Goal: Task Accomplishment & Management: Complete application form

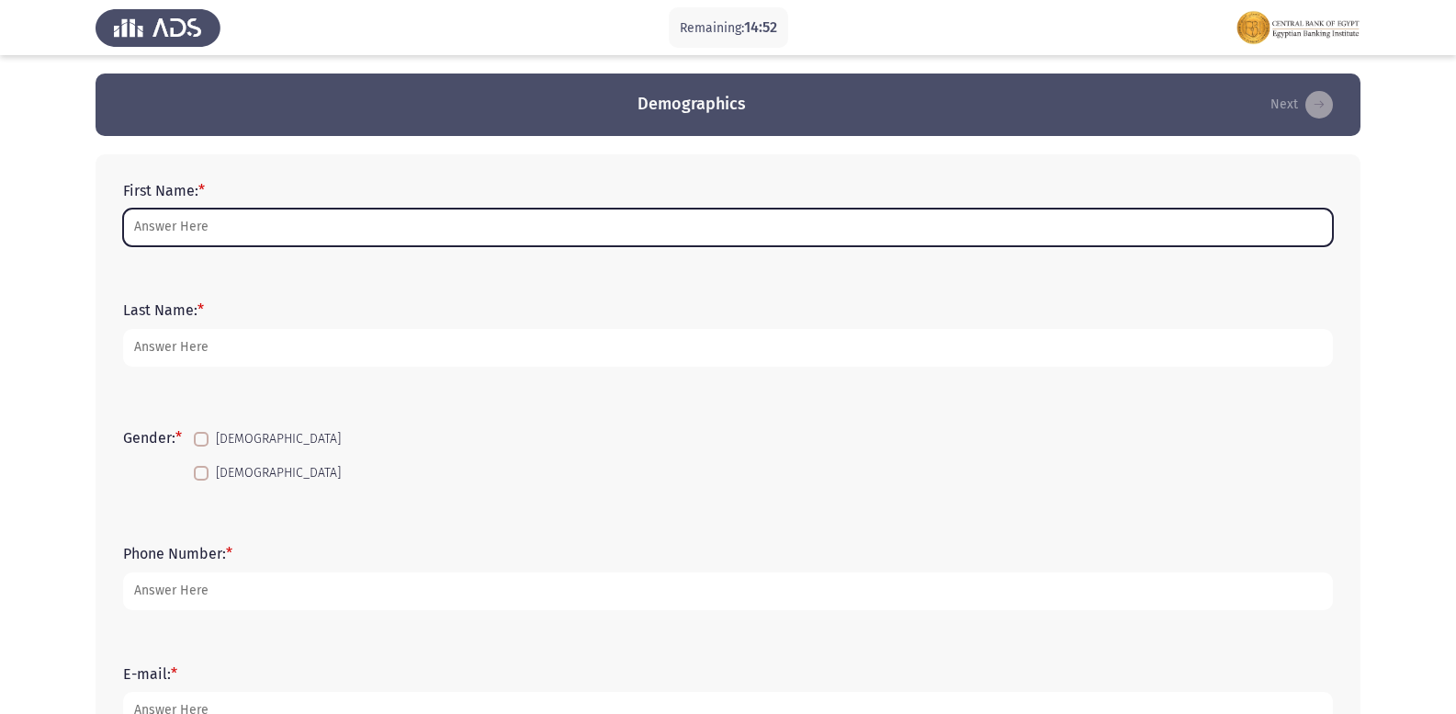
click at [385, 225] on input "First Name: *" at bounding box center [728, 228] width 1210 height 38
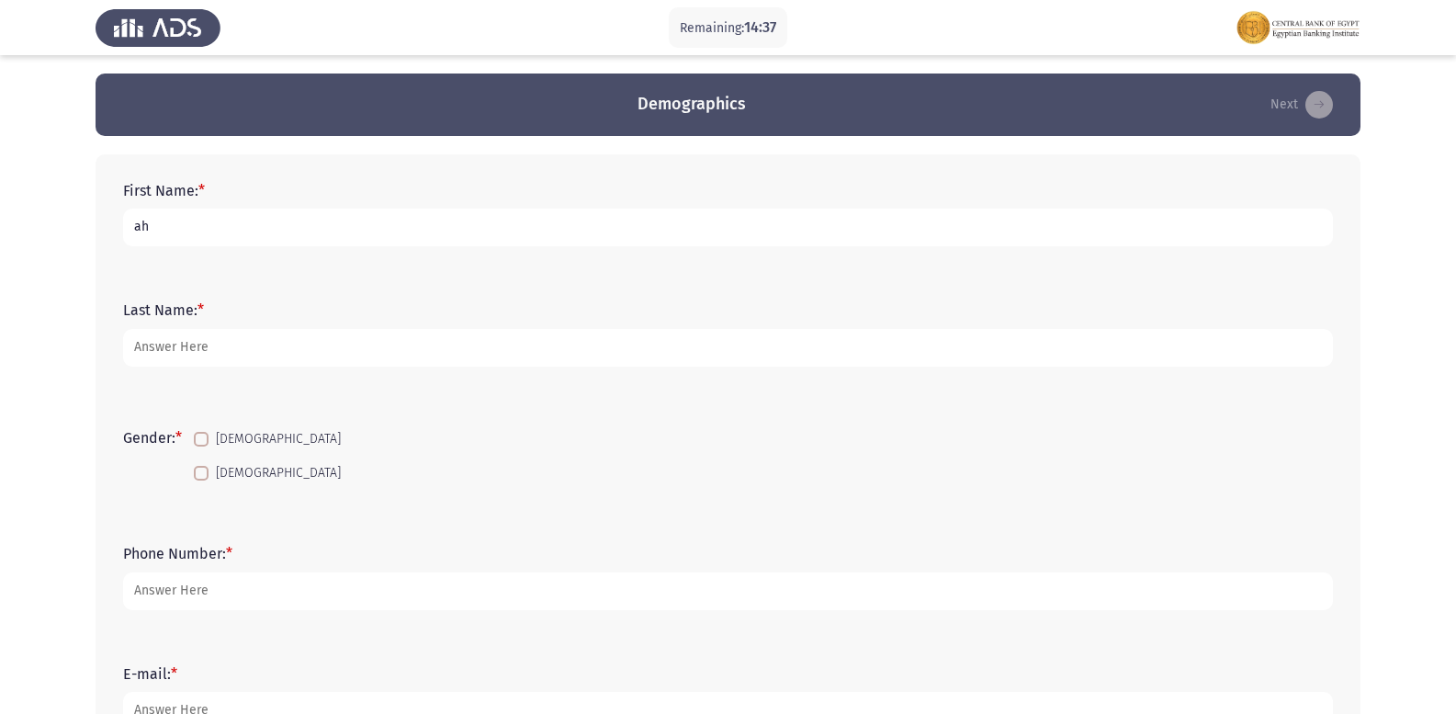
type input "a"
type input "[PERSON_NAME] [PERSON_NAME]"
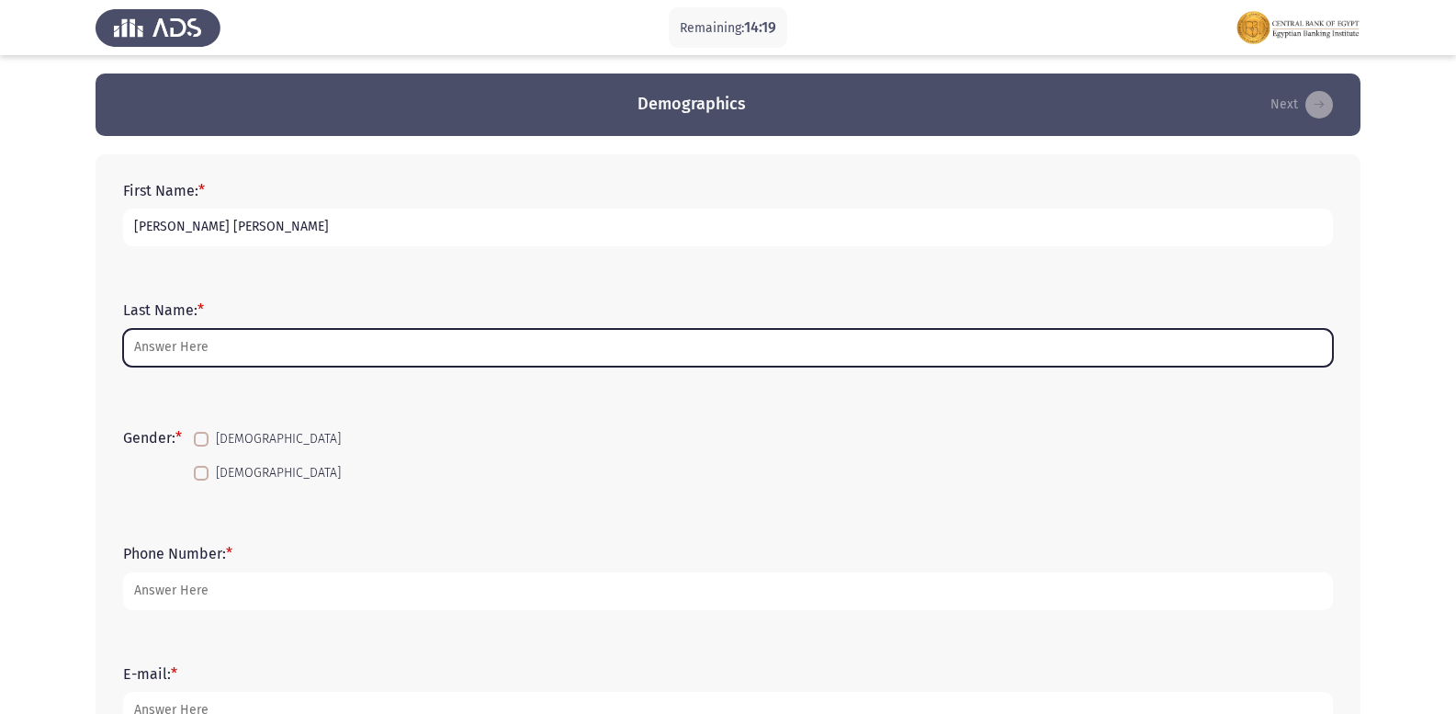
click at [204, 329] on input "Last Name: *" at bounding box center [728, 348] width 1210 height 38
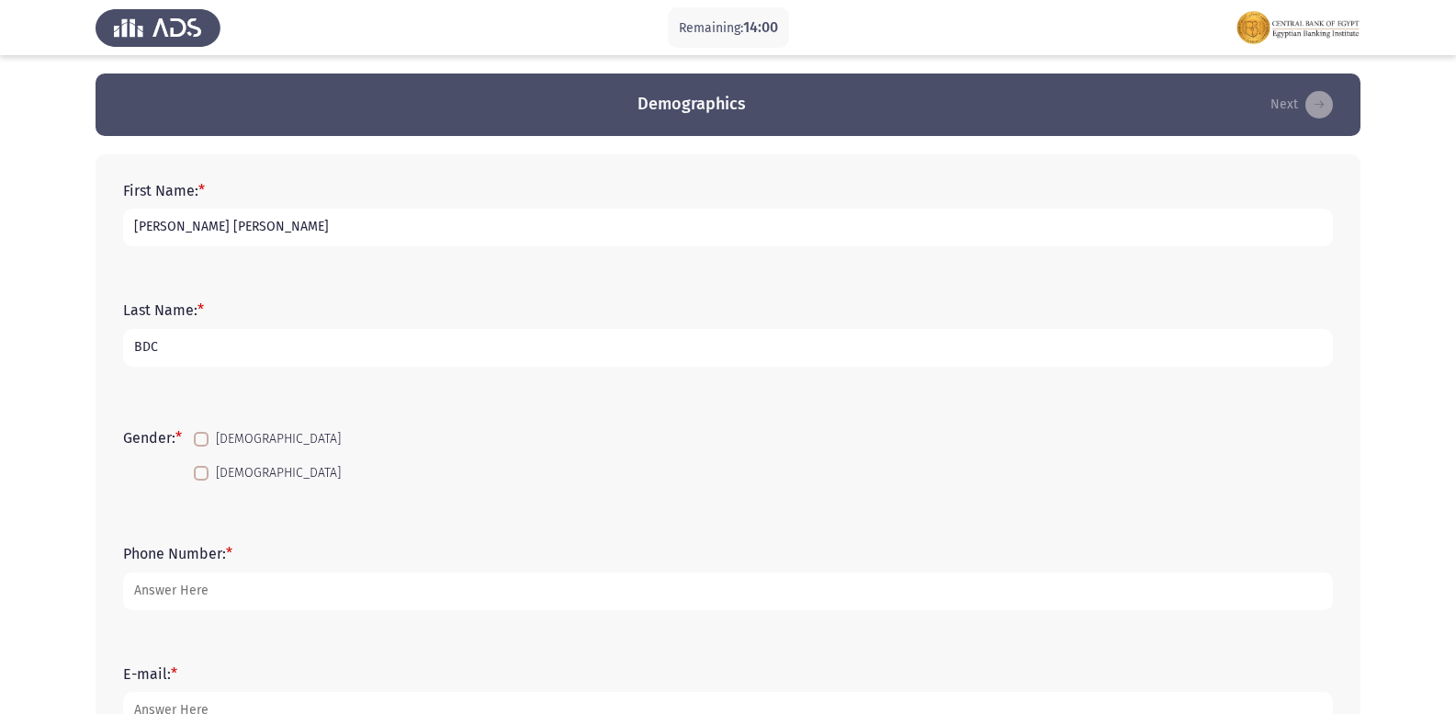
type input "BDC"
click at [198, 439] on span at bounding box center [201, 439] width 15 height 15
click at [200, 446] on input "[DEMOGRAPHIC_DATA]" at bounding box center [200, 446] width 1 height 1
checkbox input "true"
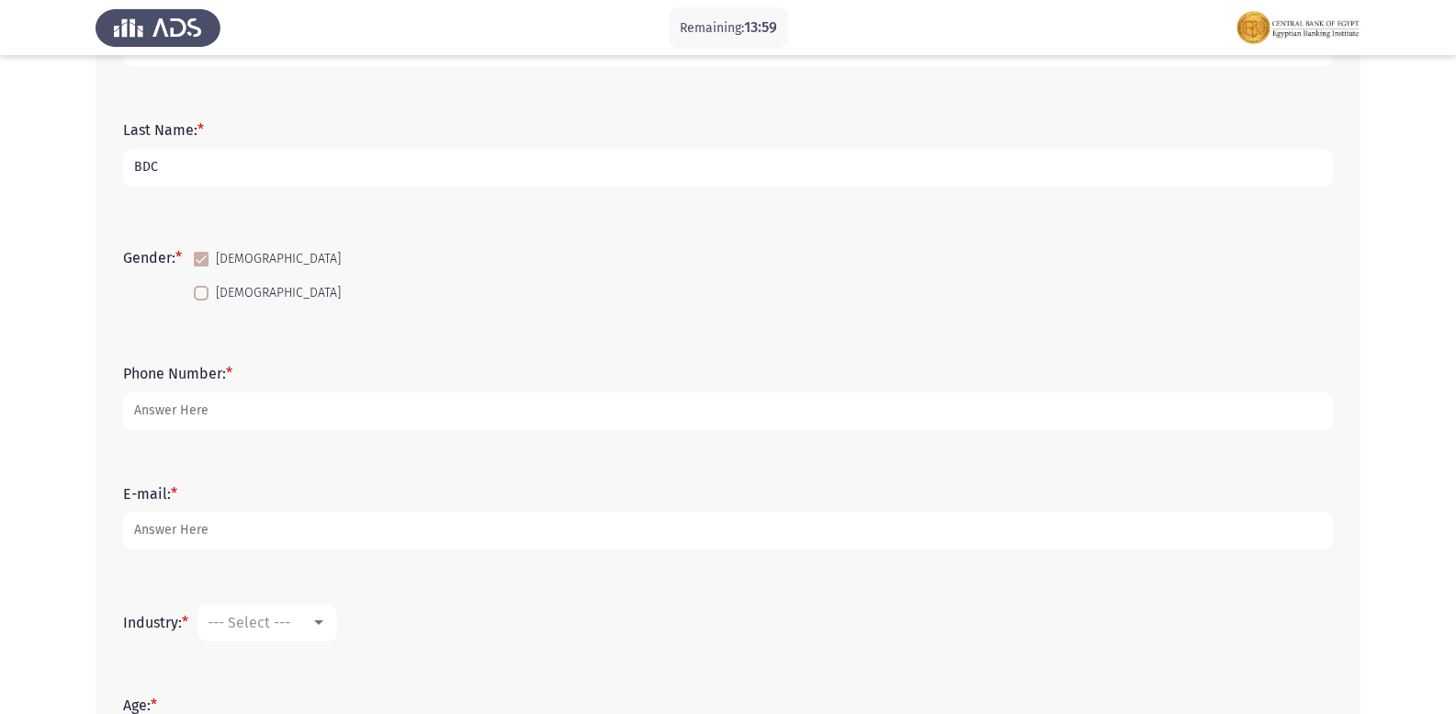
scroll to position [184, 0]
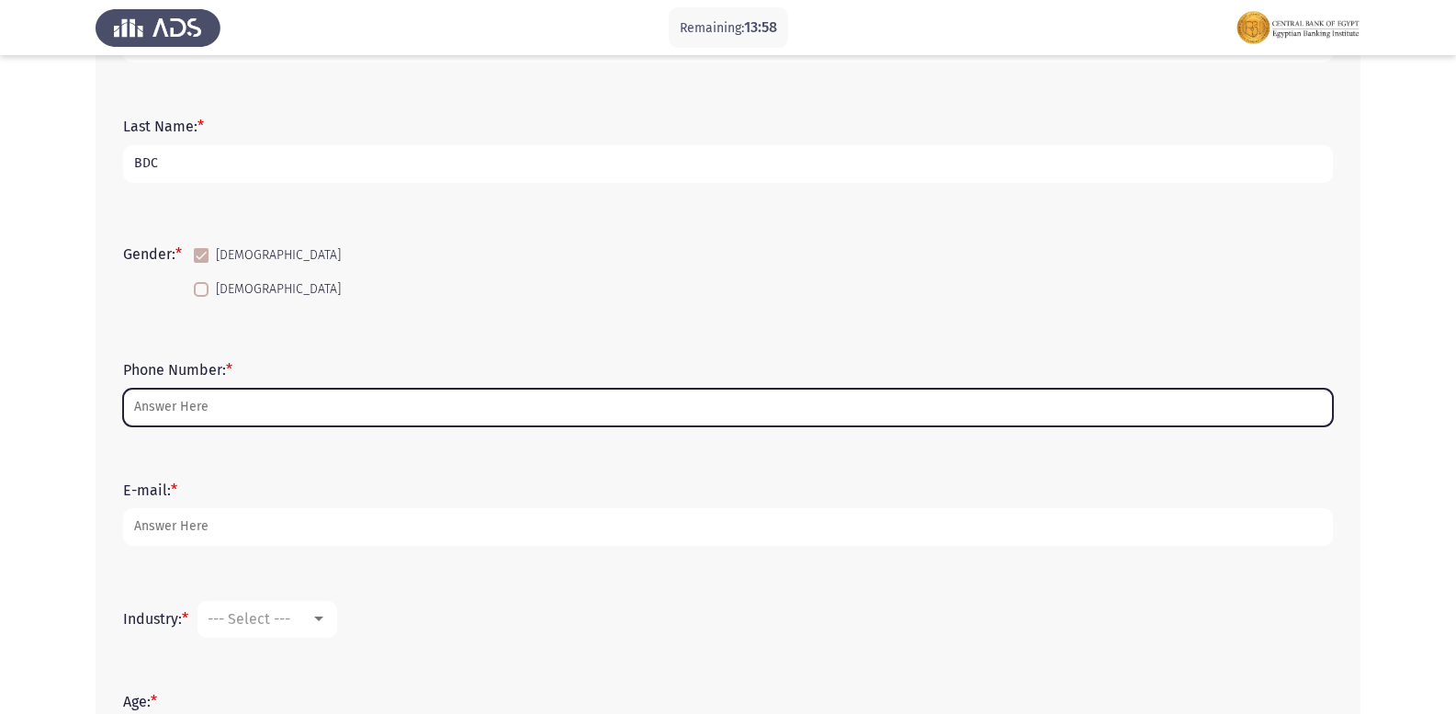
click at [213, 410] on input "Phone Number: *" at bounding box center [728, 408] width 1210 height 38
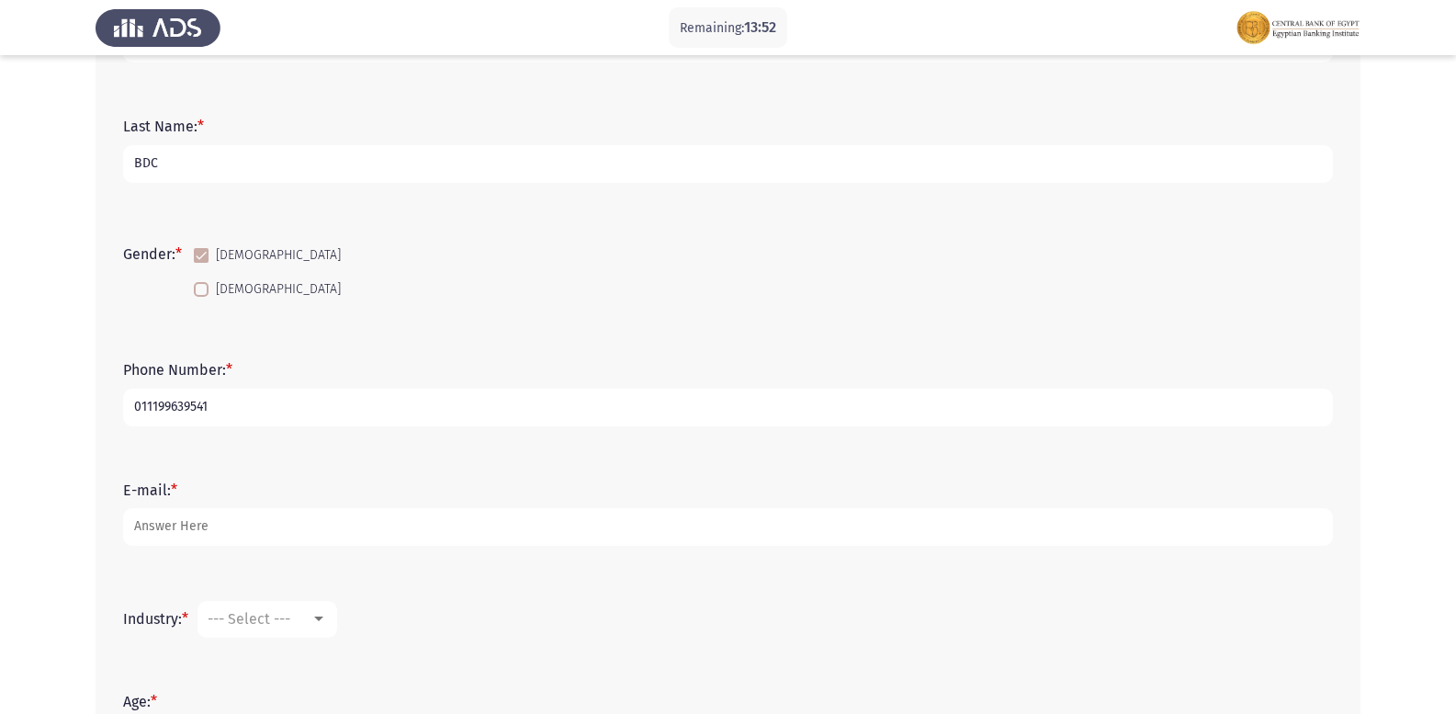
click at [165, 400] on input "011199639541" at bounding box center [728, 408] width 1210 height 38
type input "01119639541"
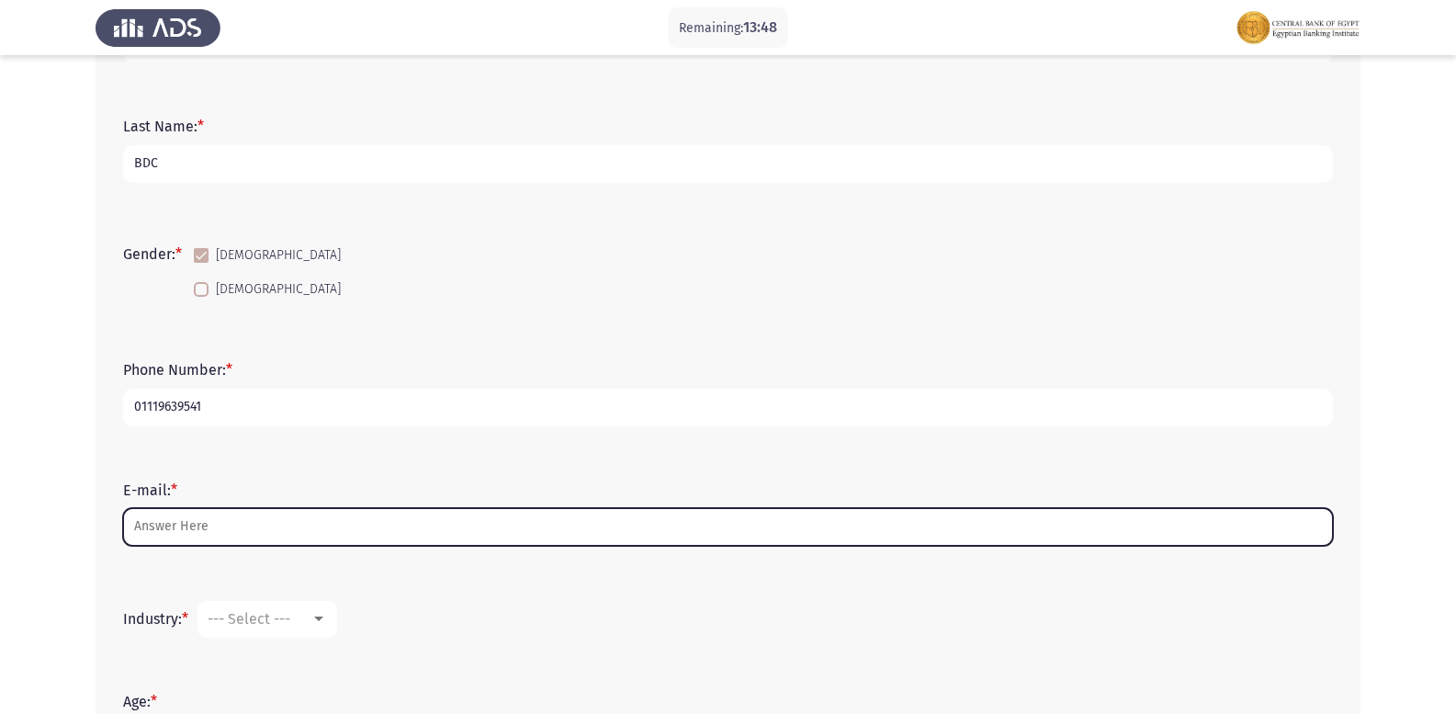
click at [208, 536] on input "E-mail: *" at bounding box center [728, 527] width 1210 height 38
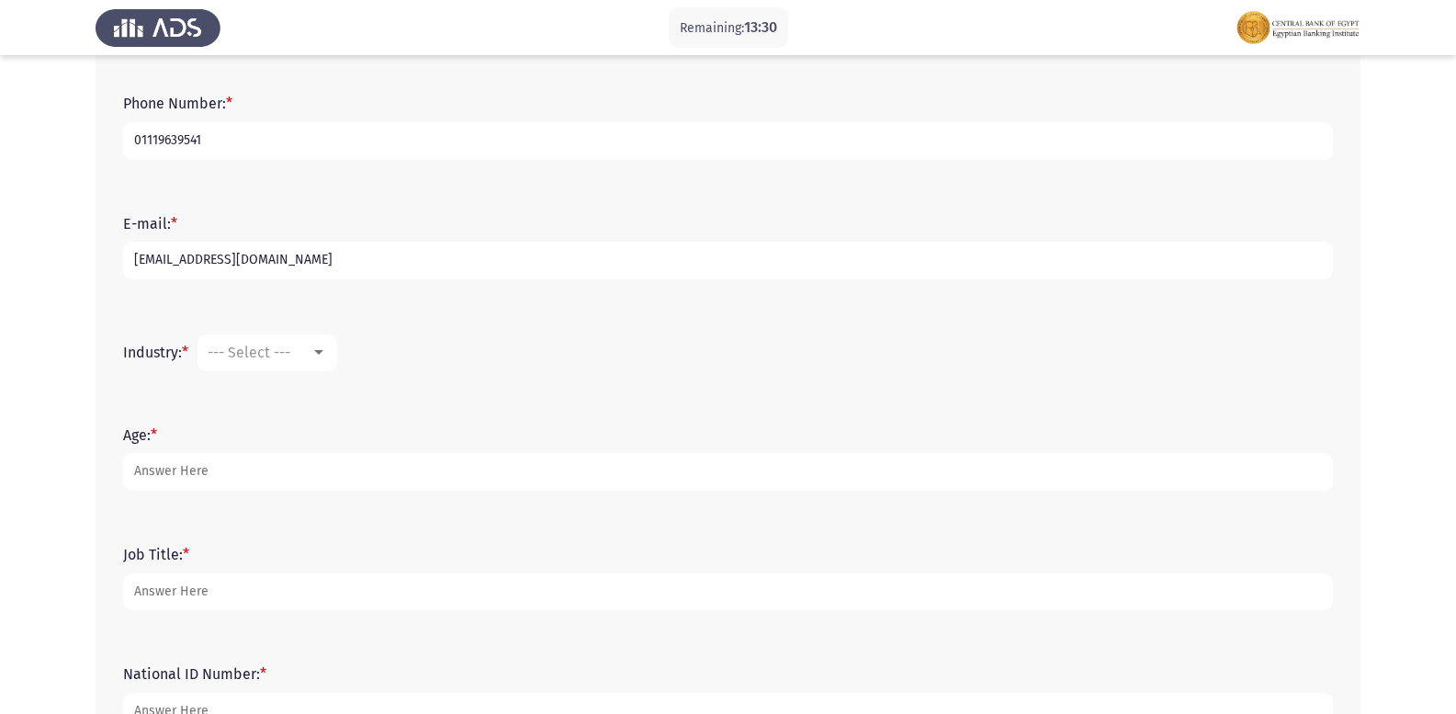
scroll to position [459, 0]
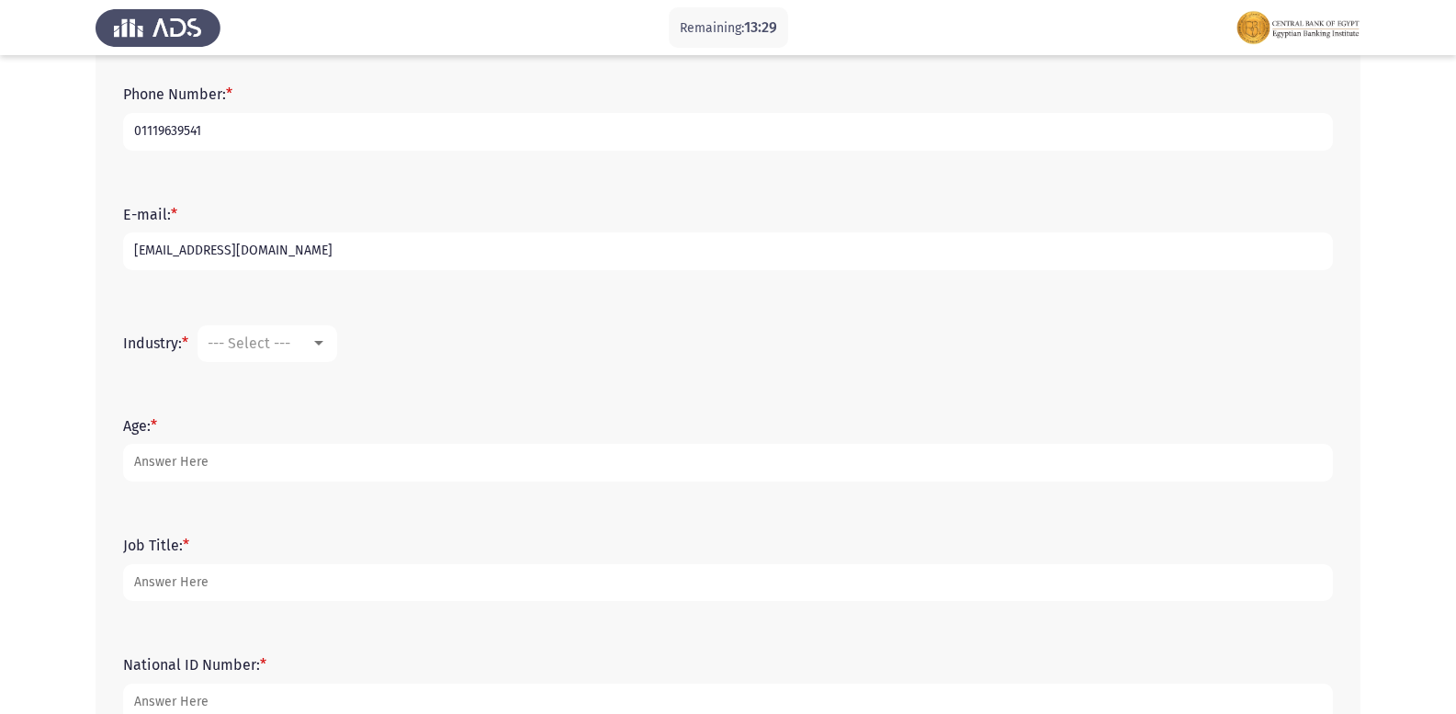
type input "[EMAIL_ADDRESS][DOMAIN_NAME]"
click at [263, 349] on span "--- Select ---" at bounding box center [249, 342] width 83 height 17
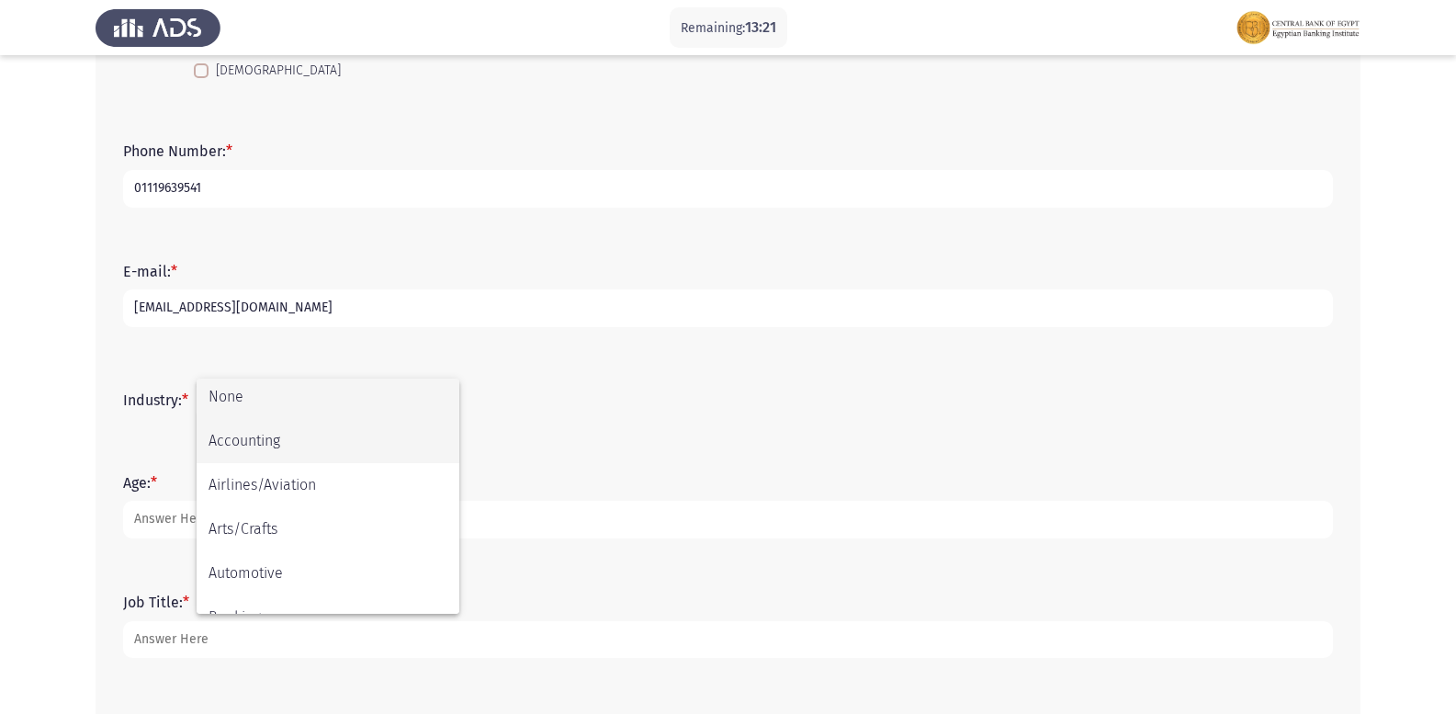
scroll to position [0, 0]
click at [298, 442] on span "Accounting" at bounding box center [328, 445] width 239 height 44
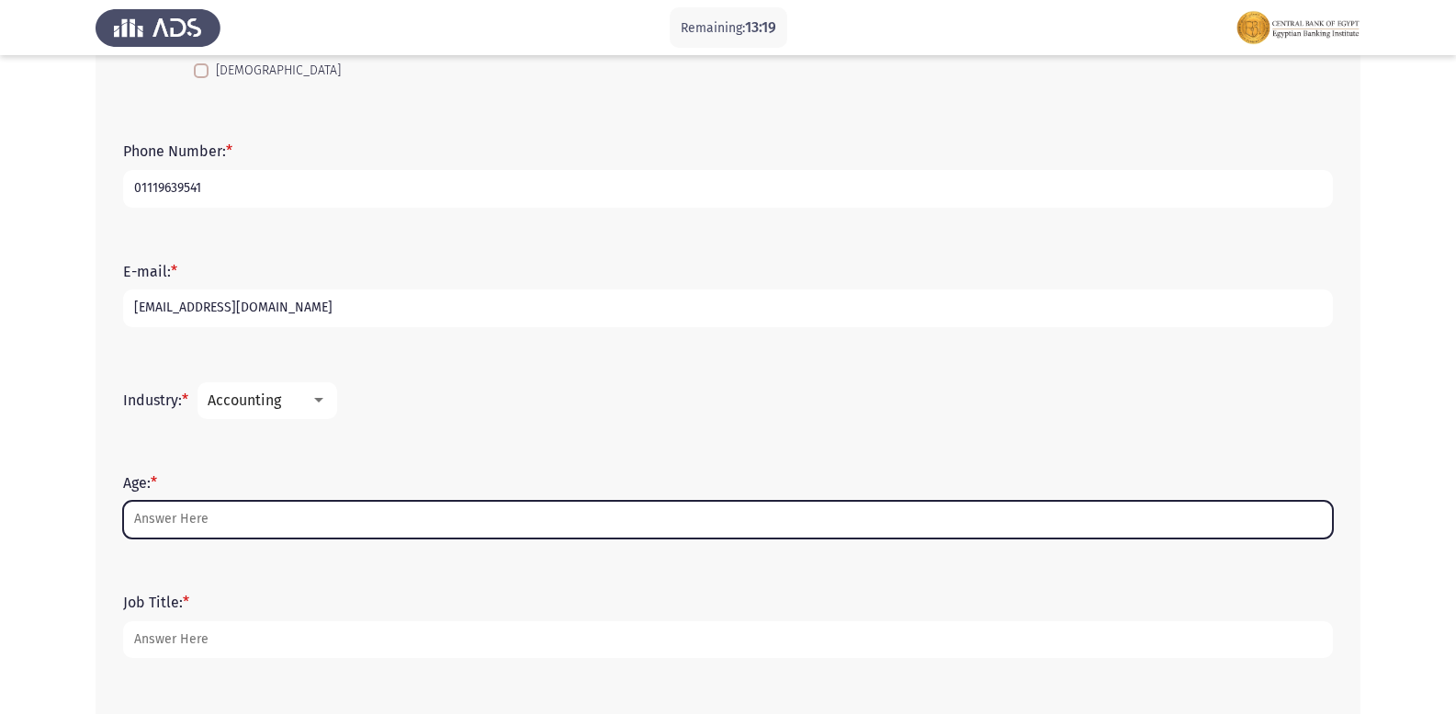
click at [213, 526] on input "Age: *" at bounding box center [728, 520] width 1210 height 38
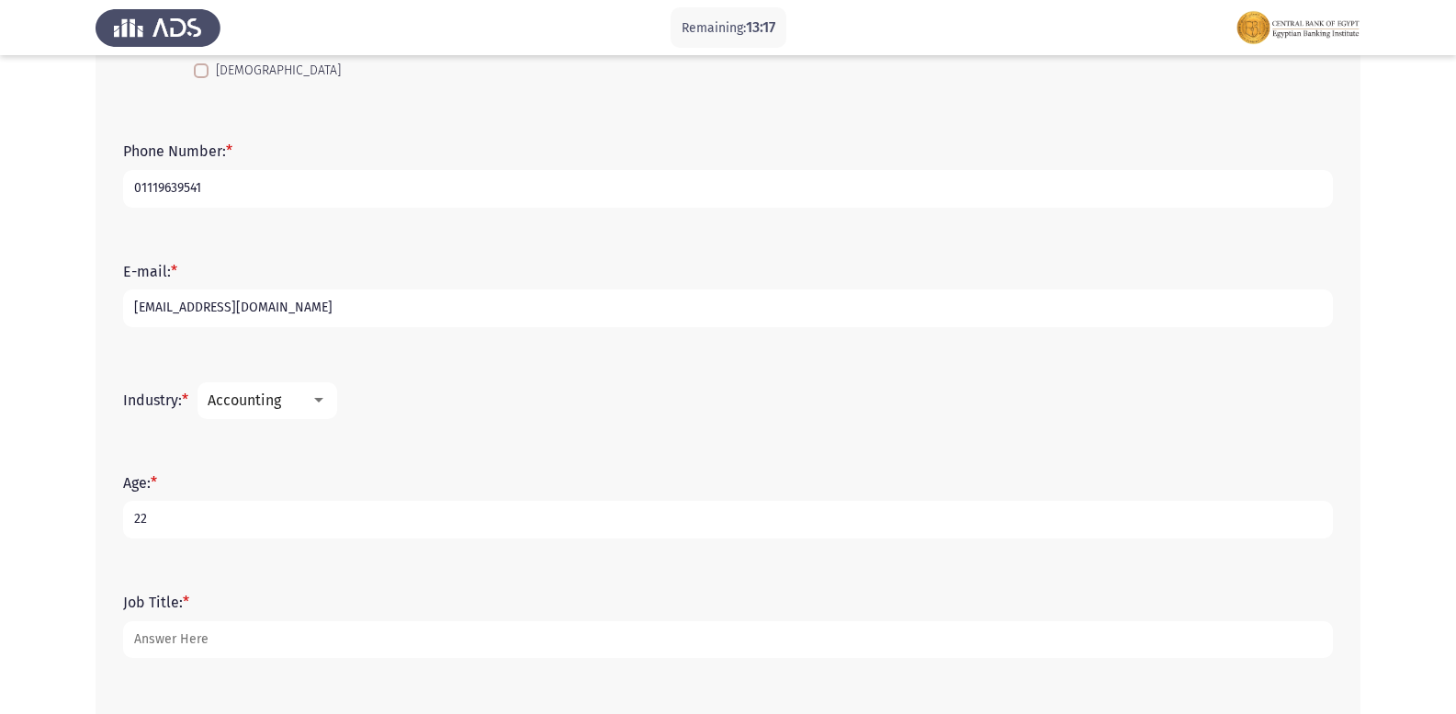
type input "22"
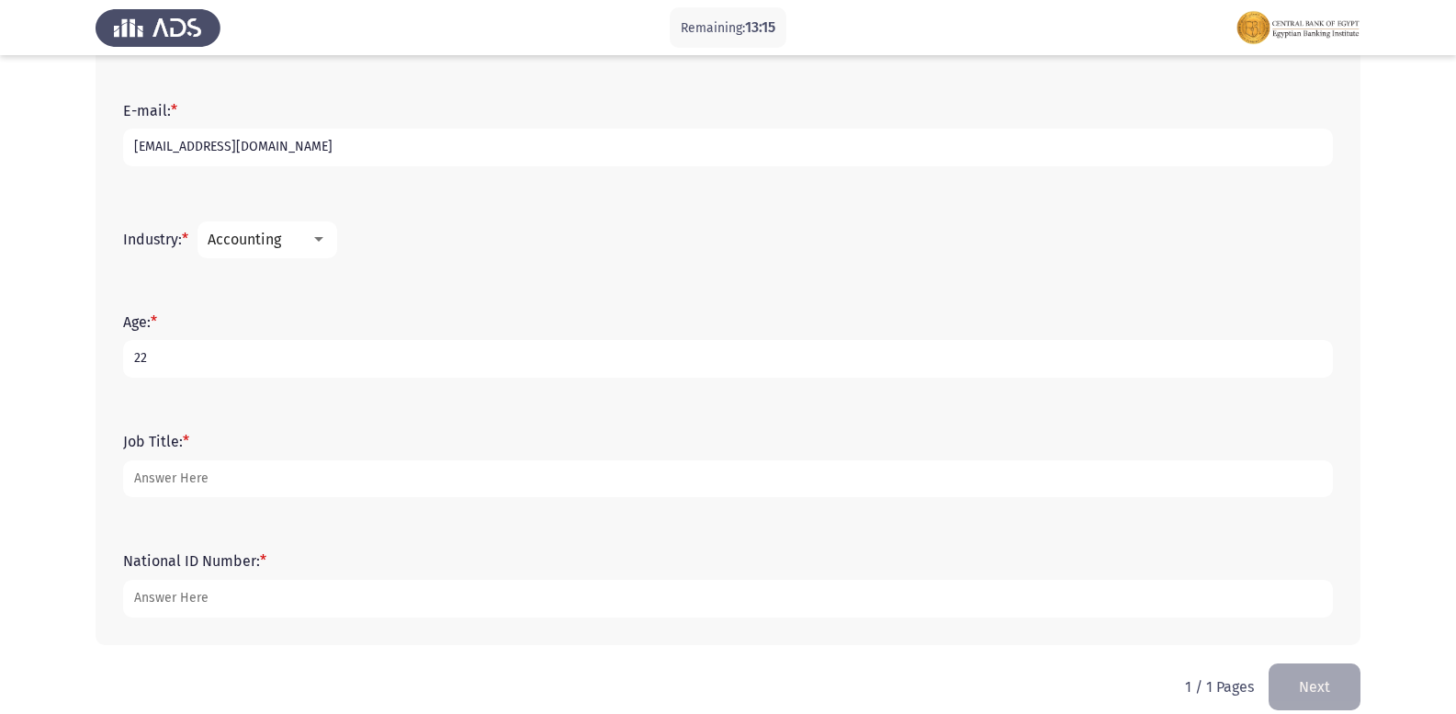
scroll to position [586, 0]
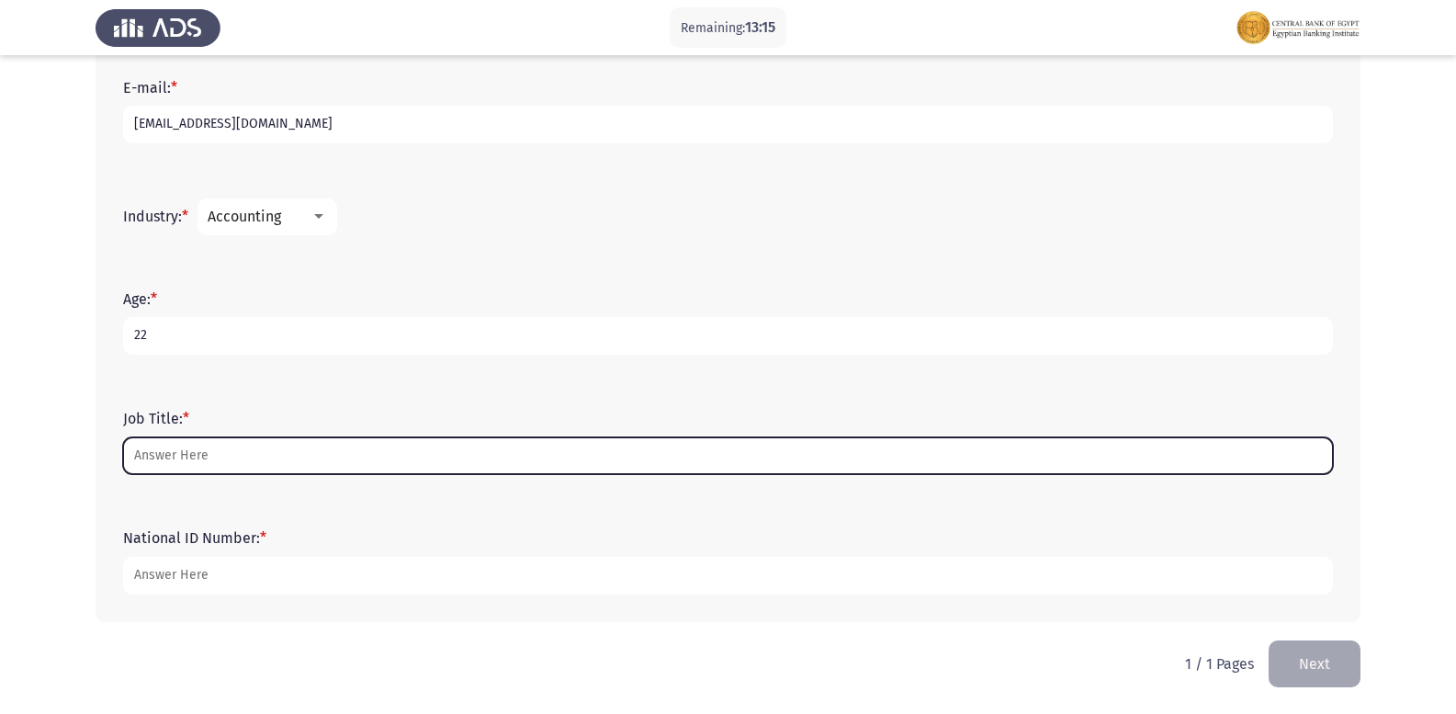
click at [186, 453] on input "Job Title: *" at bounding box center [728, 456] width 1210 height 38
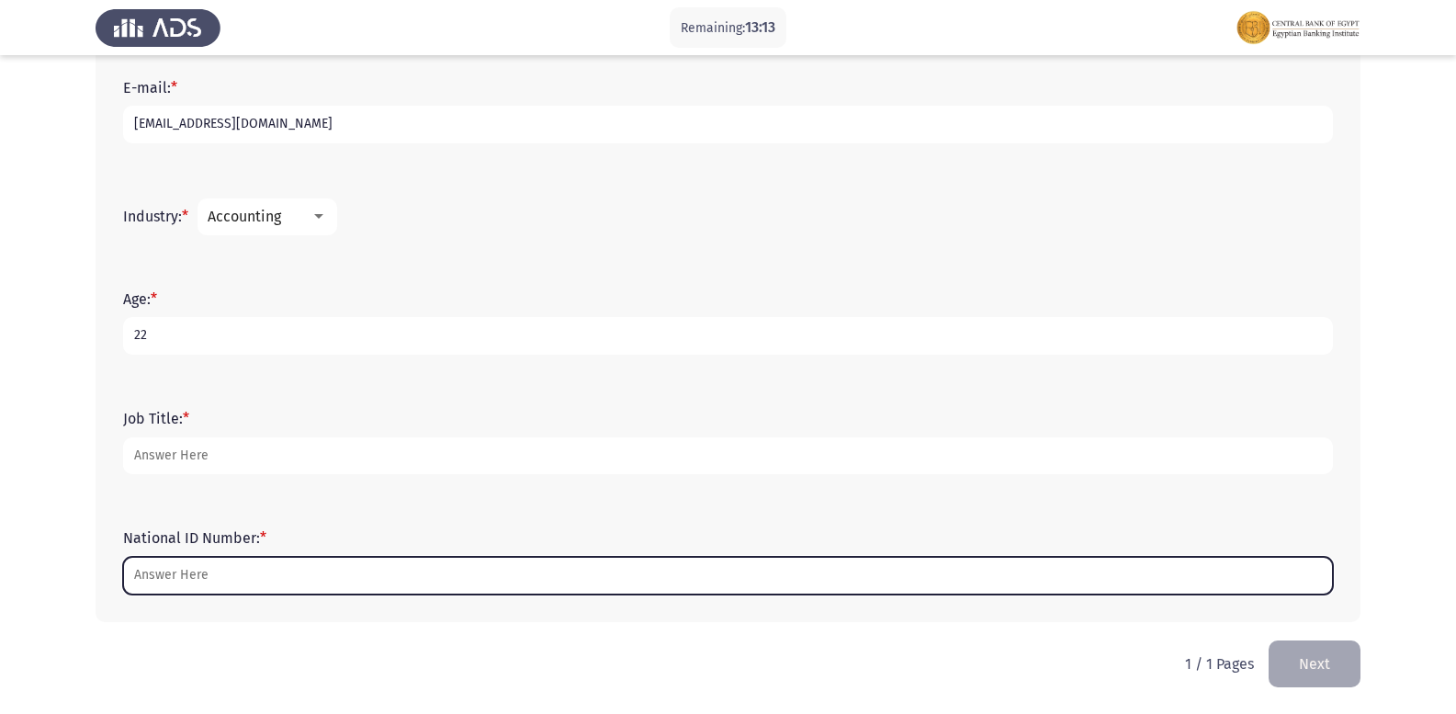
click at [198, 579] on input "National ID Number: *" at bounding box center [728, 576] width 1210 height 38
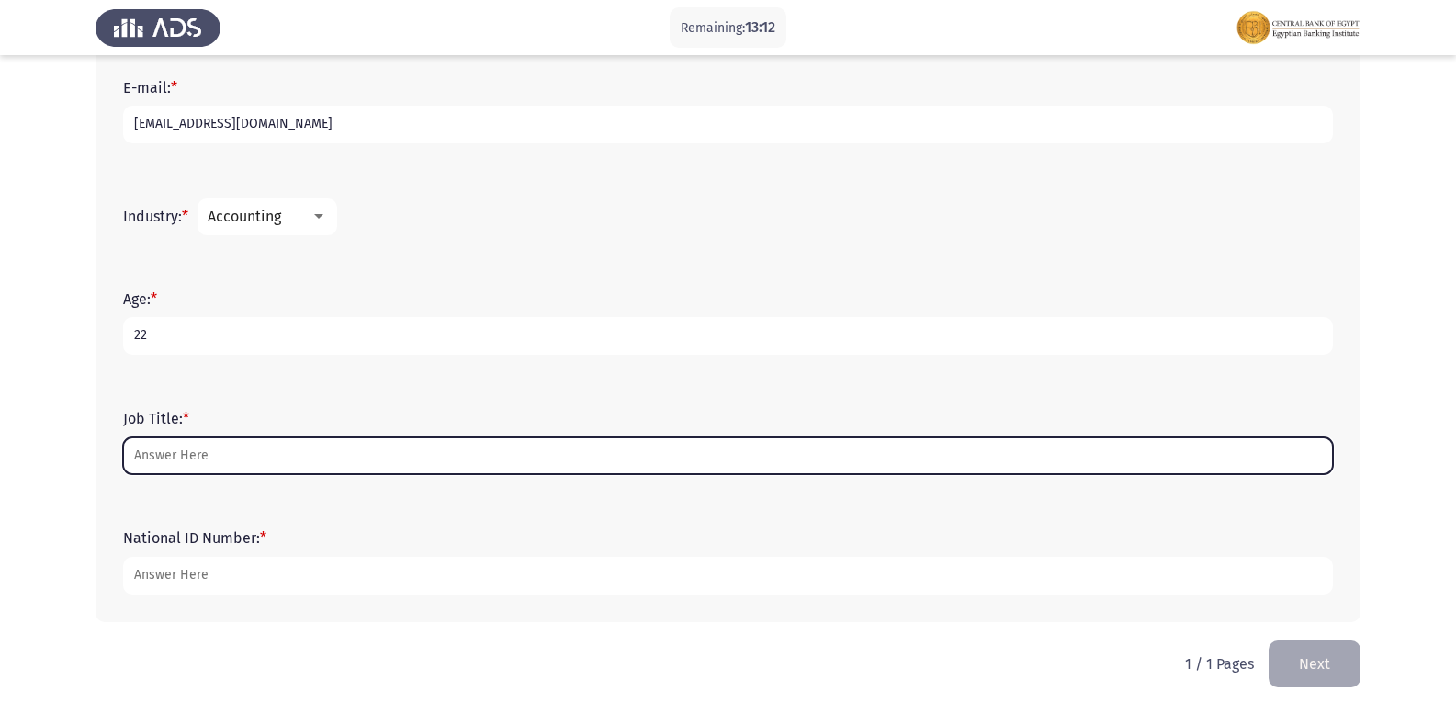
click at [228, 459] on input "Job Title: *" at bounding box center [728, 456] width 1210 height 38
click at [265, 469] on input "Job Title: *" at bounding box center [728, 456] width 1210 height 38
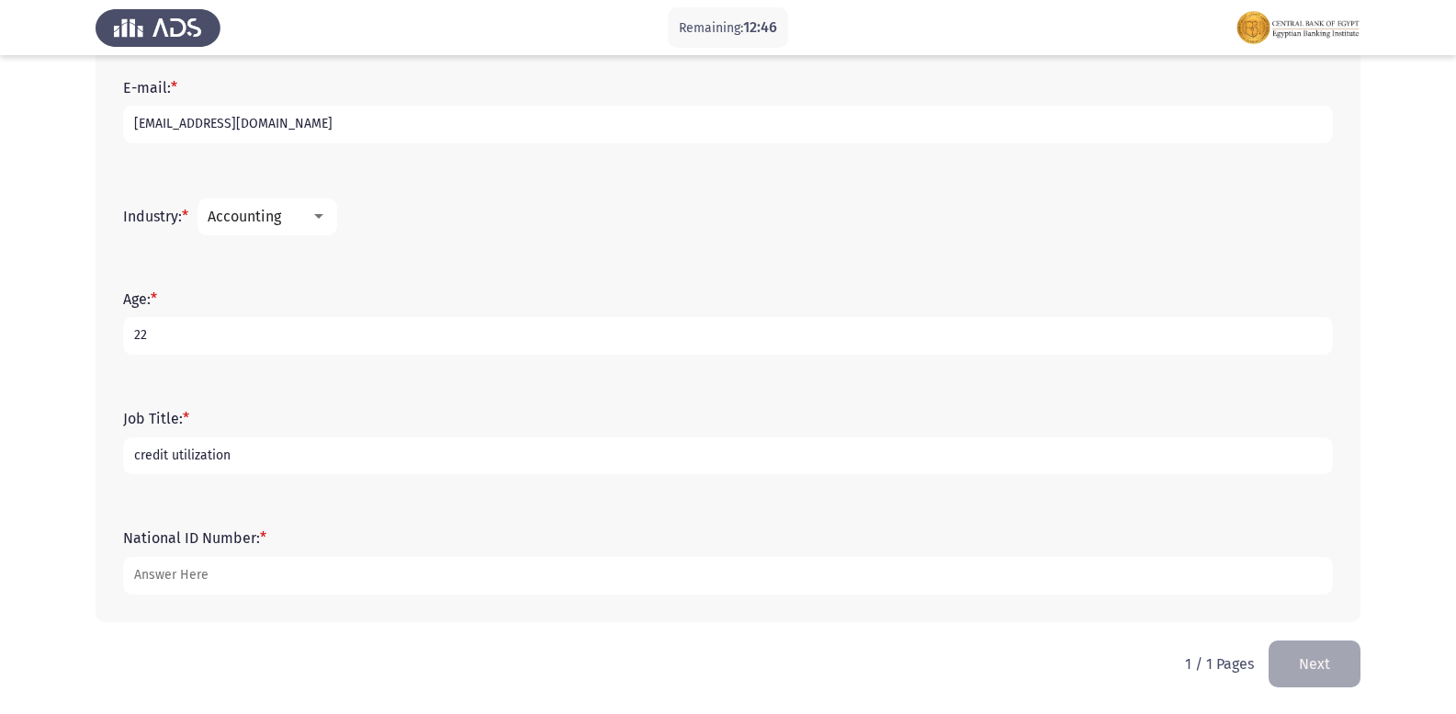
type input "credit utilization"
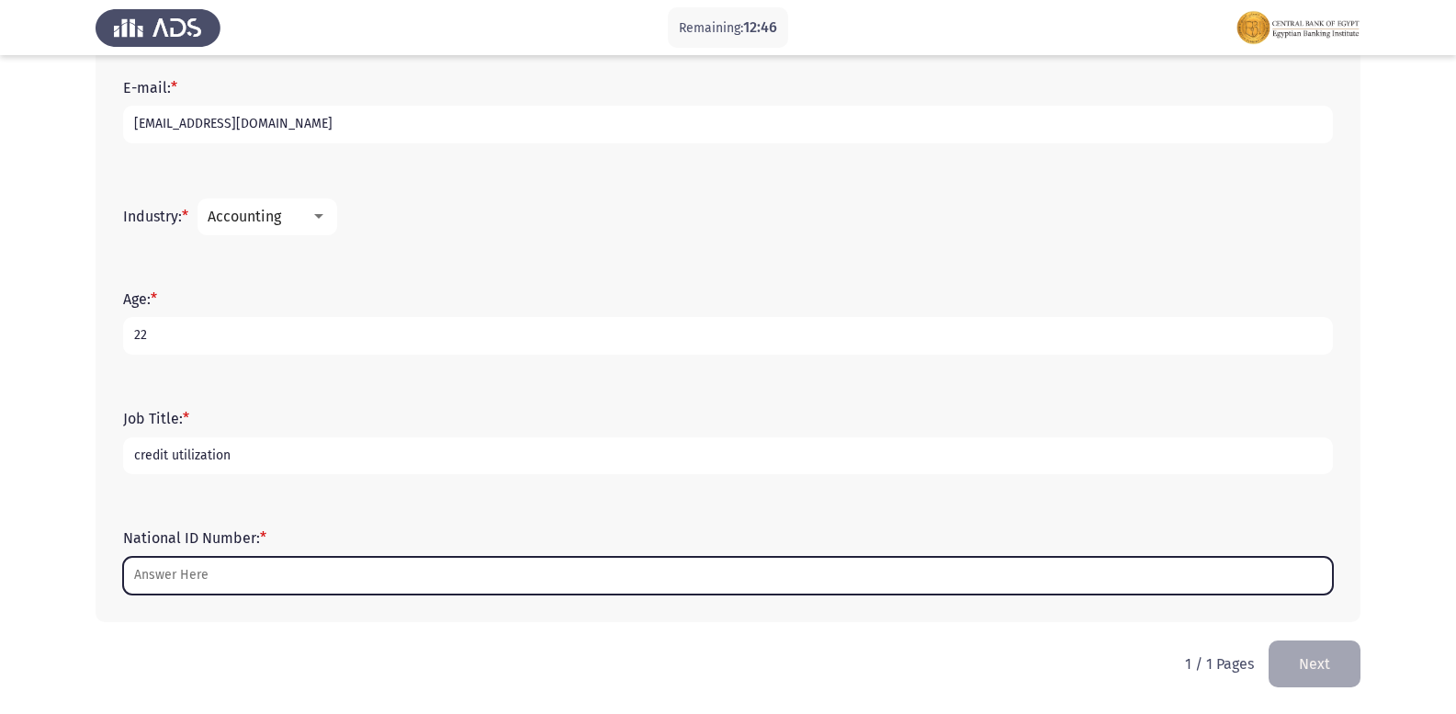
click at [314, 573] on input "National ID Number: *" at bounding box center [728, 576] width 1210 height 38
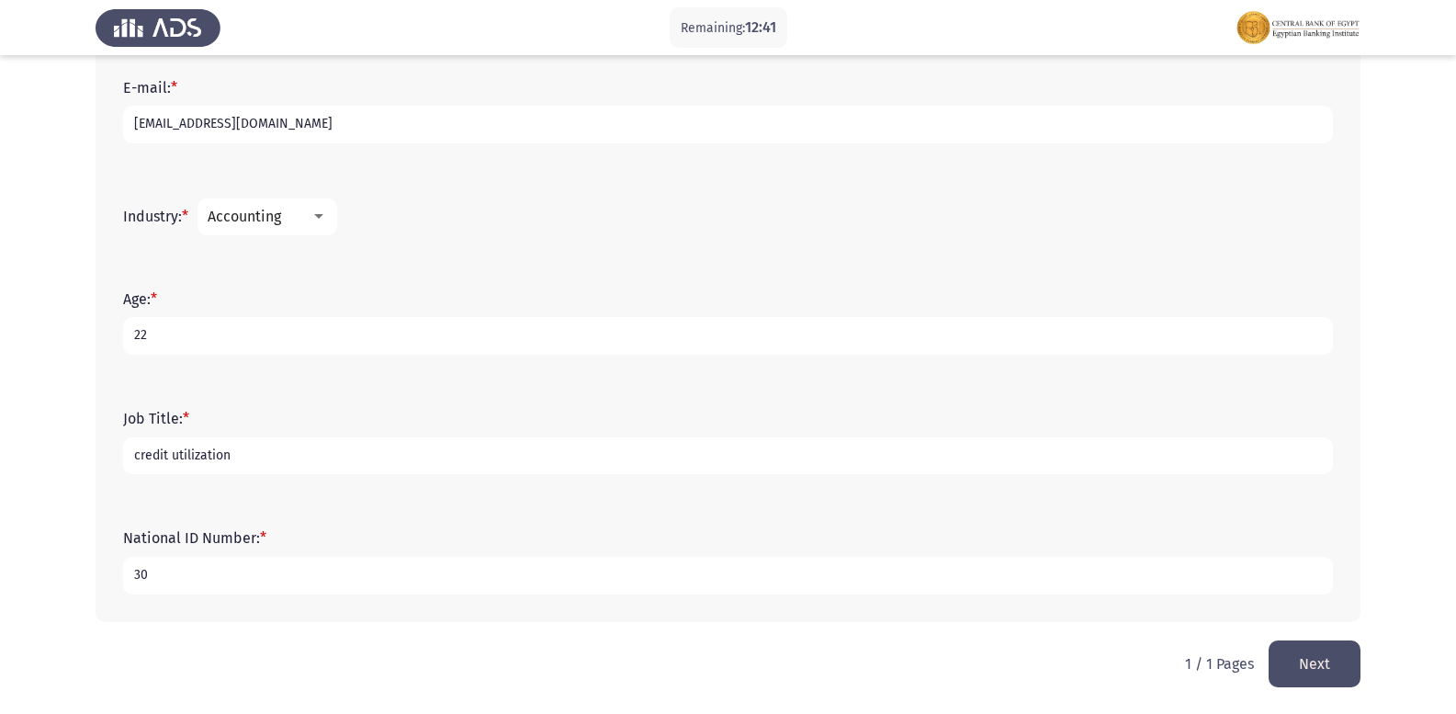
type input "3"
type input "30306052100697"
click at [268, 447] on input "credit utilization" at bounding box center [728, 456] width 1210 height 38
click at [250, 462] on input "credit utilization" at bounding box center [728, 456] width 1210 height 38
drag, startPoint x: 250, startPoint y: 457, endPoint x: 119, endPoint y: 483, distance: 133.1
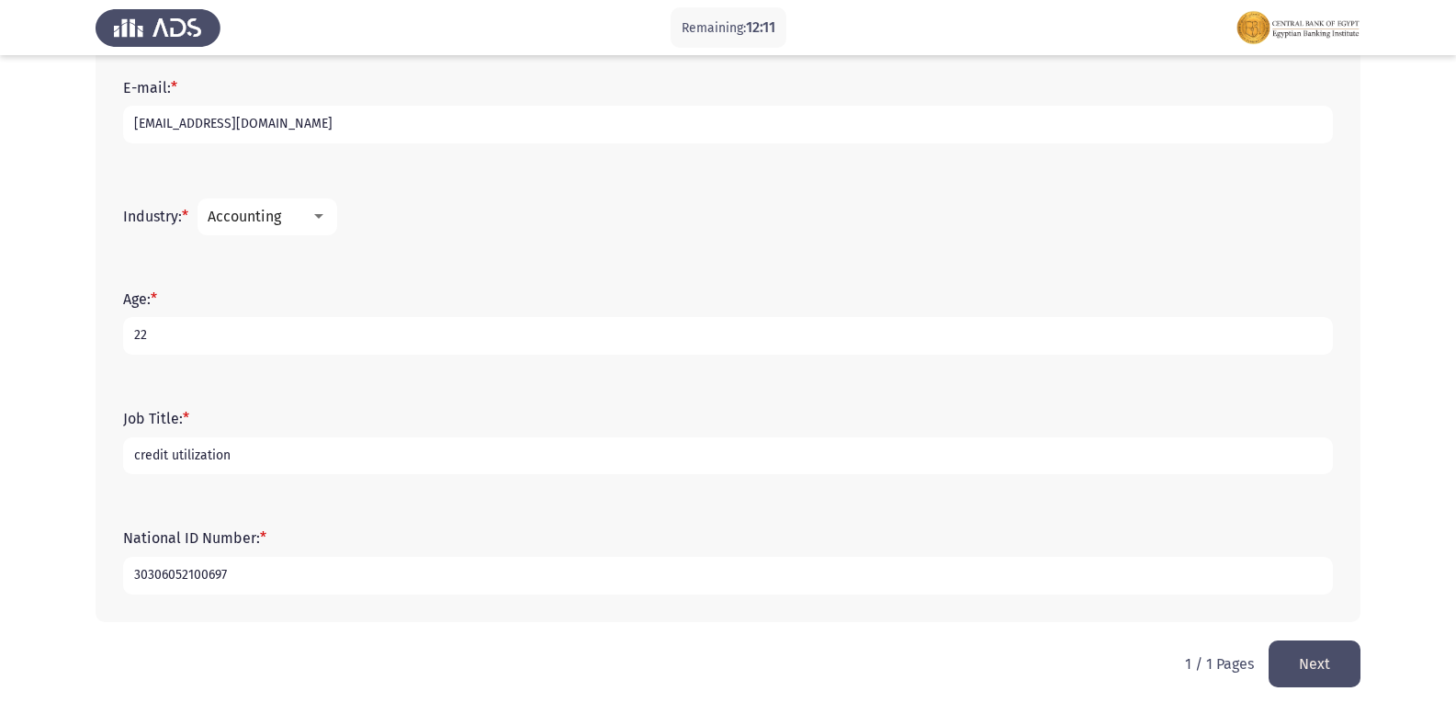
click at [119, 483] on div "Job Title: * credit utilization" at bounding box center [728, 442] width 1228 height 83
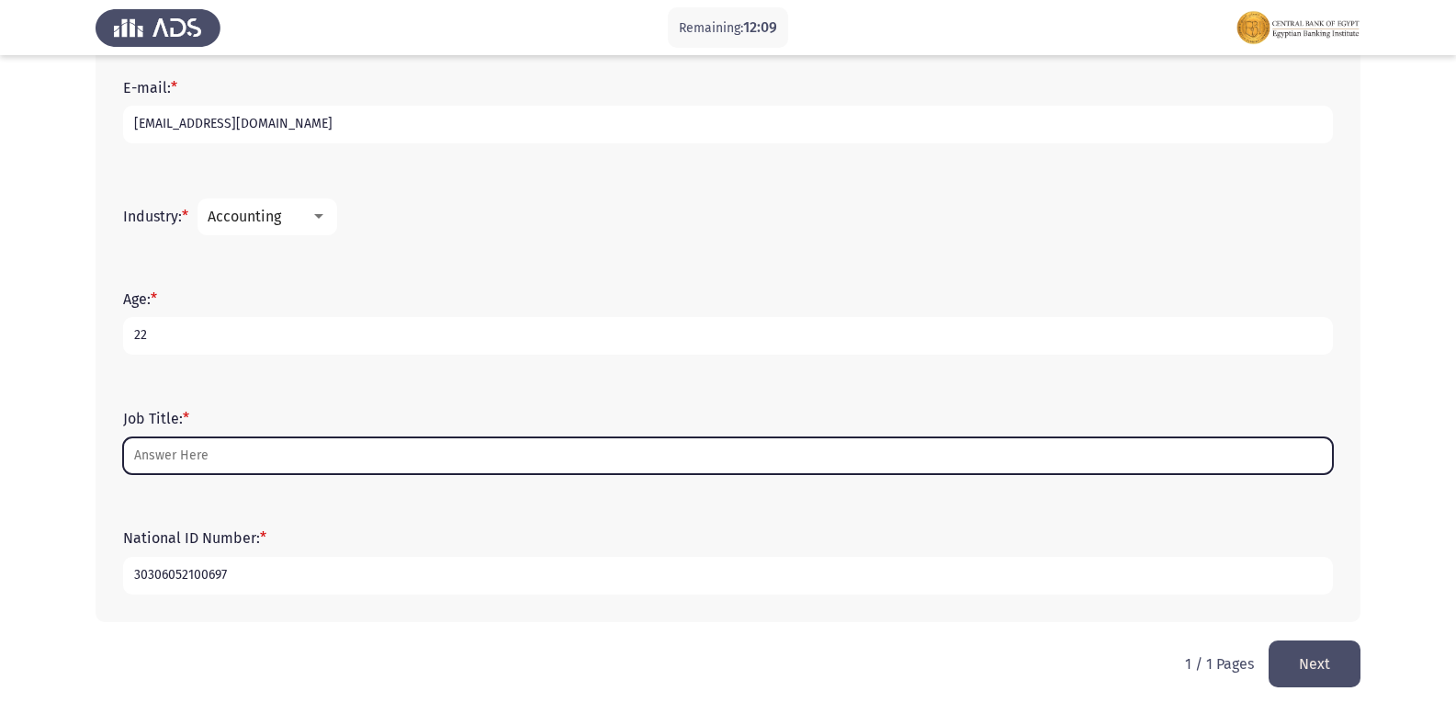
type input "b"
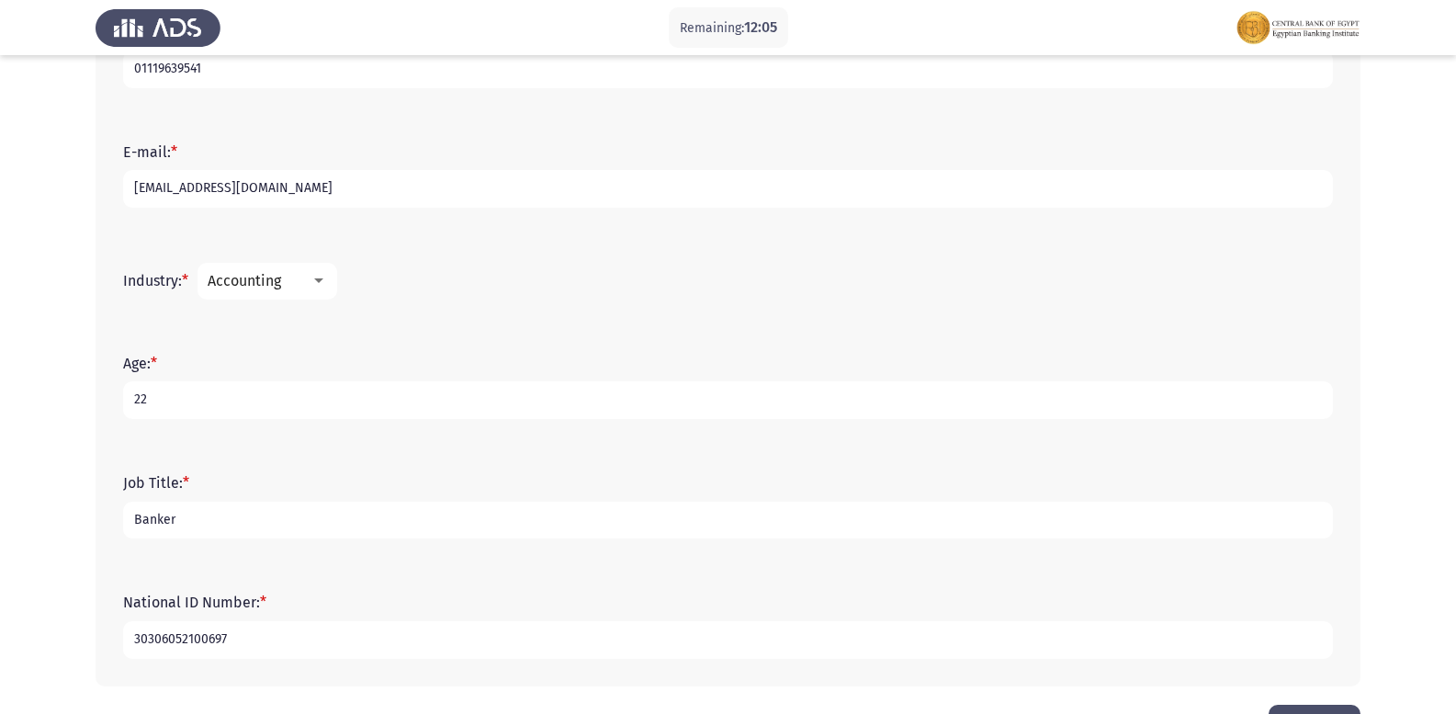
scroll to position [494, 0]
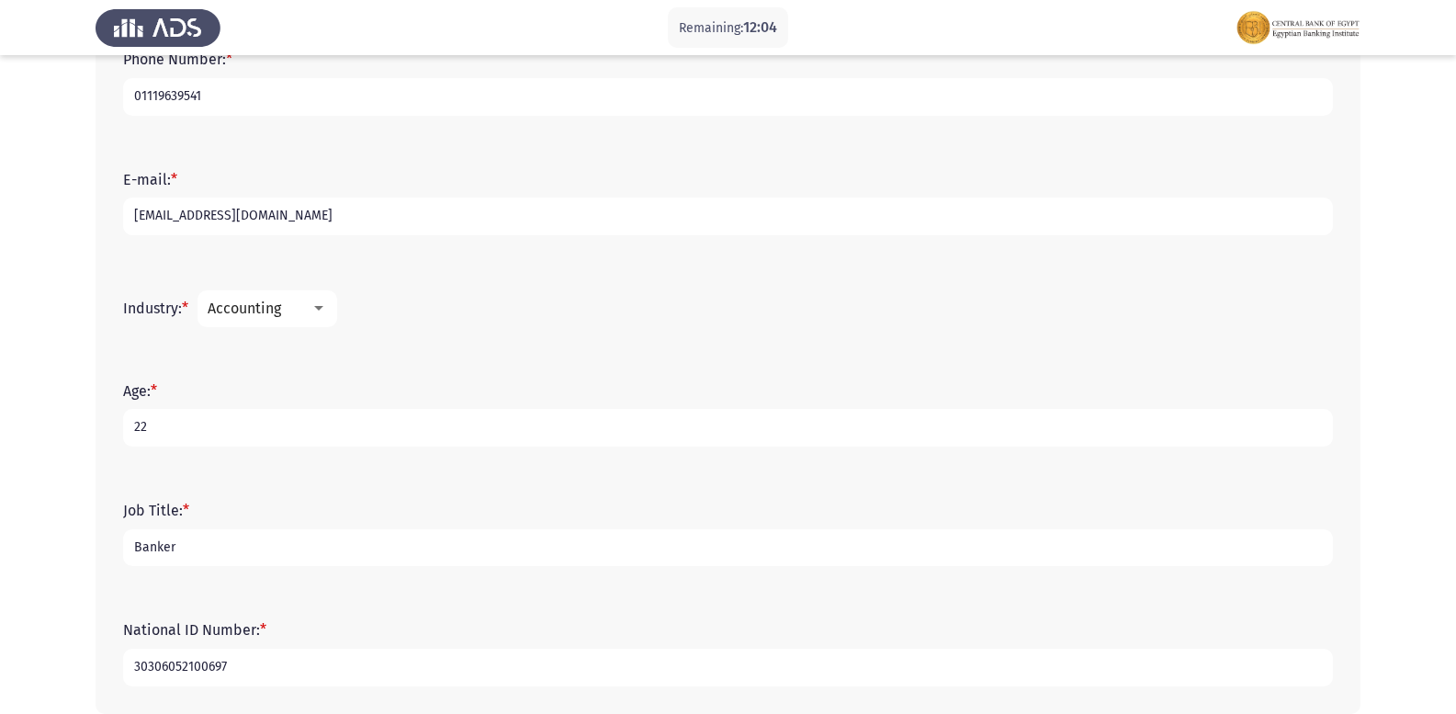
type input "Banker"
click at [254, 506] on form "Job Title: * Banker" at bounding box center [728, 534] width 1210 height 64
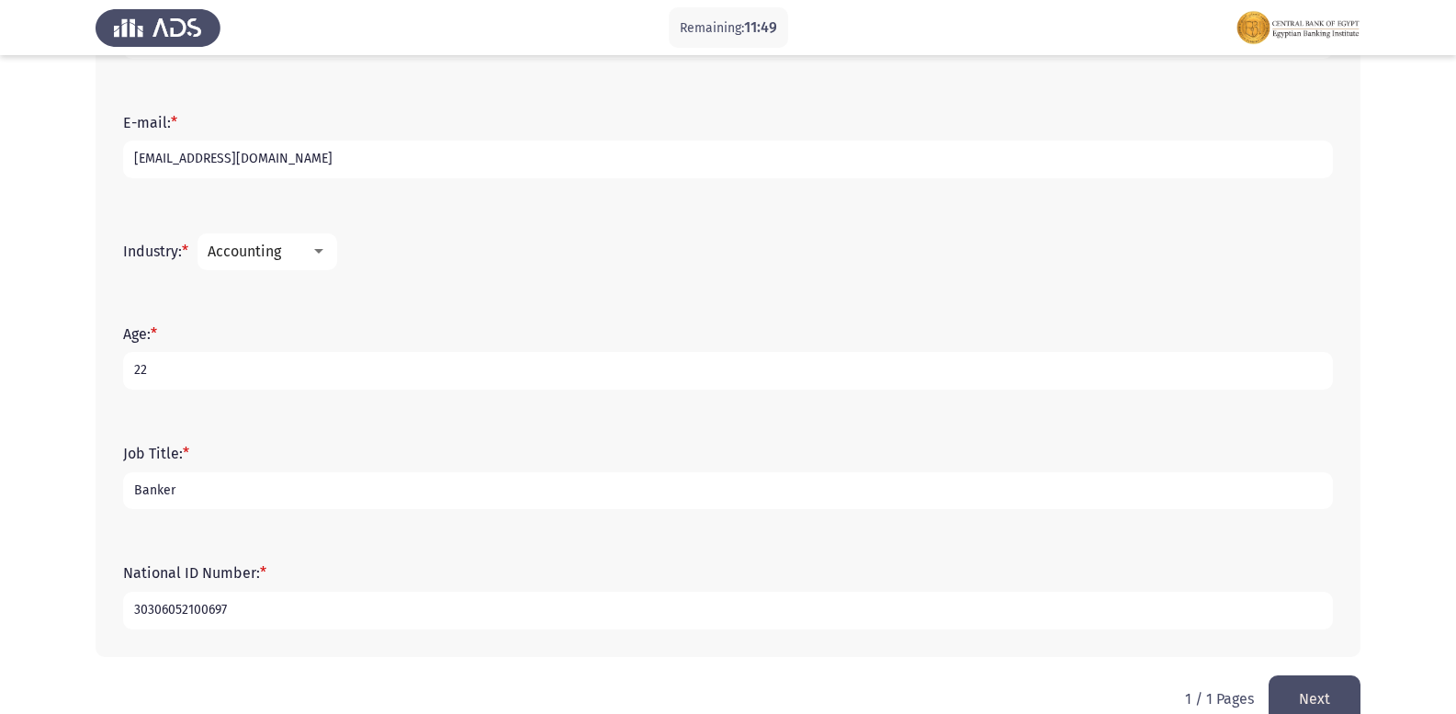
scroll to position [586, 0]
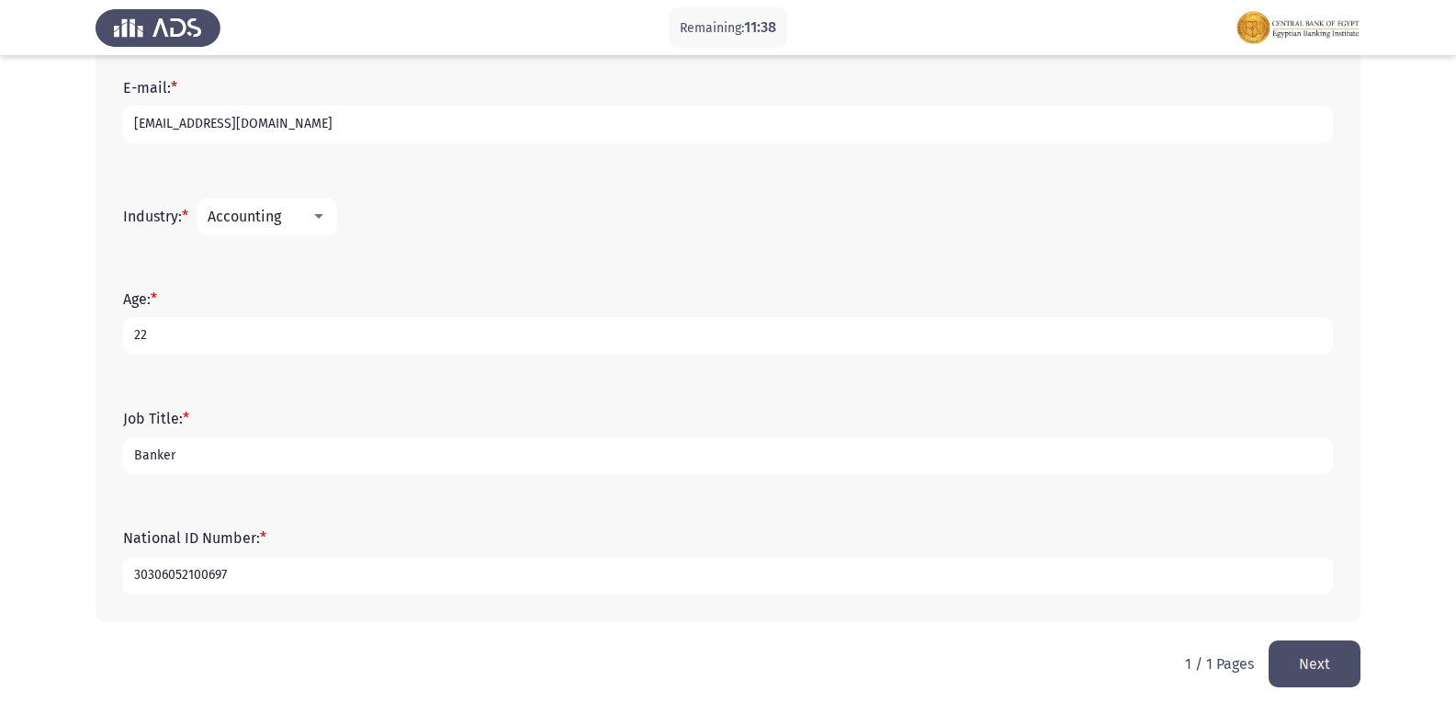
click at [1298, 654] on button "Next" at bounding box center [1315, 663] width 92 height 47
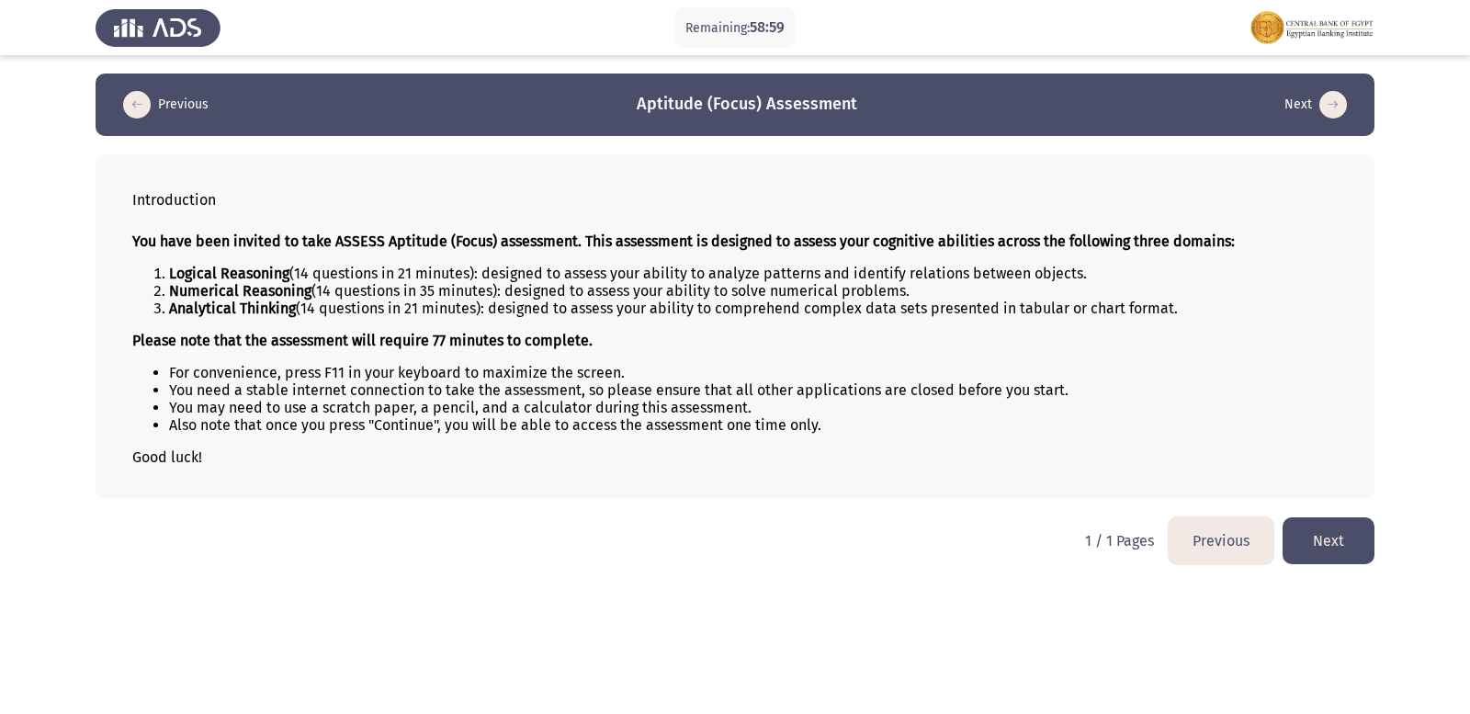
click at [1348, 553] on button "Next" at bounding box center [1328, 540] width 92 height 47
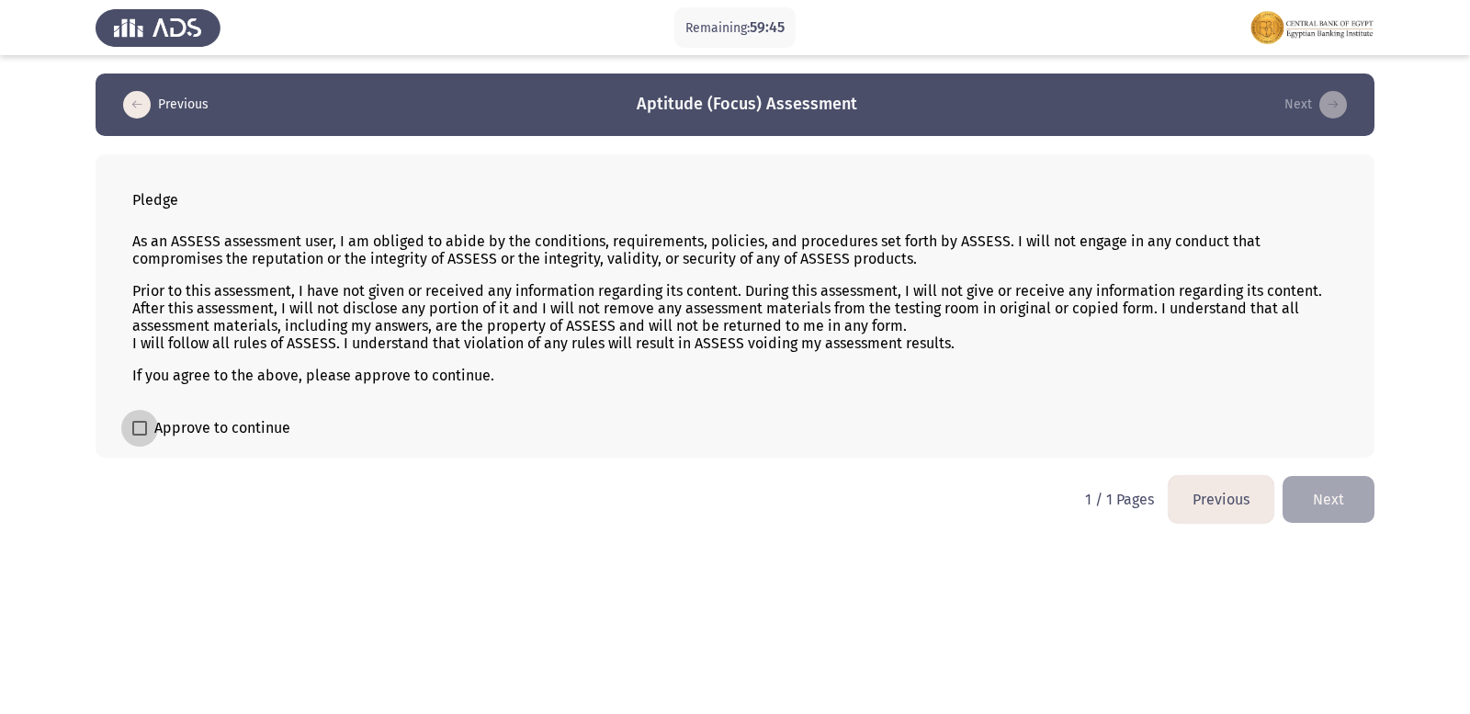
click at [138, 427] on span at bounding box center [139, 428] width 15 height 15
click at [139, 435] on input "Approve to continue" at bounding box center [139, 435] width 1 height 1
checkbox input "true"
click at [1330, 506] on button "Next" at bounding box center [1328, 499] width 92 height 47
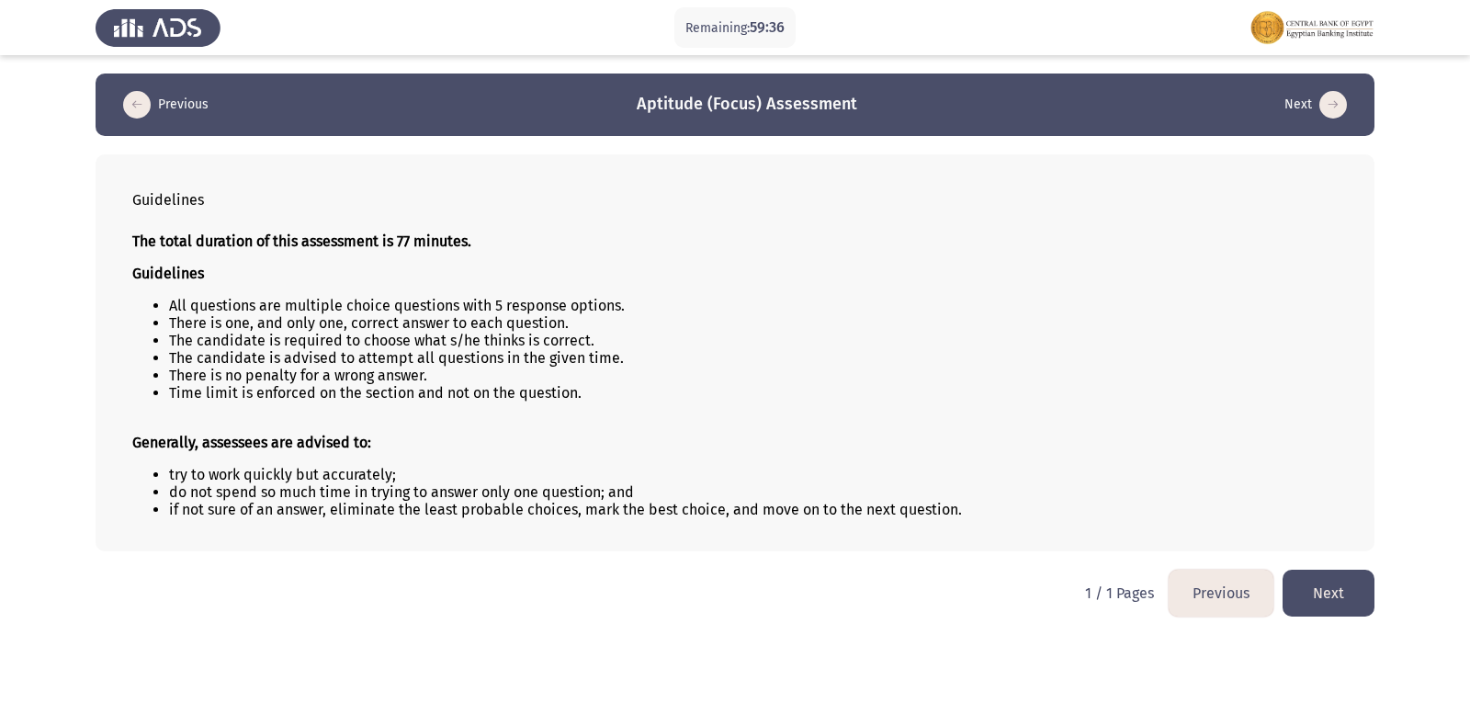
click at [1350, 595] on button "Next" at bounding box center [1328, 593] width 92 height 47
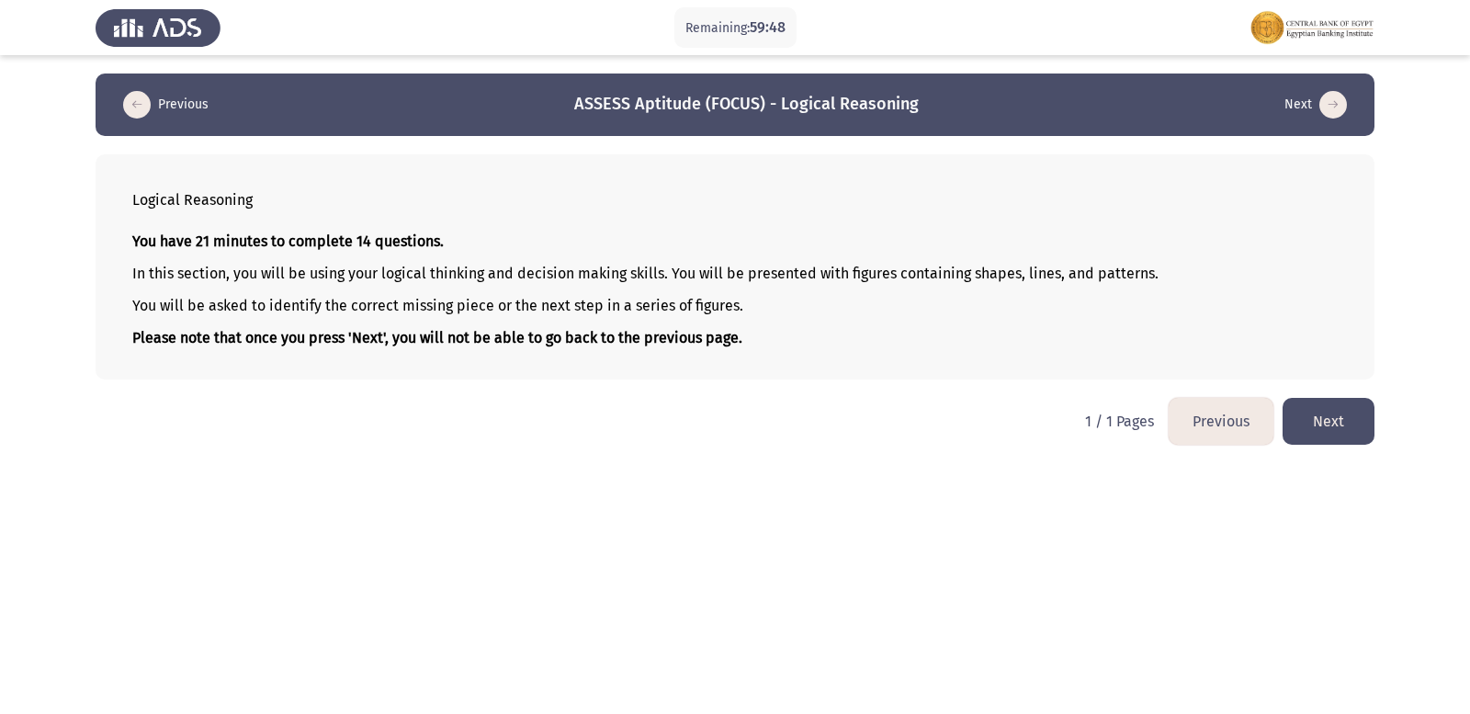
click at [1344, 433] on button "Next" at bounding box center [1328, 421] width 92 height 47
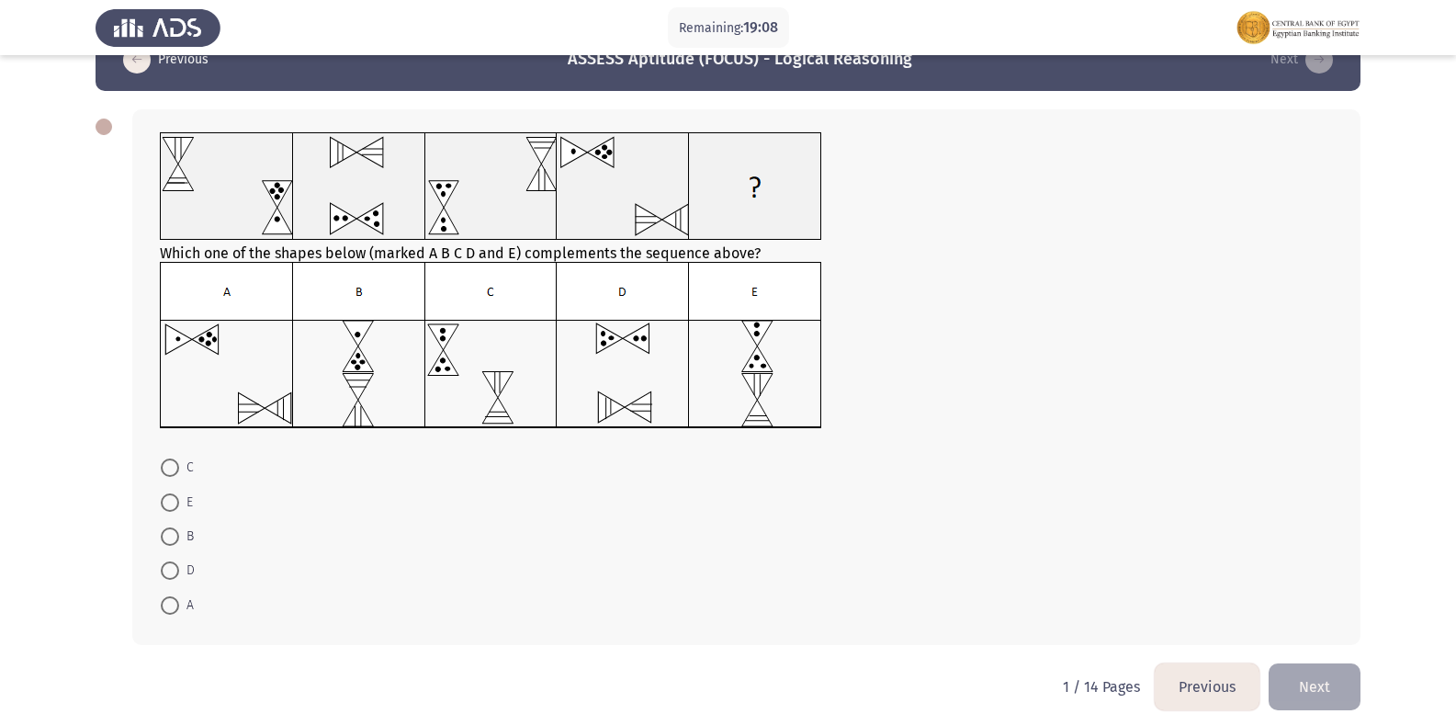
scroll to position [68, 0]
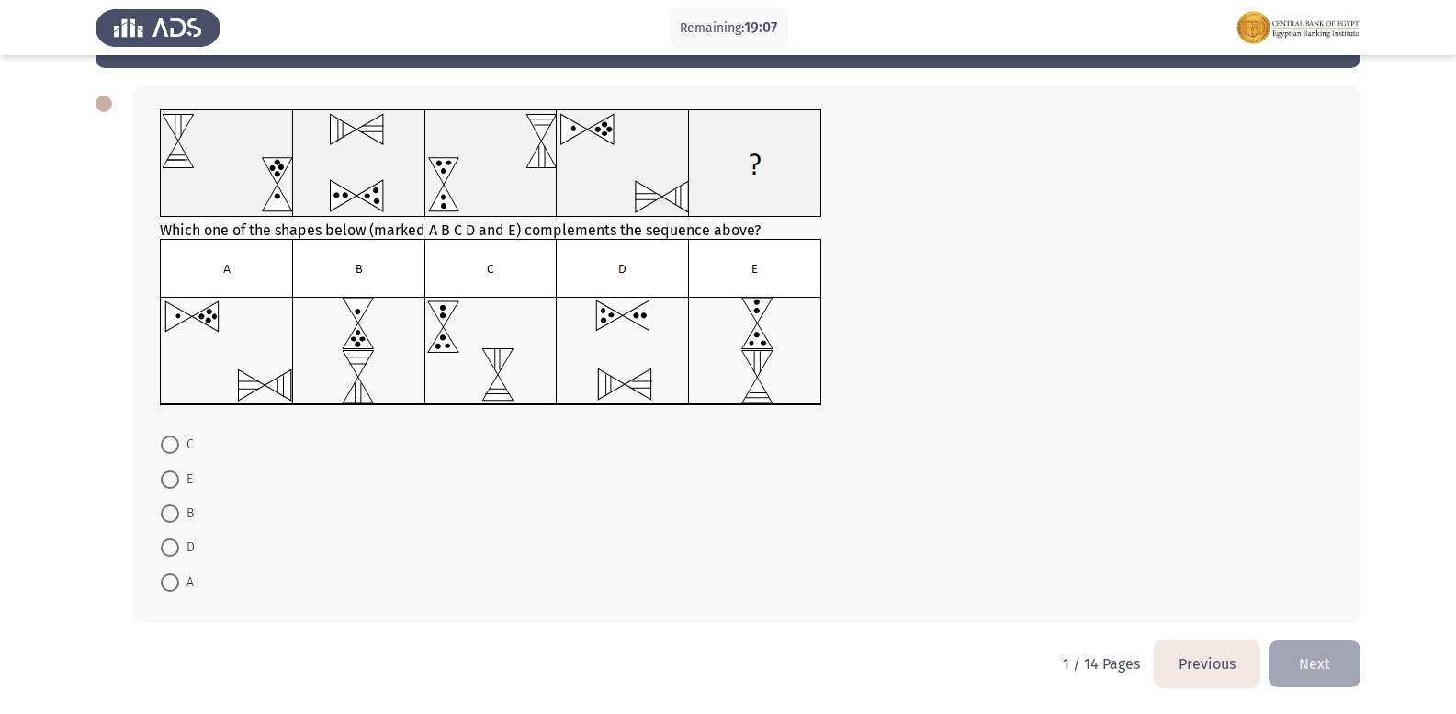
click at [165, 480] on span at bounding box center [170, 479] width 18 height 18
click at [165, 480] on input "E" at bounding box center [170, 479] width 18 height 18
radio input "true"
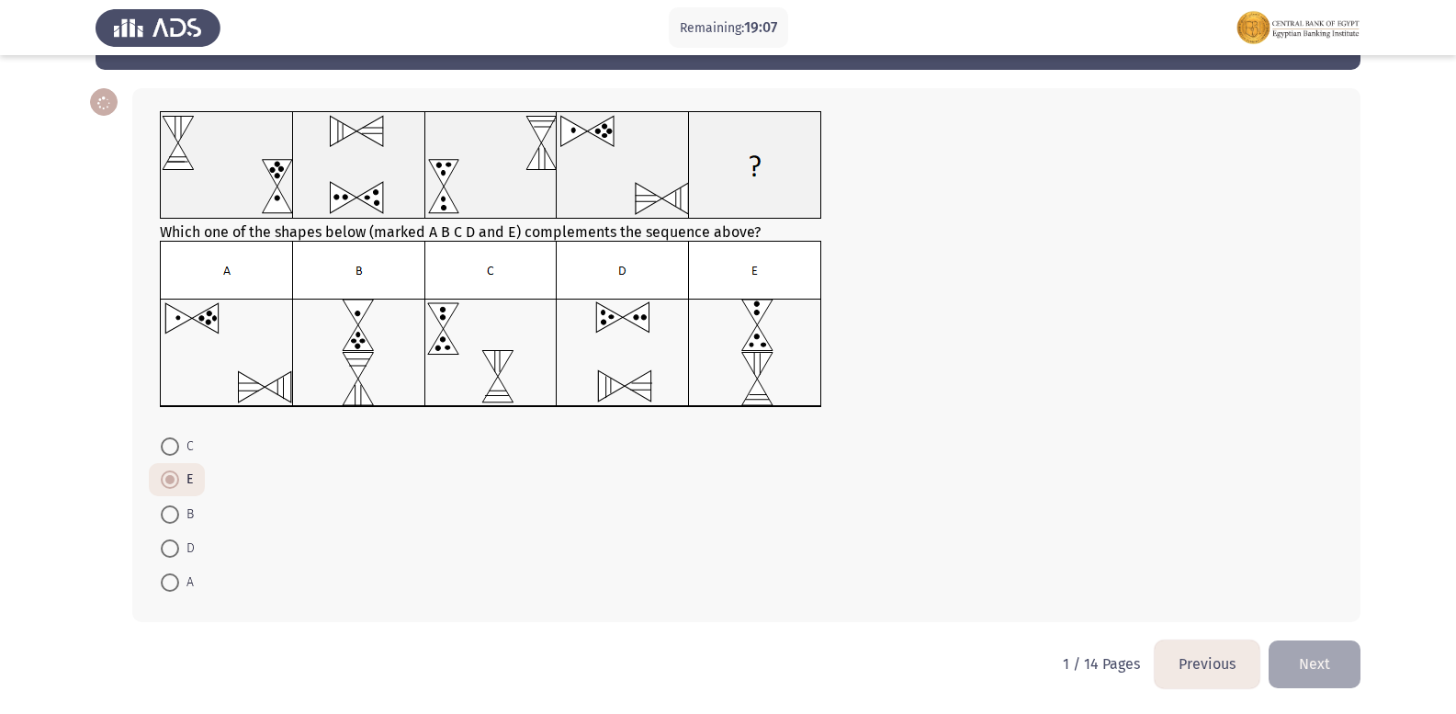
scroll to position [66, 0]
click at [170, 507] on span at bounding box center [170, 514] width 18 height 18
click at [170, 507] on input "B" at bounding box center [170, 514] width 18 height 18
radio input "true"
click at [1335, 658] on button "Next" at bounding box center [1315, 663] width 92 height 47
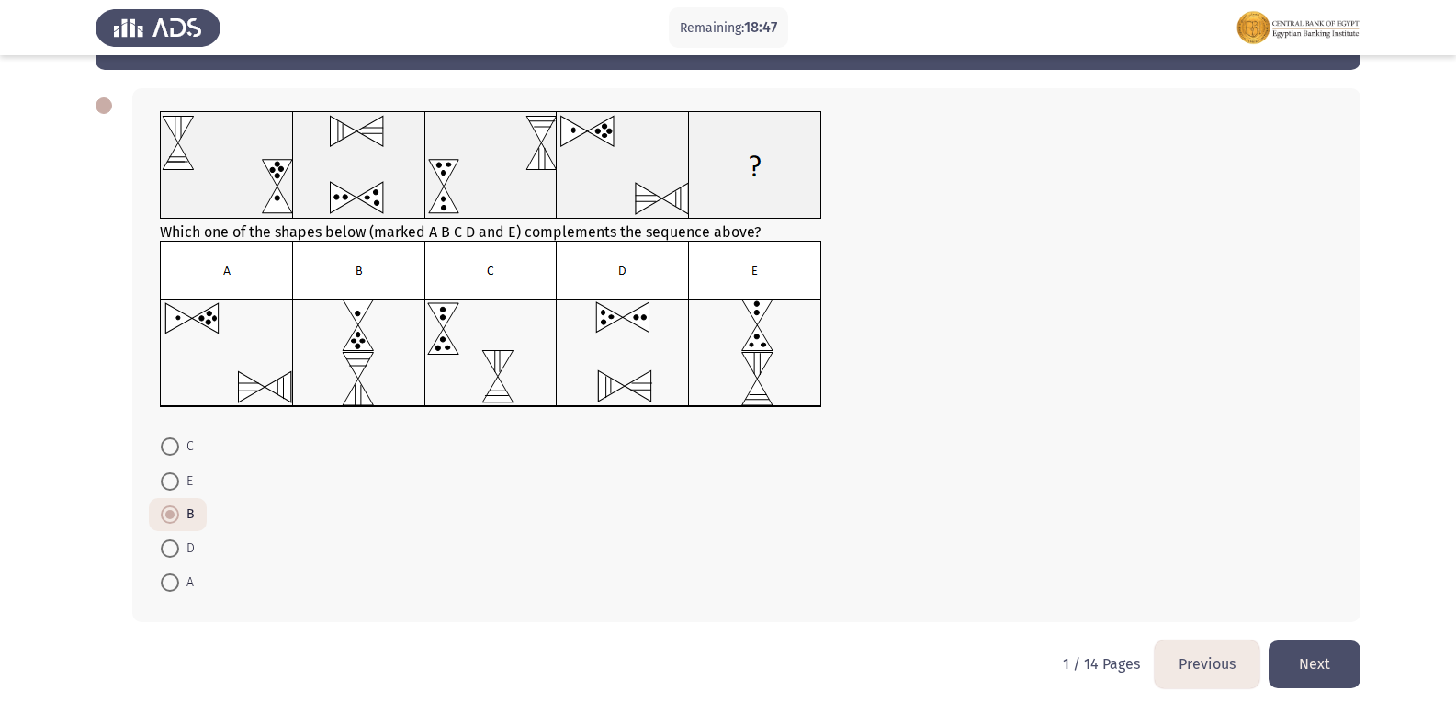
scroll to position [0, 0]
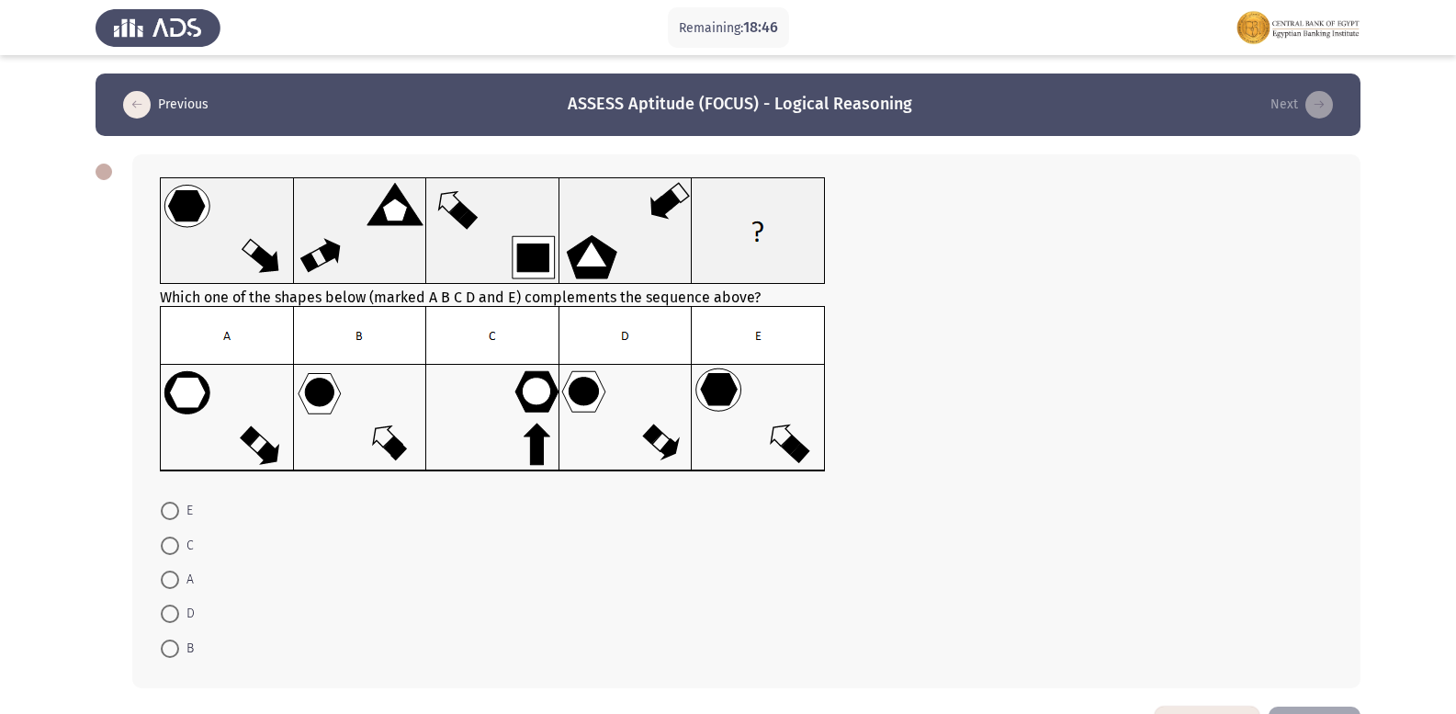
click at [1210, 490] on div "Which one of the shapes below (marked A B C D and E) complements the sequence a…" at bounding box center [746, 421] width 1228 height 534
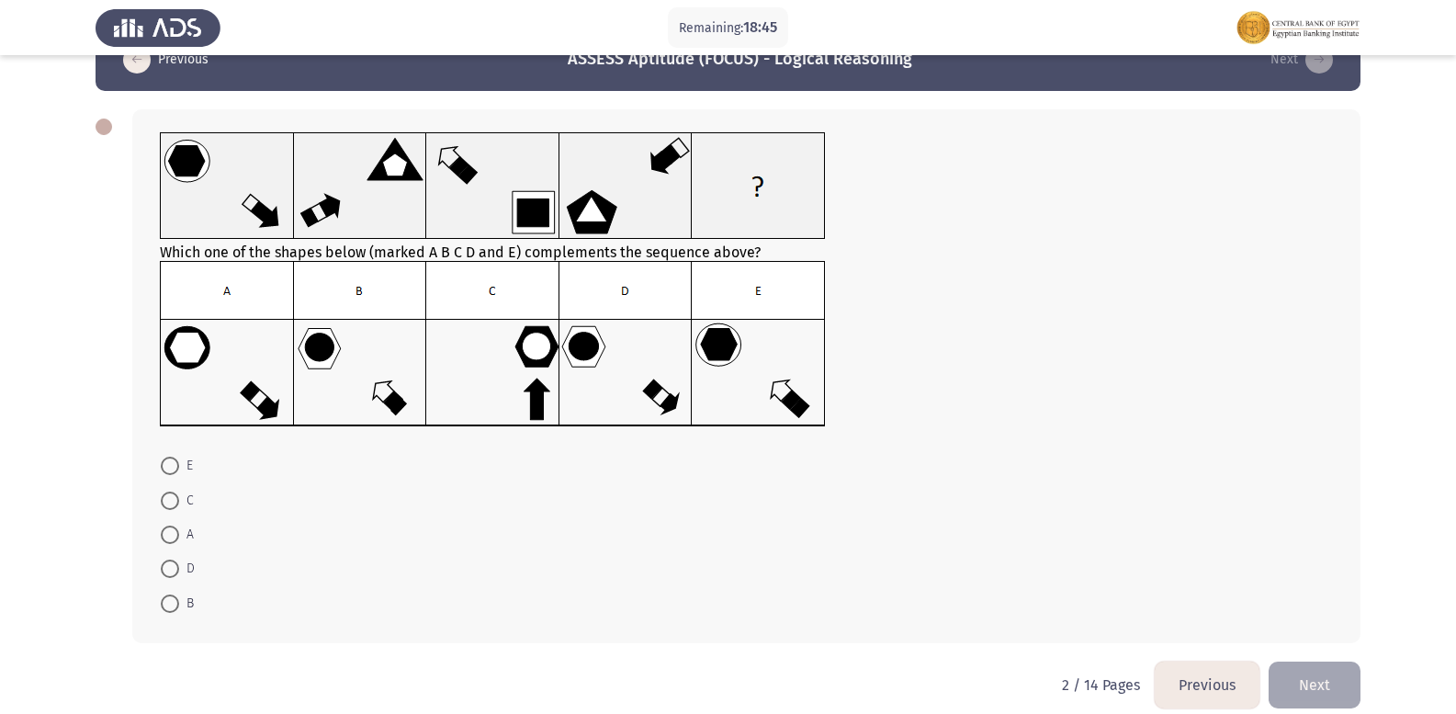
scroll to position [66, 0]
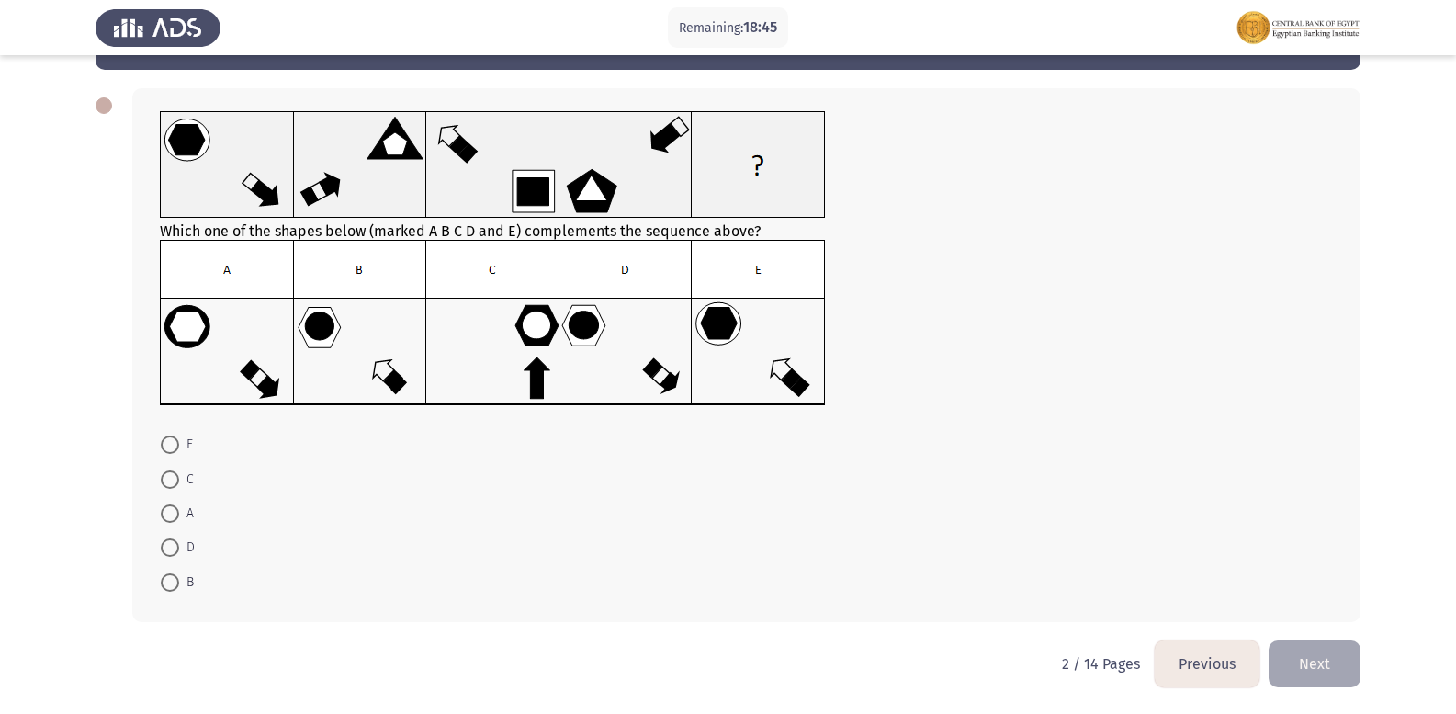
click at [1216, 681] on button "Previous" at bounding box center [1207, 663] width 105 height 47
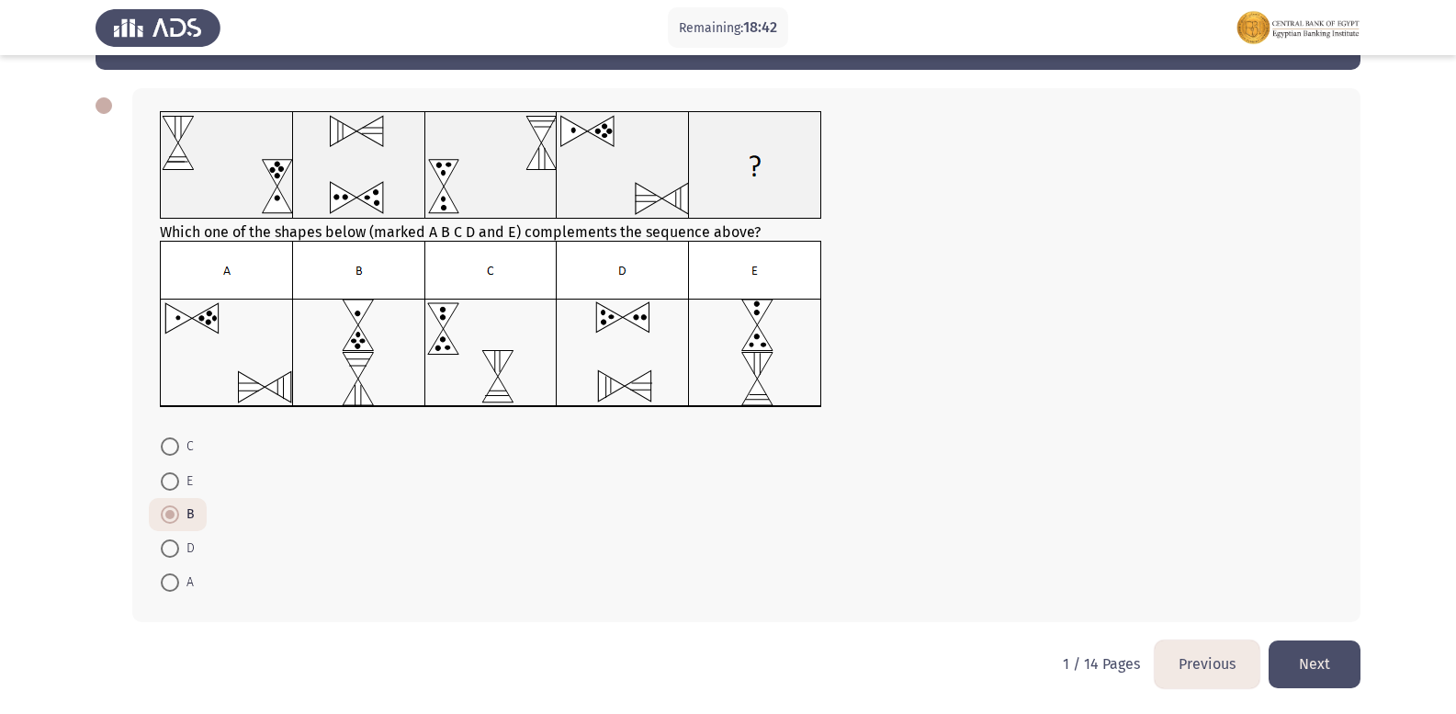
click at [1293, 646] on button "Next" at bounding box center [1315, 663] width 92 height 47
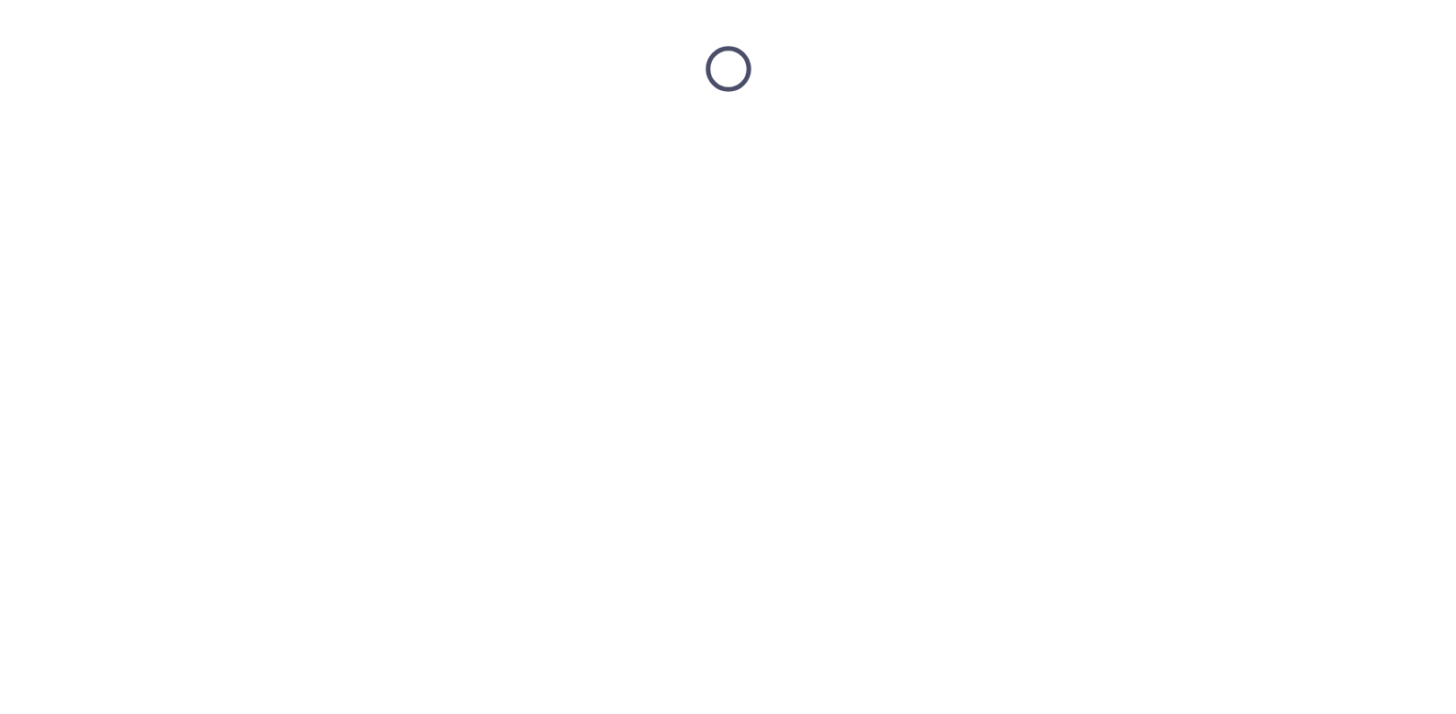
scroll to position [0, 0]
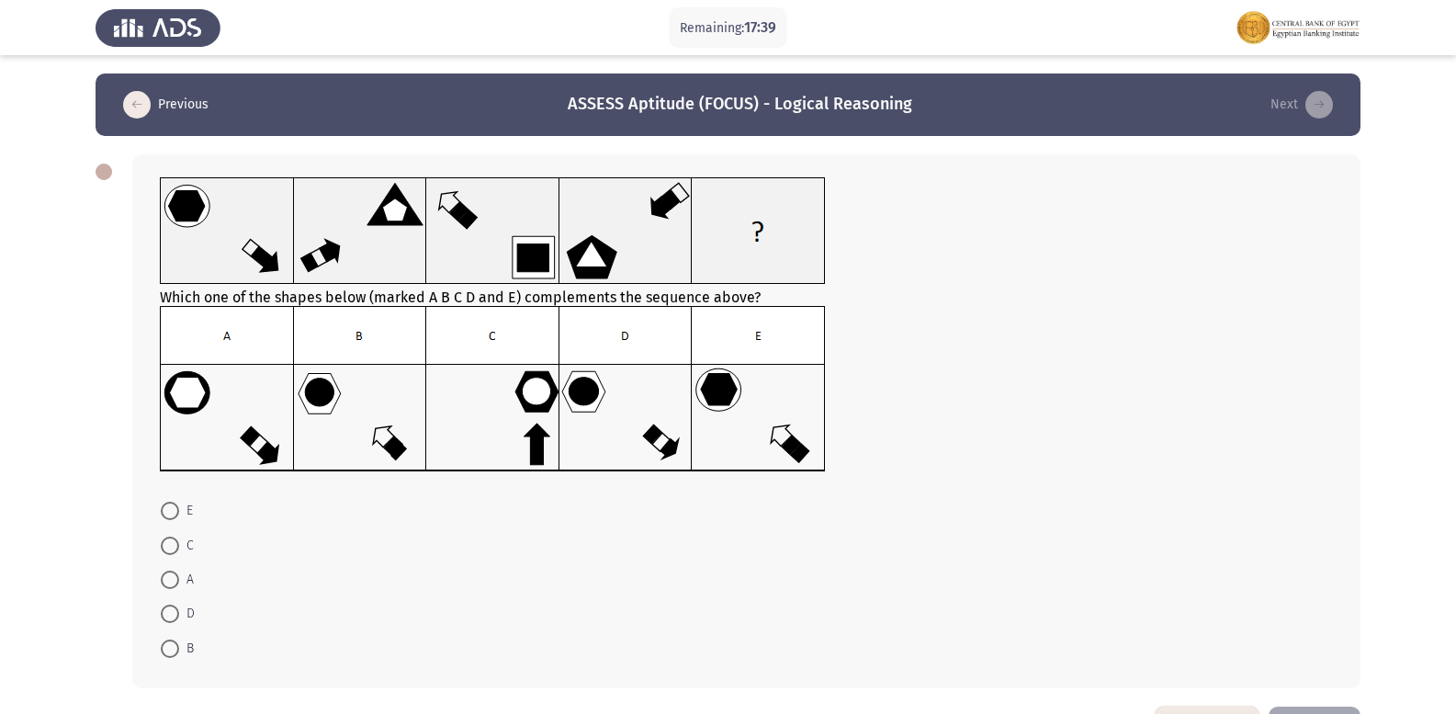
click at [606, 423] on img at bounding box center [493, 389] width 666 height 166
click at [636, 327] on img at bounding box center [493, 389] width 666 height 166
click at [159, 618] on mat-radio-button "D" at bounding box center [178, 613] width 58 height 34
click at [173, 615] on span at bounding box center [170, 613] width 18 height 18
click at [173, 615] on input "D" at bounding box center [170, 613] width 18 height 18
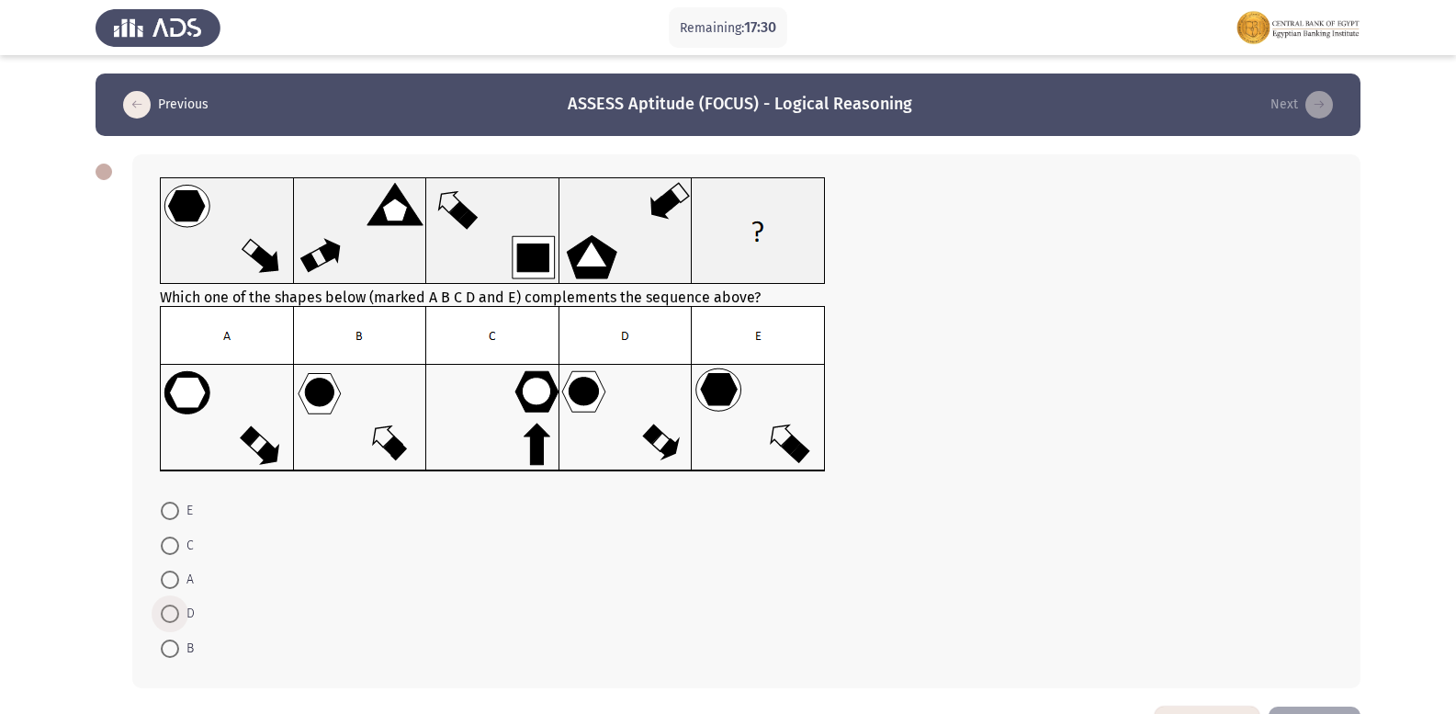
radio input "true"
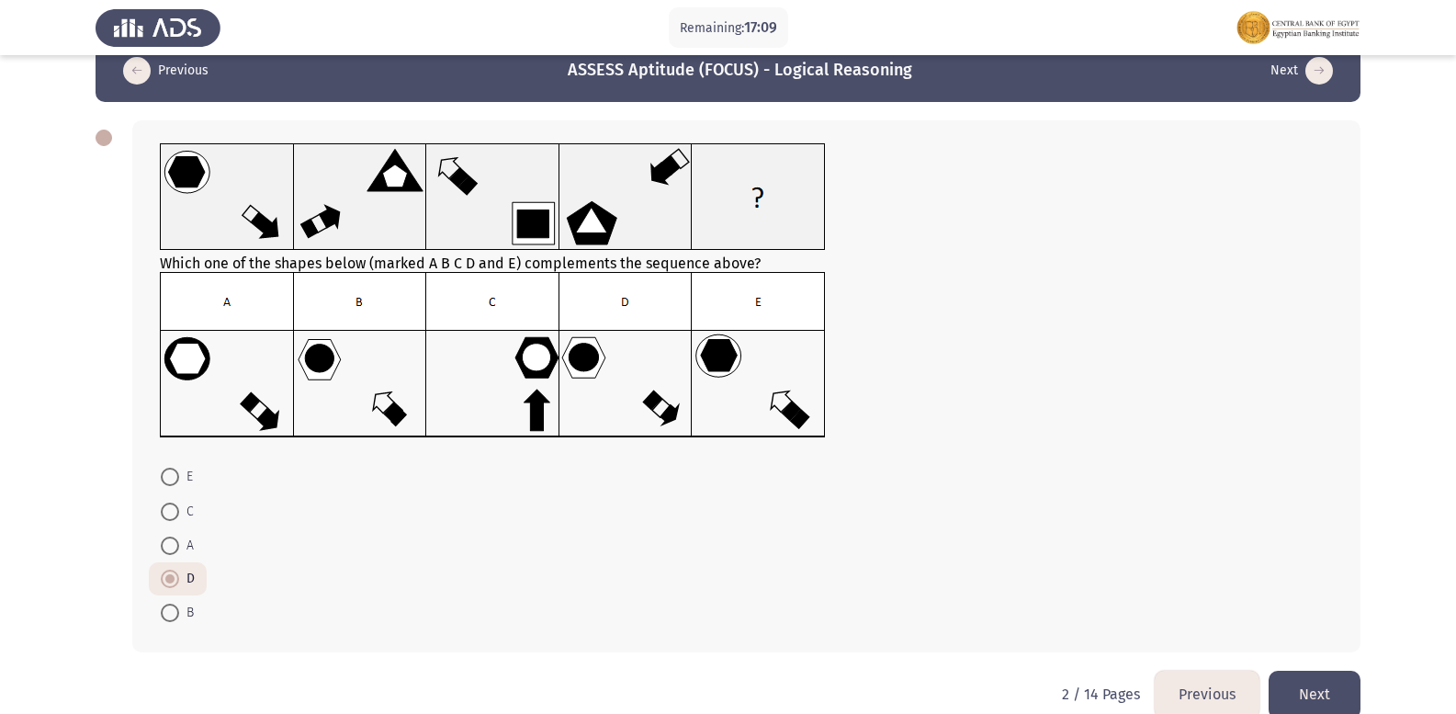
scroll to position [64, 0]
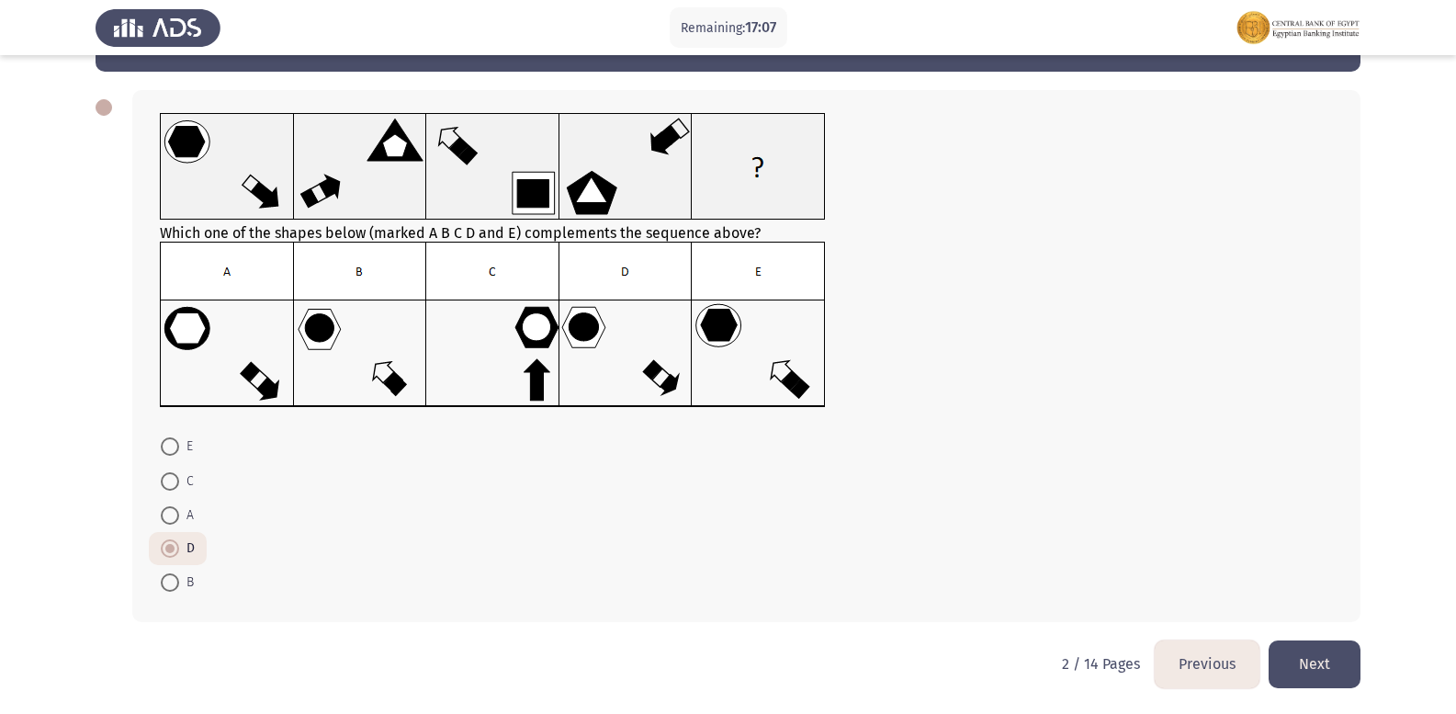
click at [1314, 672] on button "Next" at bounding box center [1315, 663] width 92 height 47
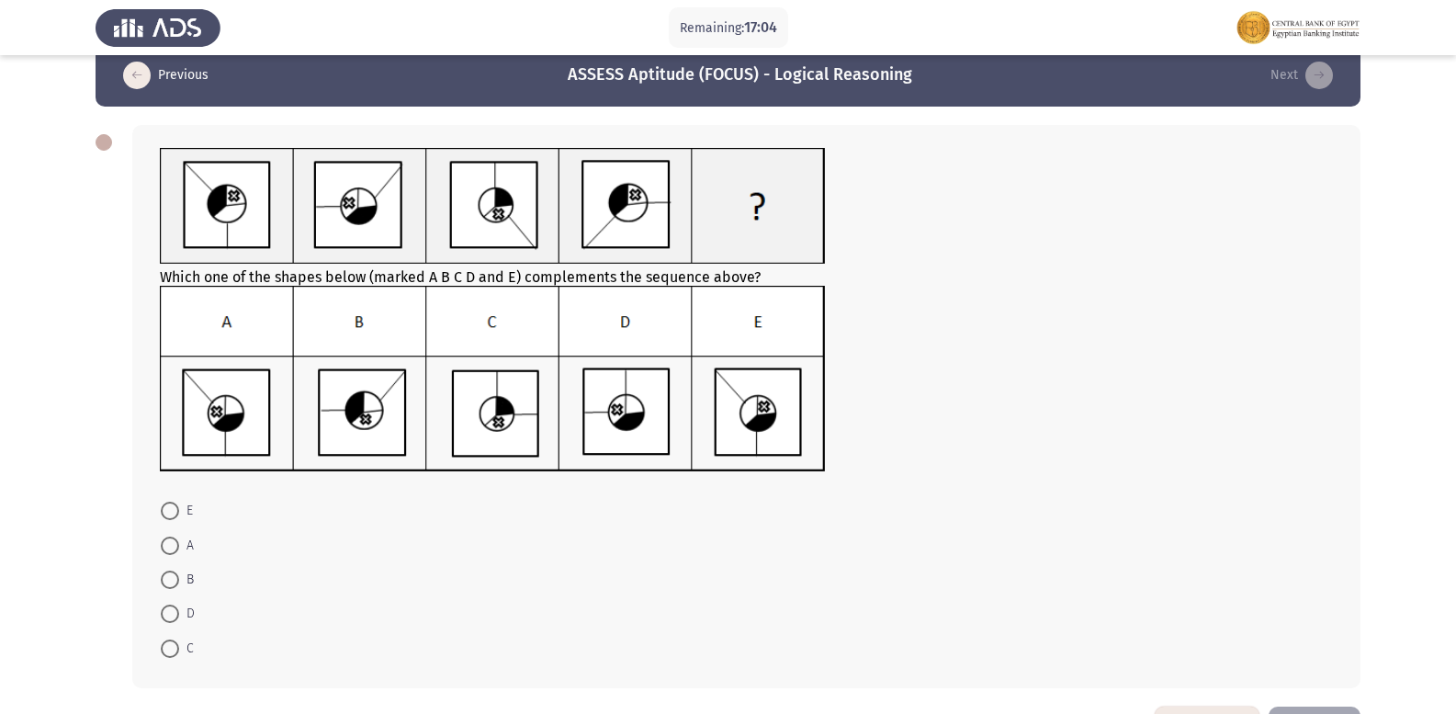
scroll to position [0, 0]
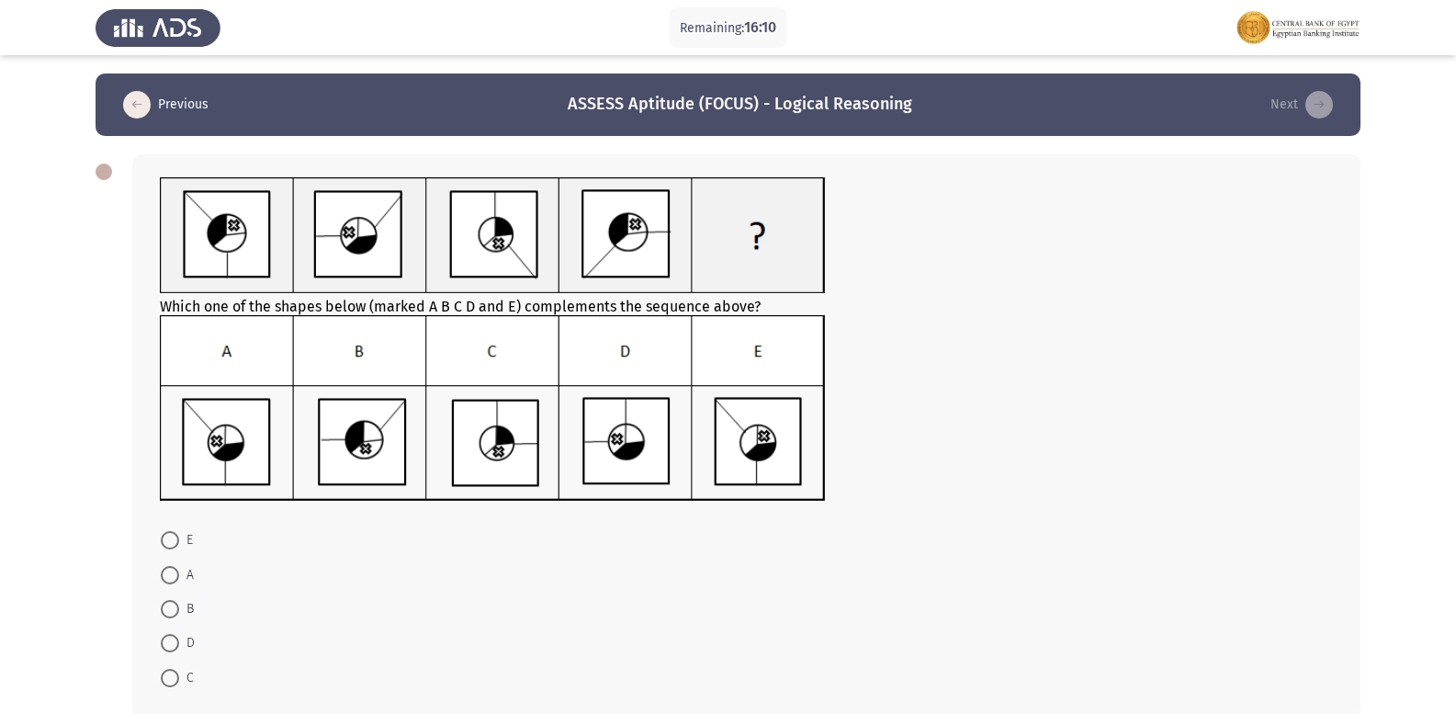
click at [172, 570] on span at bounding box center [170, 575] width 18 height 18
click at [172, 570] on input "A" at bounding box center [170, 575] width 18 height 18
radio input "true"
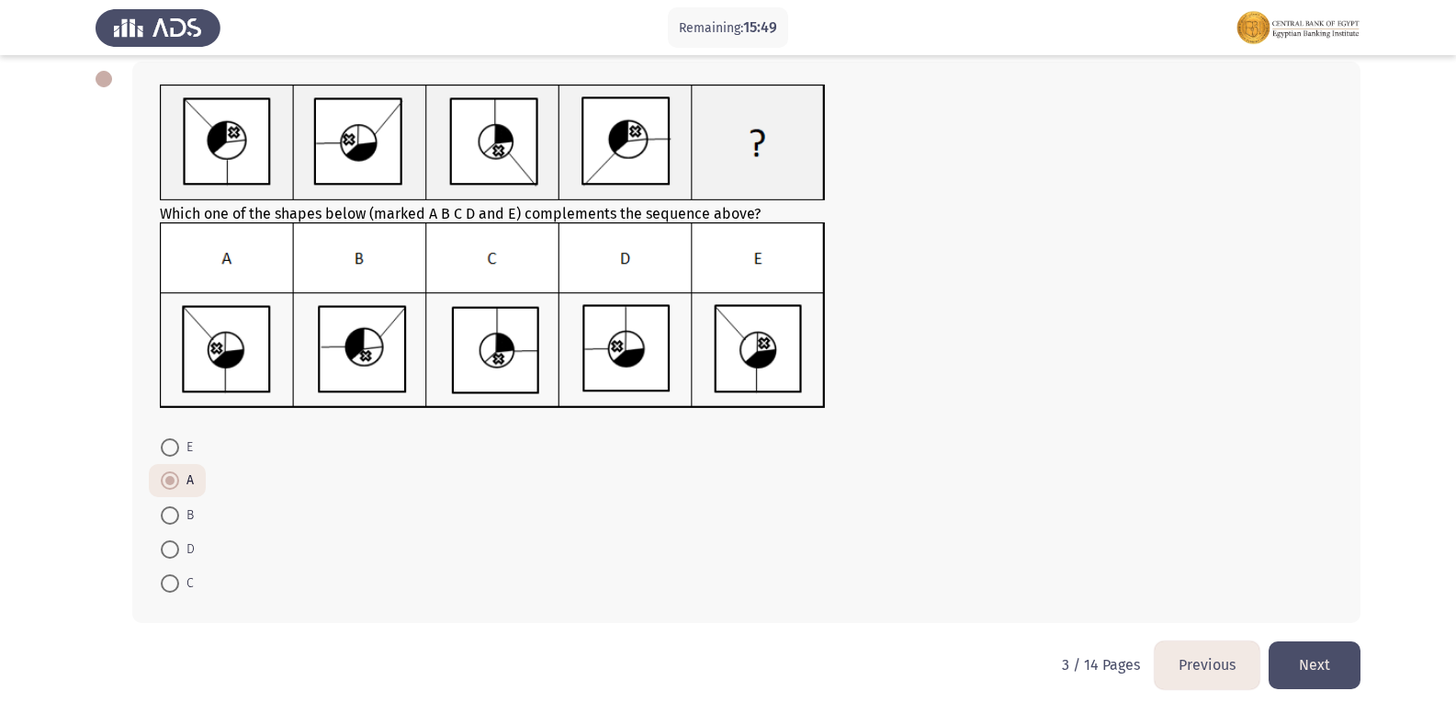
scroll to position [94, 0]
click at [1305, 648] on button "Next" at bounding box center [1315, 663] width 92 height 47
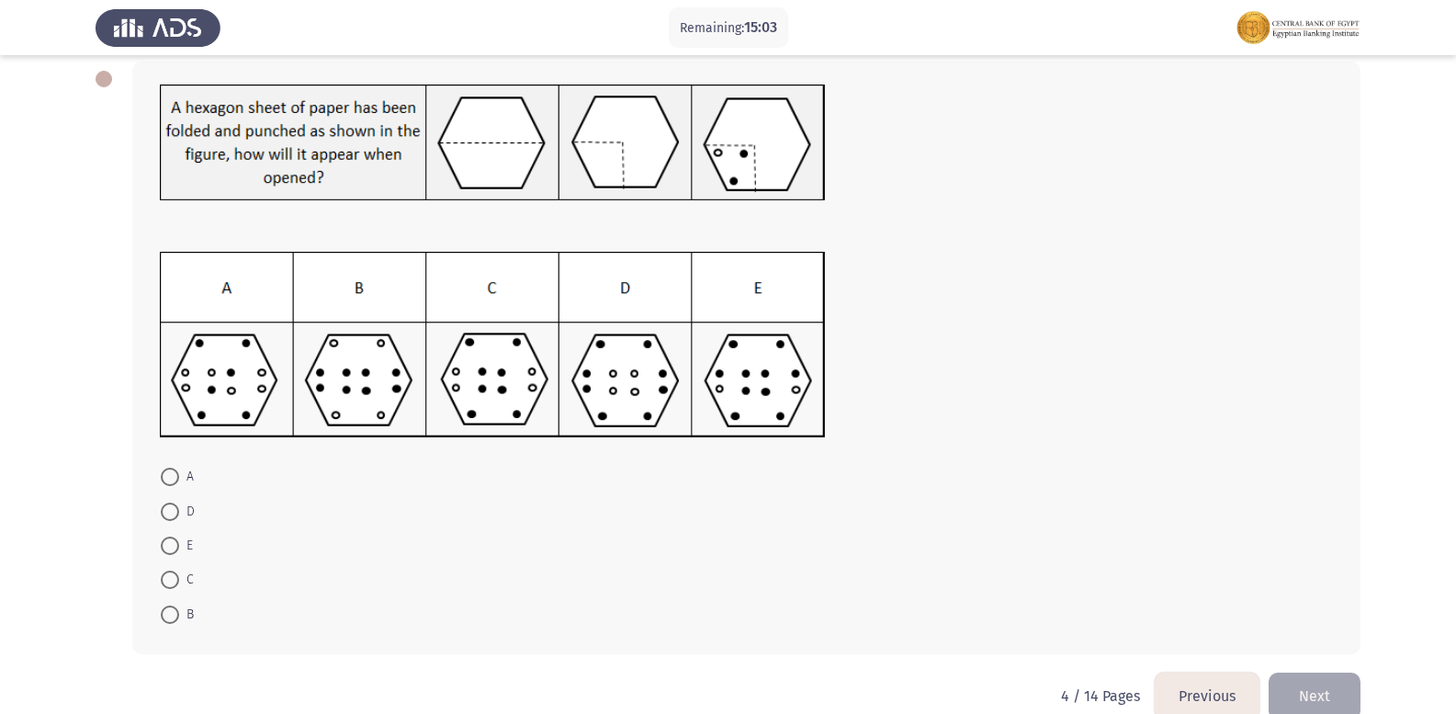
scroll to position [125, 0]
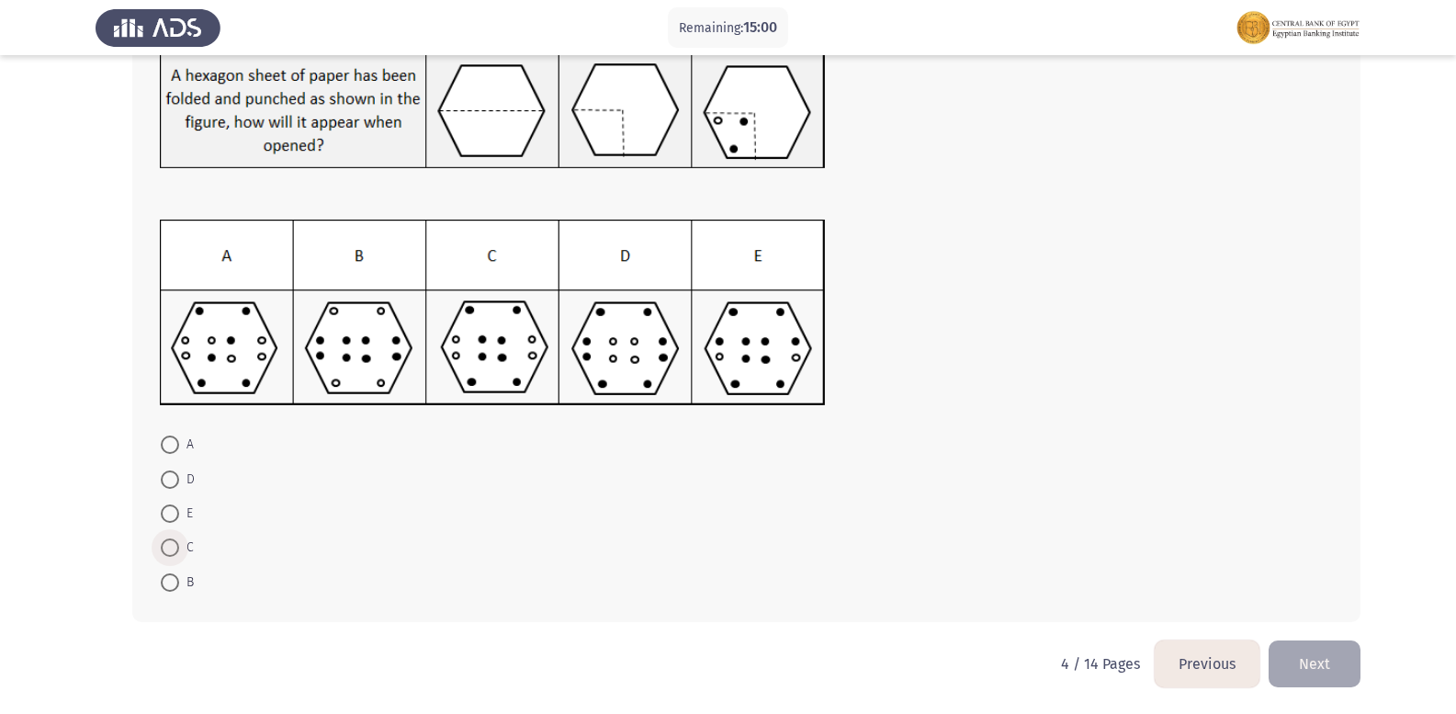
click at [170, 539] on span at bounding box center [170, 547] width 18 height 18
click at [170, 539] on input "C" at bounding box center [170, 547] width 18 height 18
radio input "true"
click at [1304, 658] on button "Next" at bounding box center [1315, 663] width 92 height 47
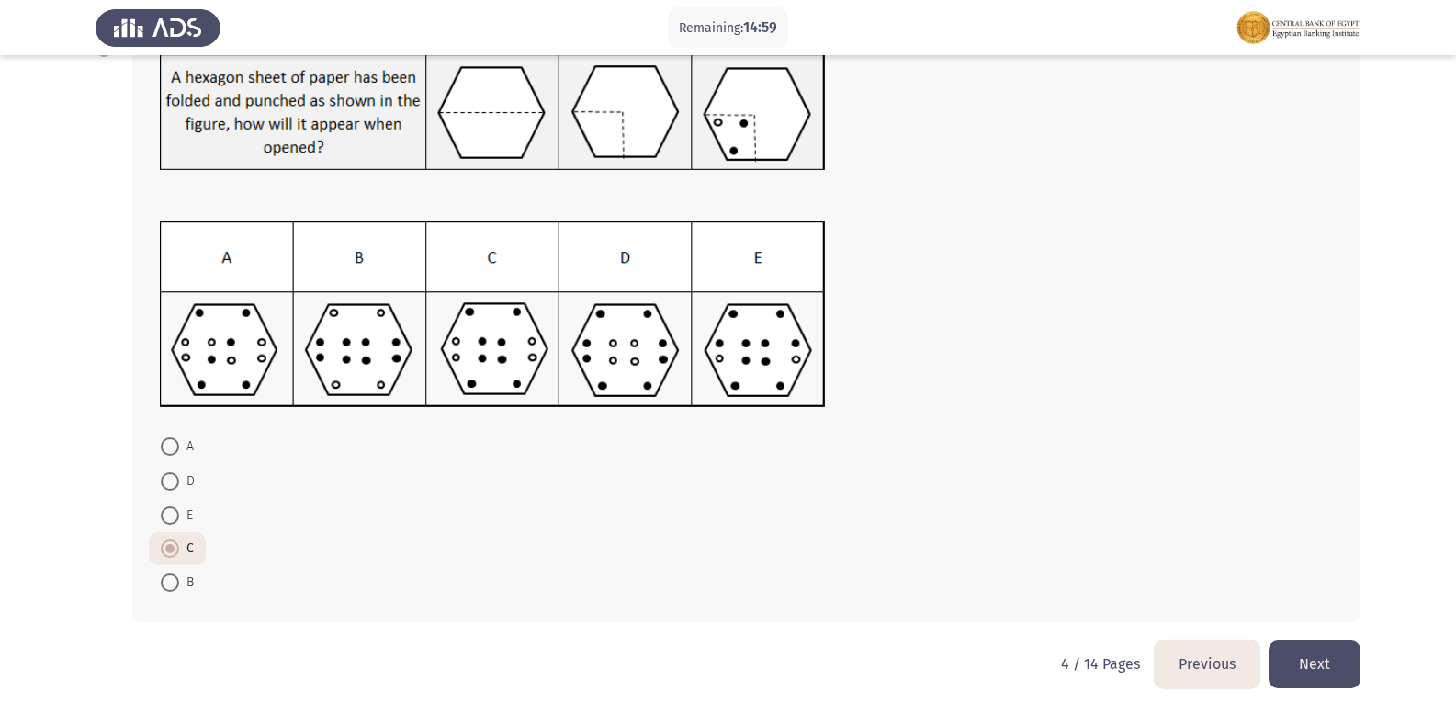
scroll to position [0, 0]
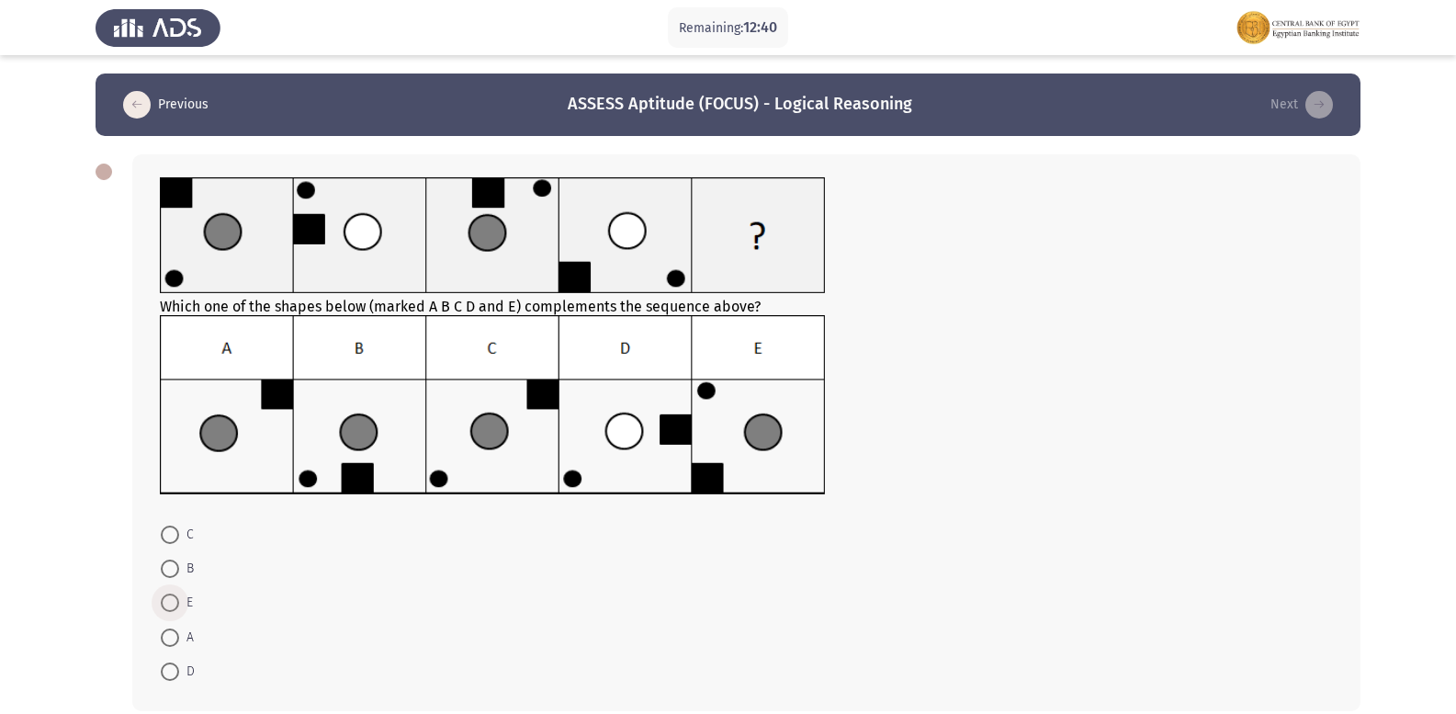
click at [168, 603] on span at bounding box center [170, 602] width 18 height 18
click at [168, 603] on input "E" at bounding box center [170, 602] width 18 height 18
radio input "true"
click at [176, 534] on span at bounding box center [170, 534] width 18 height 18
click at [176, 534] on input "C" at bounding box center [170, 534] width 18 height 18
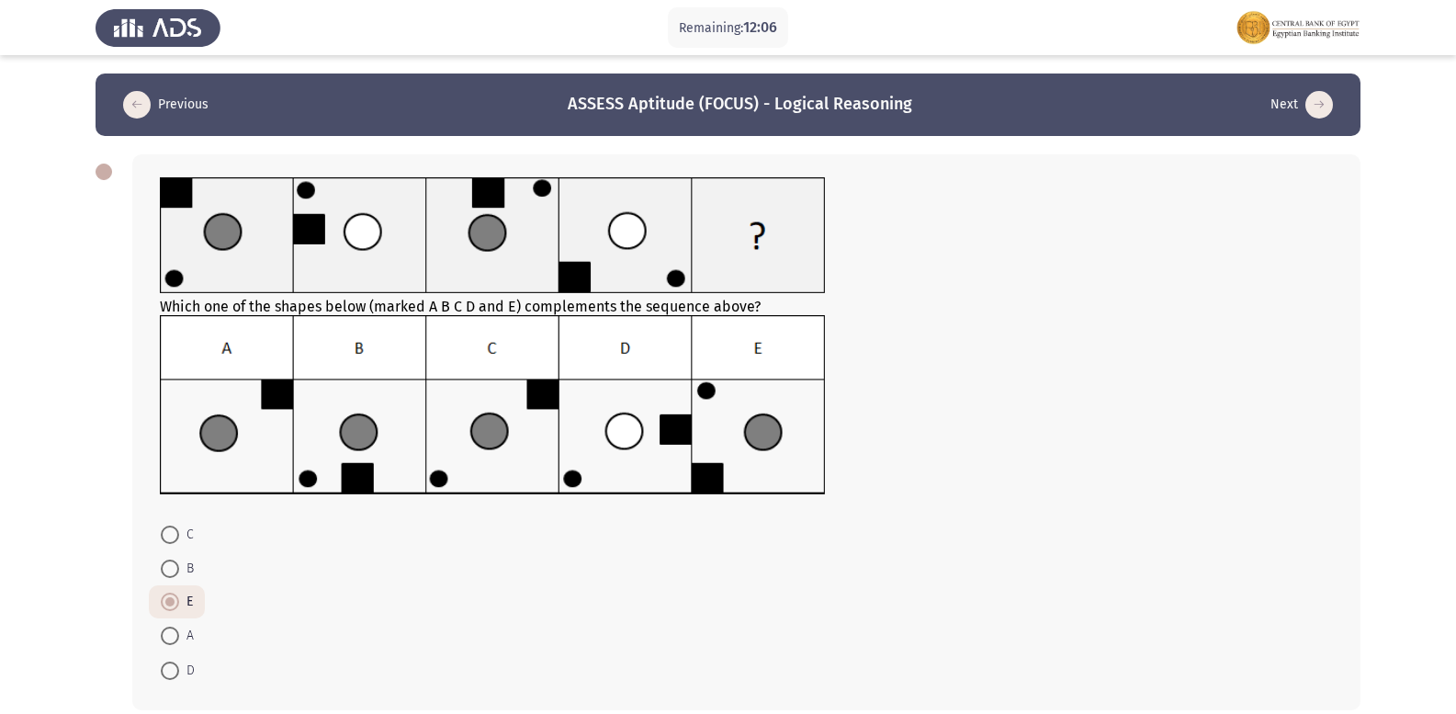
radio input "true"
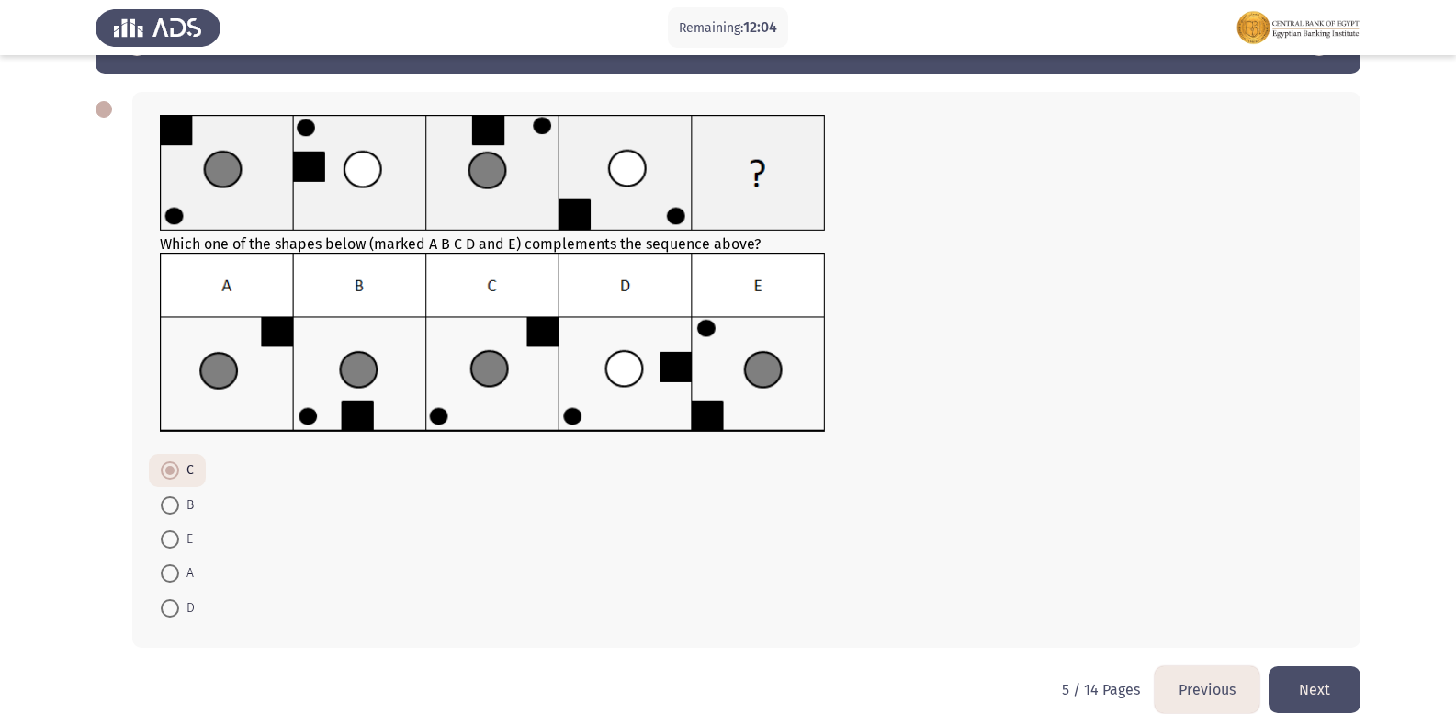
scroll to position [88, 0]
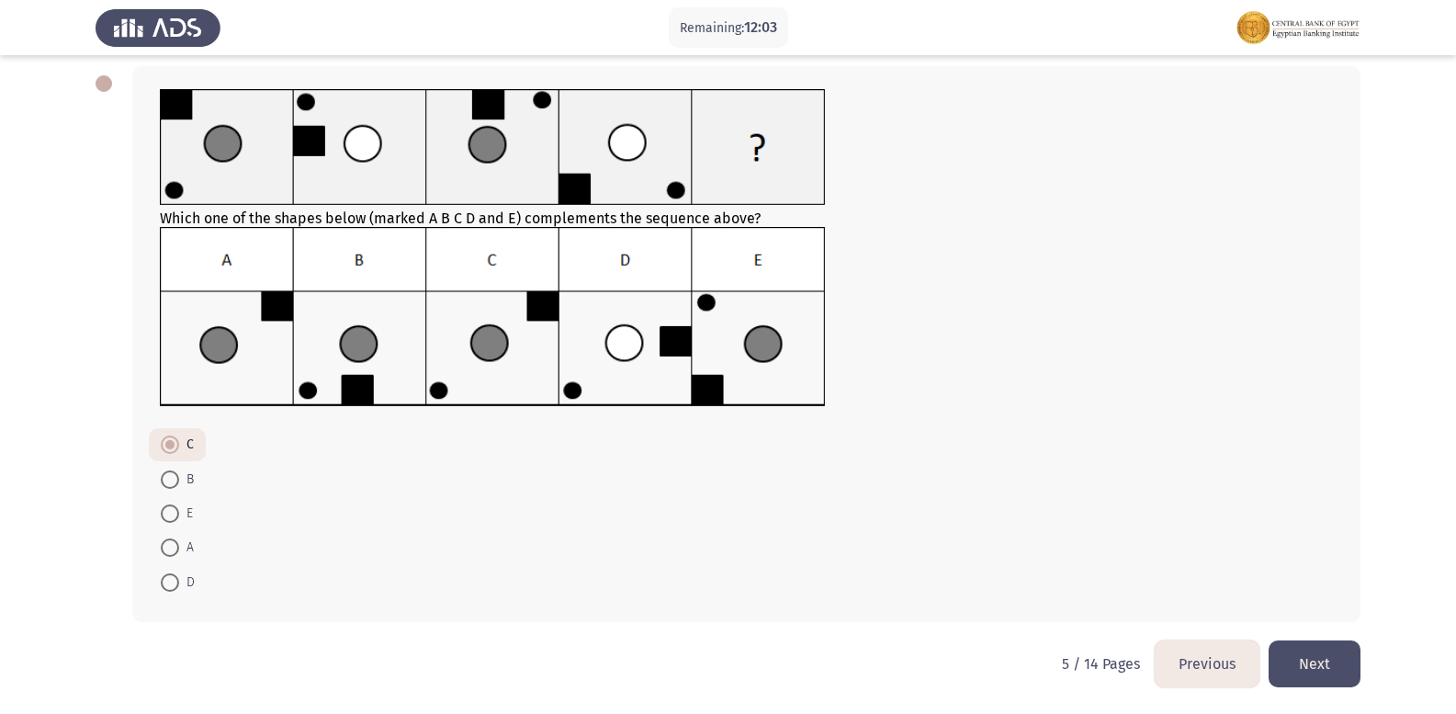
click at [1293, 662] on button "Next" at bounding box center [1315, 663] width 92 height 47
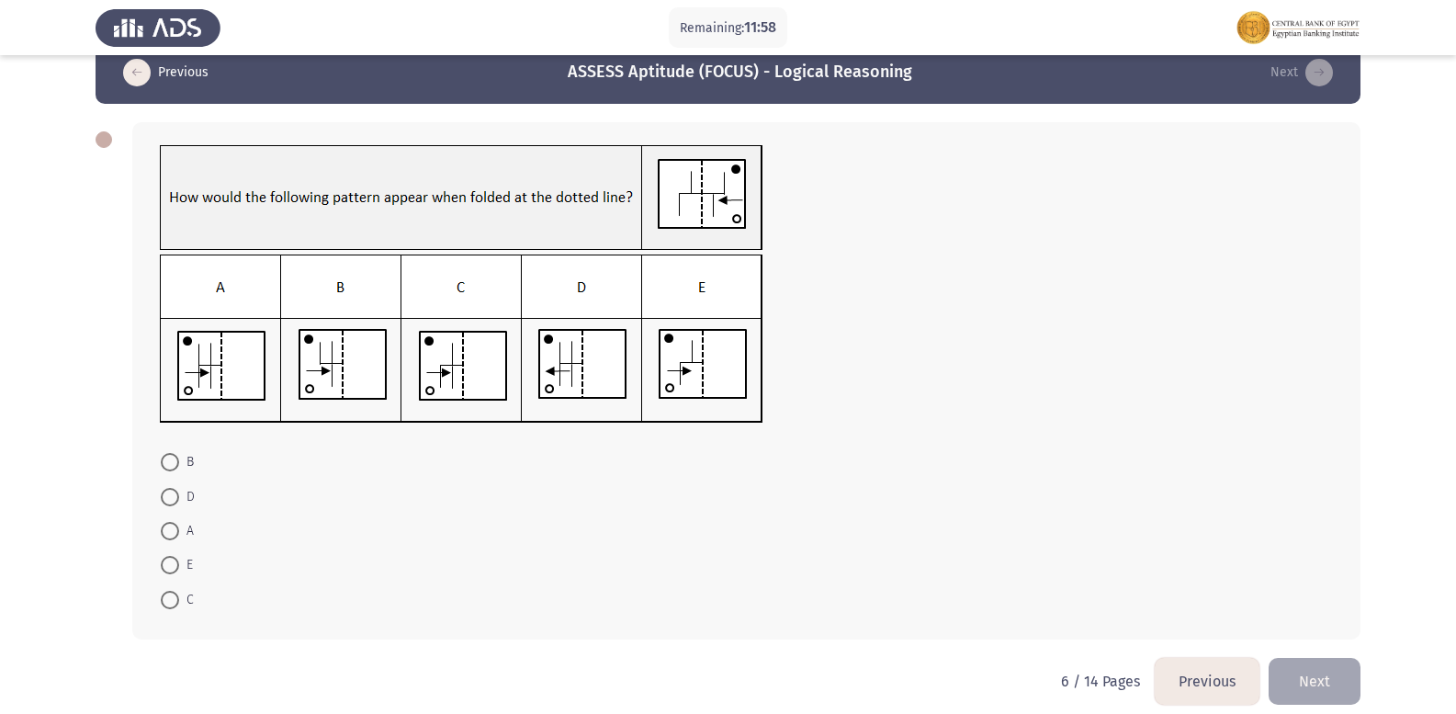
scroll to position [50, 0]
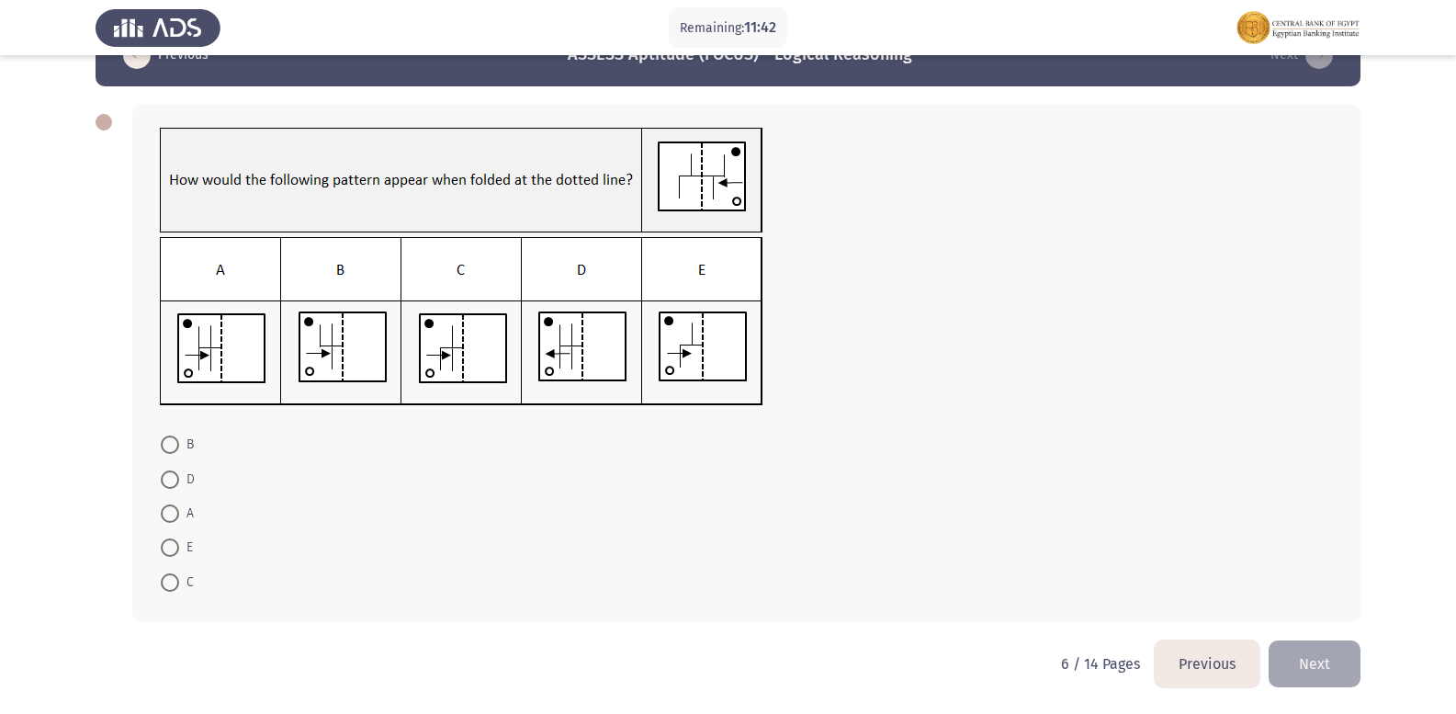
click at [172, 482] on span at bounding box center [170, 479] width 18 height 18
click at [172, 482] on input "D" at bounding box center [170, 479] width 18 height 18
radio input "true"
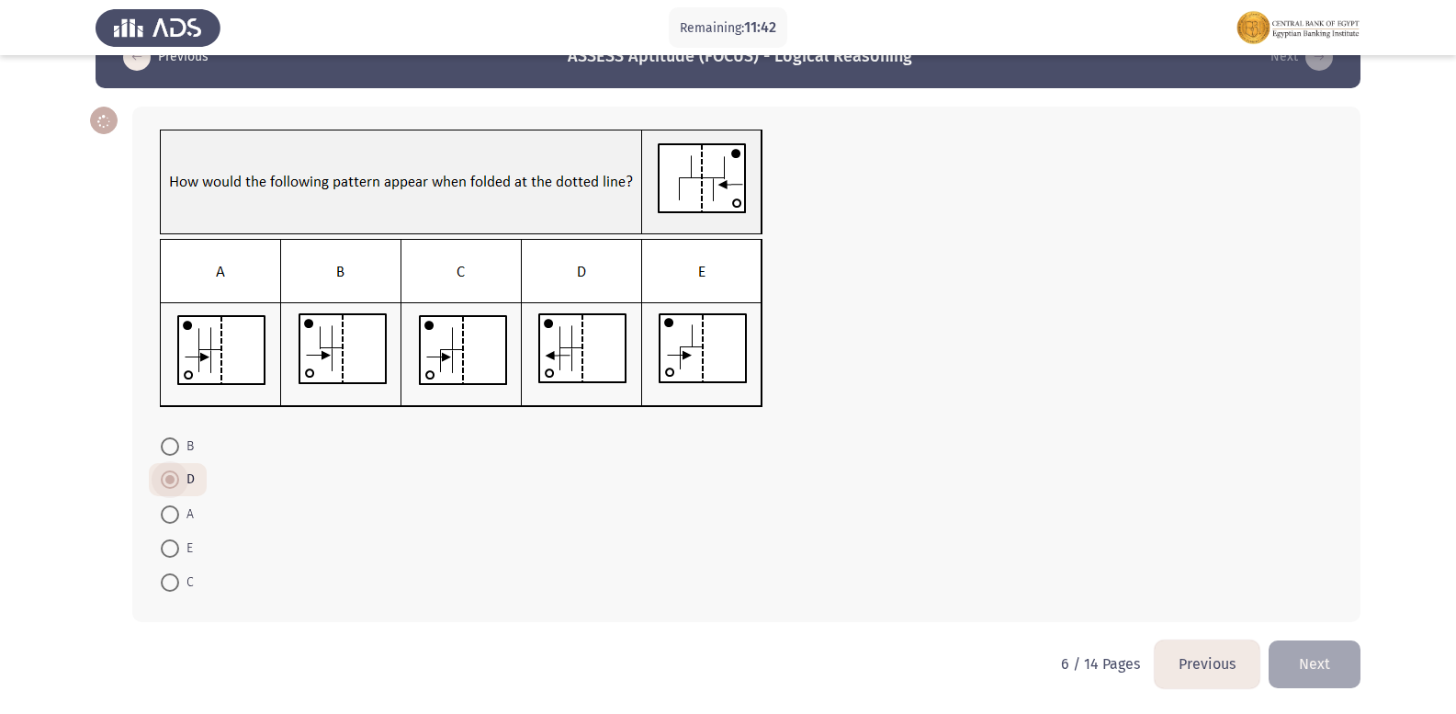
scroll to position [48, 0]
click at [1328, 665] on button "Next" at bounding box center [1315, 663] width 92 height 47
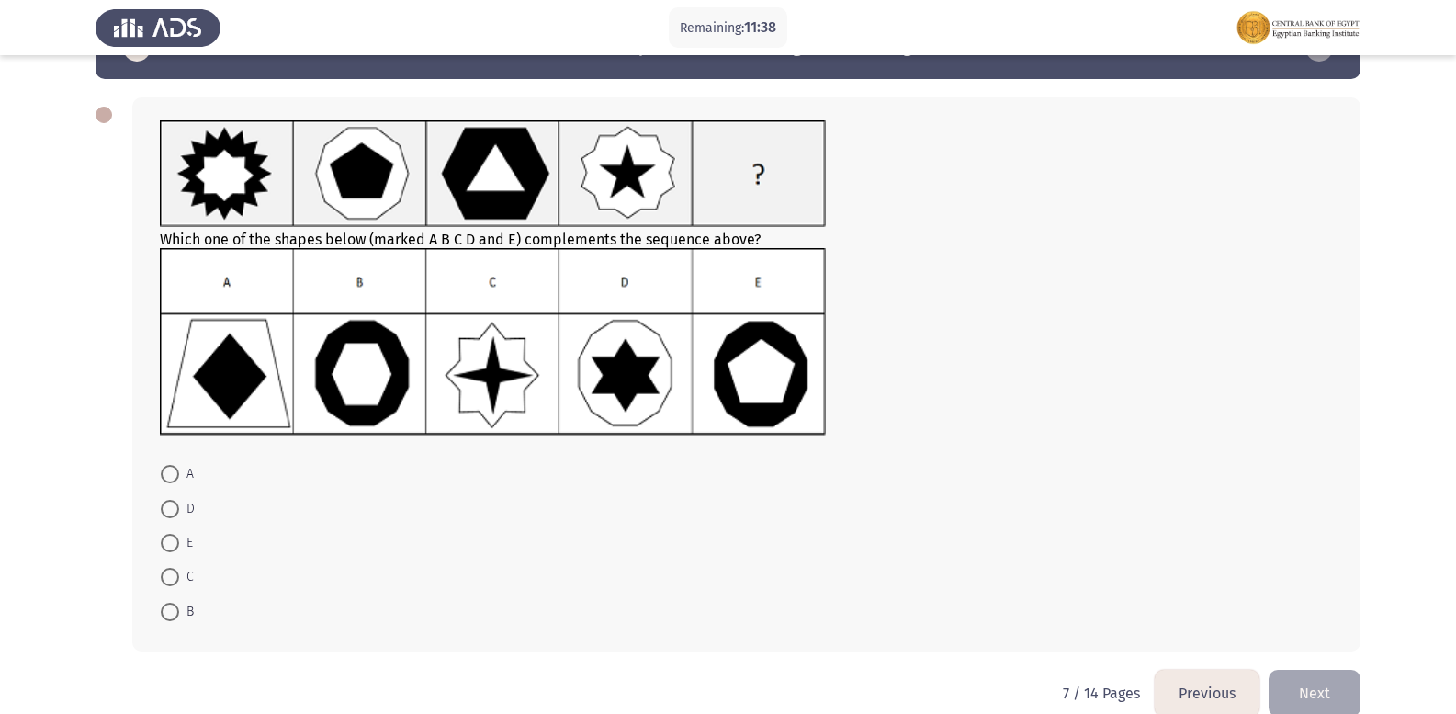
scroll to position [86, 0]
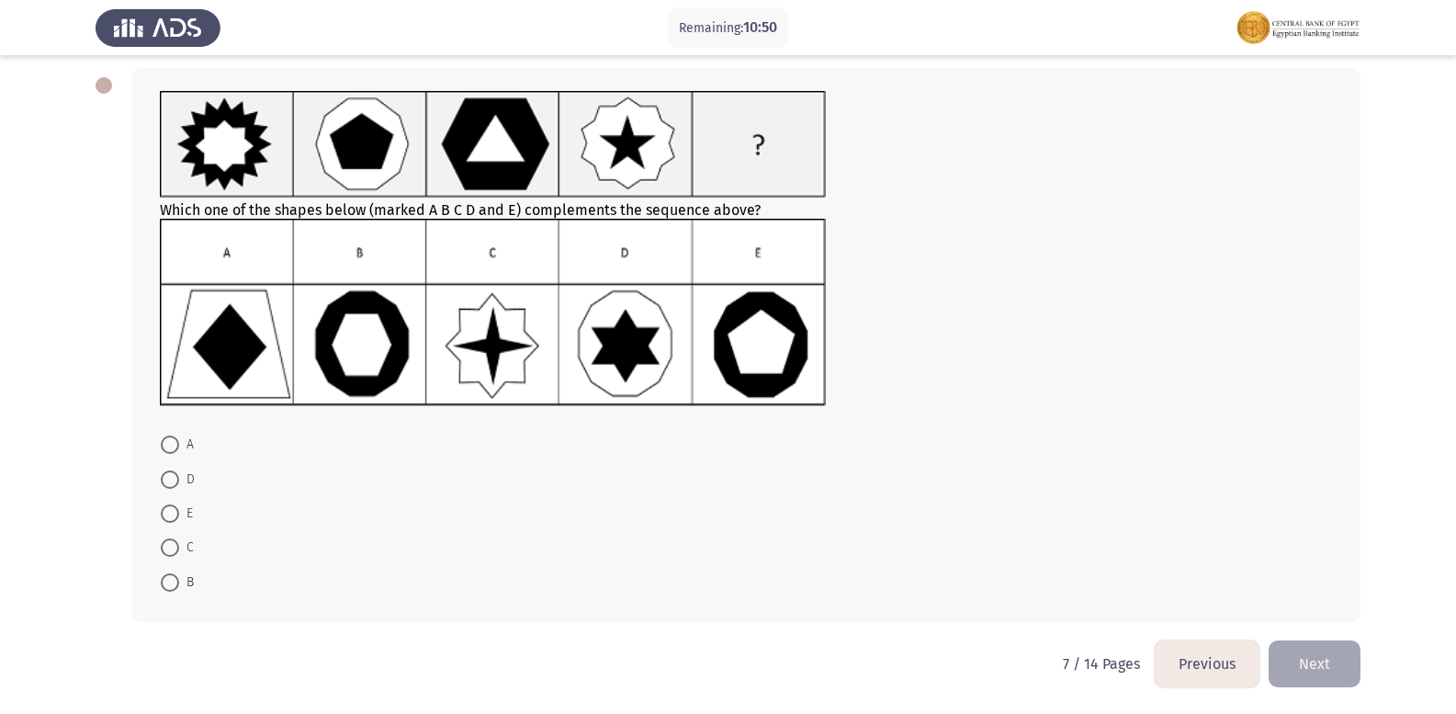
click at [341, 322] on img at bounding box center [493, 312] width 666 height 187
click at [176, 579] on span at bounding box center [170, 582] width 18 height 18
click at [176, 579] on input "B" at bounding box center [170, 582] width 18 height 18
radio input "true"
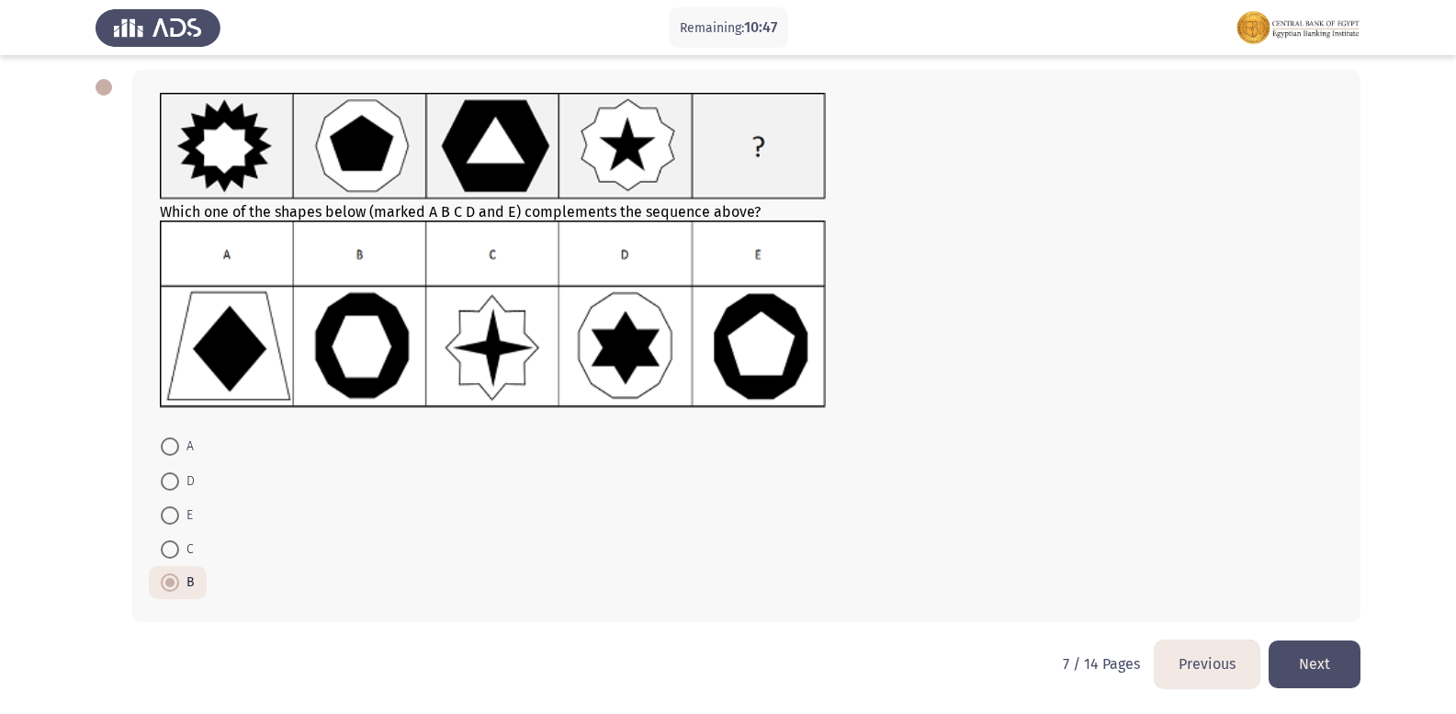
click at [1346, 661] on button "Next" at bounding box center [1315, 663] width 92 height 47
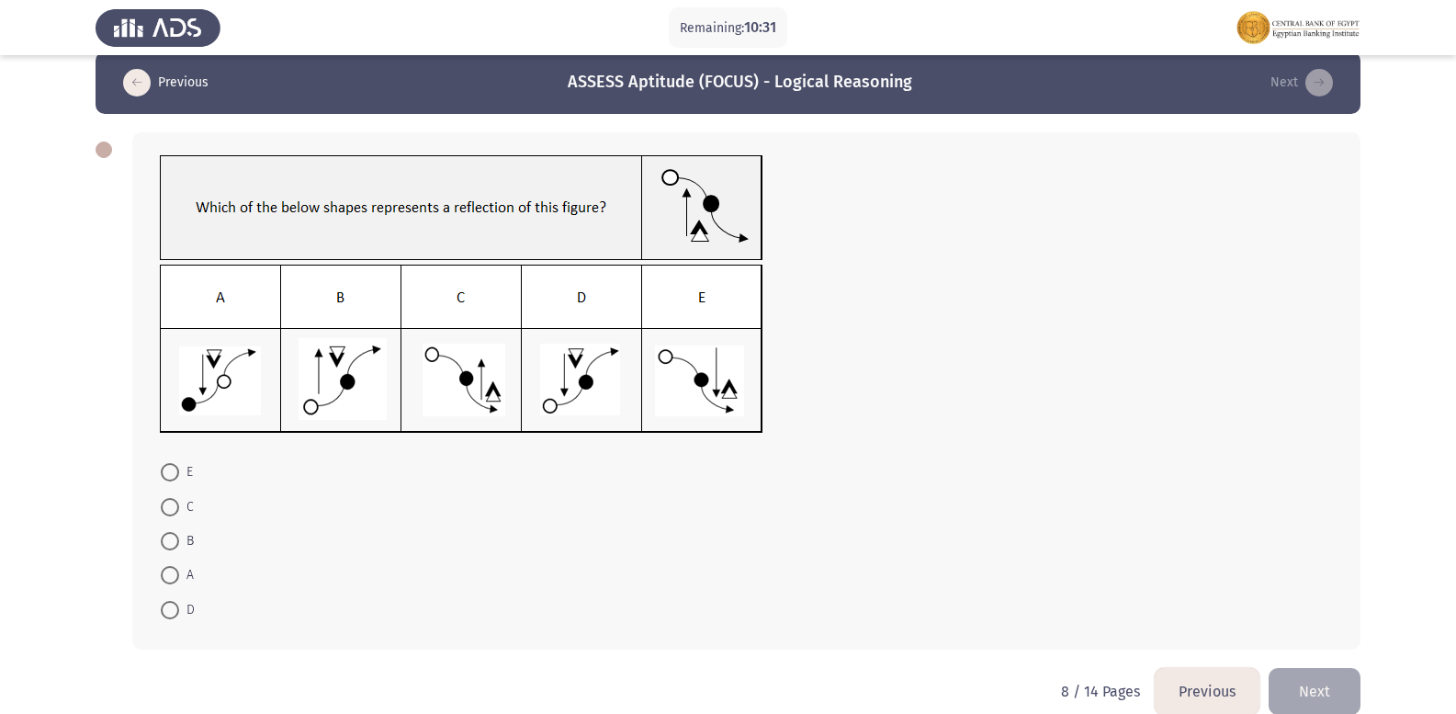
scroll to position [0, 0]
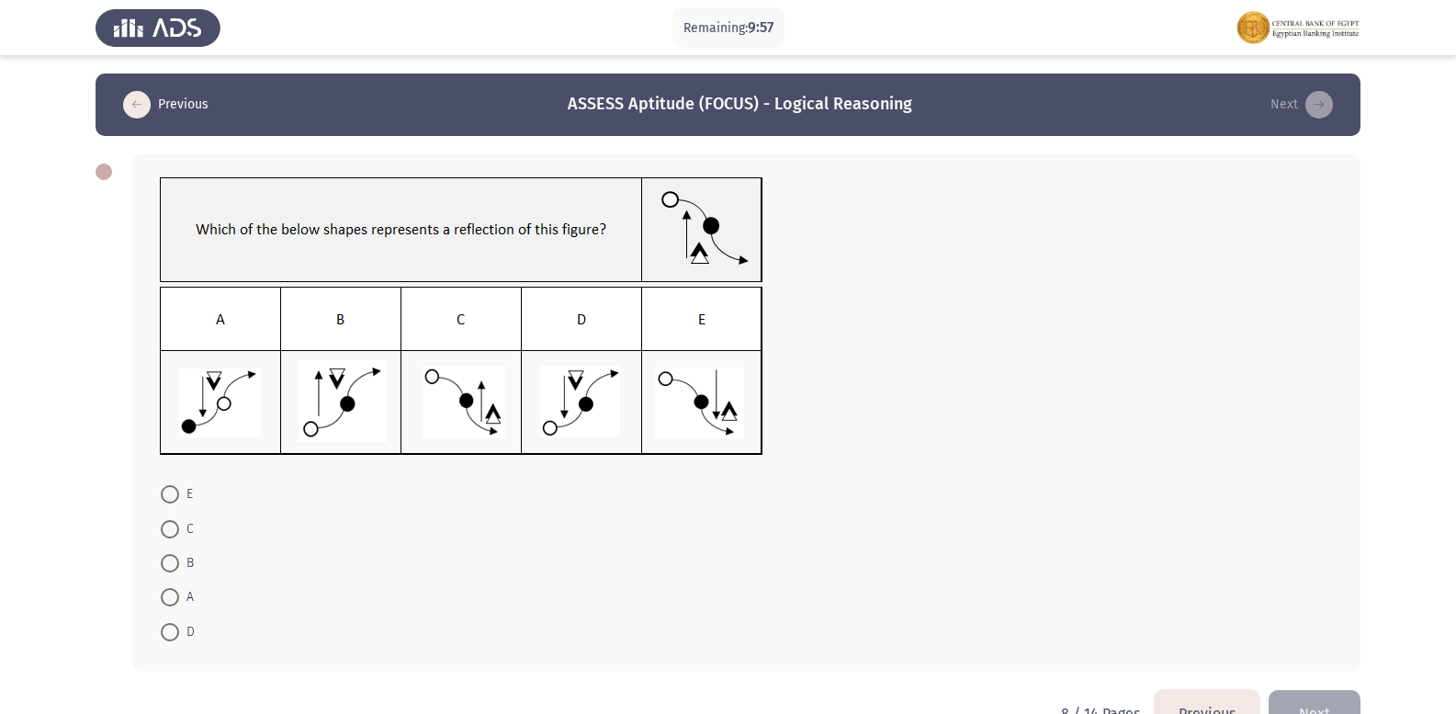
click at [166, 636] on span at bounding box center [170, 632] width 18 height 18
click at [166, 636] on input "D" at bounding box center [170, 632] width 18 height 18
radio input "true"
click at [1312, 705] on button "Next" at bounding box center [1315, 711] width 92 height 47
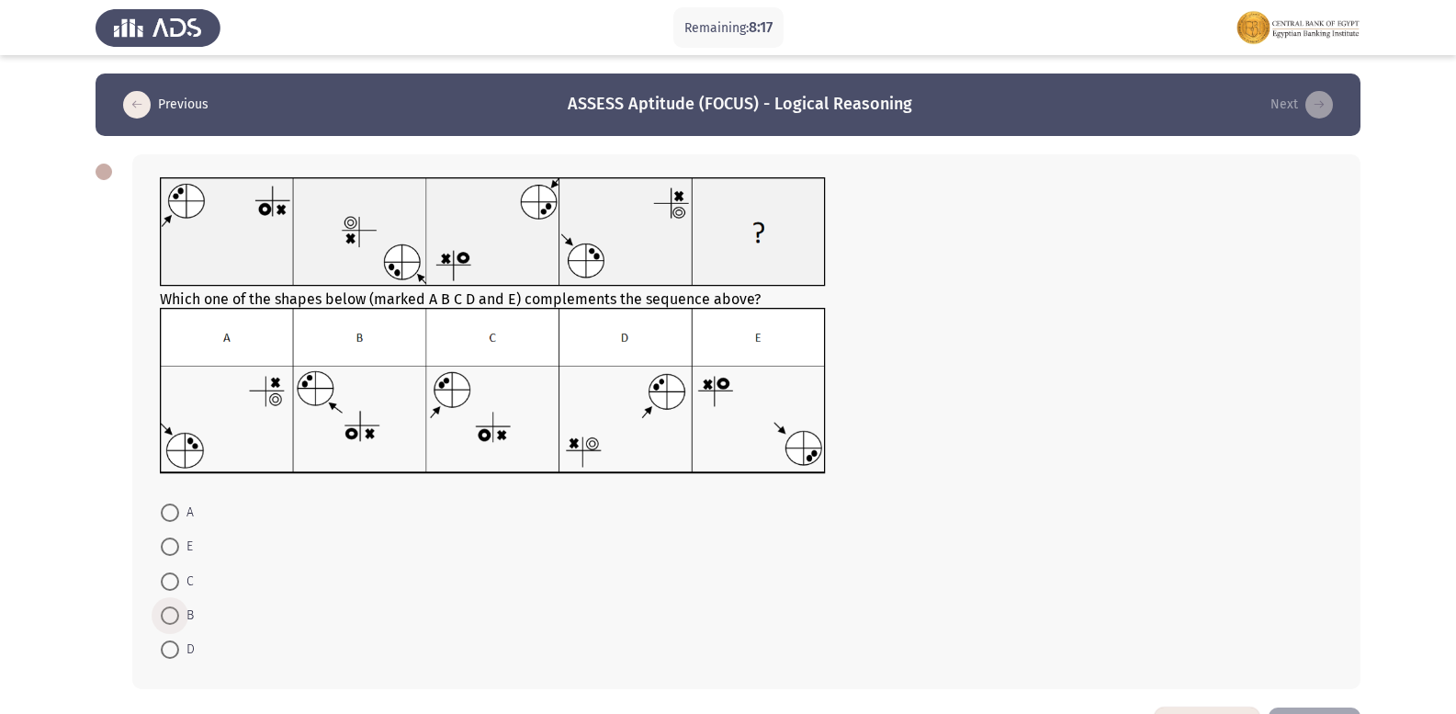
click at [164, 617] on span at bounding box center [170, 615] width 18 height 18
click at [164, 617] on input "B" at bounding box center [170, 615] width 18 height 18
radio input "true"
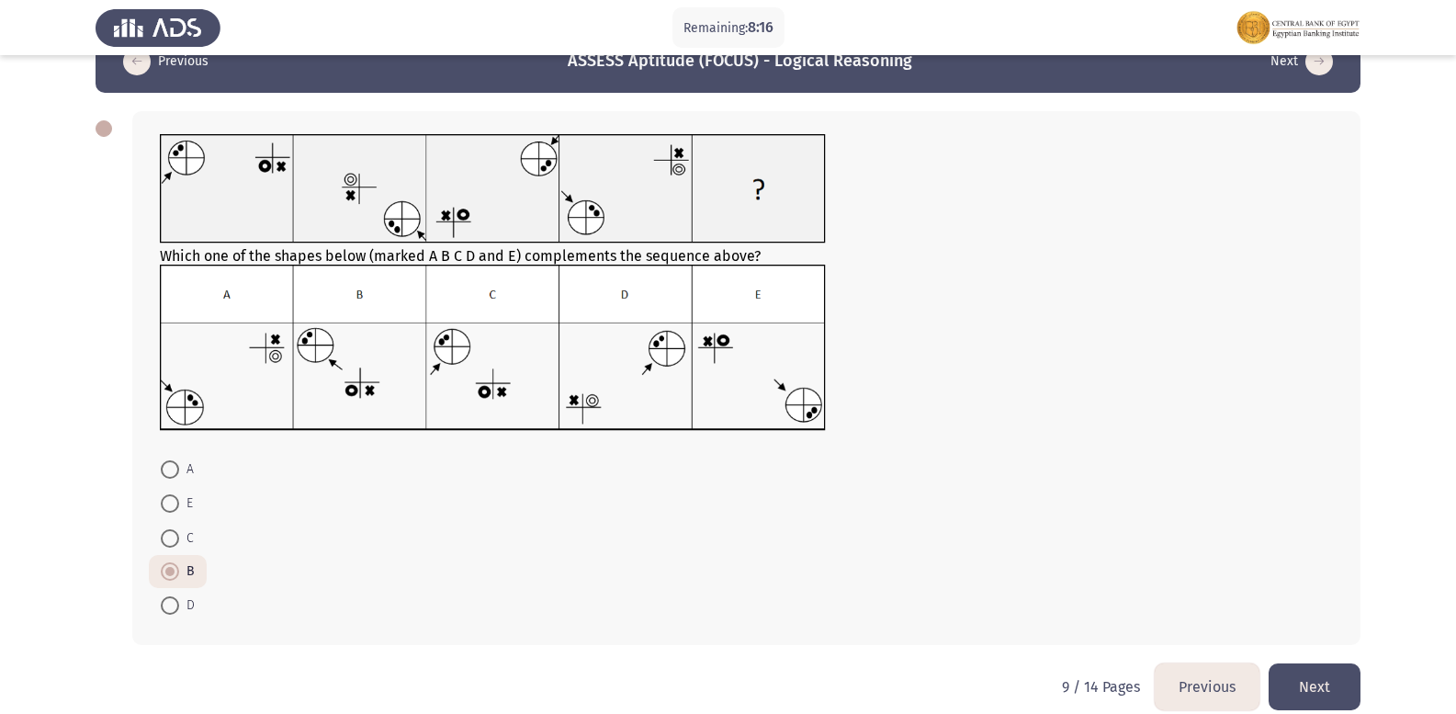
scroll to position [66, 0]
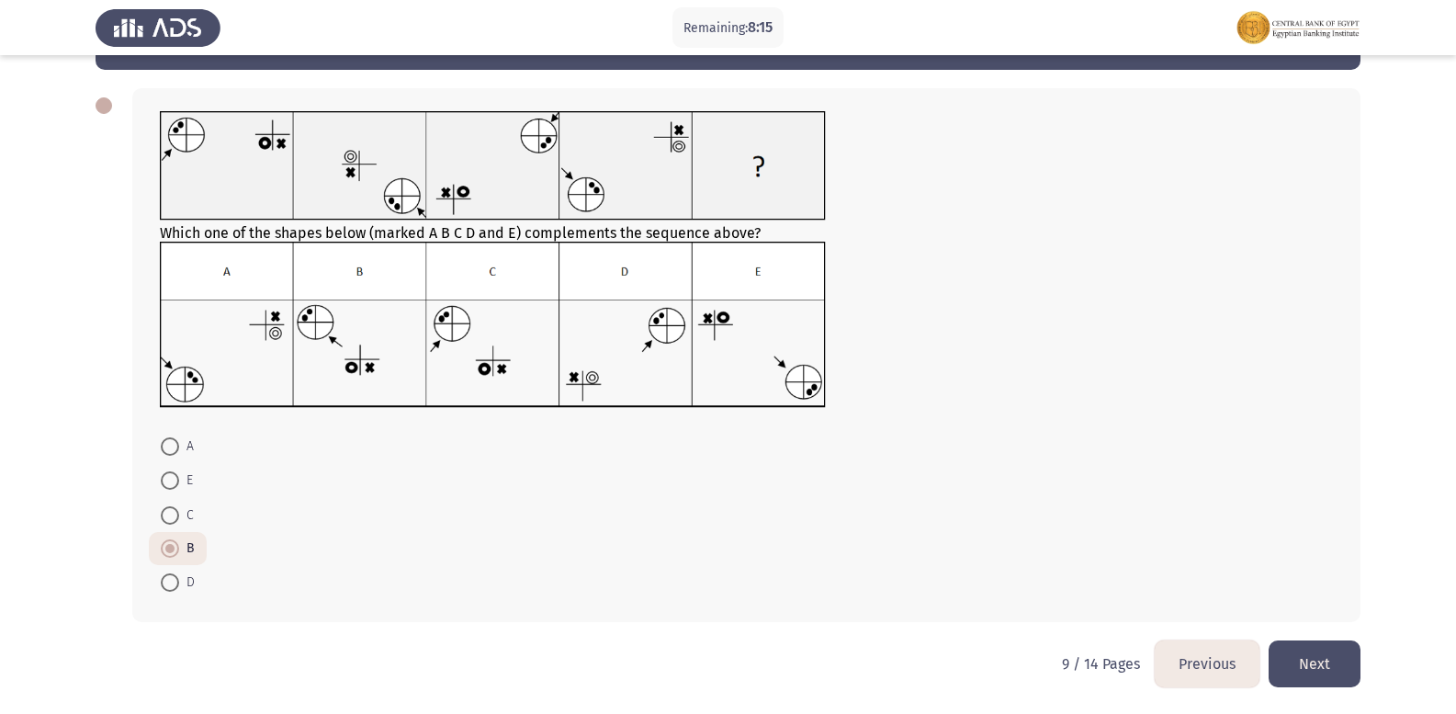
click at [1329, 664] on button "Next" at bounding box center [1315, 663] width 92 height 47
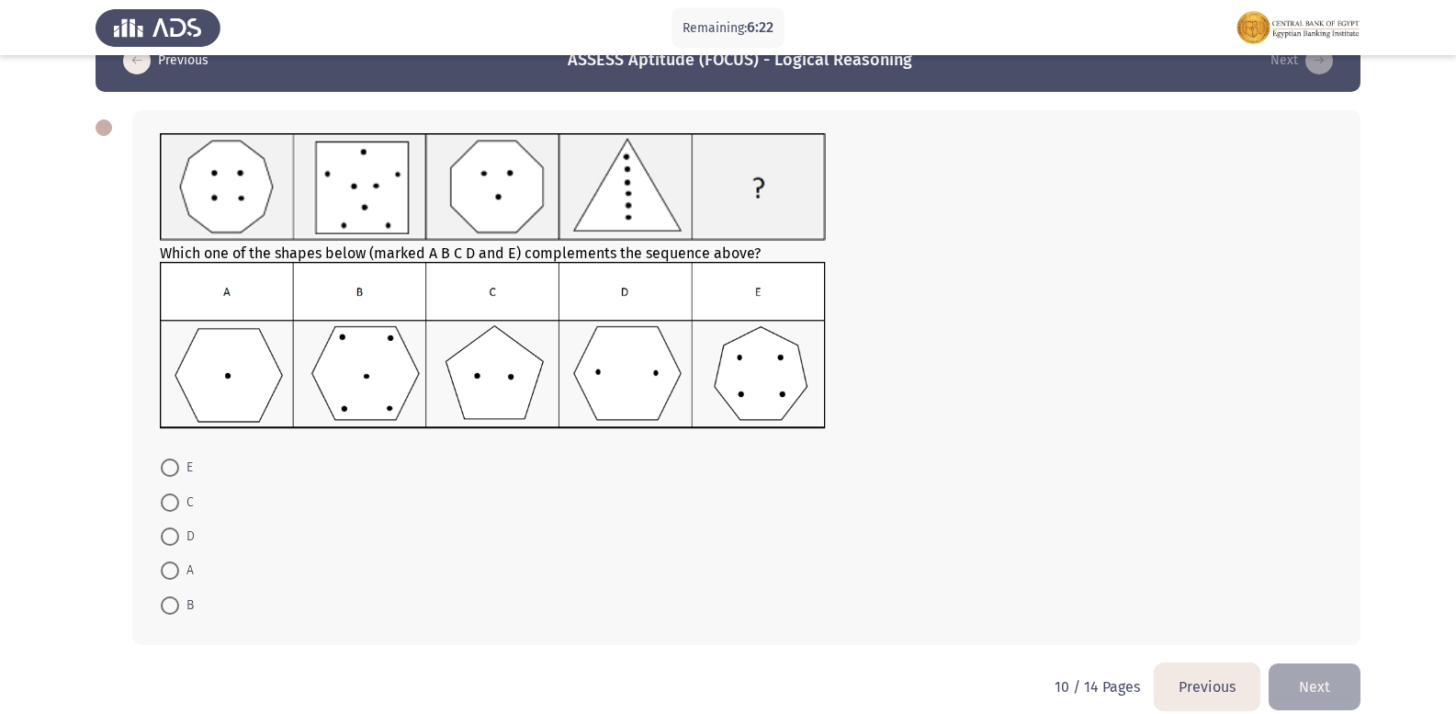
scroll to position [67, 0]
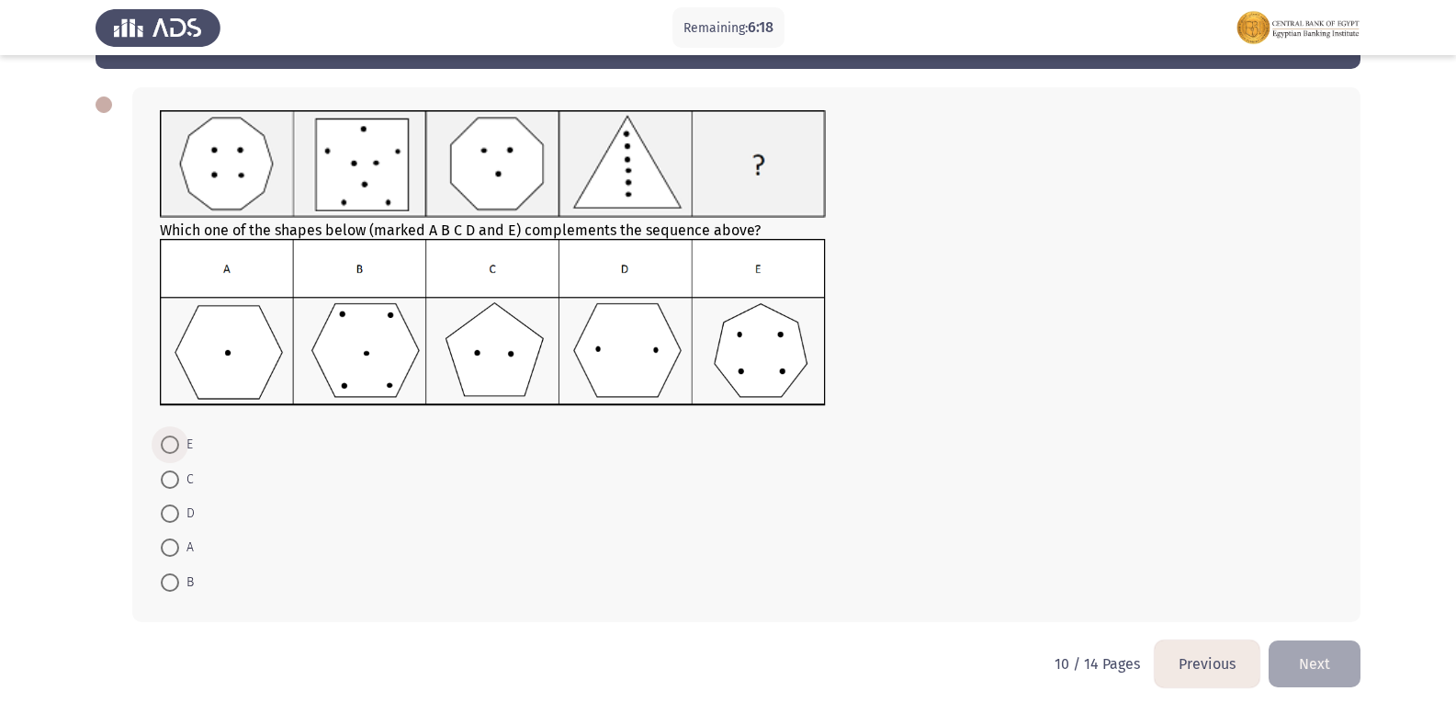
click at [175, 440] on span at bounding box center [170, 444] width 18 height 18
click at [175, 440] on input "E" at bounding box center [170, 444] width 18 height 18
radio input "true"
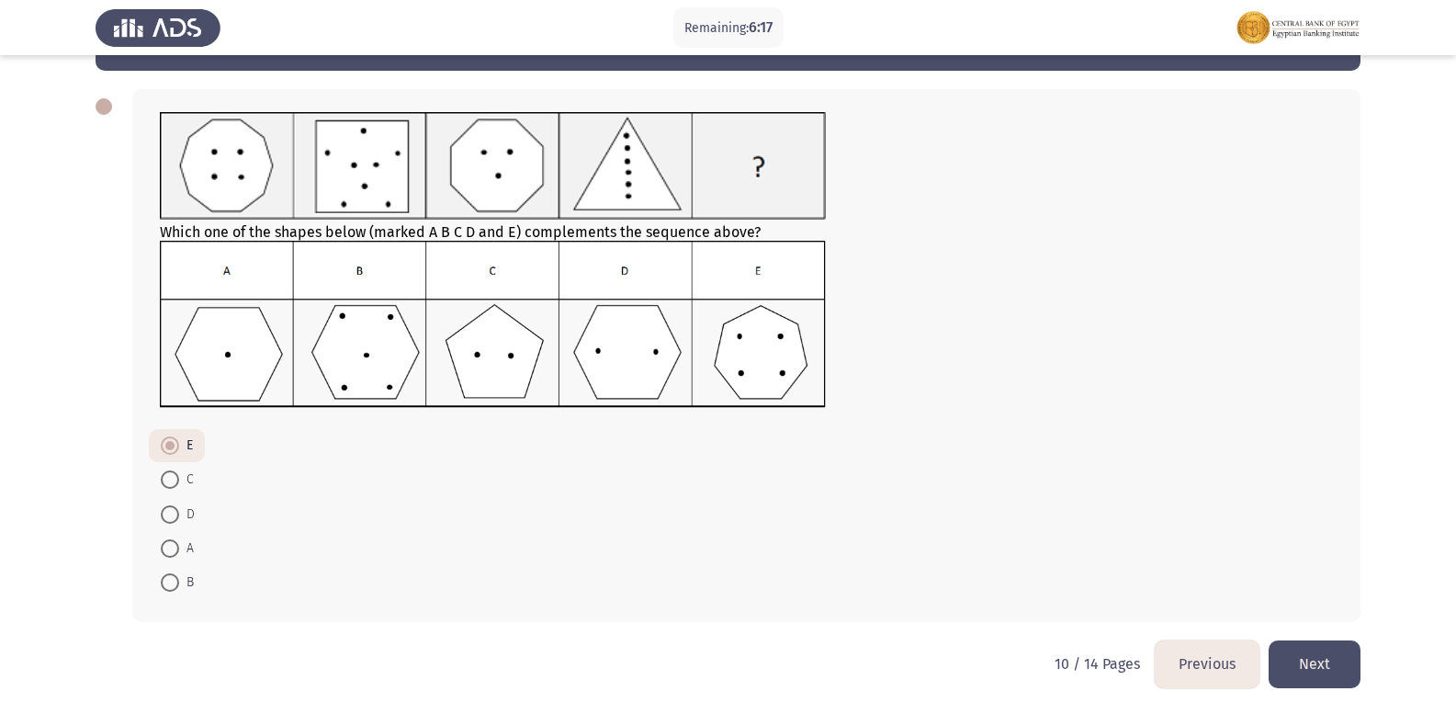
click at [1312, 668] on button "Next" at bounding box center [1315, 663] width 92 height 47
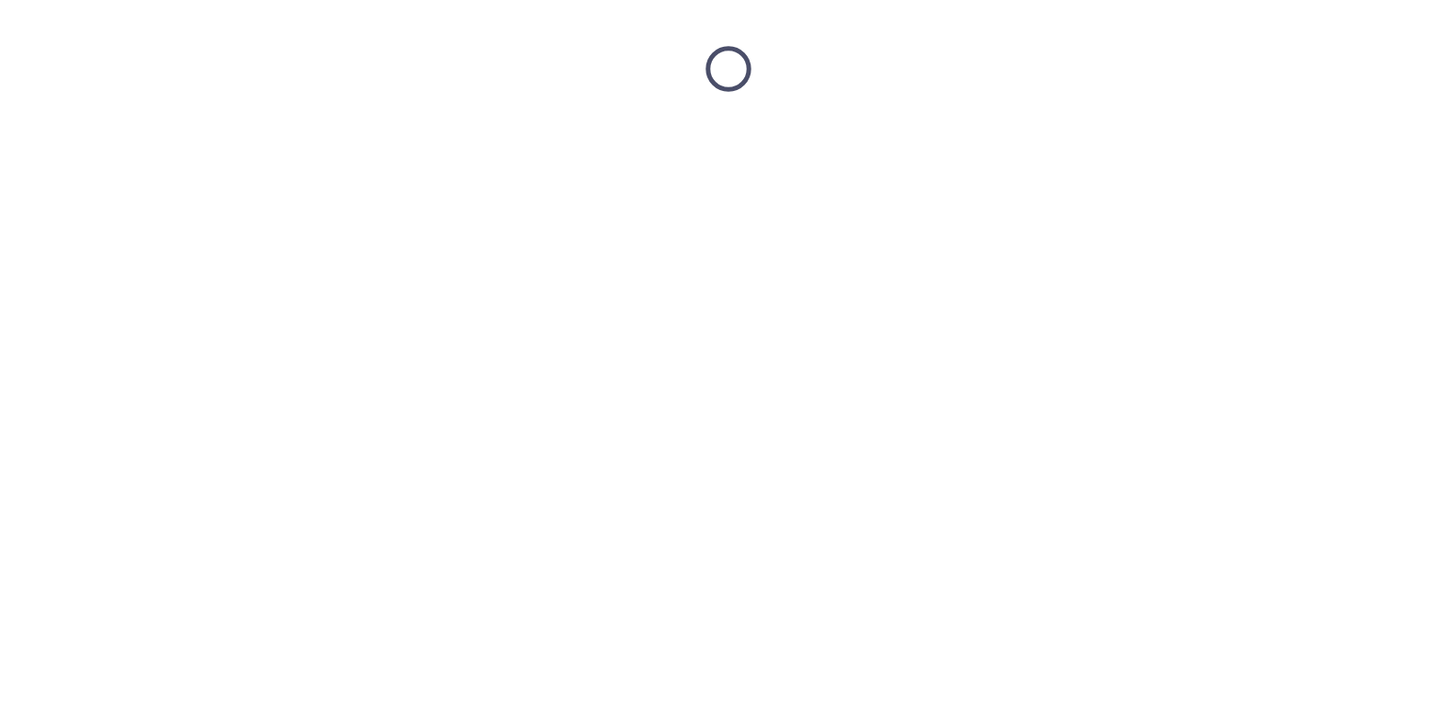
scroll to position [0, 0]
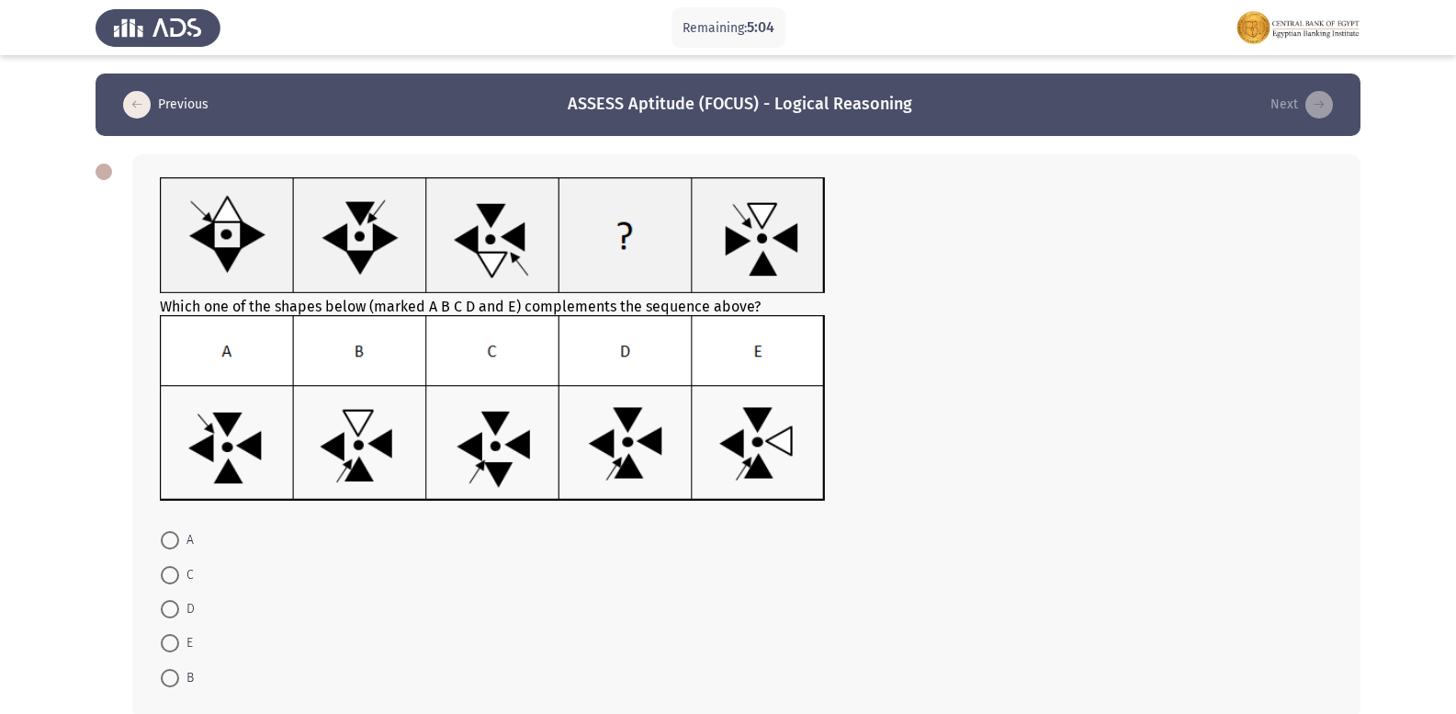
click at [171, 568] on span at bounding box center [170, 575] width 18 height 18
click at [171, 568] on input "C" at bounding box center [170, 575] width 18 height 18
radio input "true"
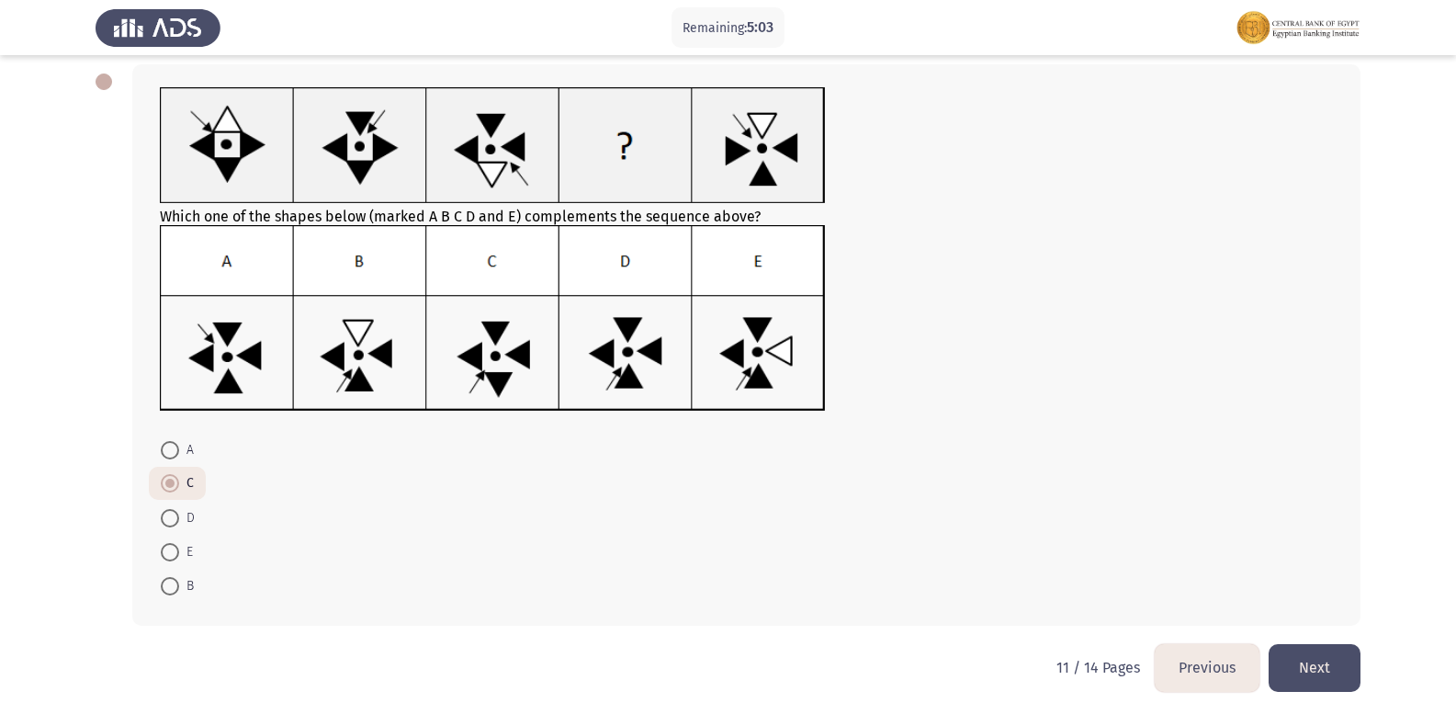
scroll to position [94, 0]
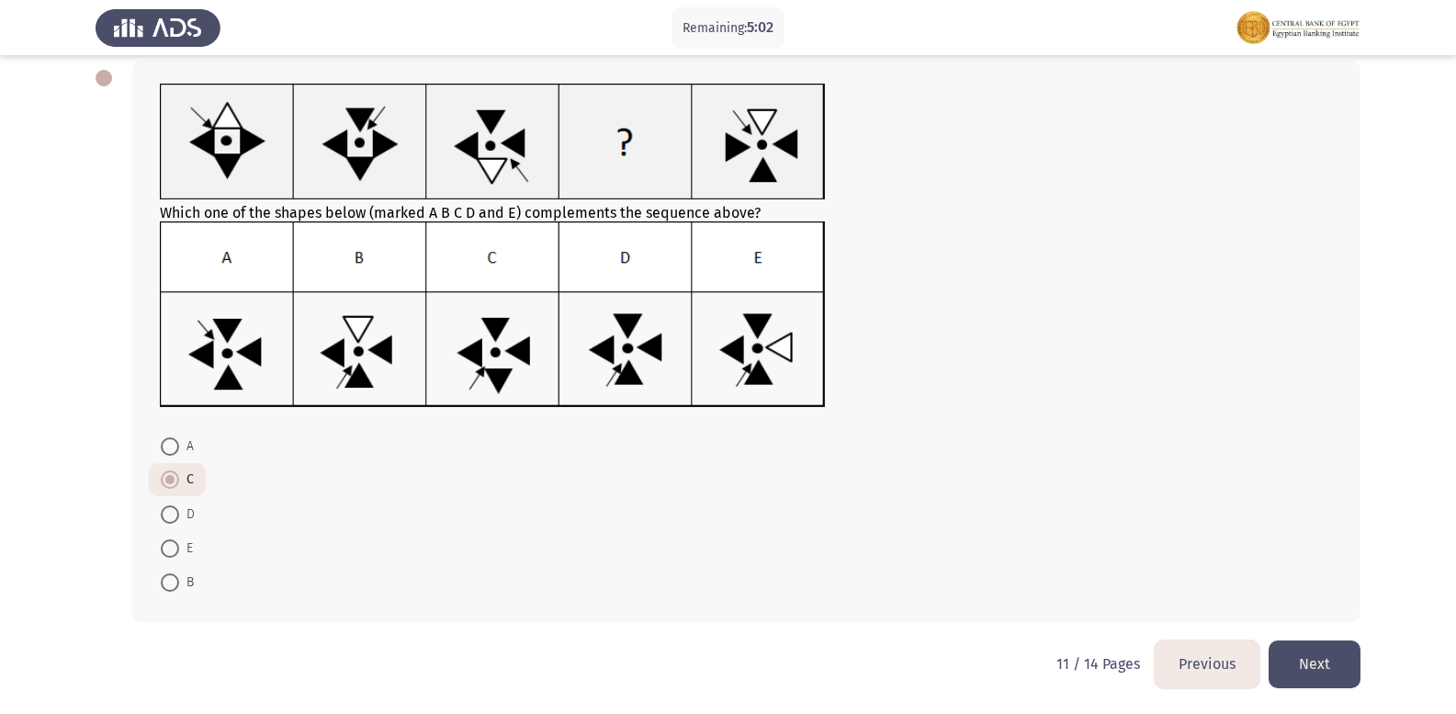
click at [1311, 657] on button "Next" at bounding box center [1315, 663] width 92 height 47
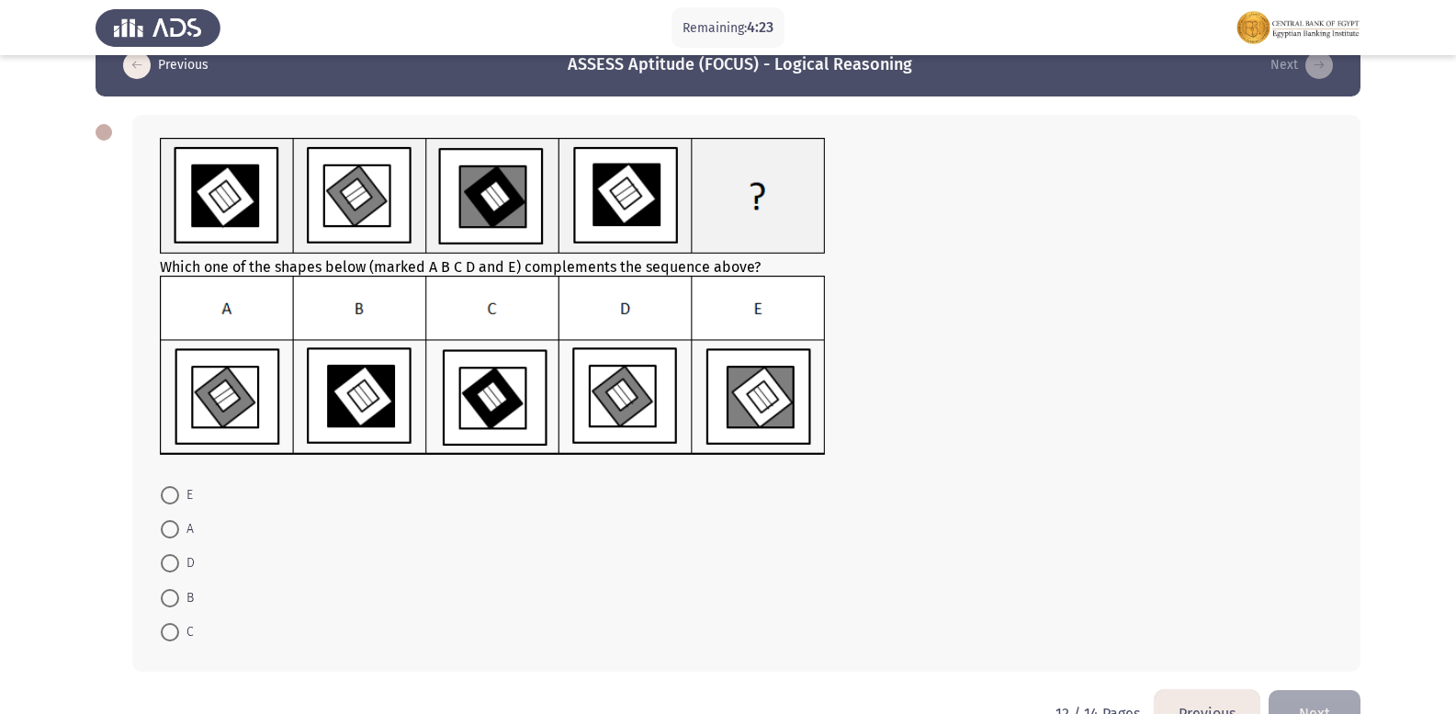
scroll to position [0, 0]
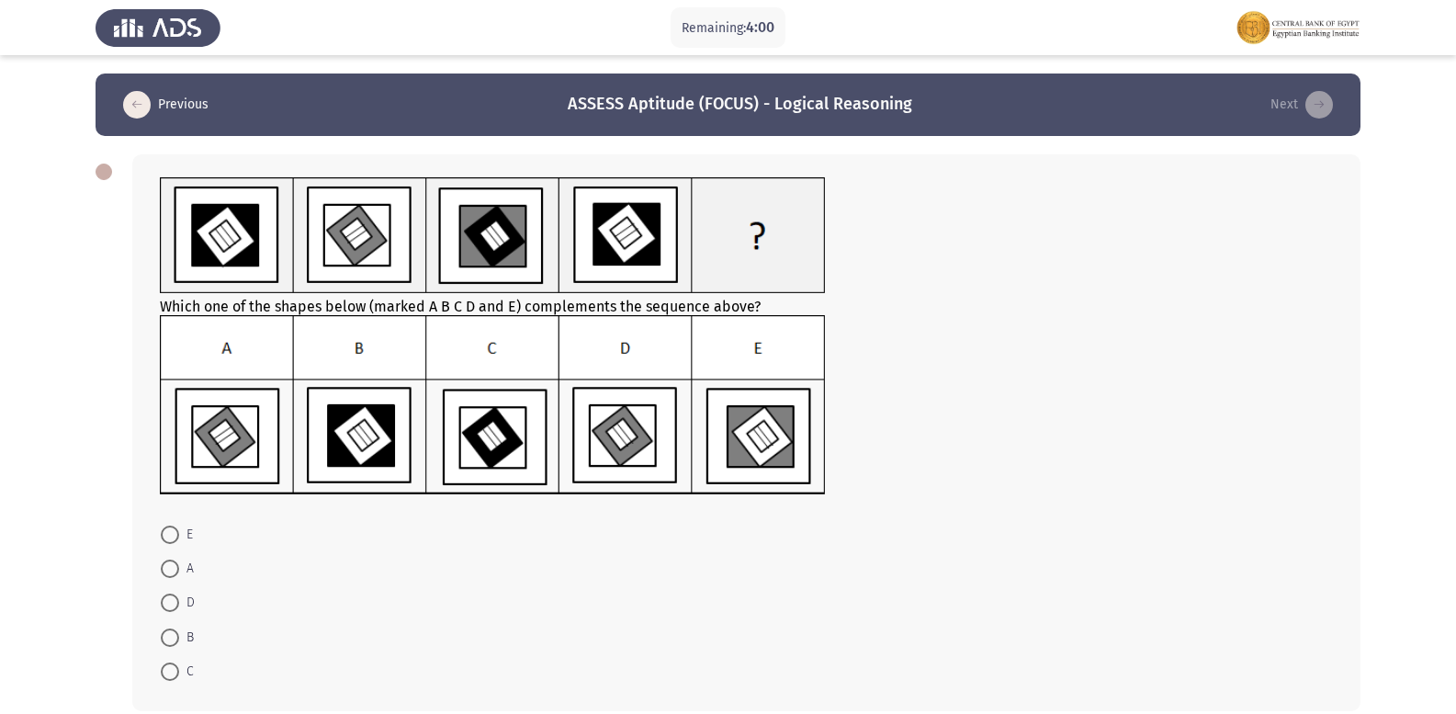
click at [180, 600] on span "D" at bounding box center [187, 603] width 16 height 22
click at [179, 600] on input "D" at bounding box center [170, 602] width 18 height 18
radio input "true"
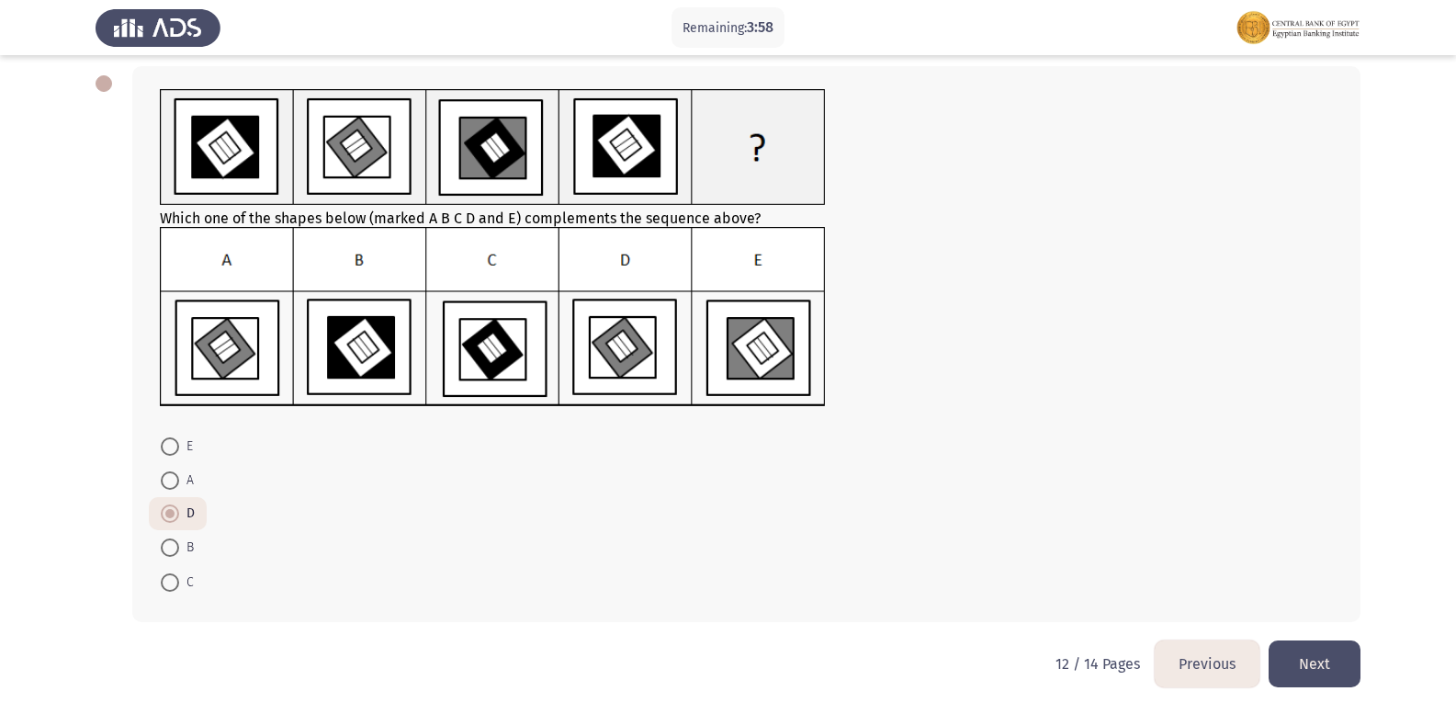
click at [1334, 660] on button "Next" at bounding box center [1315, 663] width 92 height 47
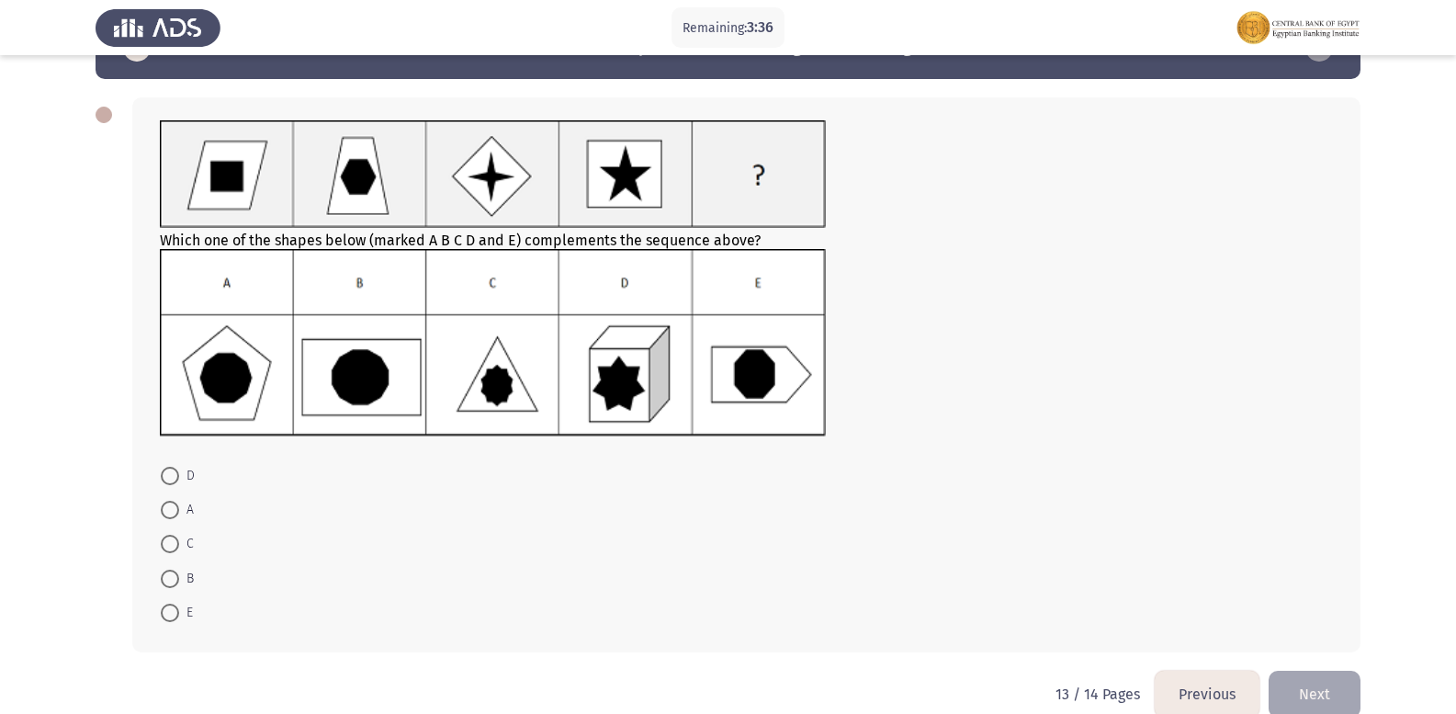
scroll to position [87, 0]
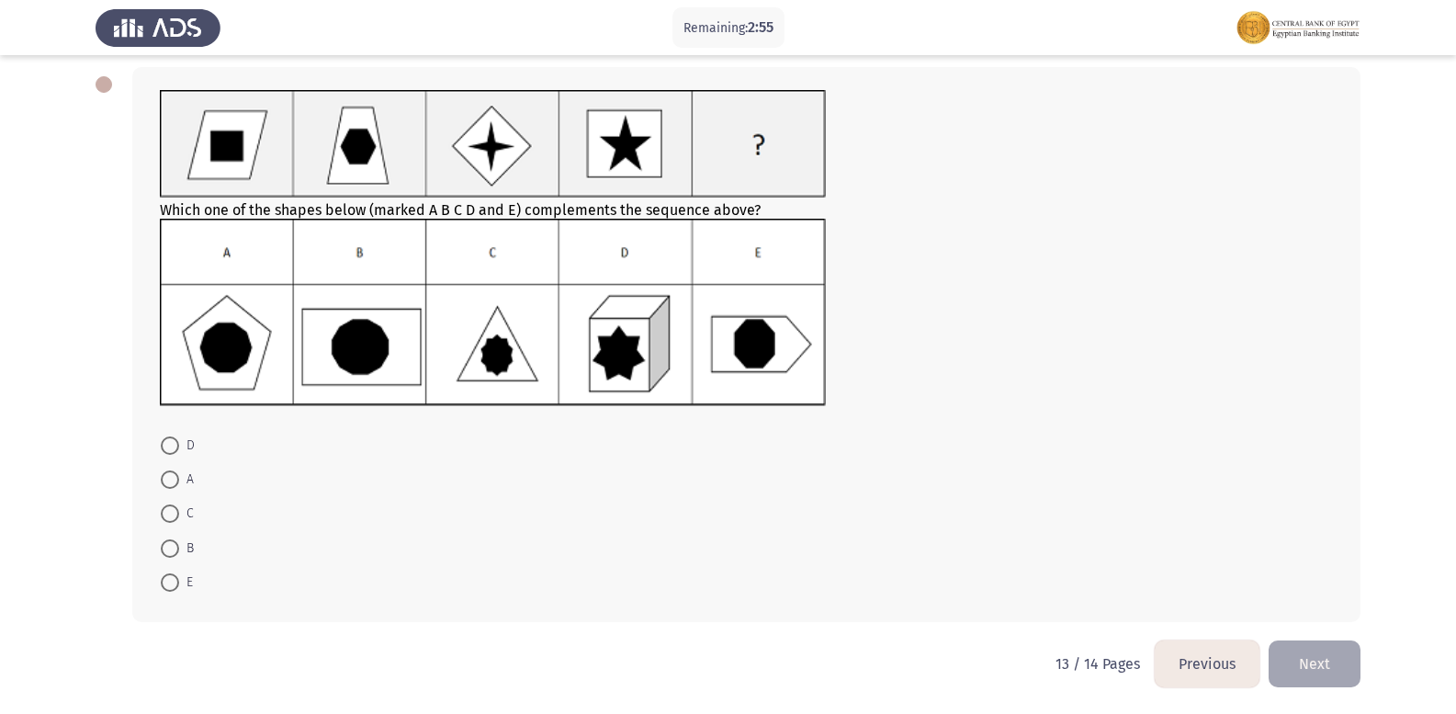
click at [1214, 647] on button "Previous" at bounding box center [1207, 663] width 105 height 47
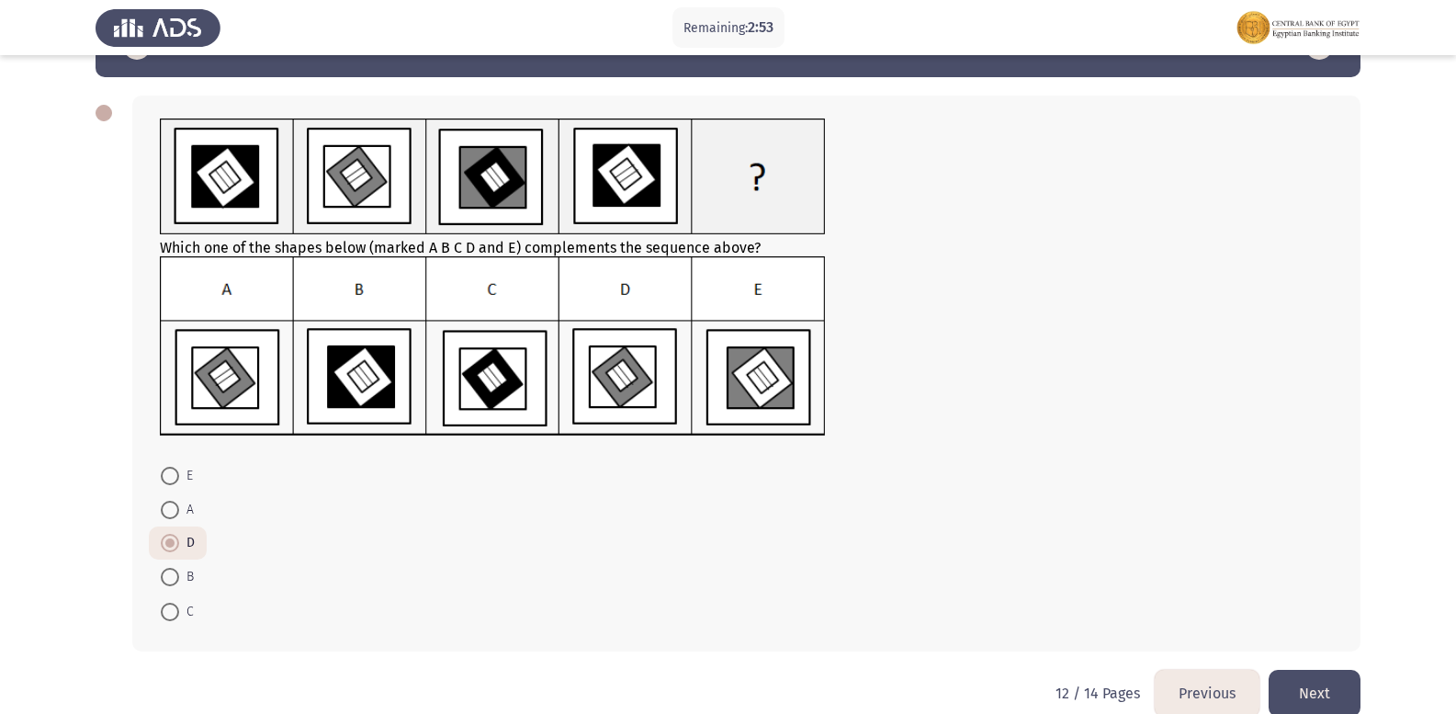
scroll to position [88, 0]
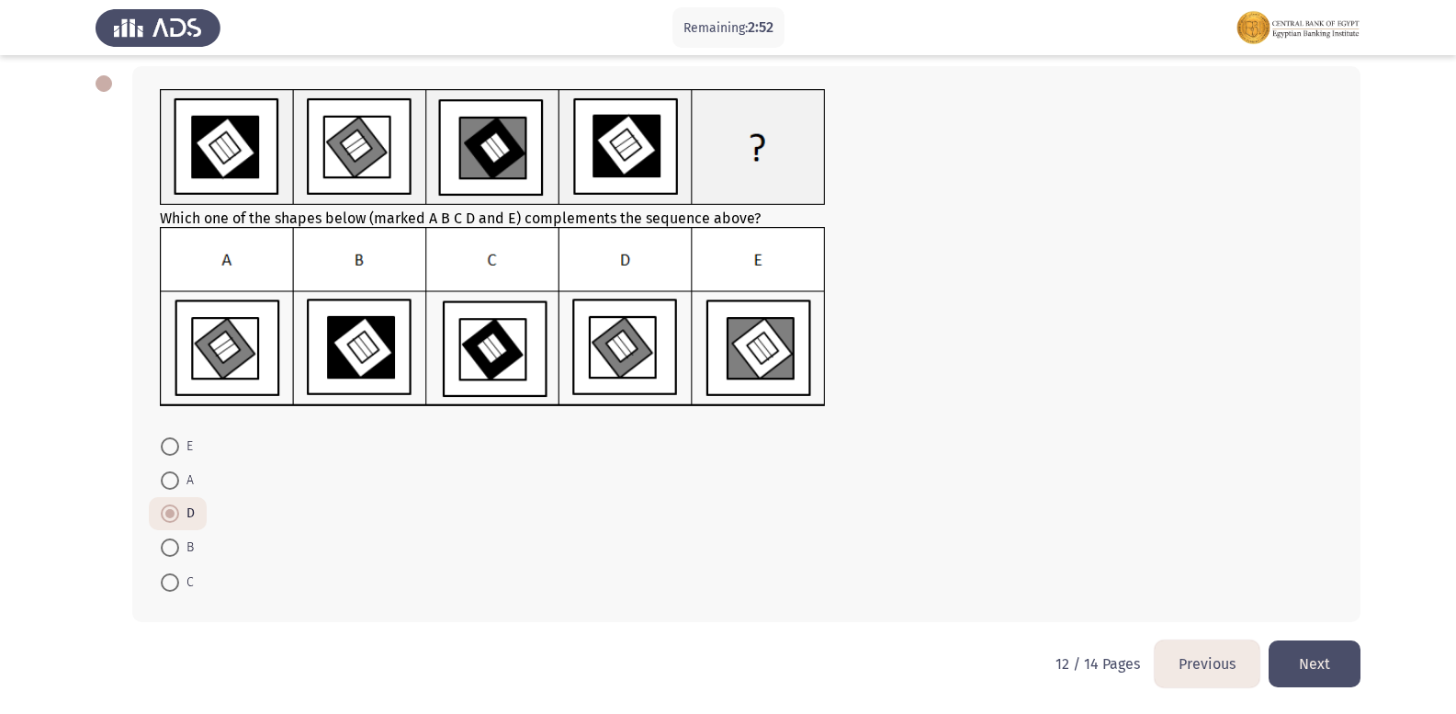
click at [1184, 661] on button "Previous" at bounding box center [1207, 663] width 105 height 47
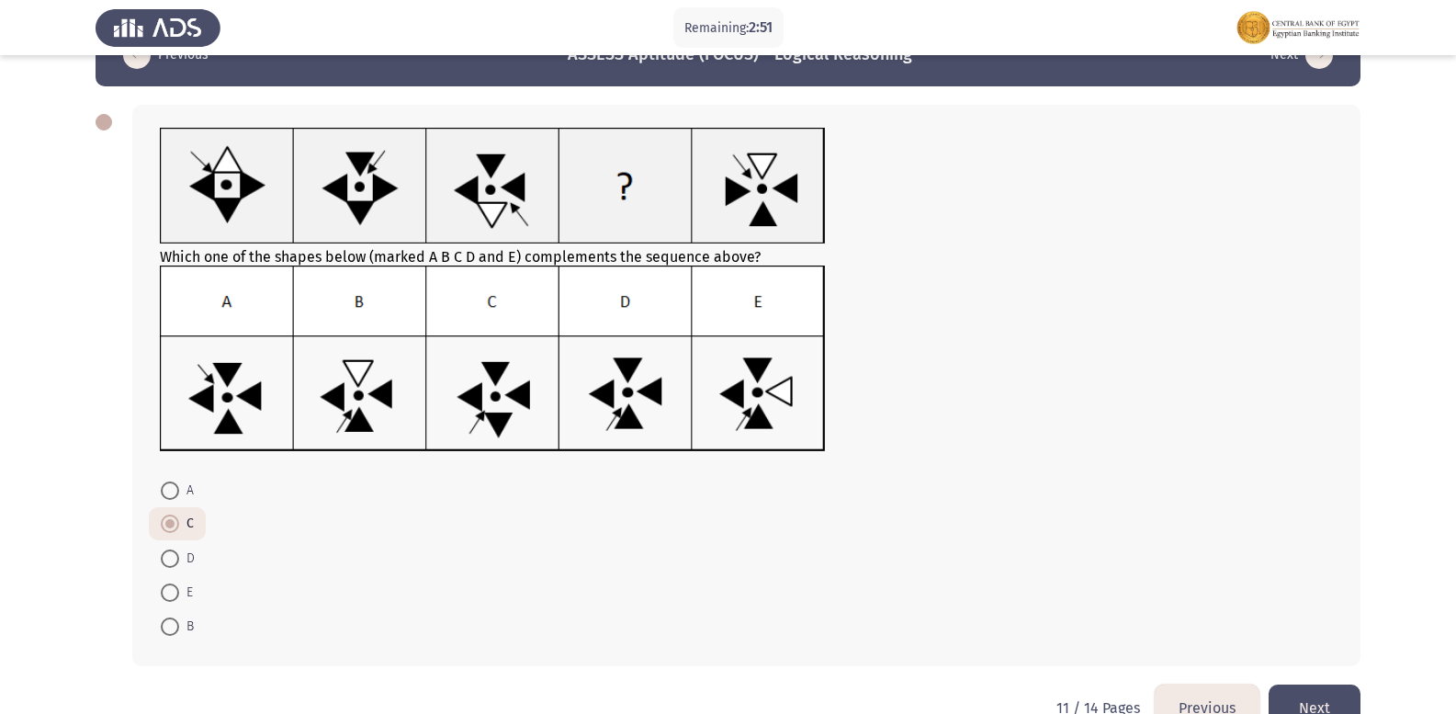
scroll to position [94, 0]
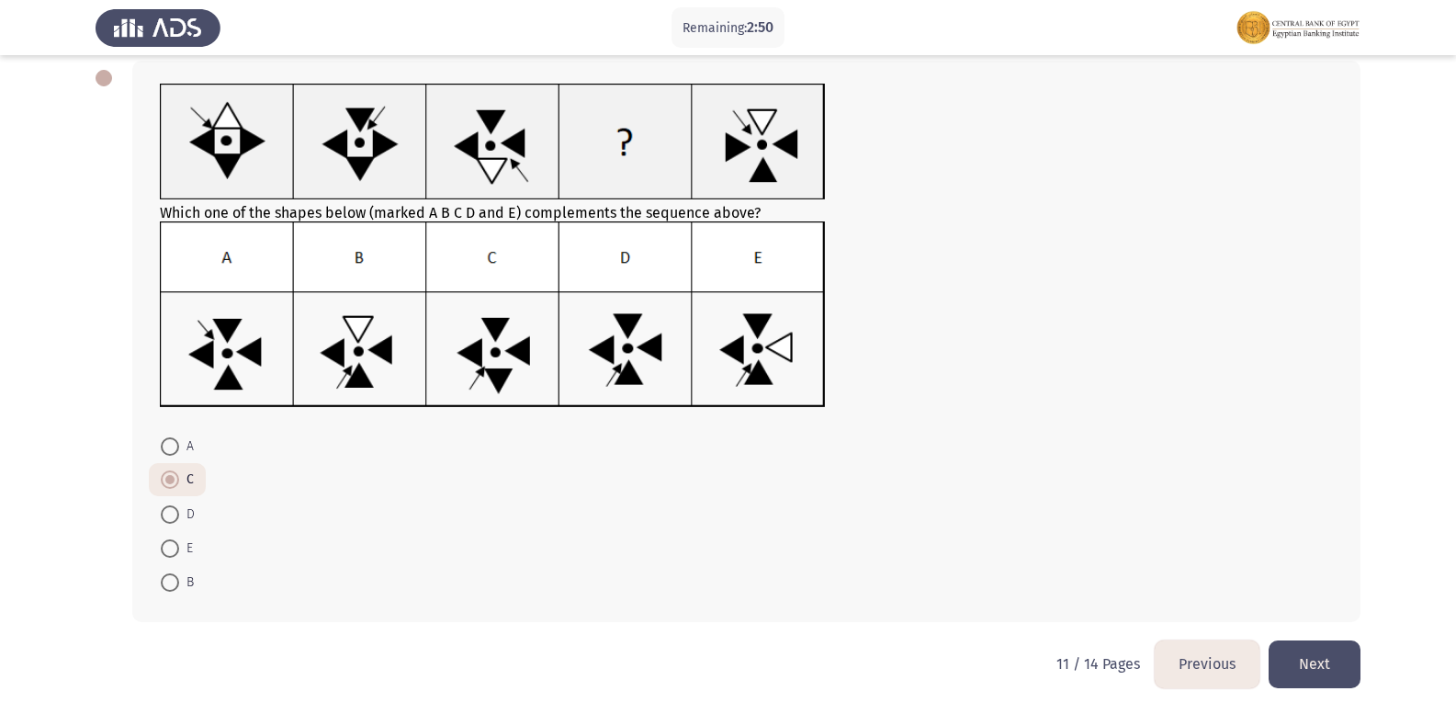
click at [1190, 661] on button "Previous" at bounding box center [1207, 663] width 105 height 47
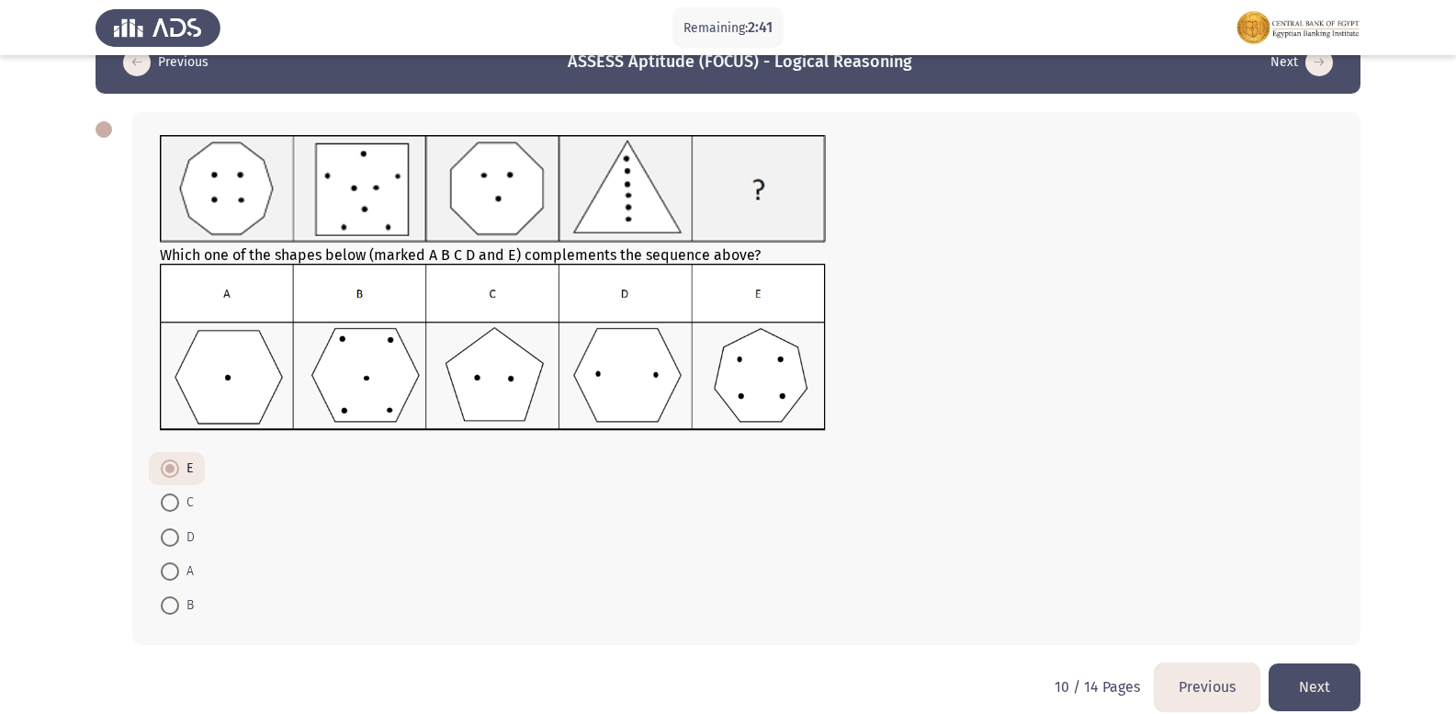
scroll to position [65, 0]
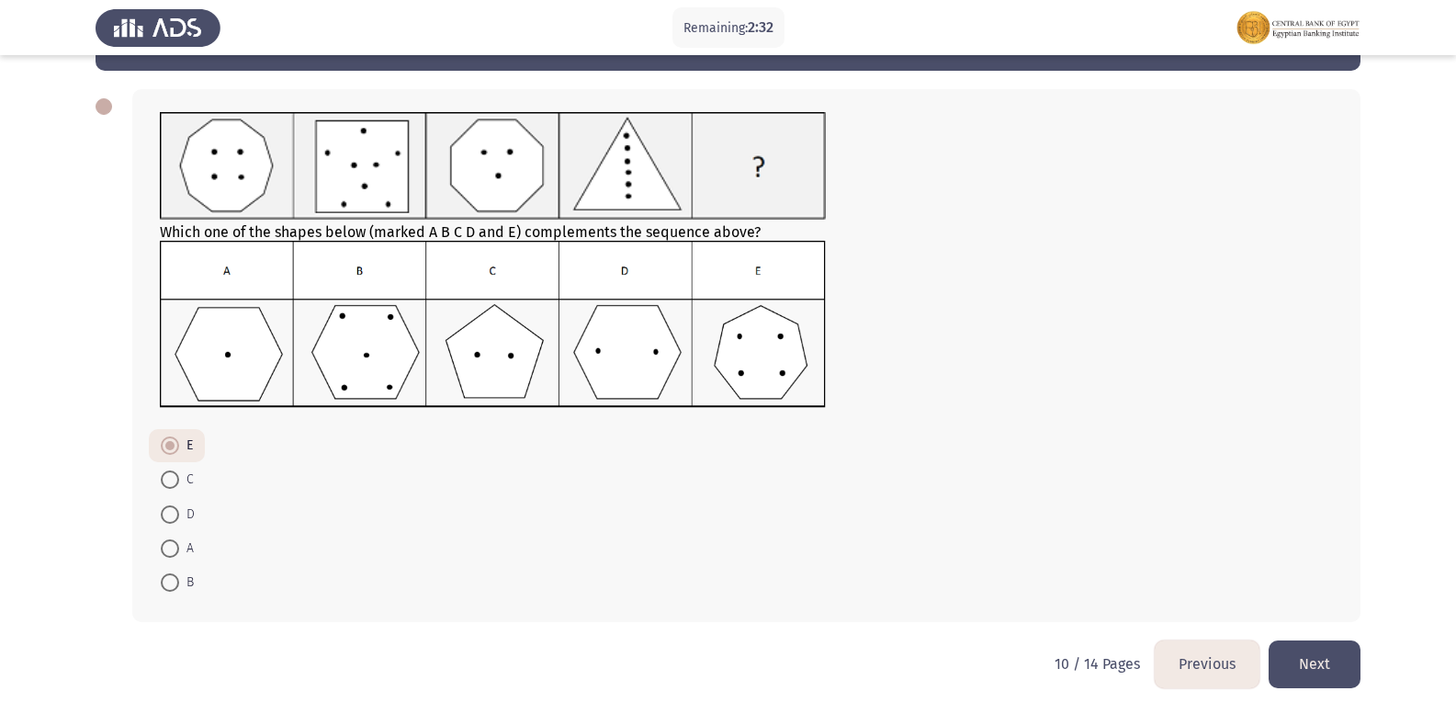
click at [1192, 656] on button "Previous" at bounding box center [1207, 663] width 105 height 47
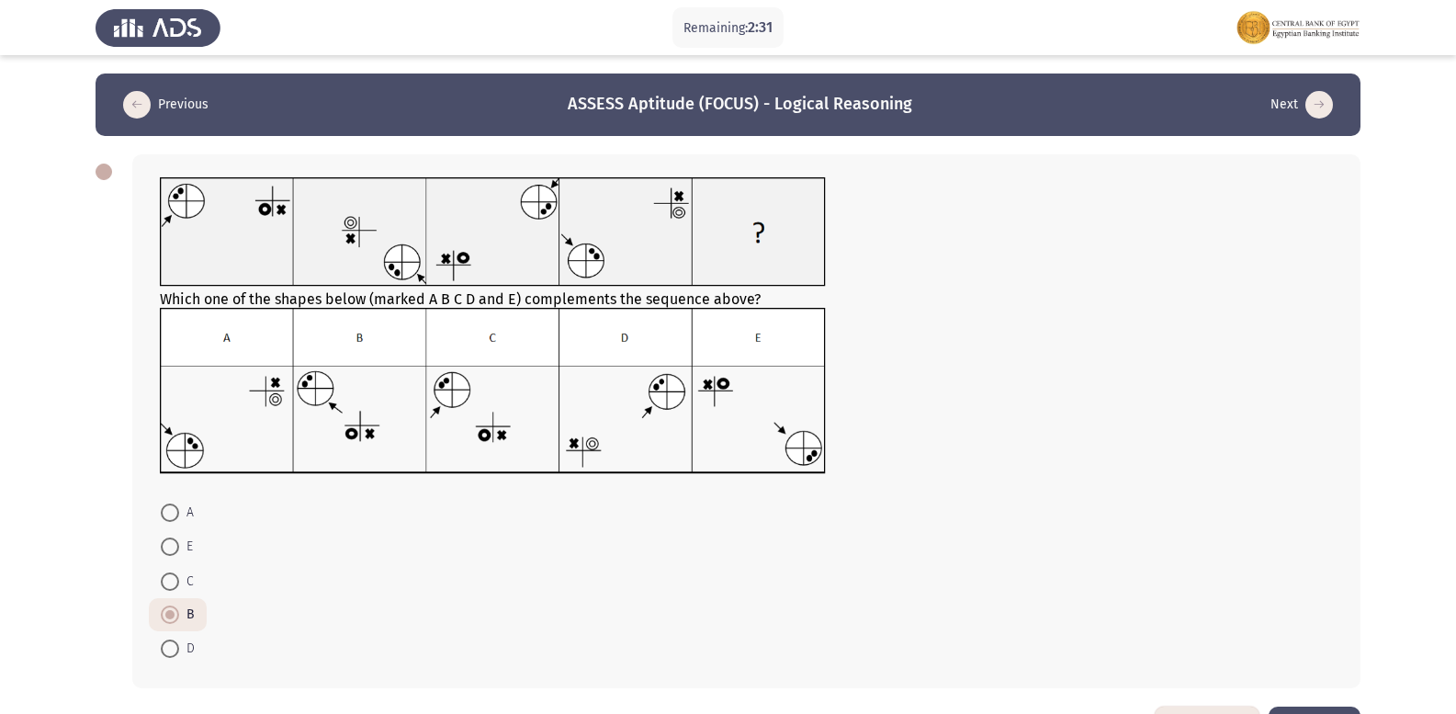
scroll to position [66, 0]
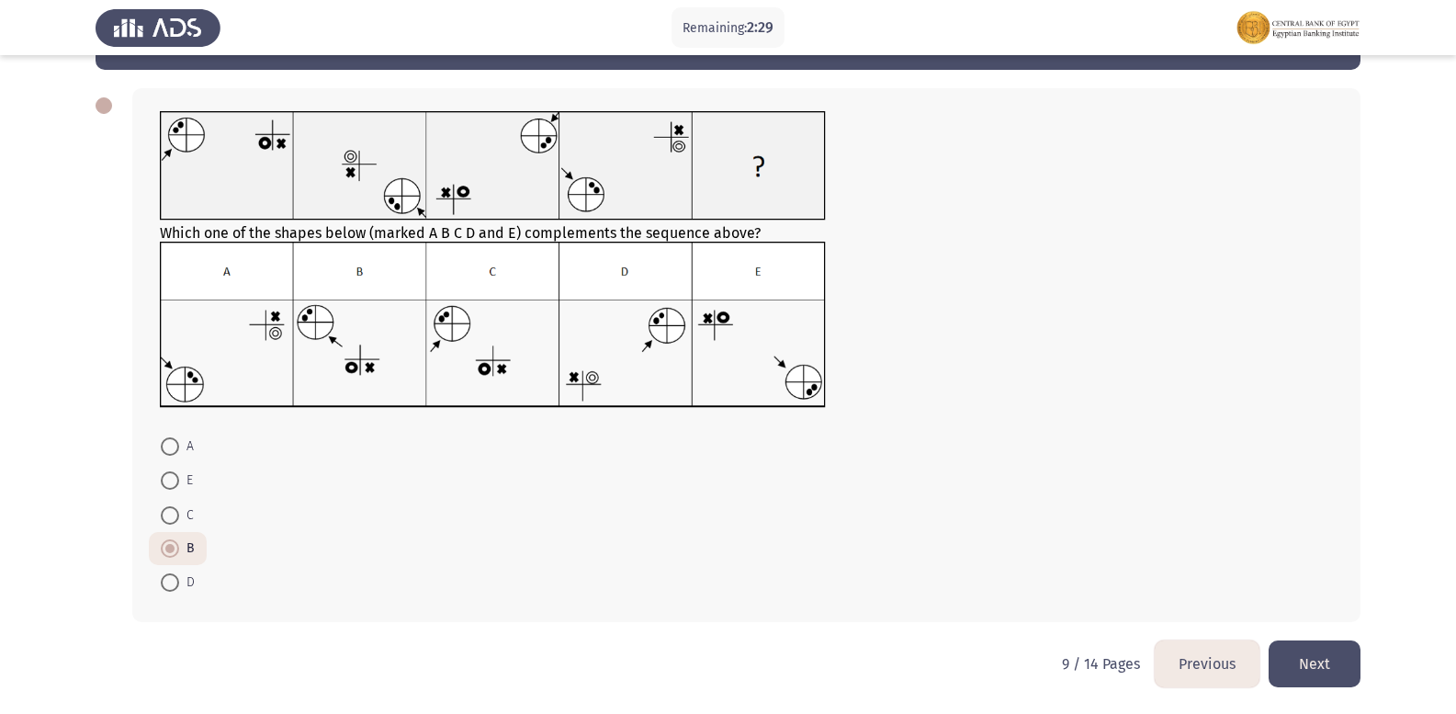
click at [1301, 661] on button "Next" at bounding box center [1315, 663] width 92 height 47
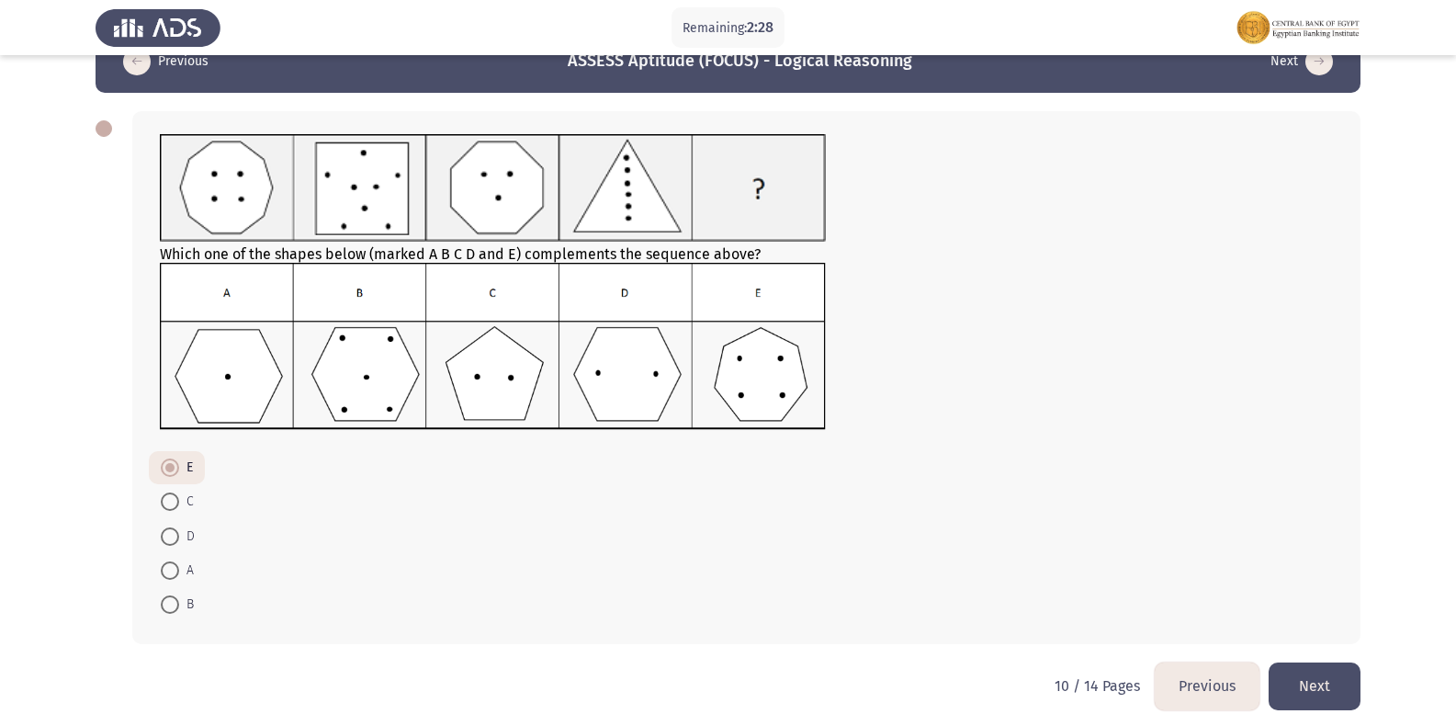
scroll to position [65, 0]
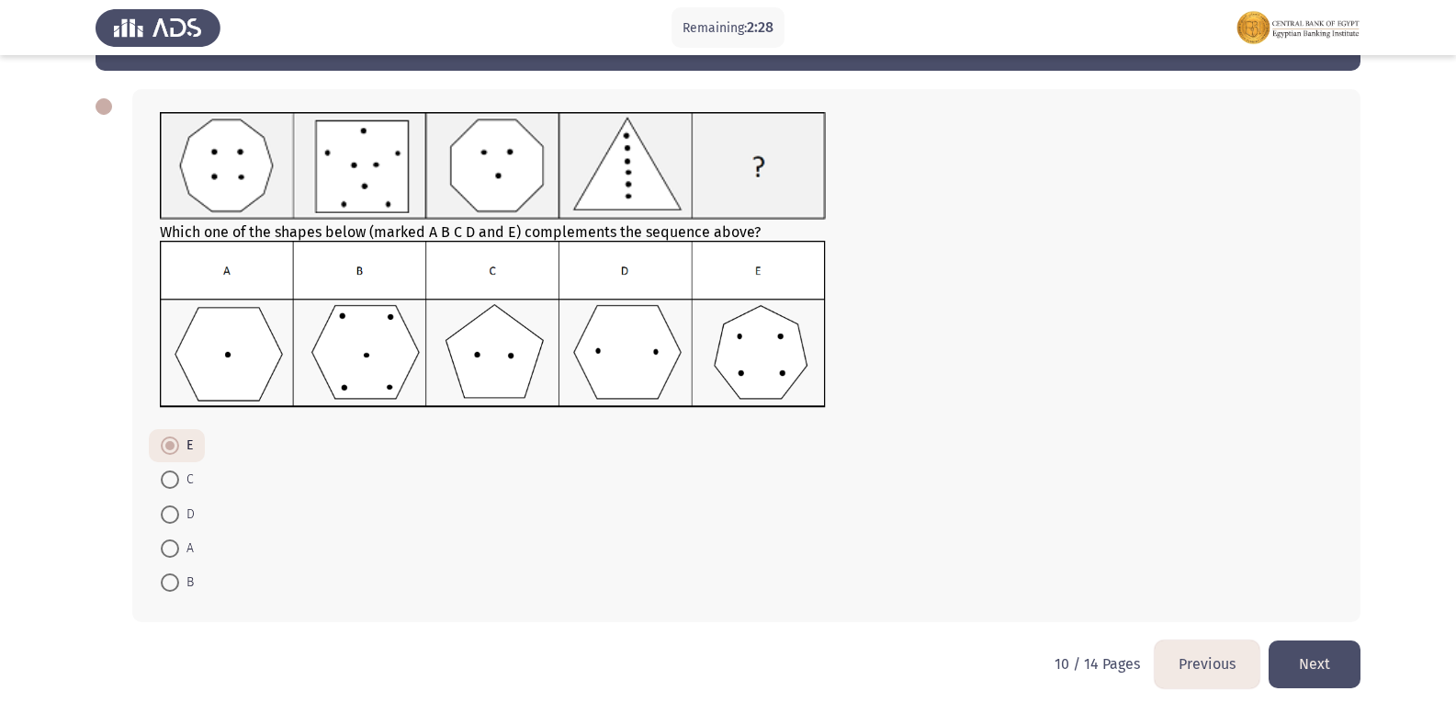
click at [1289, 663] on button "Next" at bounding box center [1315, 663] width 92 height 47
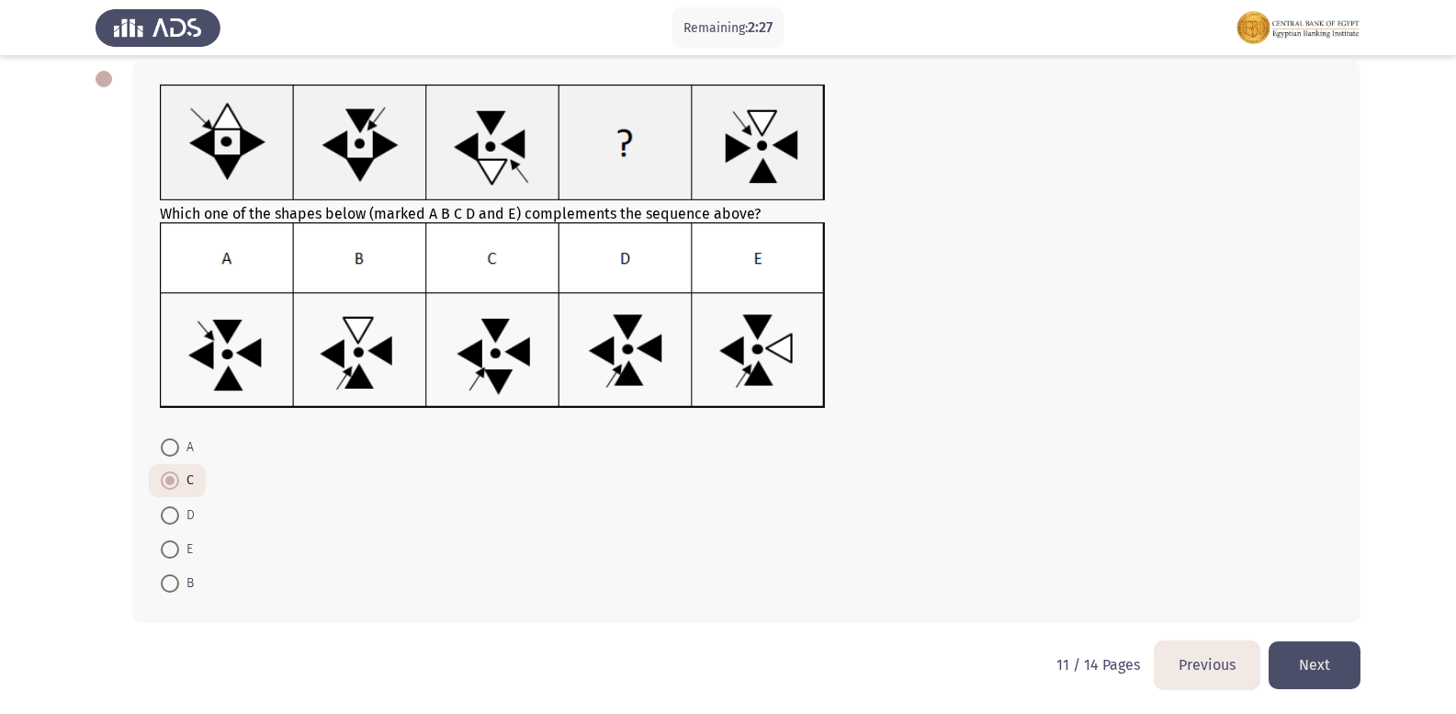
scroll to position [94, 0]
click at [1290, 661] on button "Next" at bounding box center [1315, 663] width 92 height 47
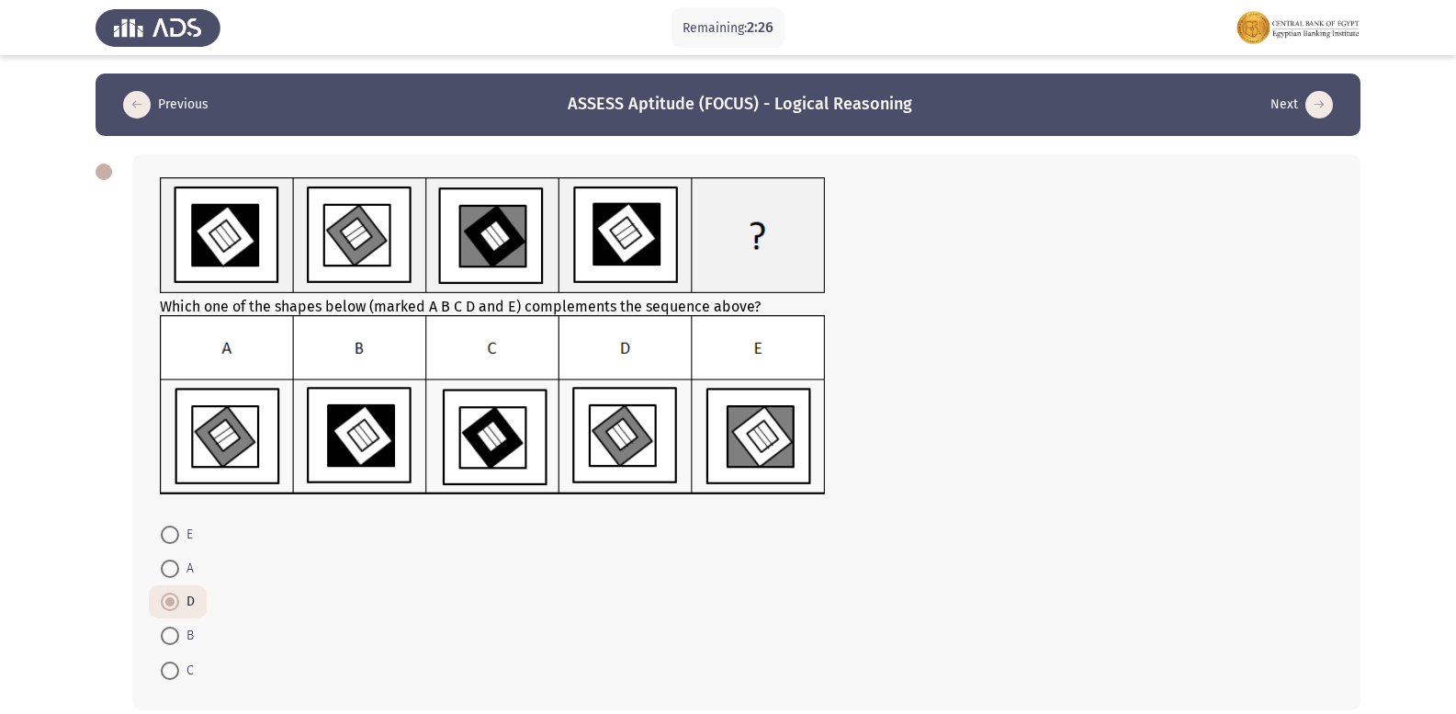
scroll to position [88, 0]
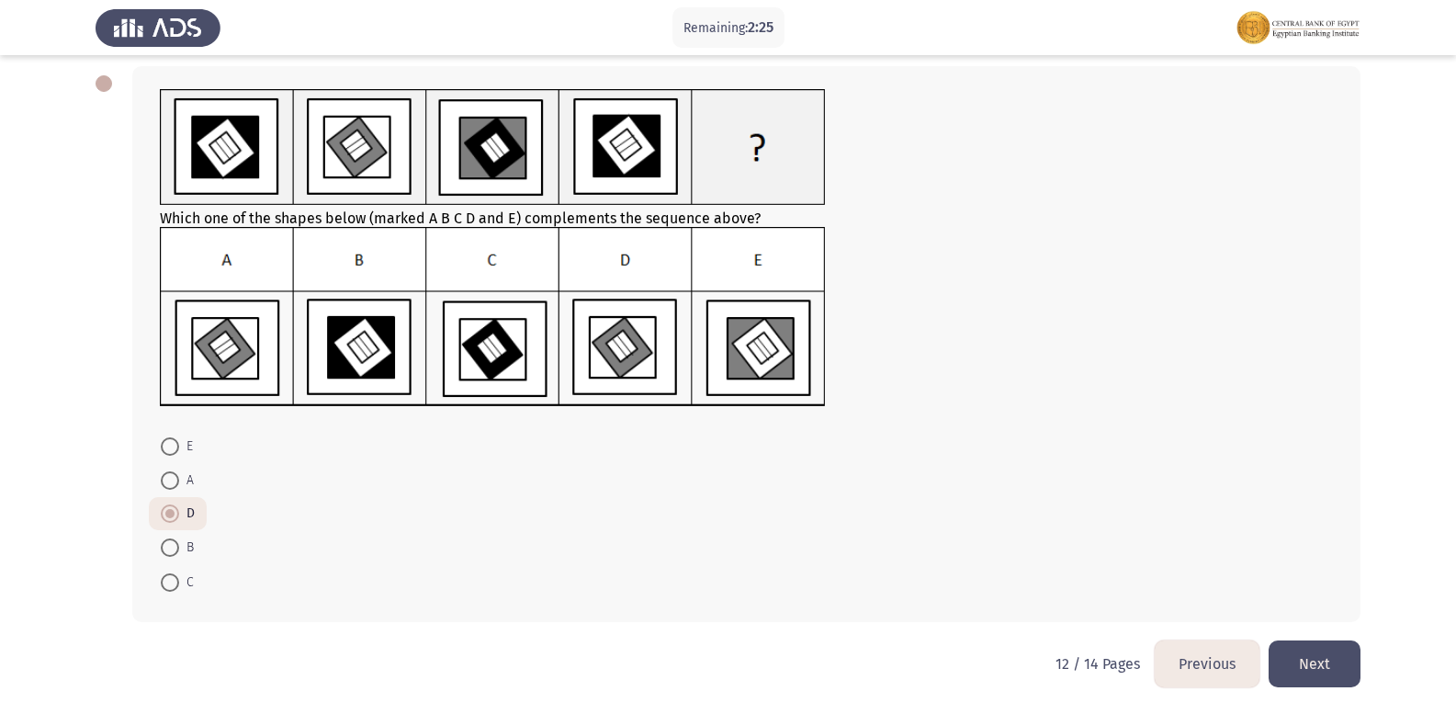
click at [1318, 659] on button "Next" at bounding box center [1315, 663] width 92 height 47
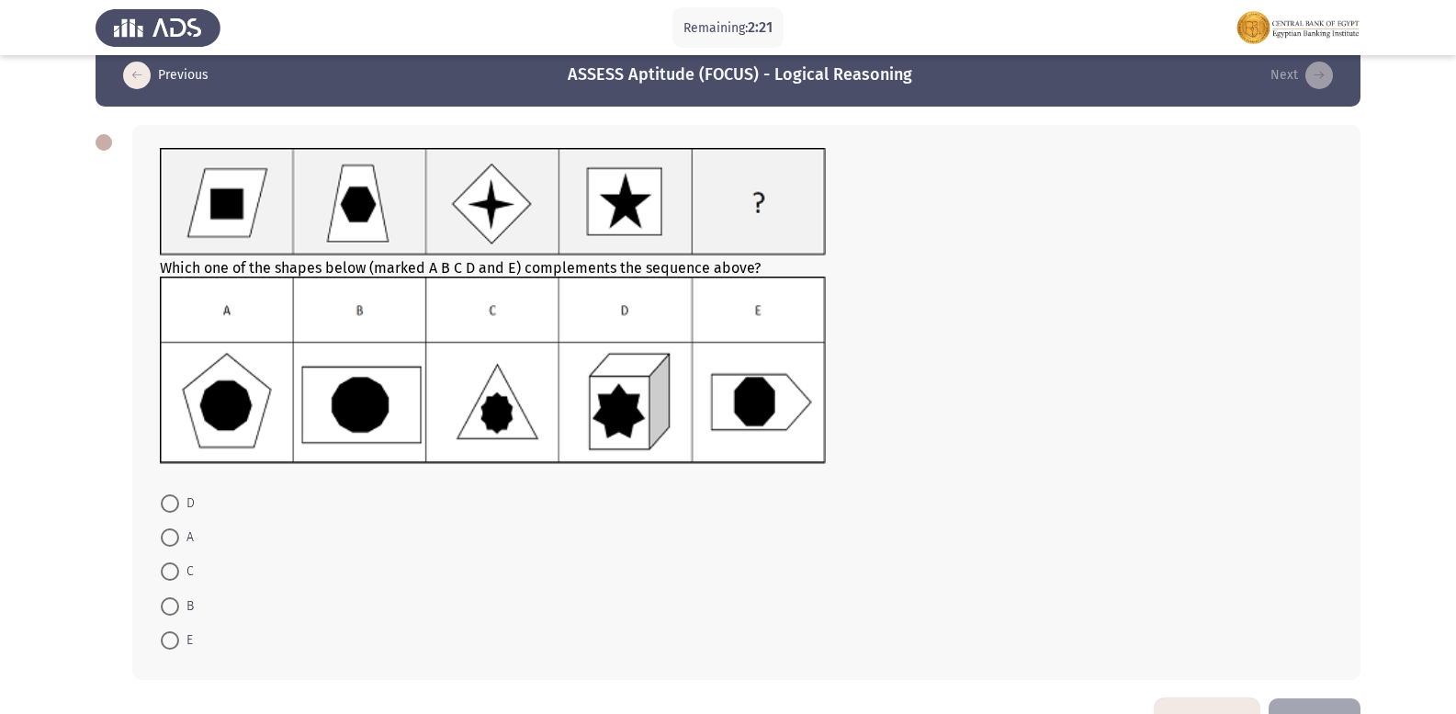
scroll to position [0, 0]
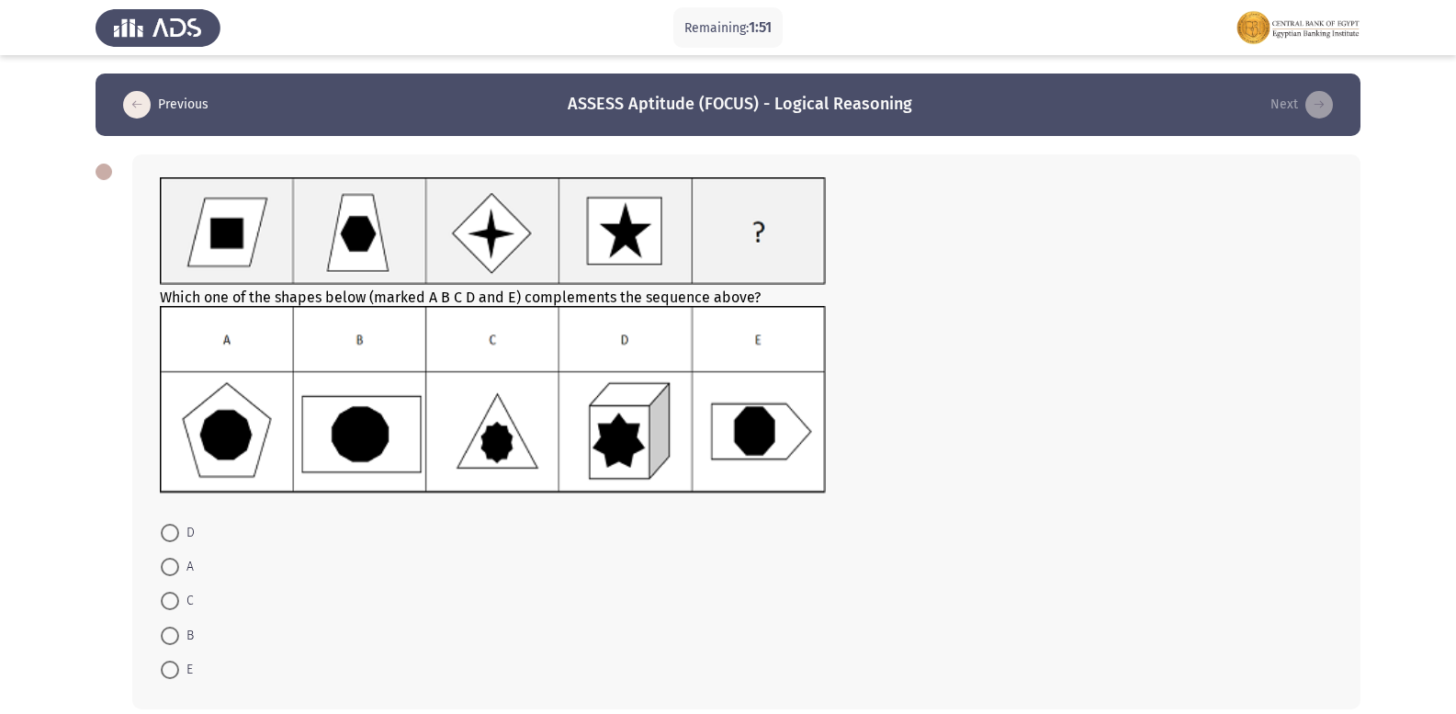
click at [163, 597] on span at bounding box center [170, 601] width 18 height 18
click at [163, 597] on input "C" at bounding box center [170, 601] width 18 height 18
radio input "true"
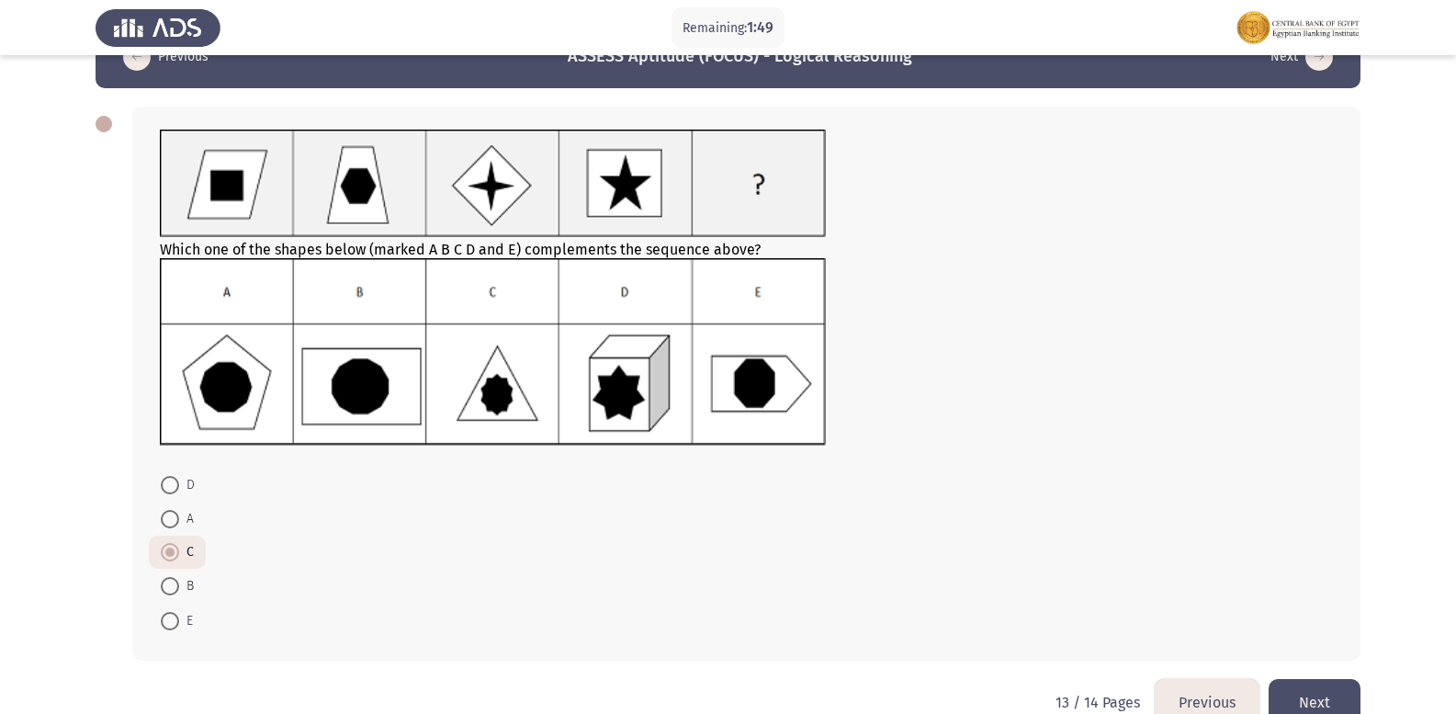
scroll to position [86, 0]
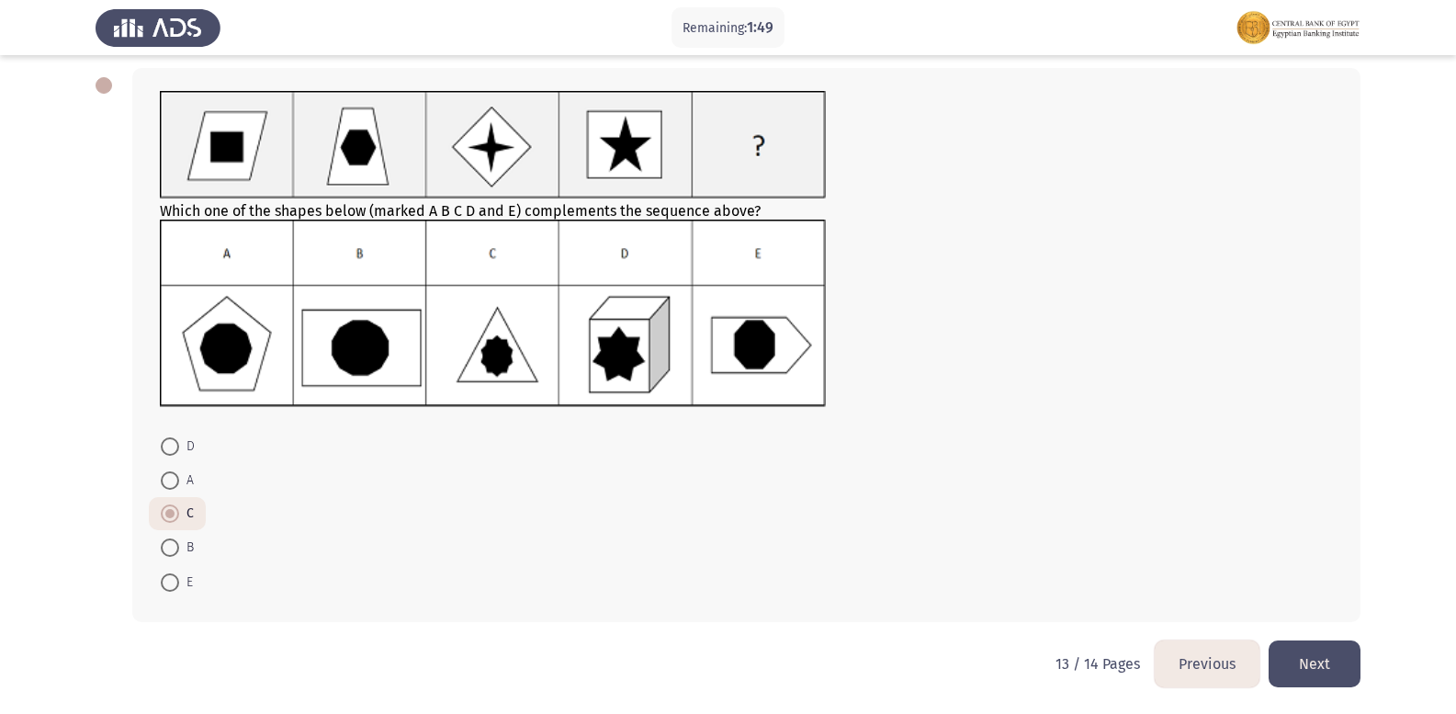
click at [1324, 669] on button "Next" at bounding box center [1315, 663] width 92 height 47
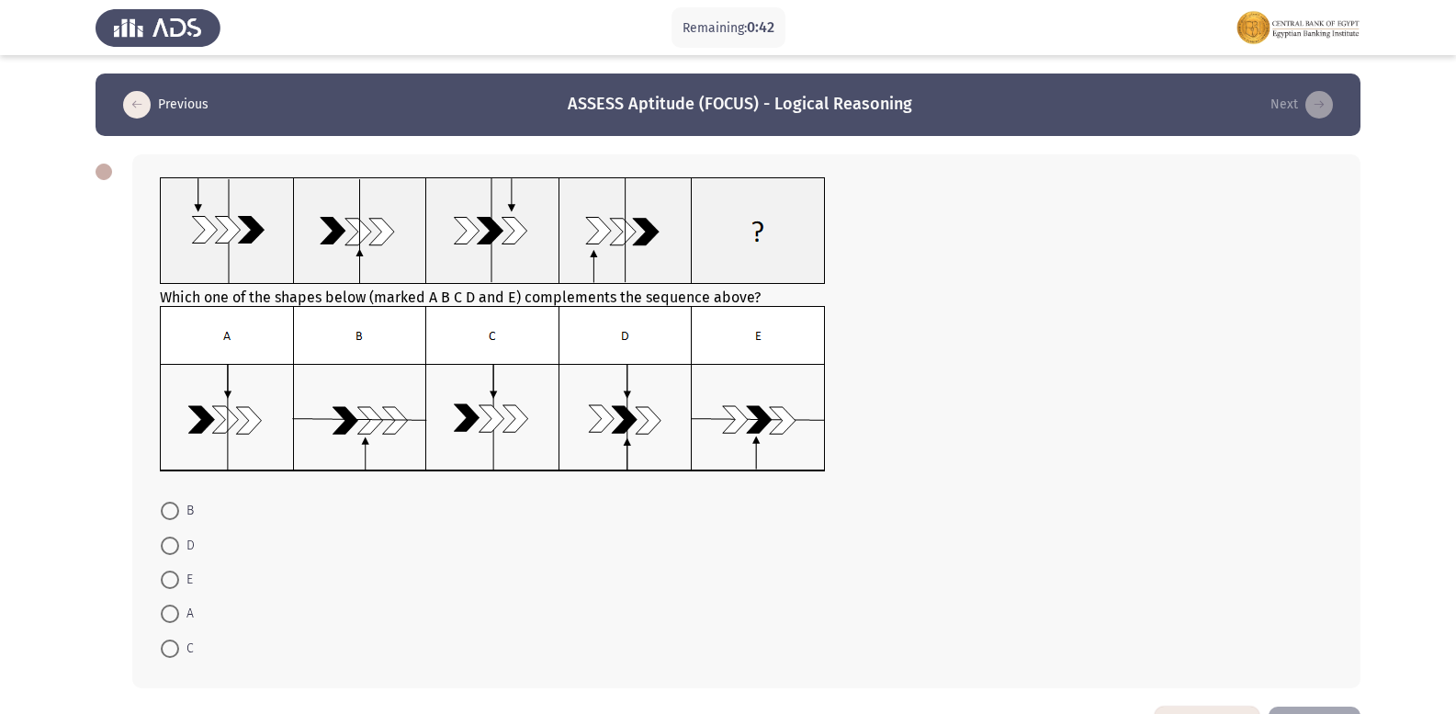
click at [173, 616] on span at bounding box center [170, 613] width 18 height 18
click at [173, 616] on input "A" at bounding box center [170, 613] width 18 height 18
radio input "true"
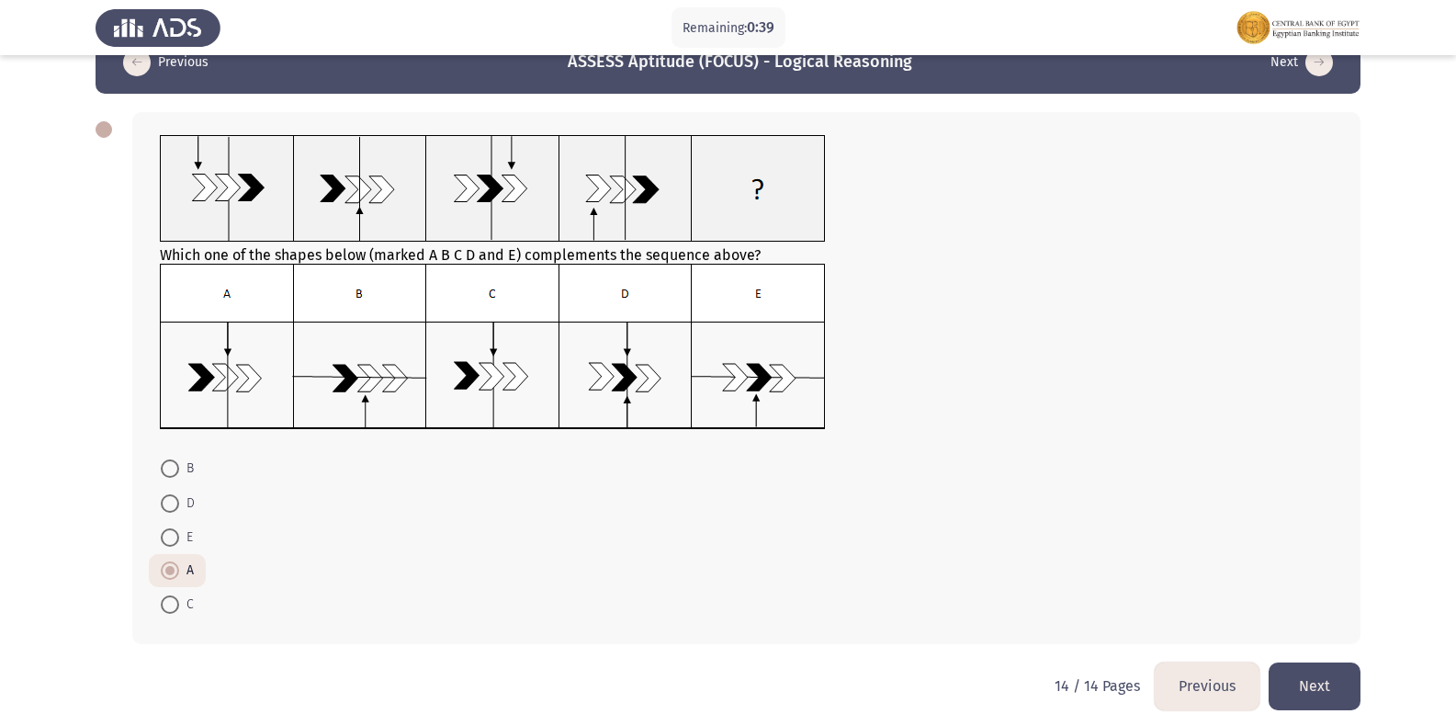
scroll to position [64, 0]
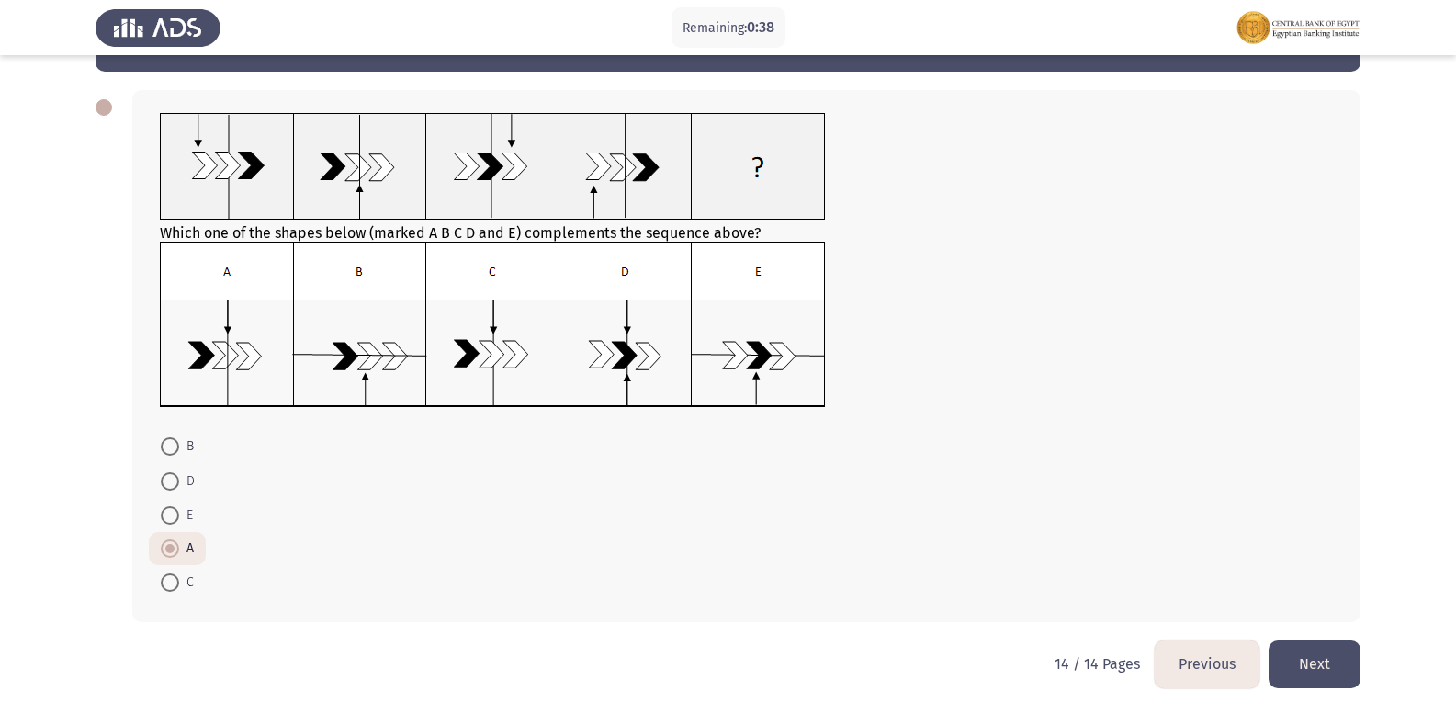
click at [1299, 663] on button "Next" at bounding box center [1315, 663] width 92 height 47
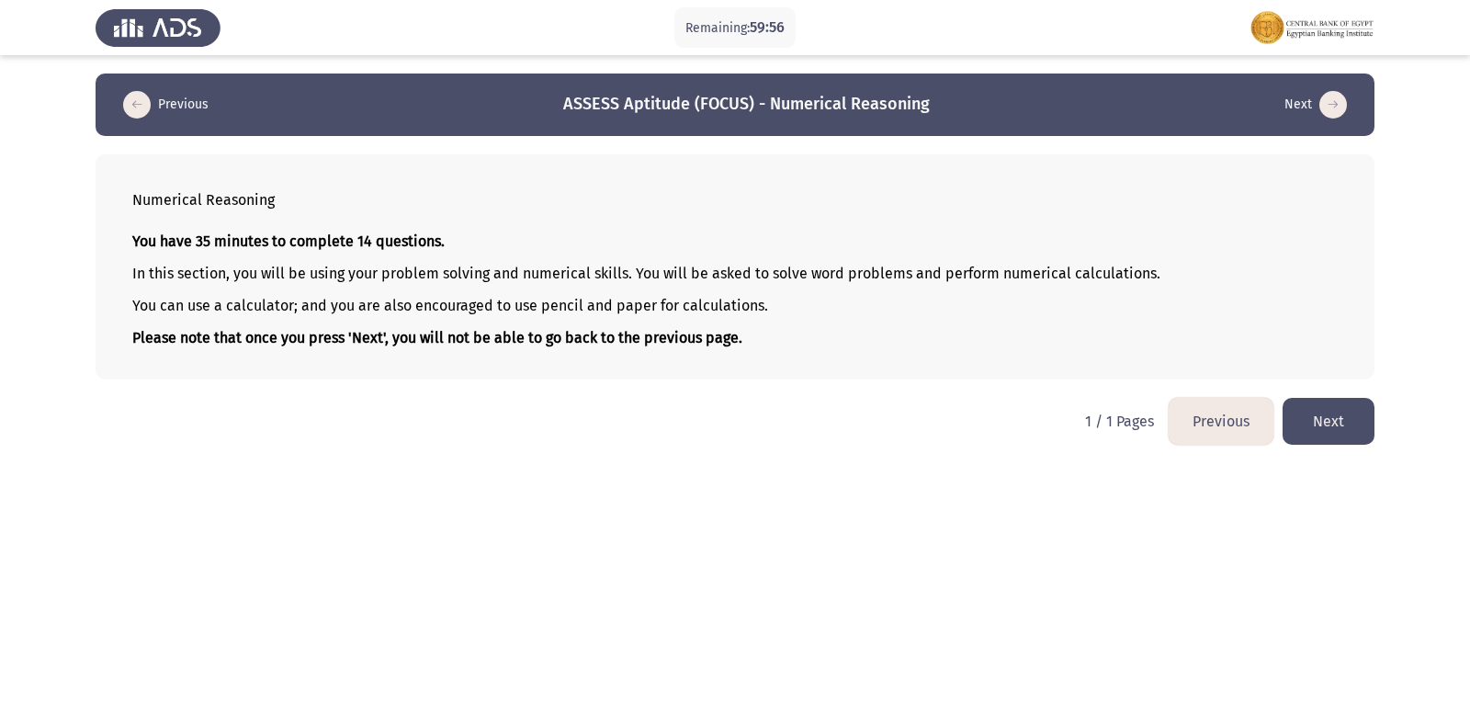
click at [1224, 427] on button "Previous" at bounding box center [1221, 421] width 105 height 47
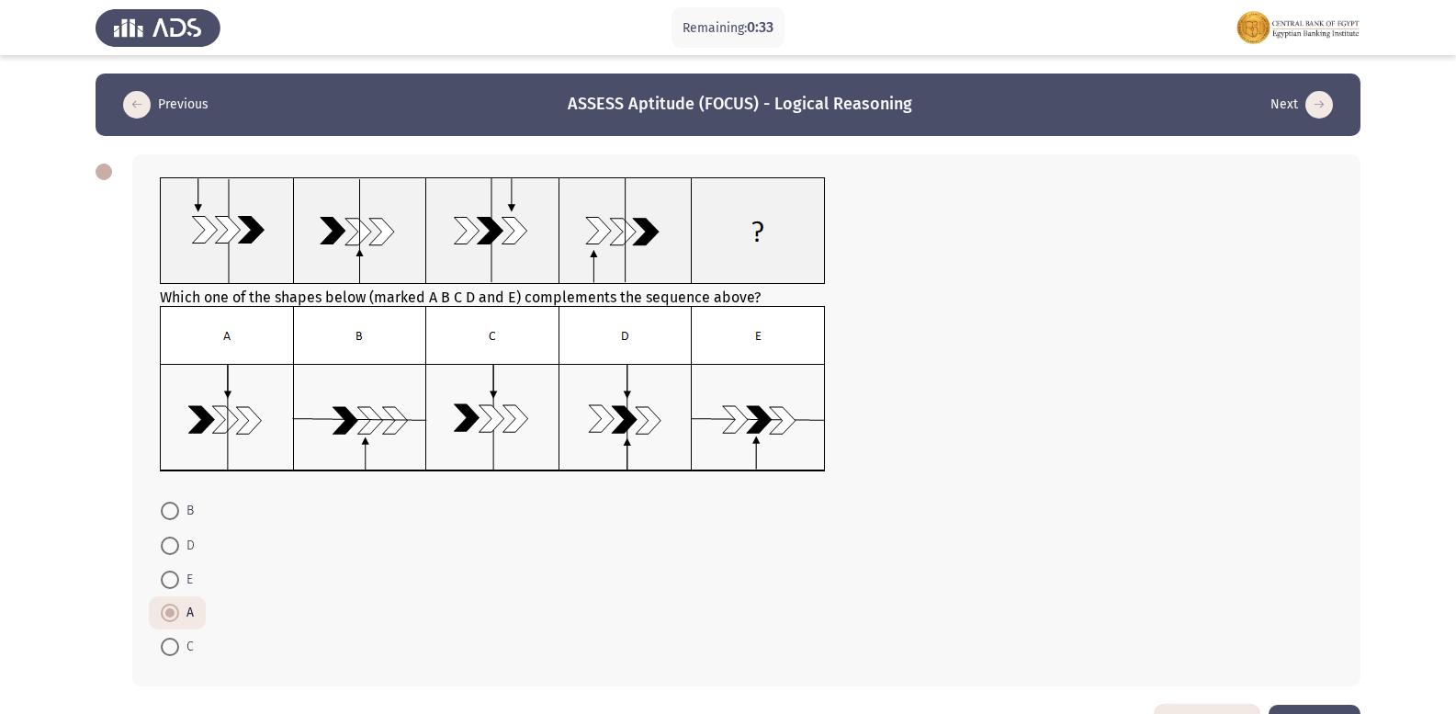
scroll to position [64, 0]
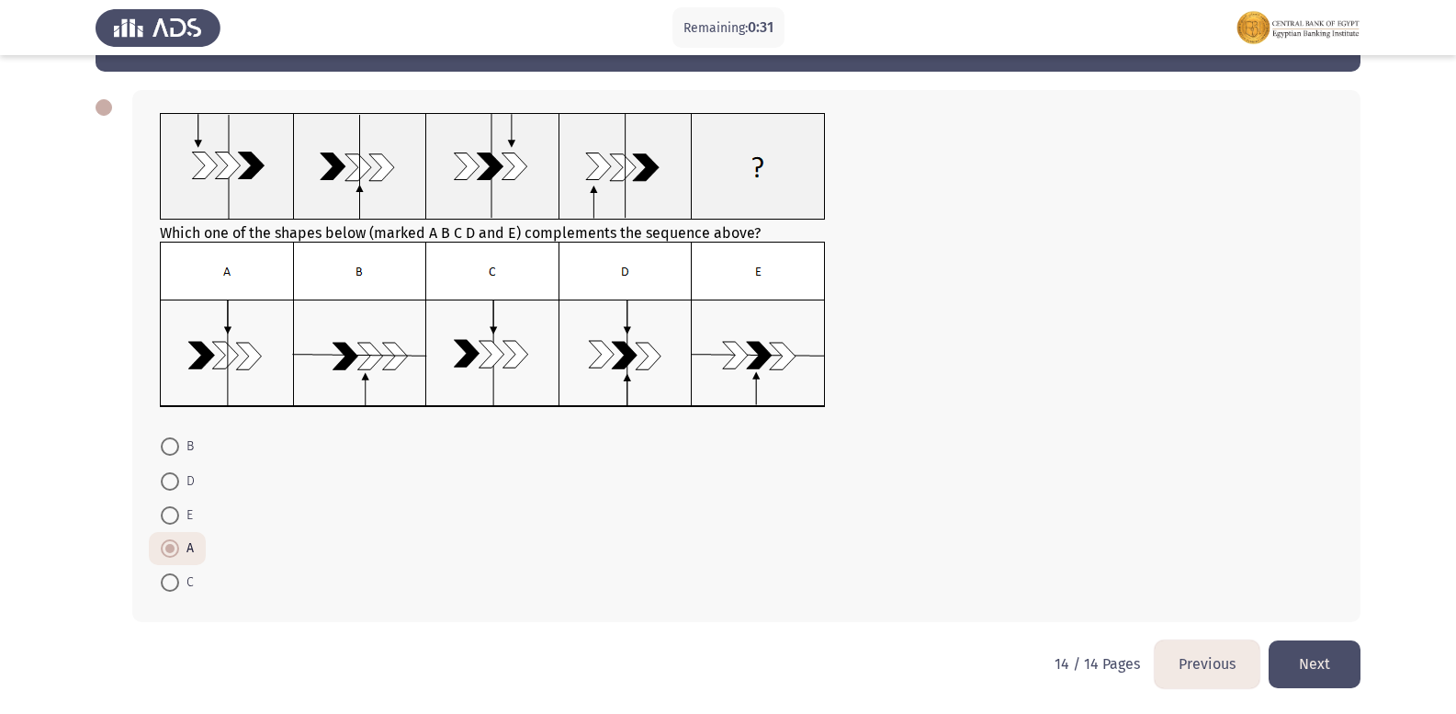
click at [1215, 663] on button "Previous" at bounding box center [1207, 663] width 105 height 47
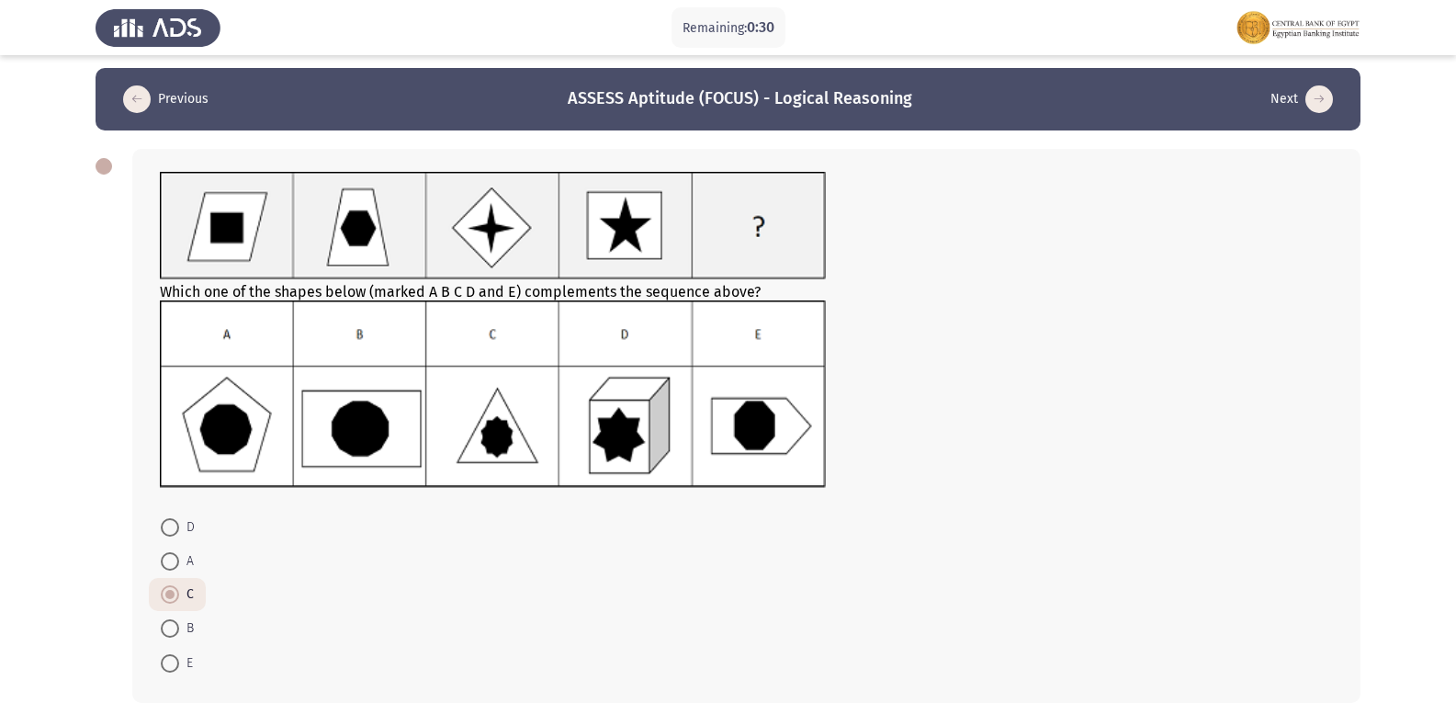
scroll to position [86, 0]
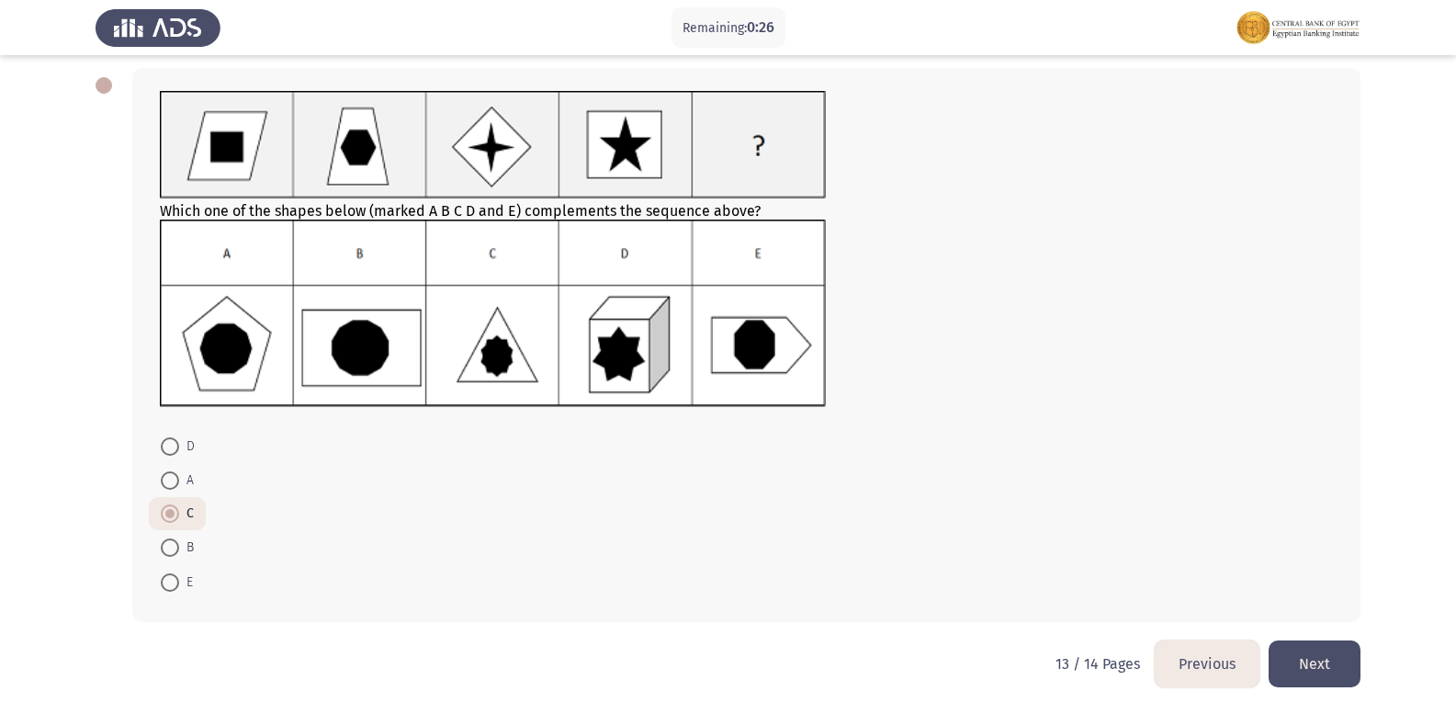
click at [1317, 672] on button "Next" at bounding box center [1315, 663] width 92 height 47
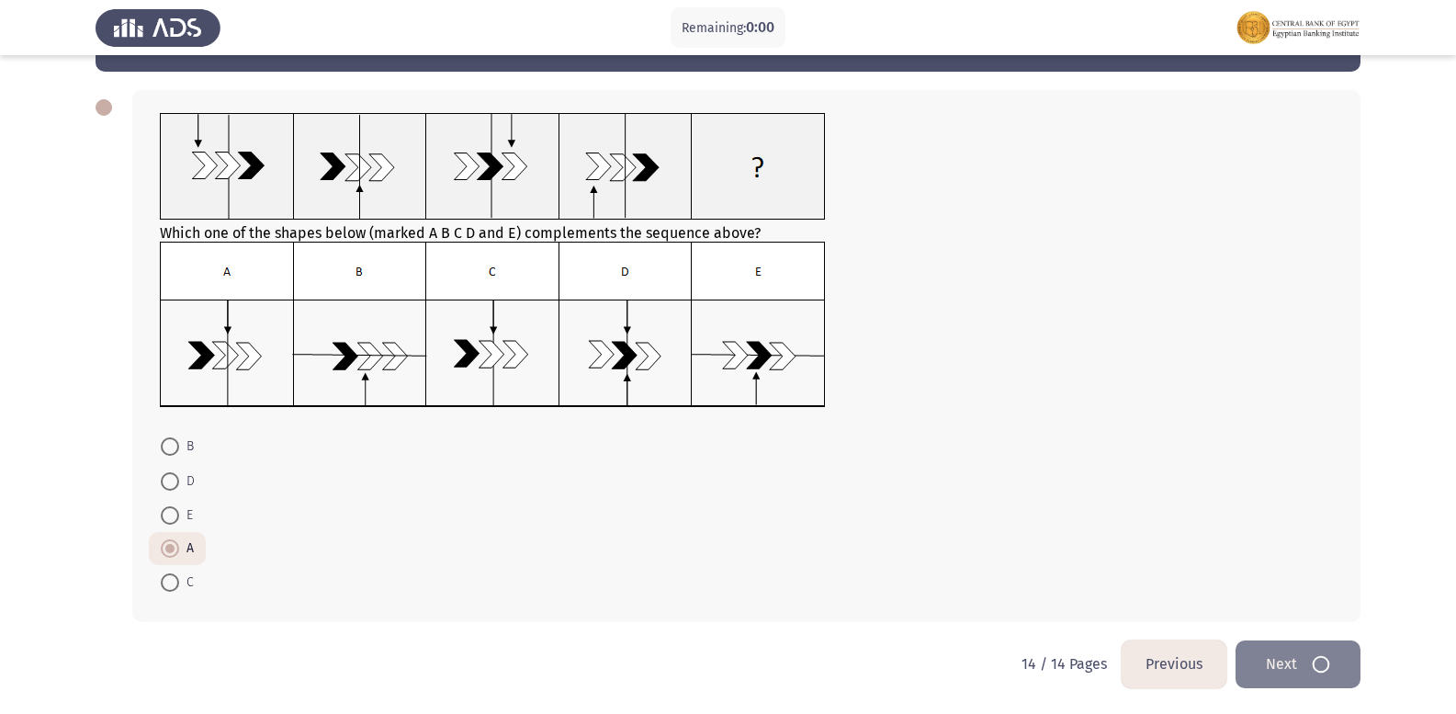
scroll to position [0, 0]
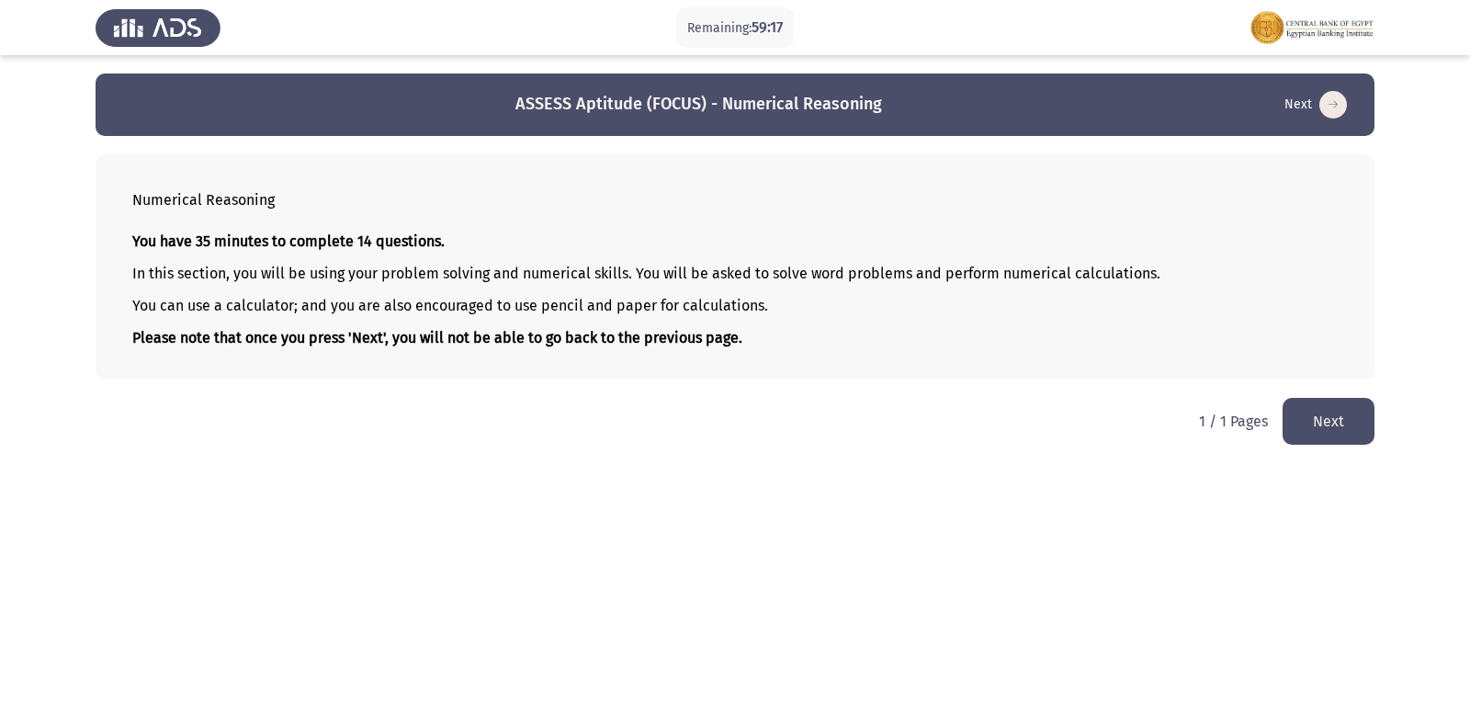
click at [1322, 428] on button "Next" at bounding box center [1328, 421] width 92 height 47
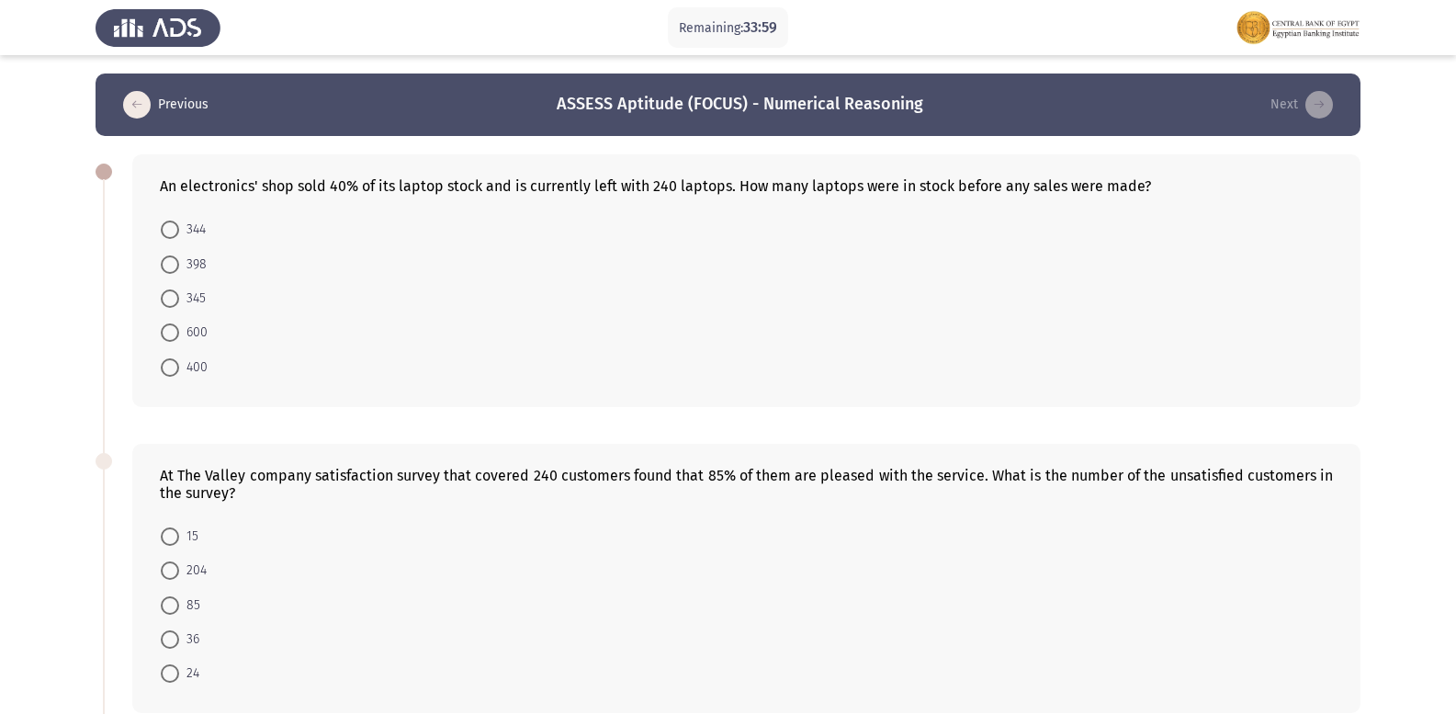
click at [173, 336] on span at bounding box center [170, 332] width 18 height 18
click at [173, 336] on input "600" at bounding box center [170, 332] width 18 height 18
radio input "true"
click at [168, 366] on span at bounding box center [170, 365] width 18 height 18
click at [168, 366] on input "400" at bounding box center [170, 365] width 18 height 18
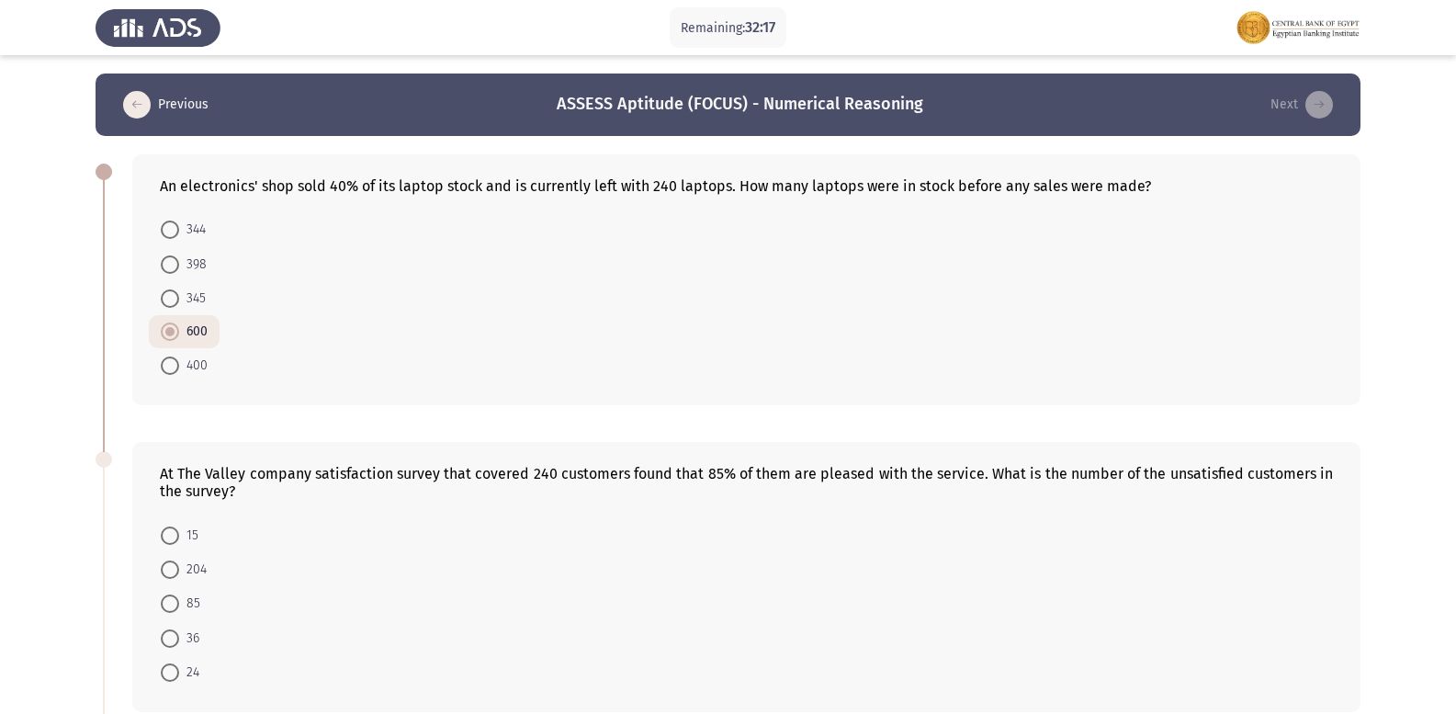
radio input "true"
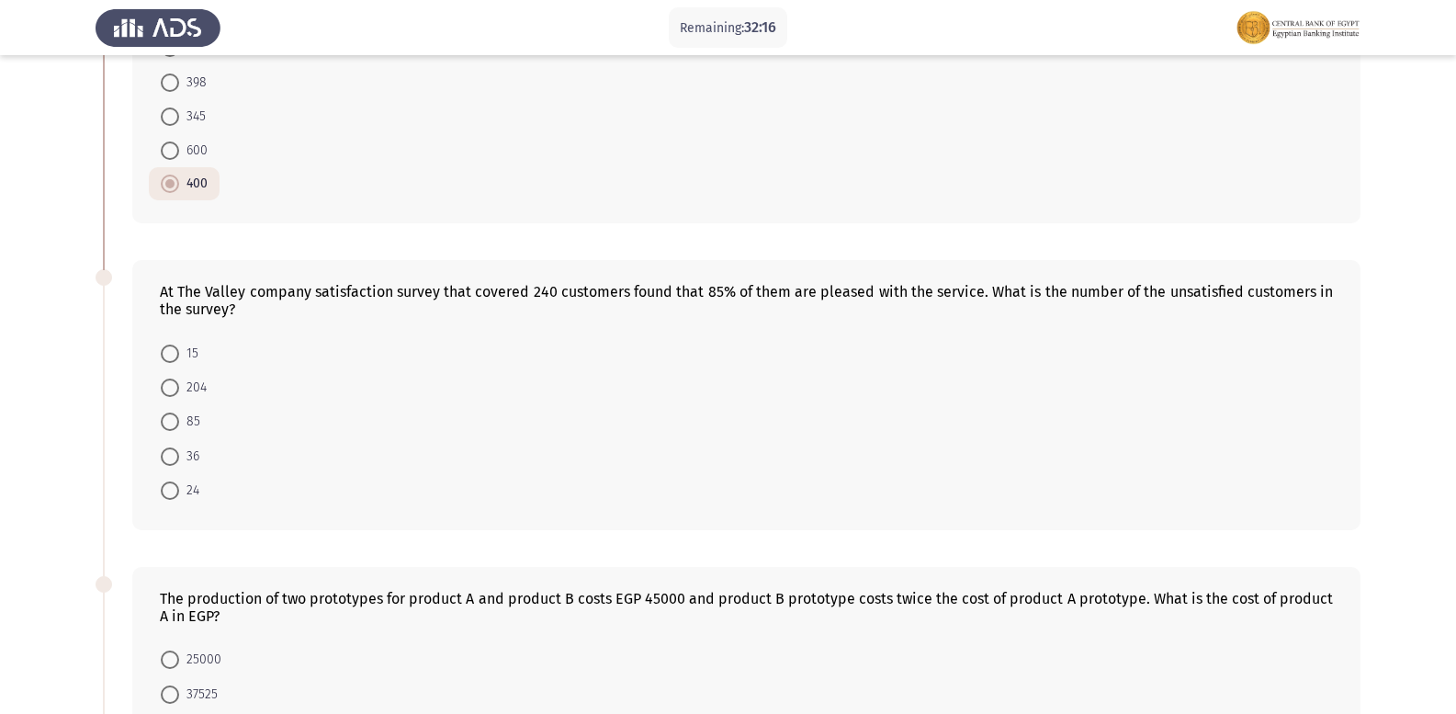
scroll to position [184, 0]
click at [166, 463] on span at bounding box center [170, 455] width 18 height 18
click at [166, 463] on input "36" at bounding box center [170, 455] width 18 height 18
radio input "true"
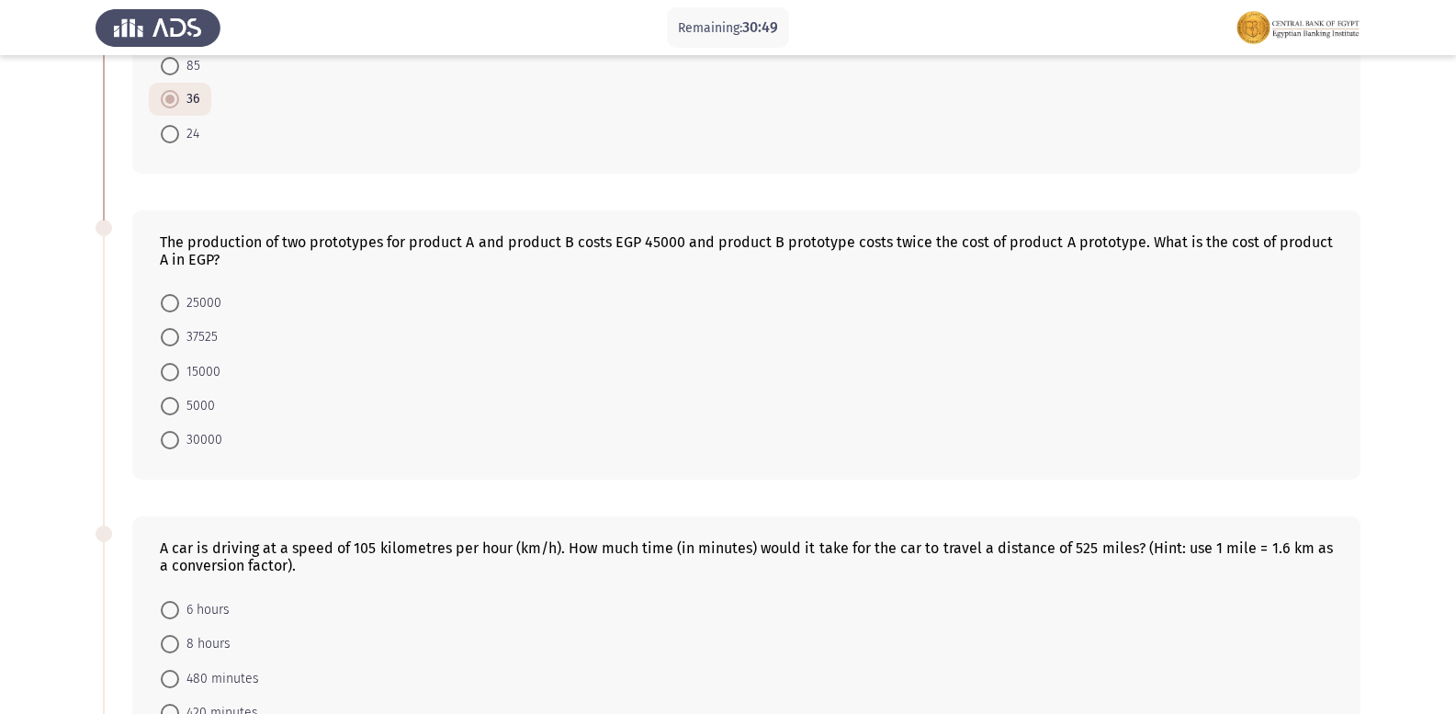
scroll to position [532, 0]
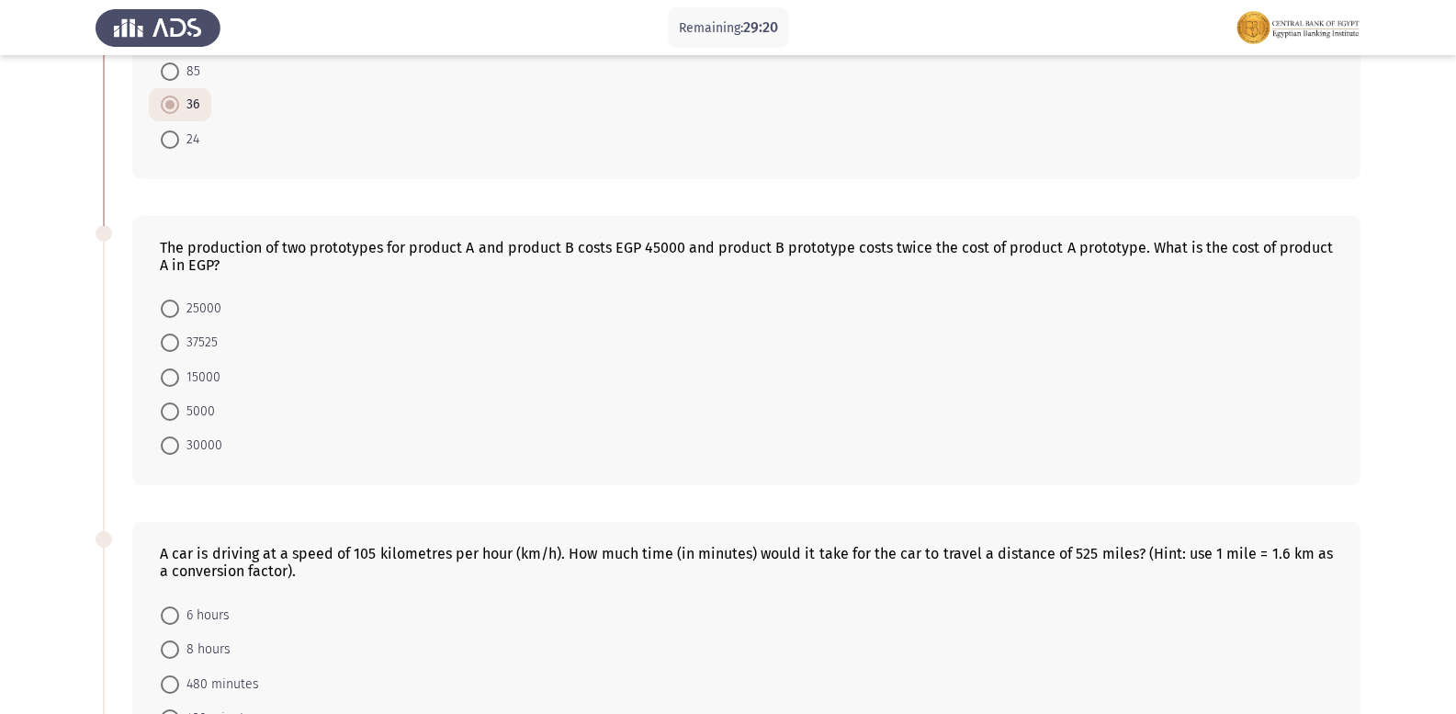
click at [172, 378] on span at bounding box center [170, 377] width 18 height 18
click at [172, 378] on input "15000" at bounding box center [170, 377] width 18 height 18
radio input "true"
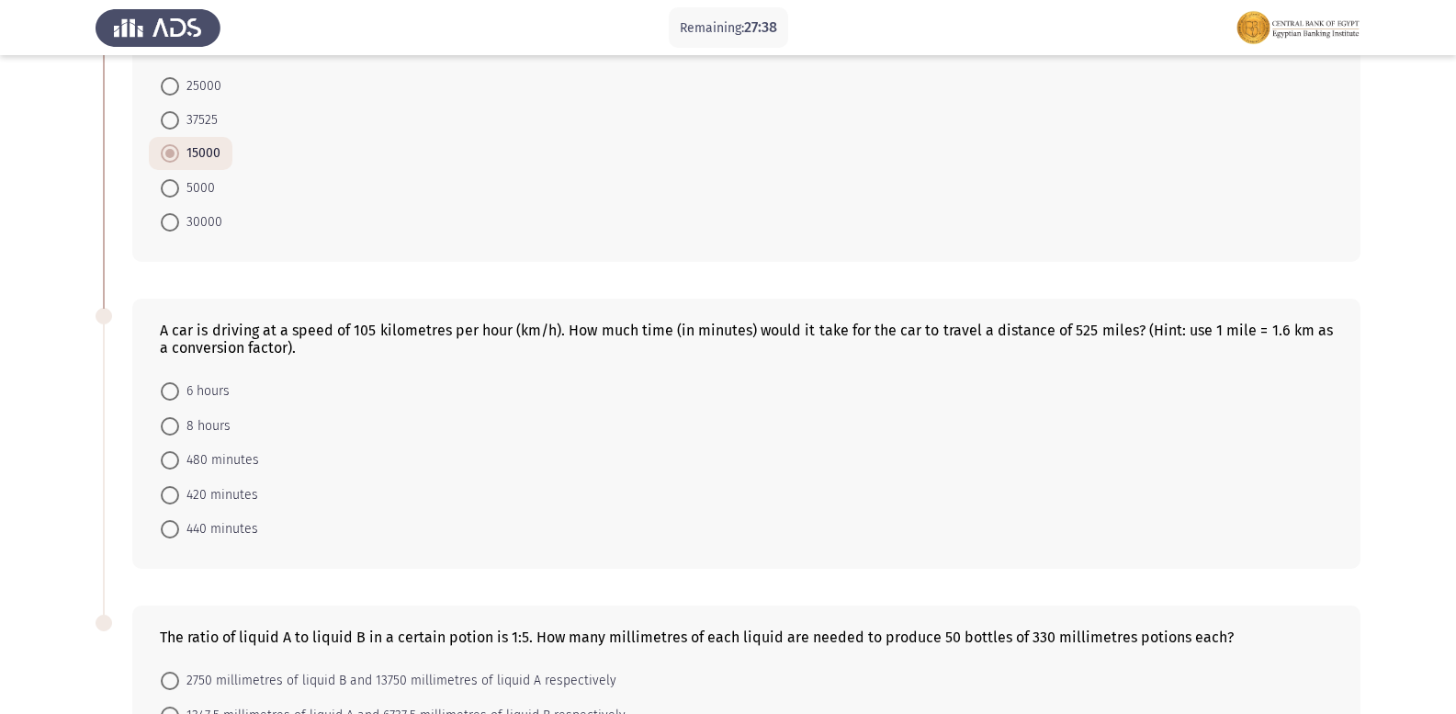
scroll to position [715, 0]
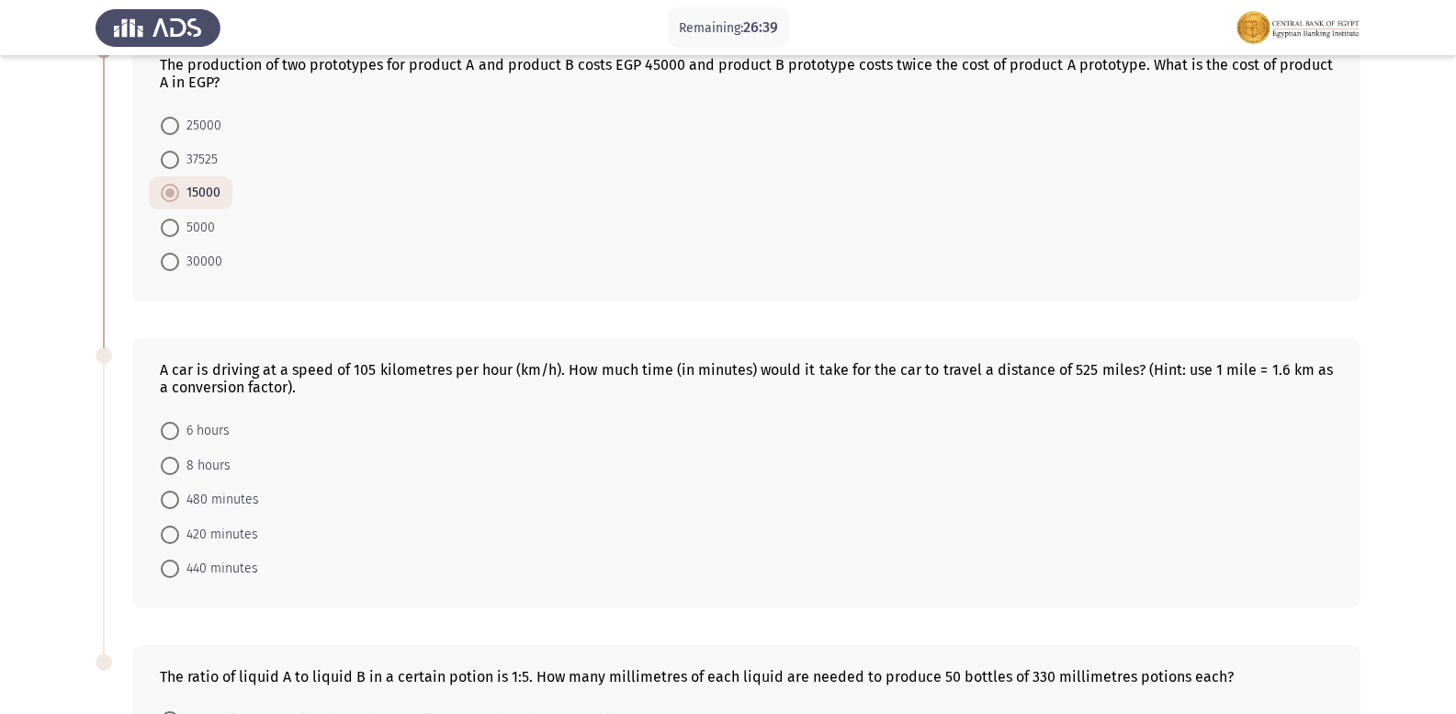
click at [178, 501] on span at bounding box center [170, 500] width 18 height 18
click at [178, 501] on input "480 minutes" at bounding box center [170, 500] width 18 height 18
radio input "true"
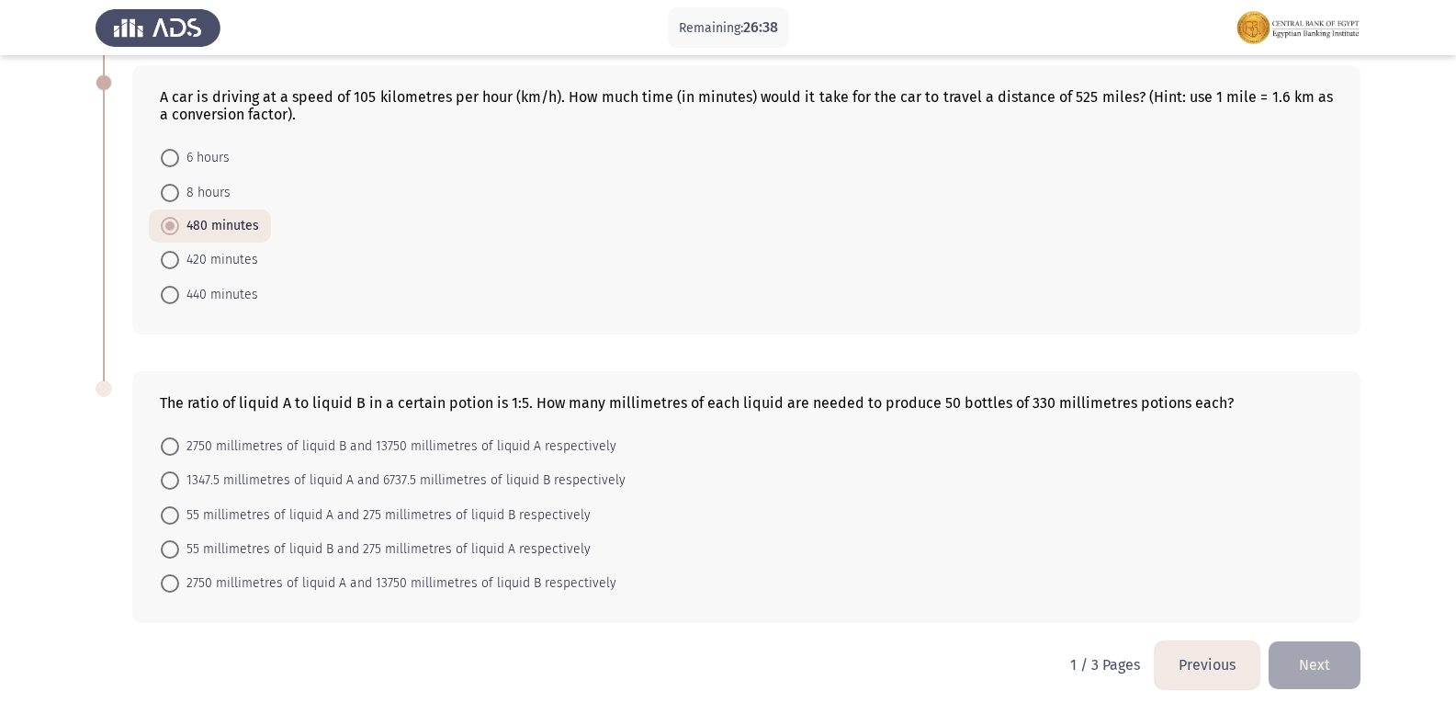
scroll to position [988, 0]
click at [280, 519] on span "55 millimetres of liquid A and 275 millimetres of liquid B respectively" at bounding box center [385, 514] width 412 height 22
click at [179, 519] on input "55 millimetres of liquid A and 275 millimetres of liquid B respectively" at bounding box center [170, 514] width 18 height 18
radio input "true"
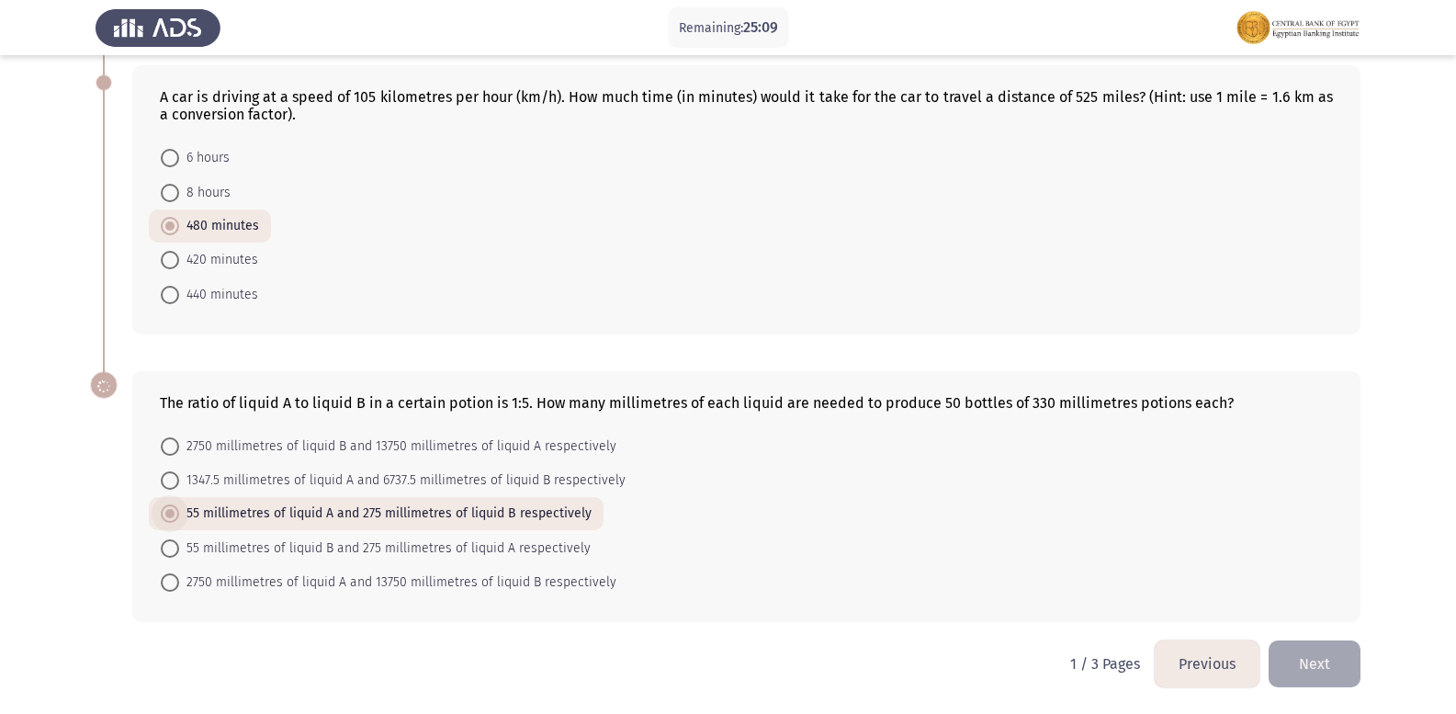
scroll to position [988, 0]
click at [1322, 658] on button "Next" at bounding box center [1315, 663] width 92 height 47
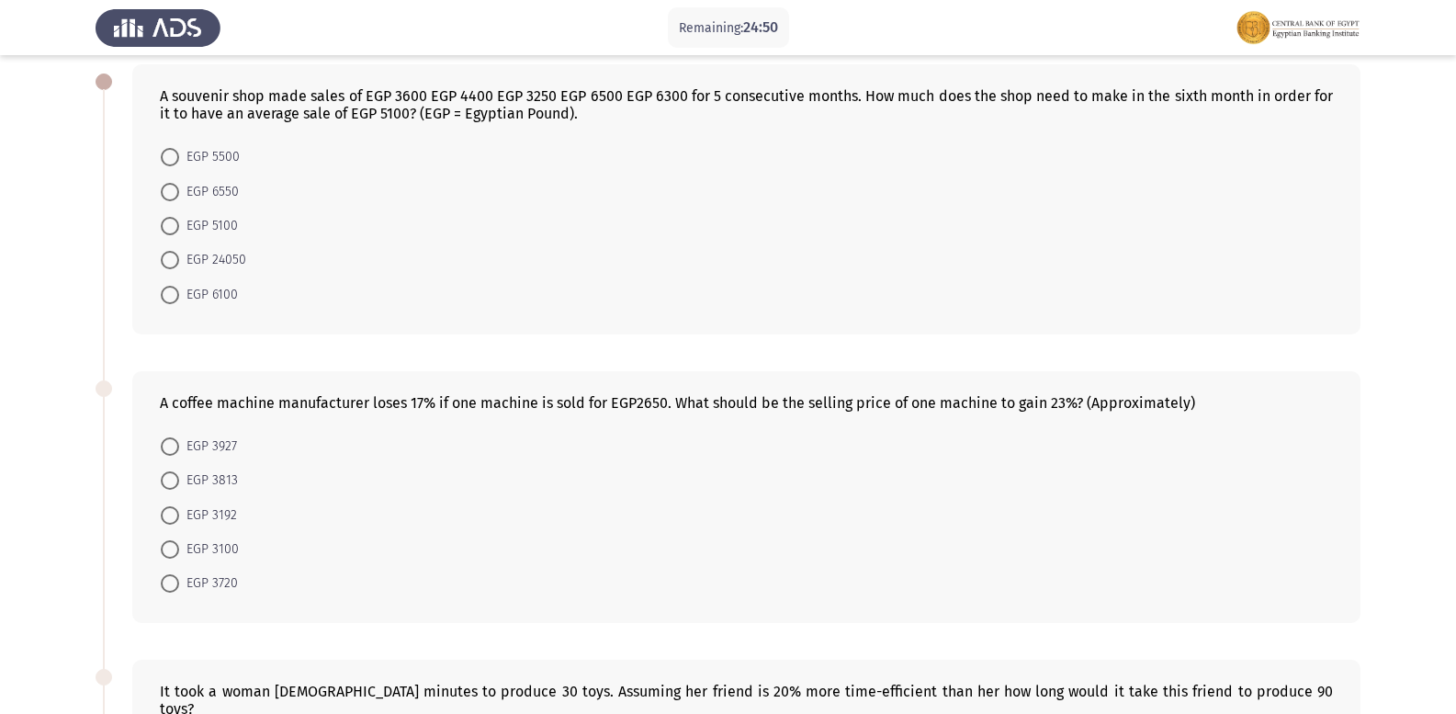
scroll to position [0, 0]
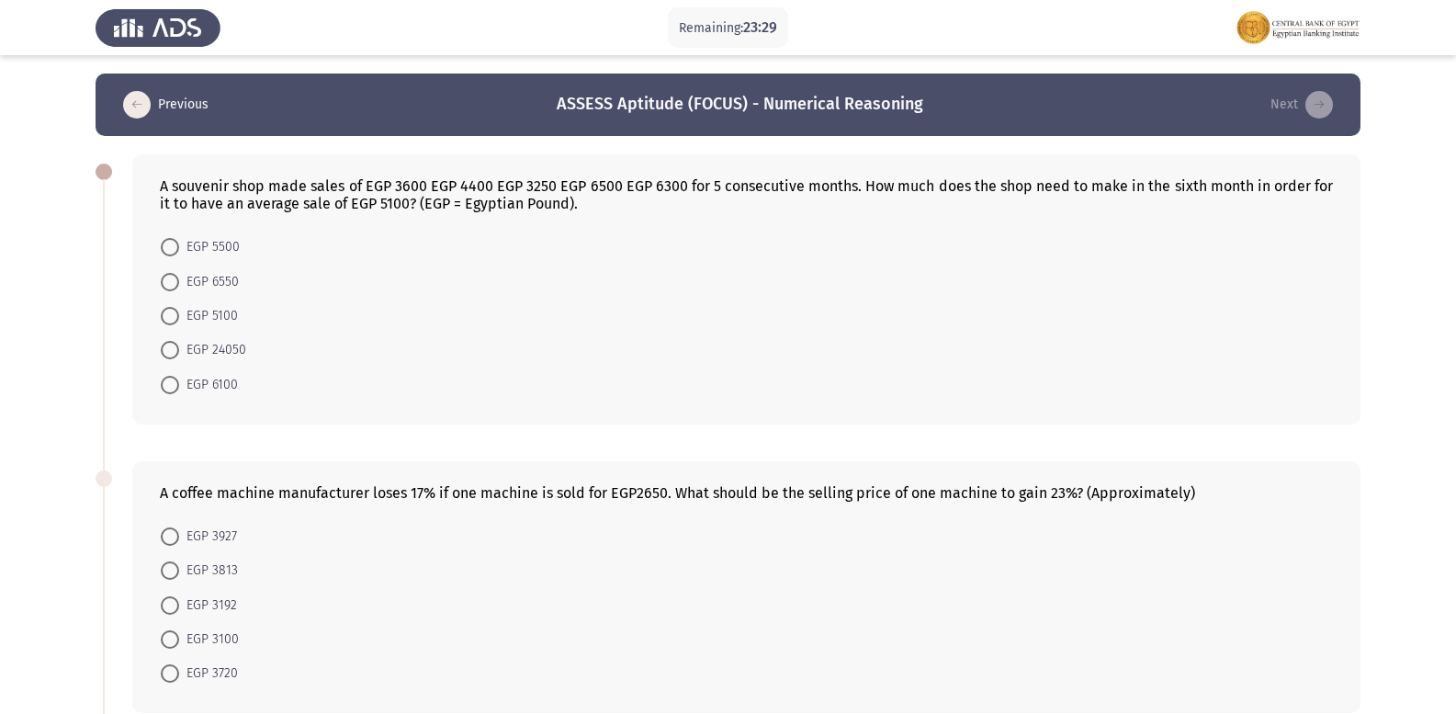
click at [181, 279] on span "EGP 6550" at bounding box center [209, 282] width 60 height 22
click at [179, 279] on input "EGP 6550" at bounding box center [170, 282] width 18 height 18
radio input "true"
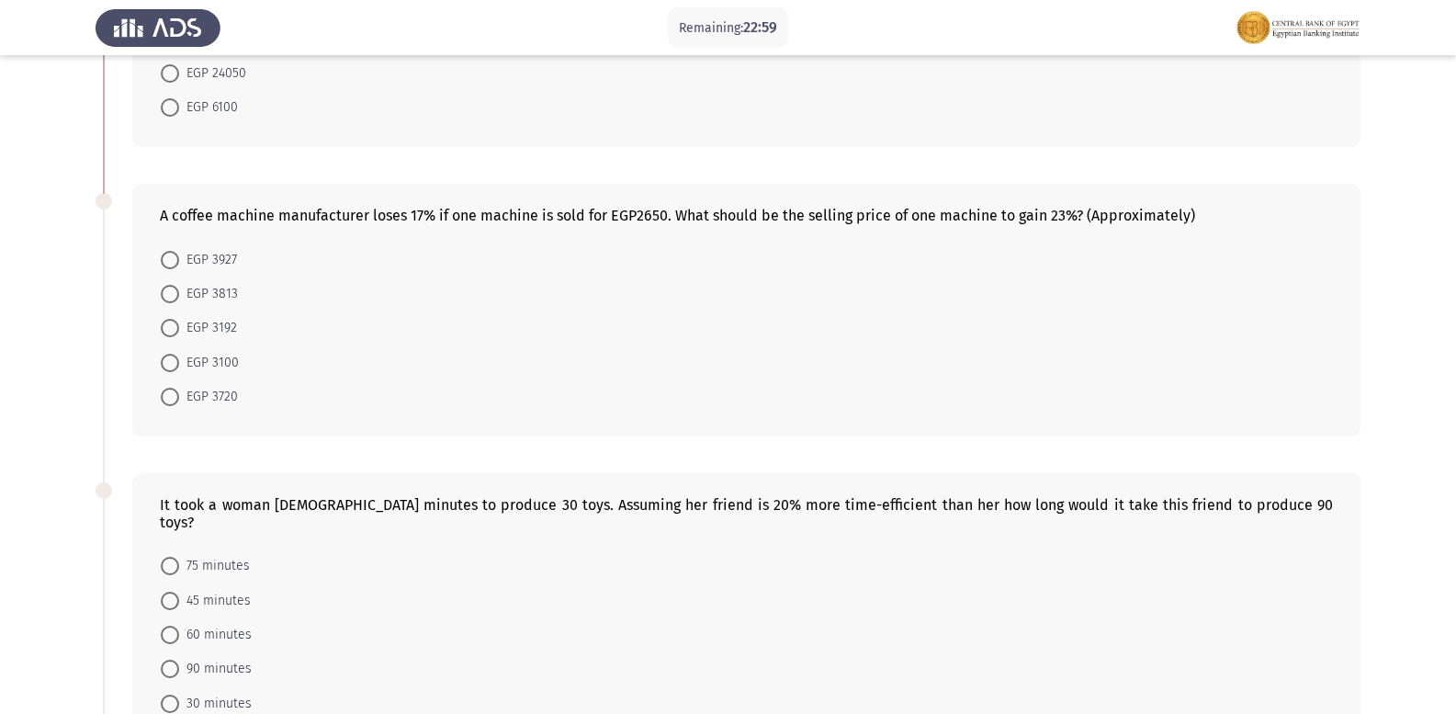
scroll to position [367, 0]
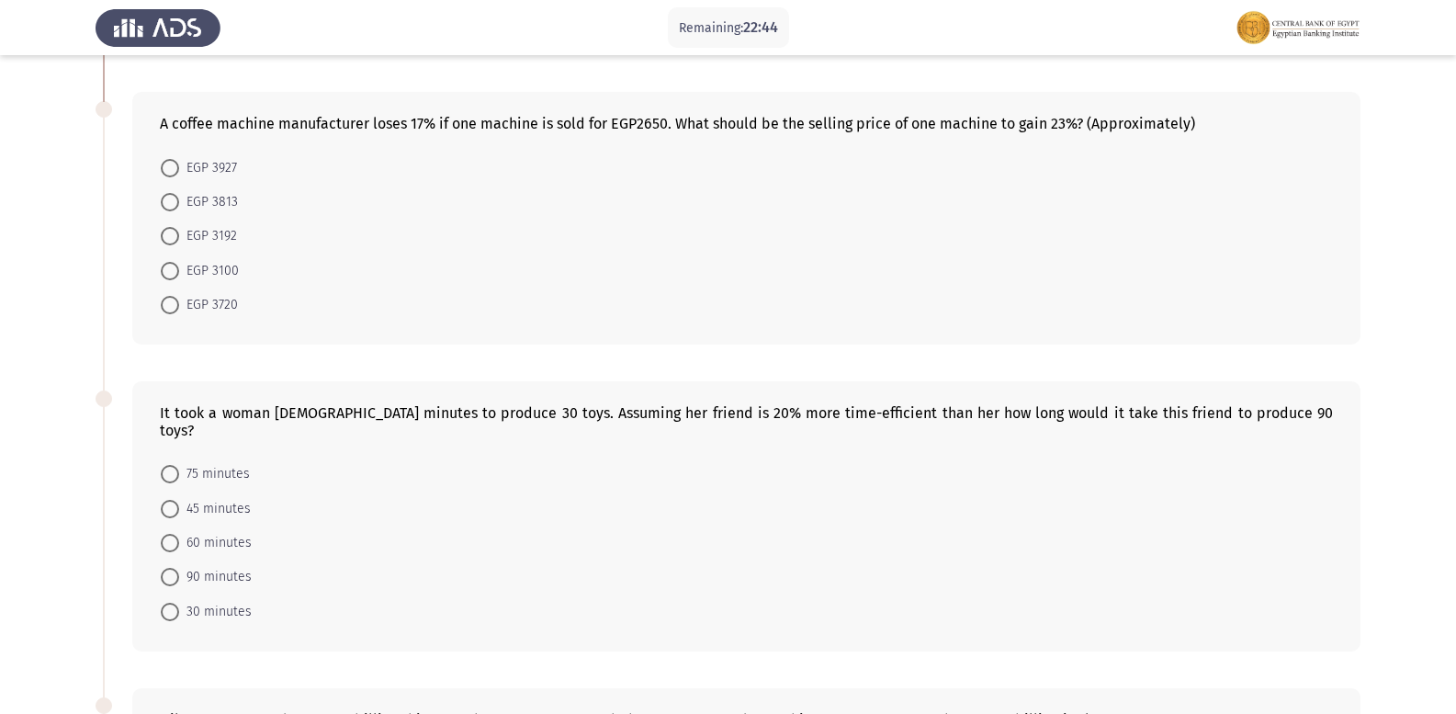
click at [178, 603] on span at bounding box center [170, 612] width 18 height 18
click at [178, 603] on input "30 minutes" at bounding box center [170, 612] width 18 height 18
radio input "true"
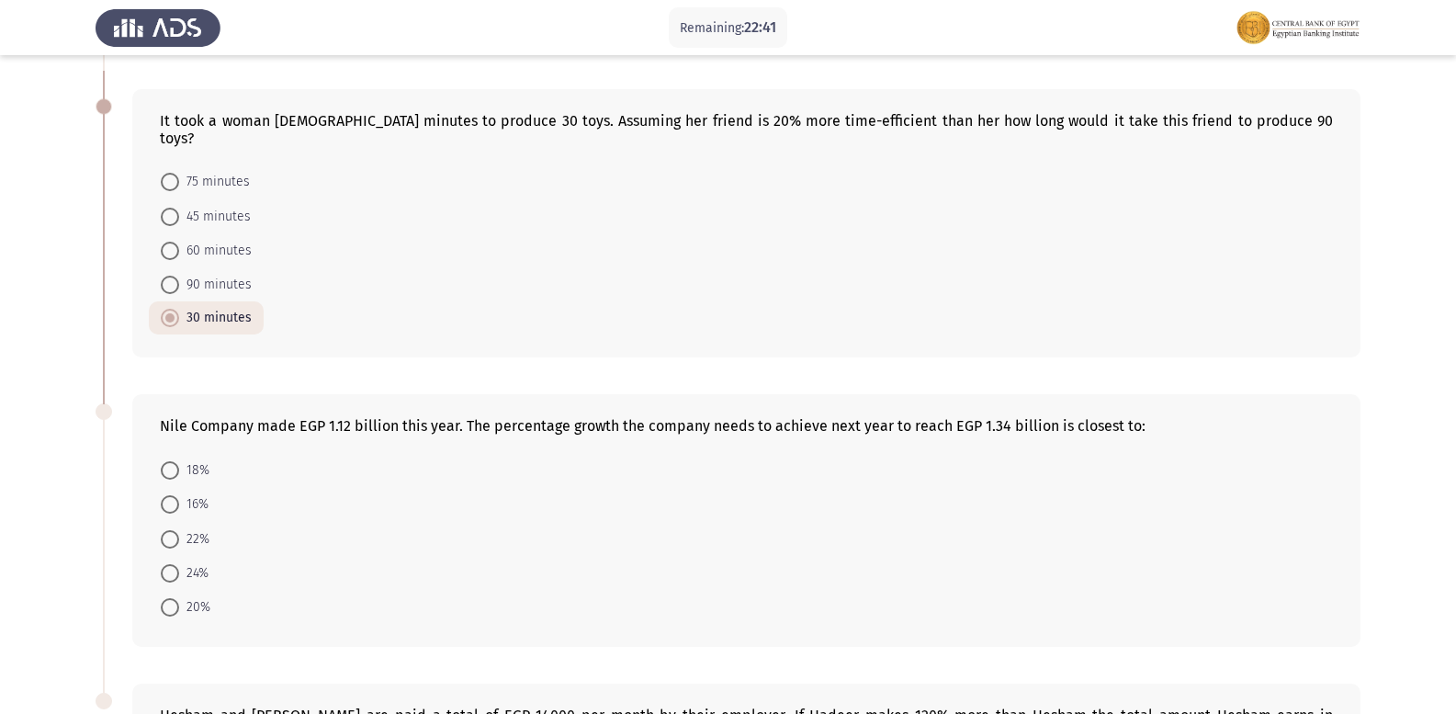
scroll to position [735, 0]
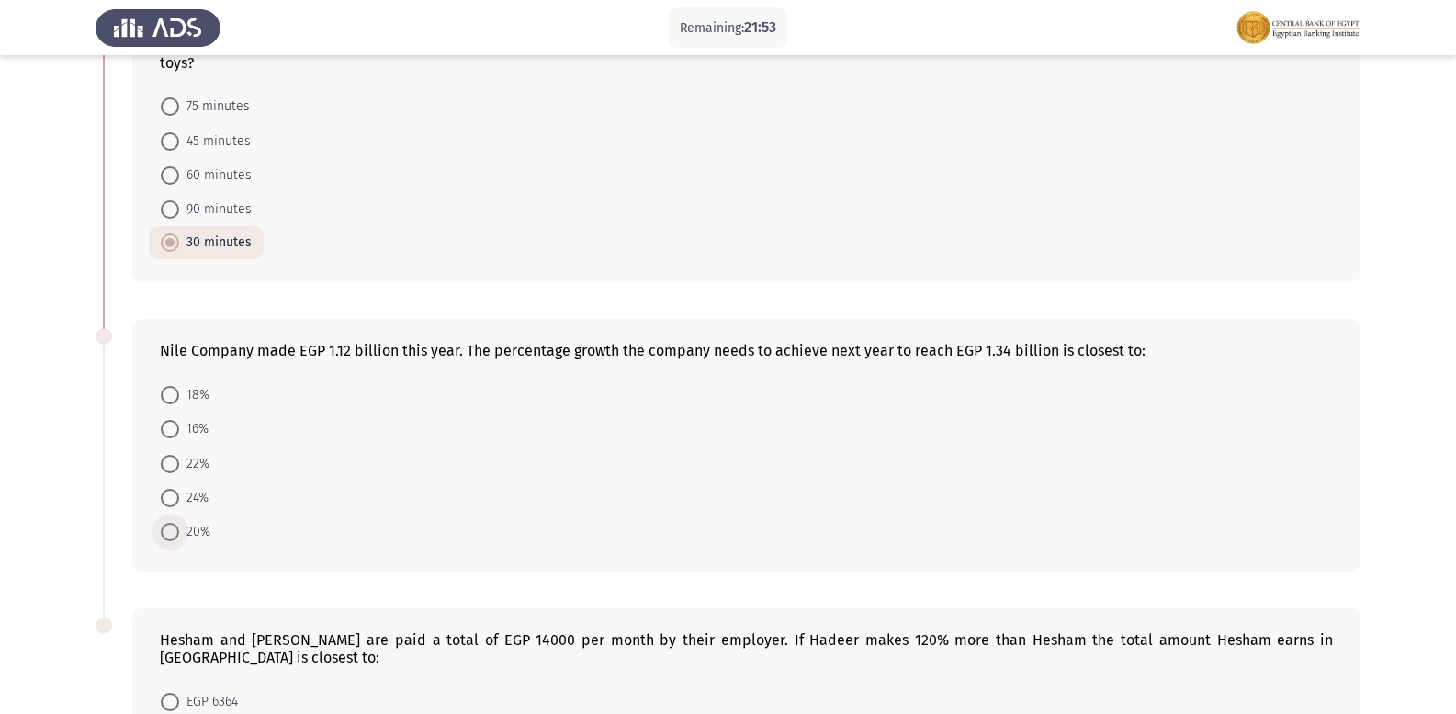
click at [171, 523] on span at bounding box center [170, 532] width 18 height 18
click at [171, 523] on input "20%" at bounding box center [170, 532] width 18 height 18
radio input "true"
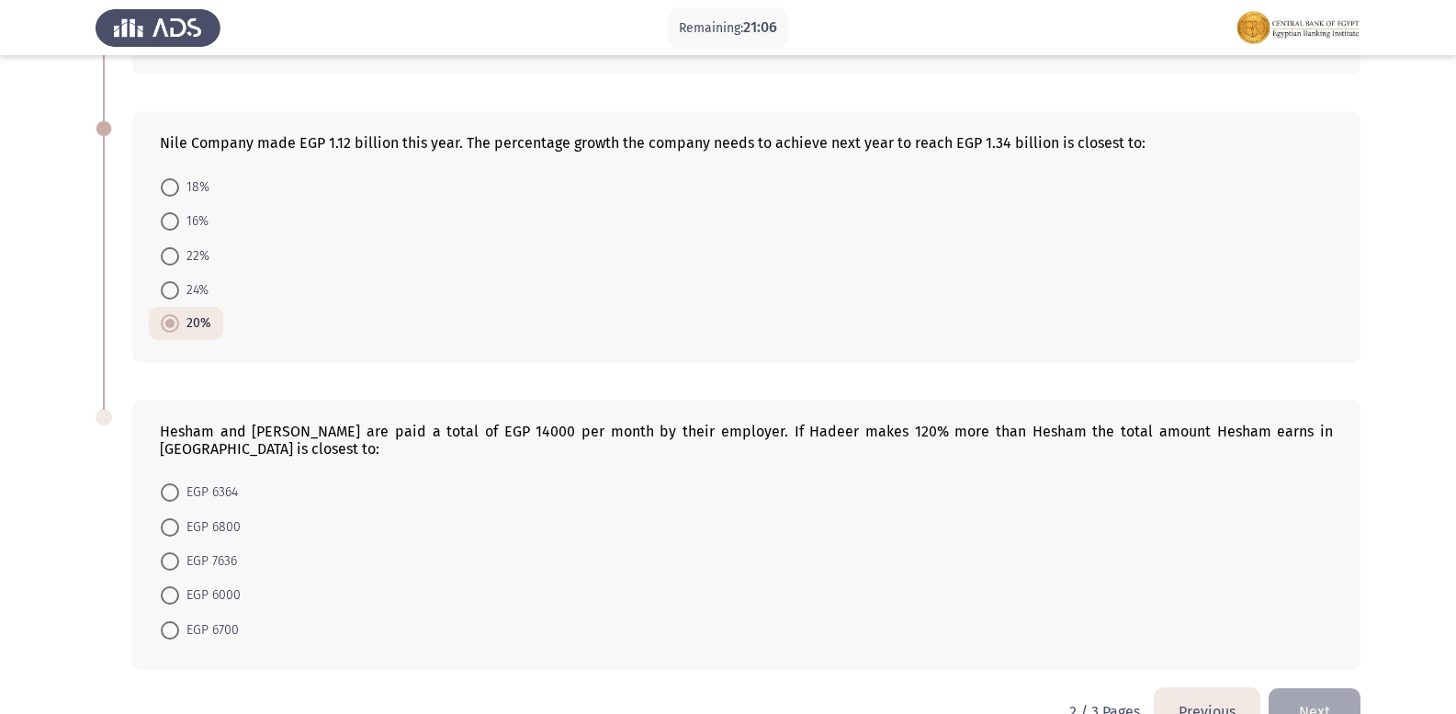
scroll to position [955, 0]
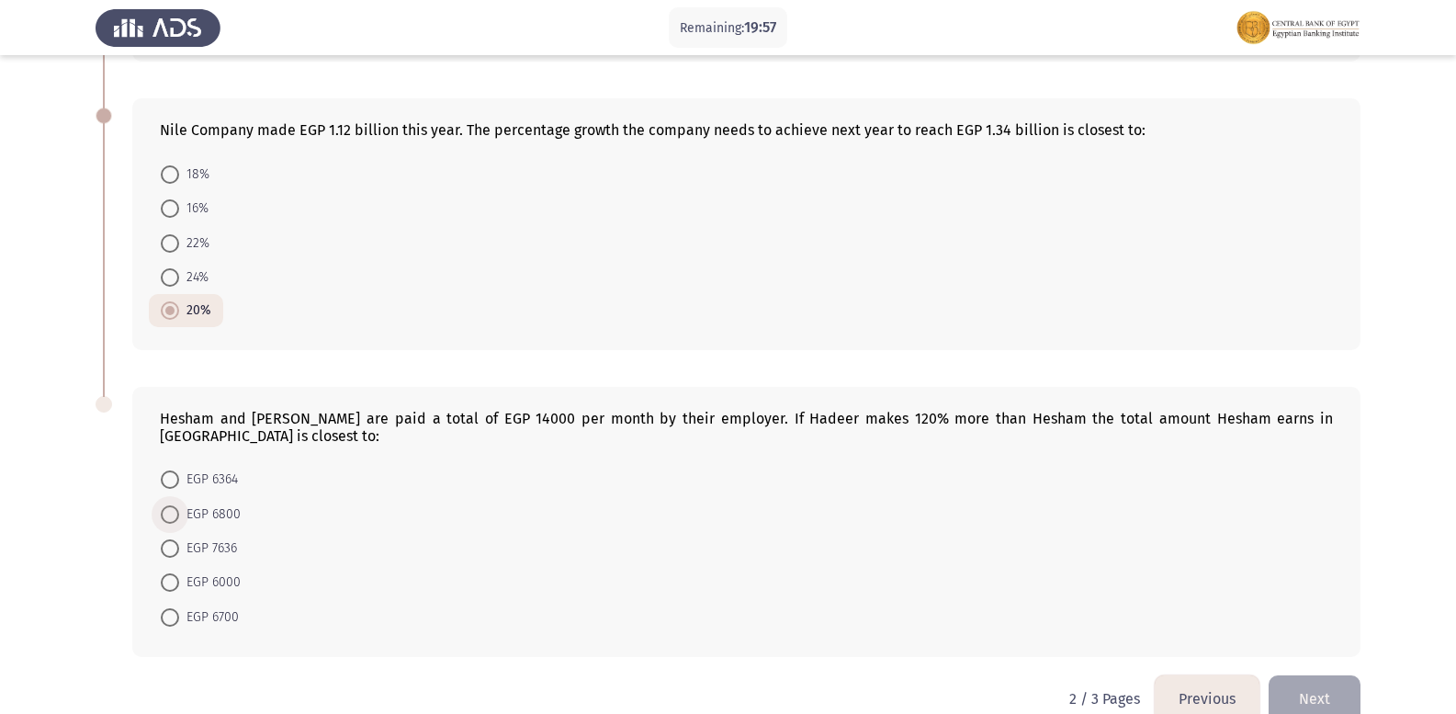
click at [167, 505] on span at bounding box center [170, 514] width 18 height 18
click at [167, 505] on input "EGP 6800" at bounding box center [170, 514] width 18 height 18
radio input "true"
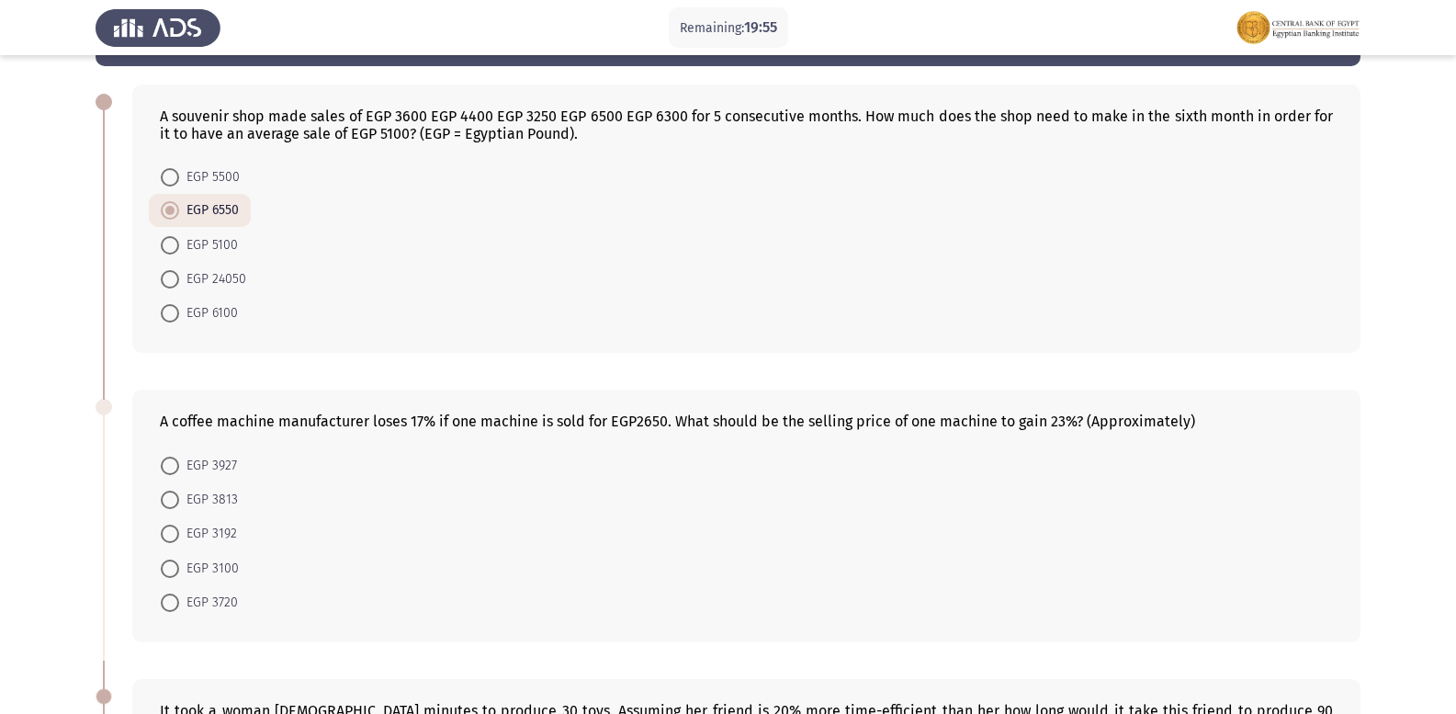
scroll to position [35, 0]
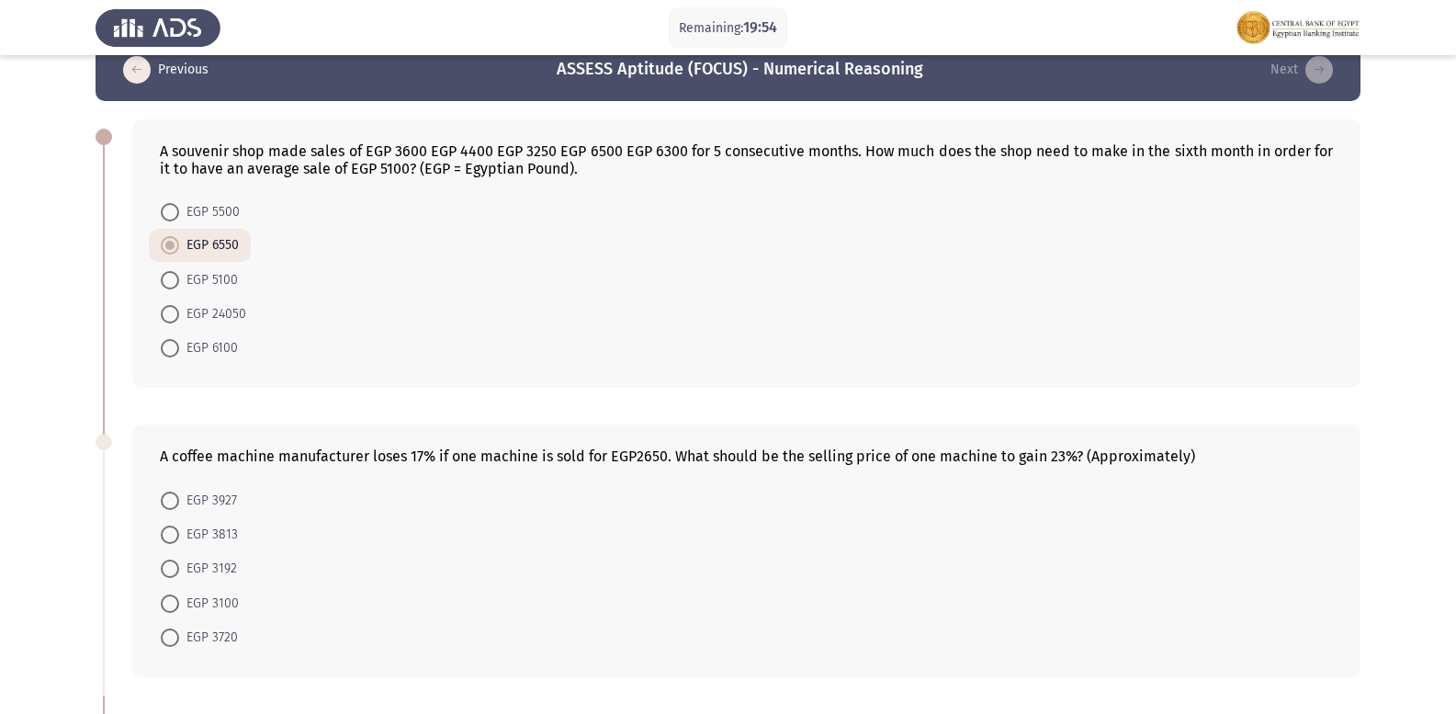
click at [176, 495] on span at bounding box center [170, 500] width 18 height 18
click at [176, 495] on input "EGP 3927" at bounding box center [170, 500] width 18 height 18
radio input "true"
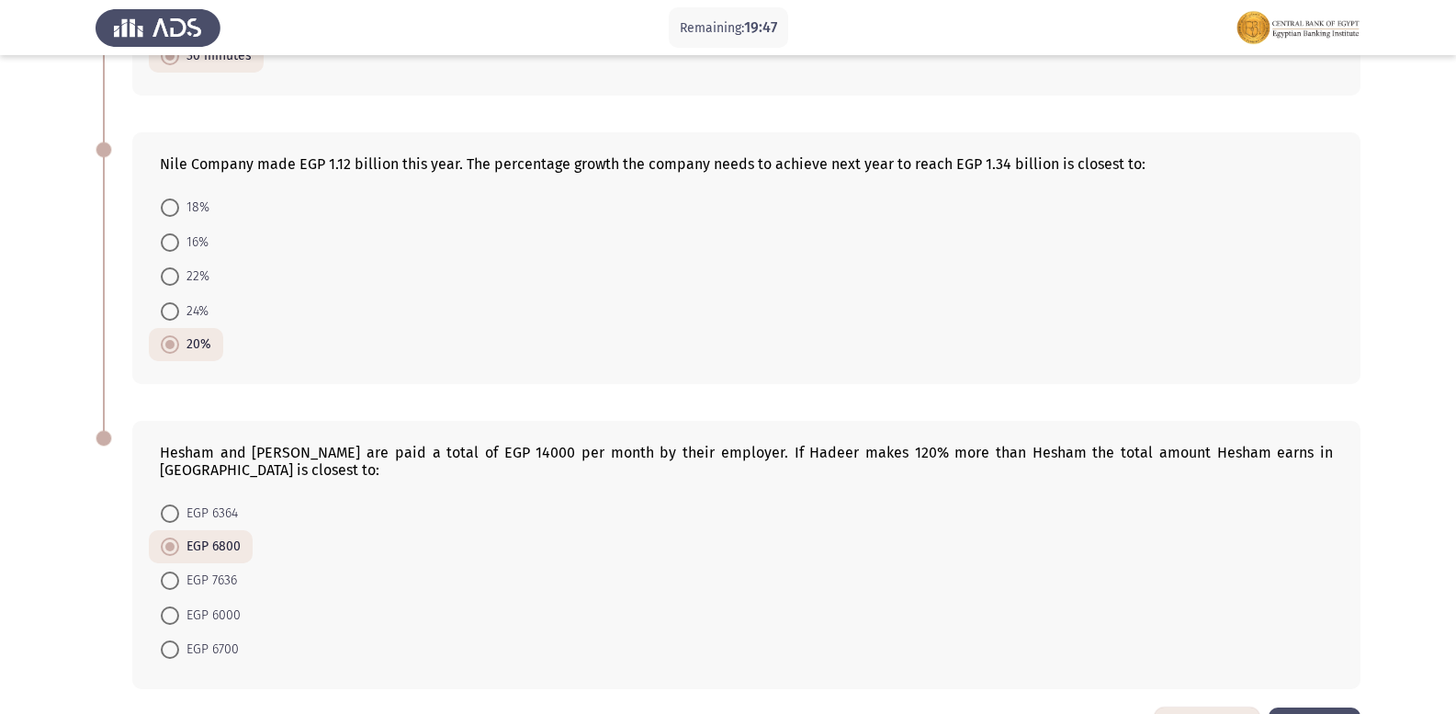
scroll to position [953, 0]
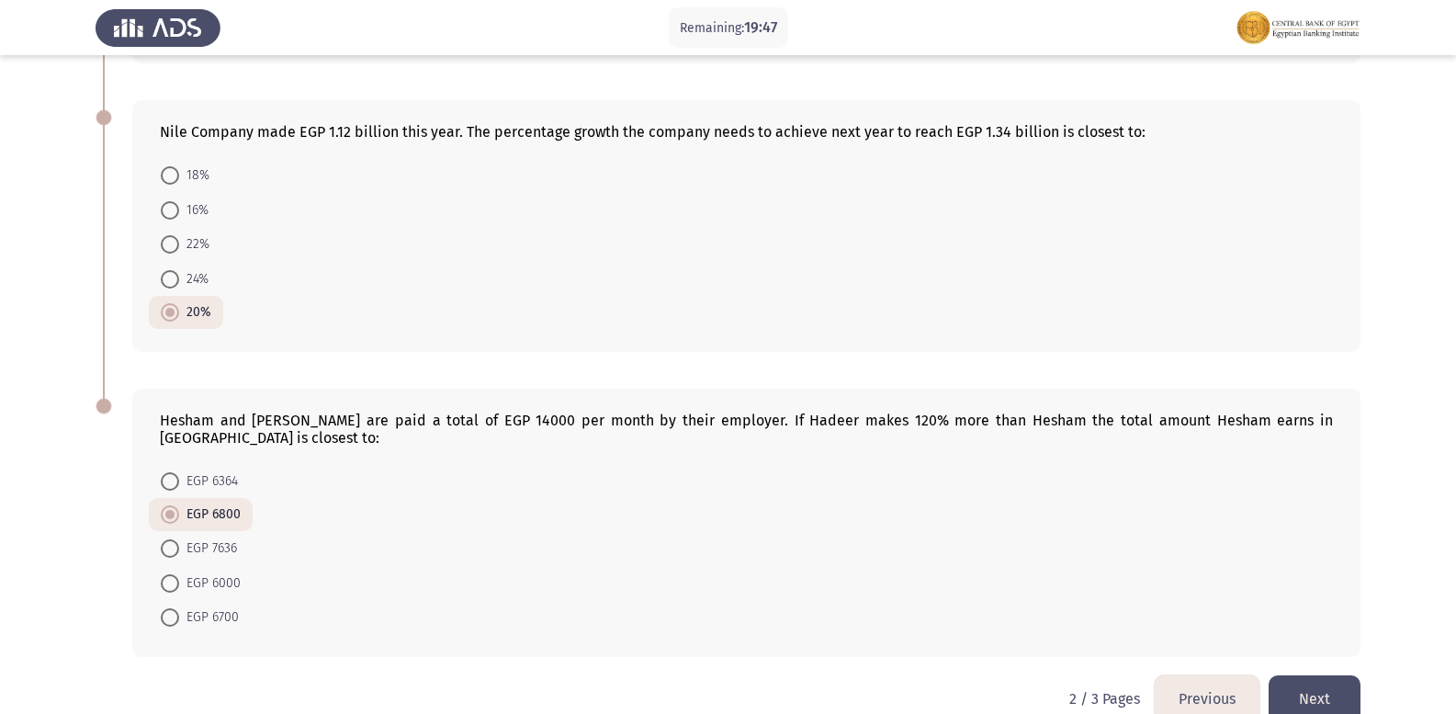
click at [1326, 675] on button "Next" at bounding box center [1315, 698] width 92 height 47
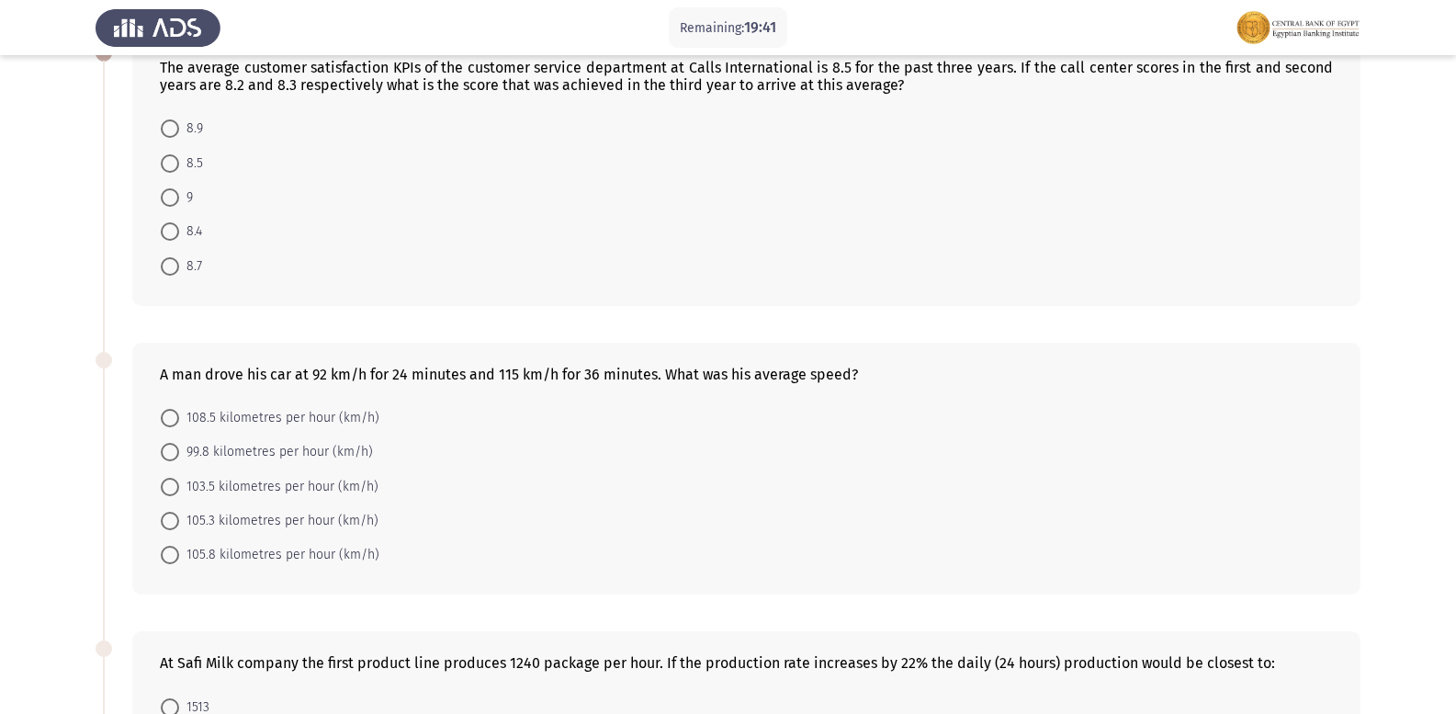
scroll to position [0, 0]
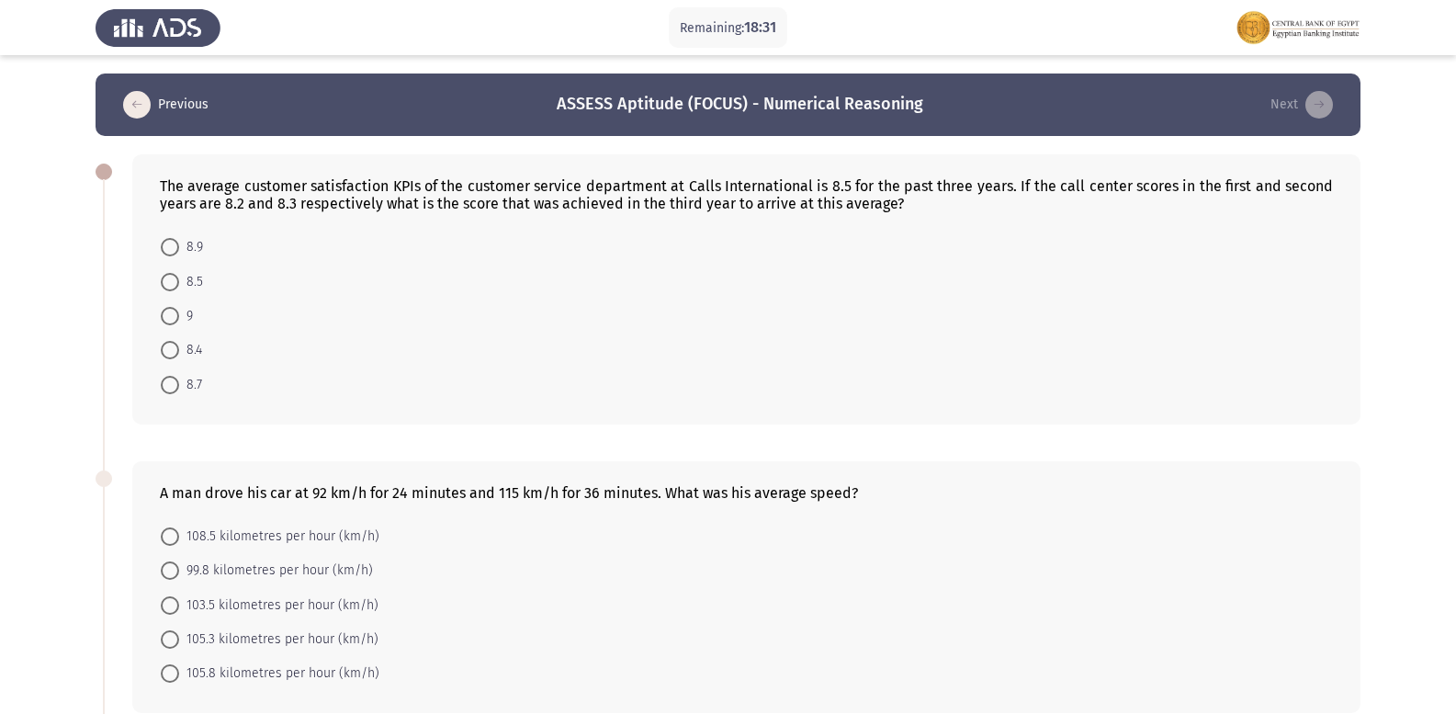
click at [186, 314] on span "9" at bounding box center [186, 316] width 14 height 22
click at [179, 314] on input "9" at bounding box center [170, 316] width 18 height 18
radio input "true"
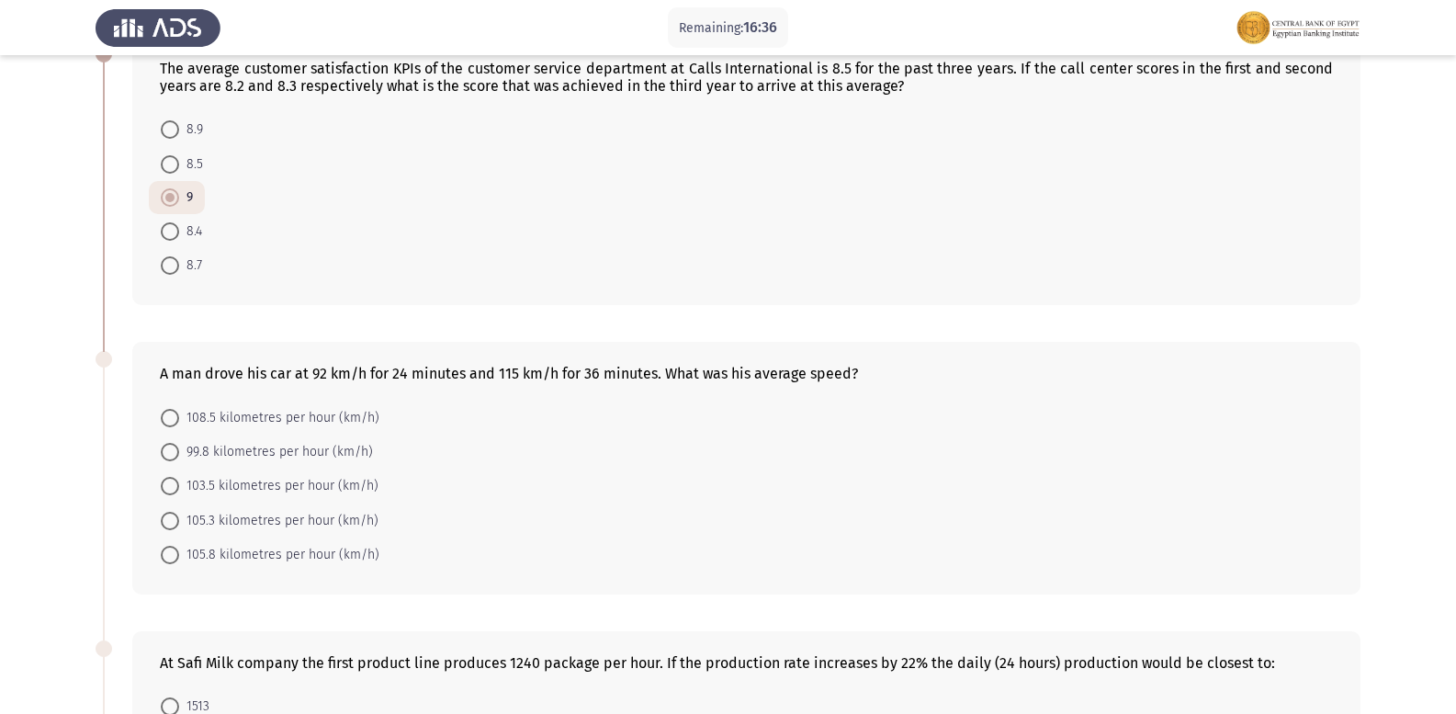
scroll to position [209, 0]
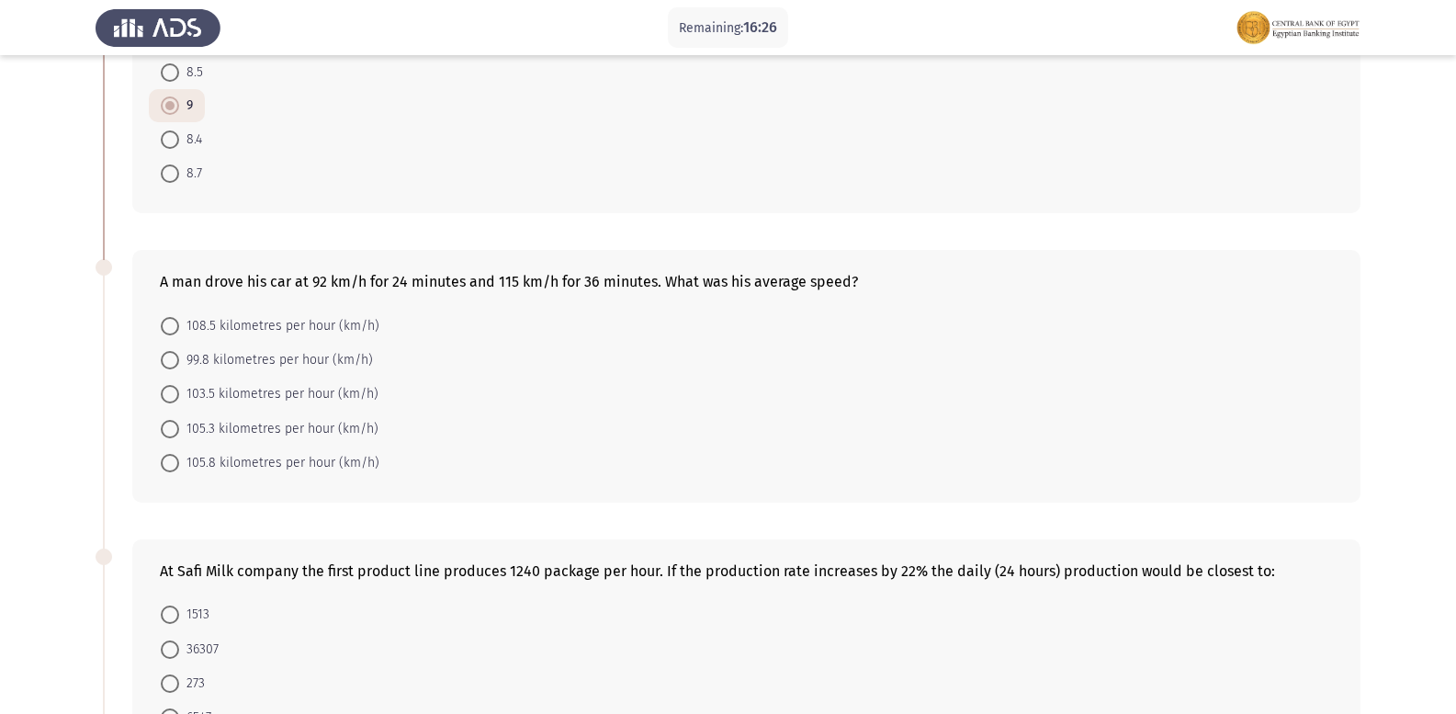
click at [178, 384] on label "103.5 kilometres per hour (km/h)" at bounding box center [270, 394] width 218 height 22
click at [178, 385] on input "103.5 kilometres per hour (km/h)" at bounding box center [170, 394] width 18 height 18
radio input "true"
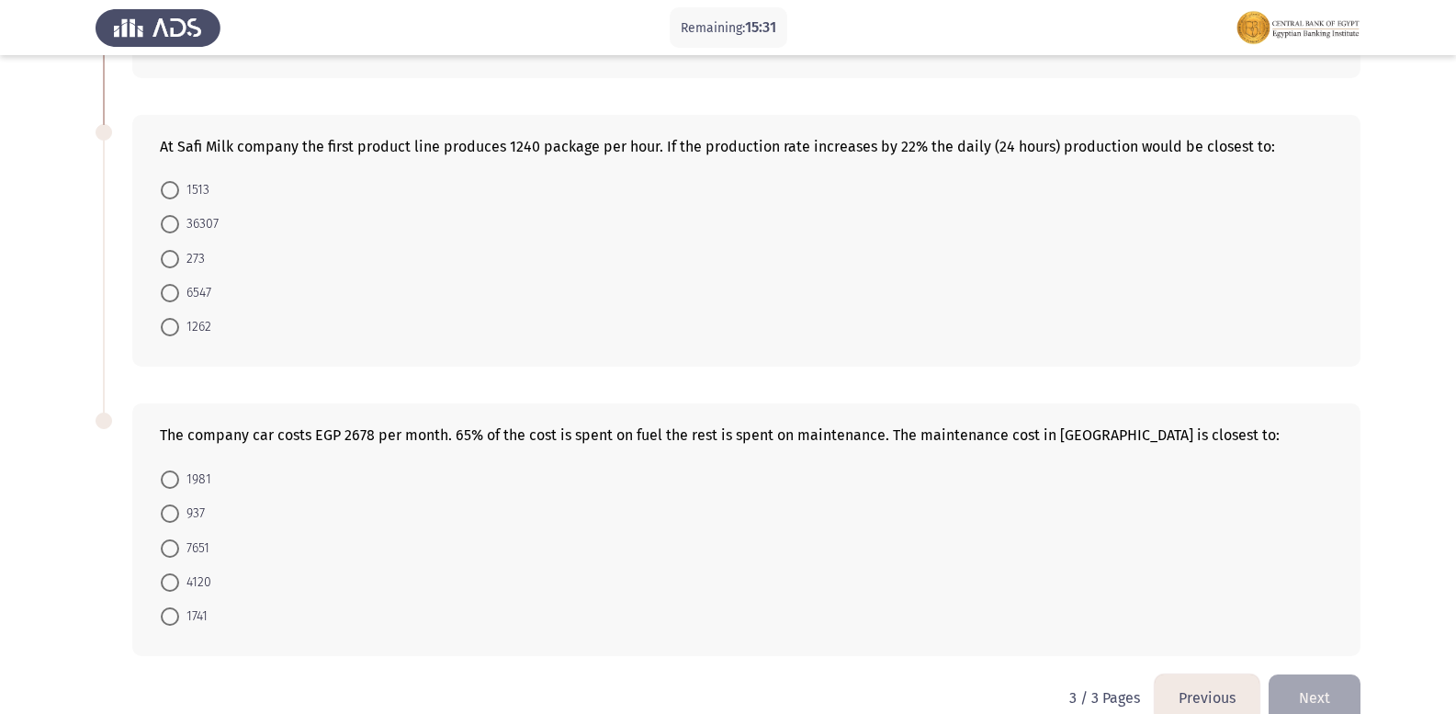
scroll to position [667, 0]
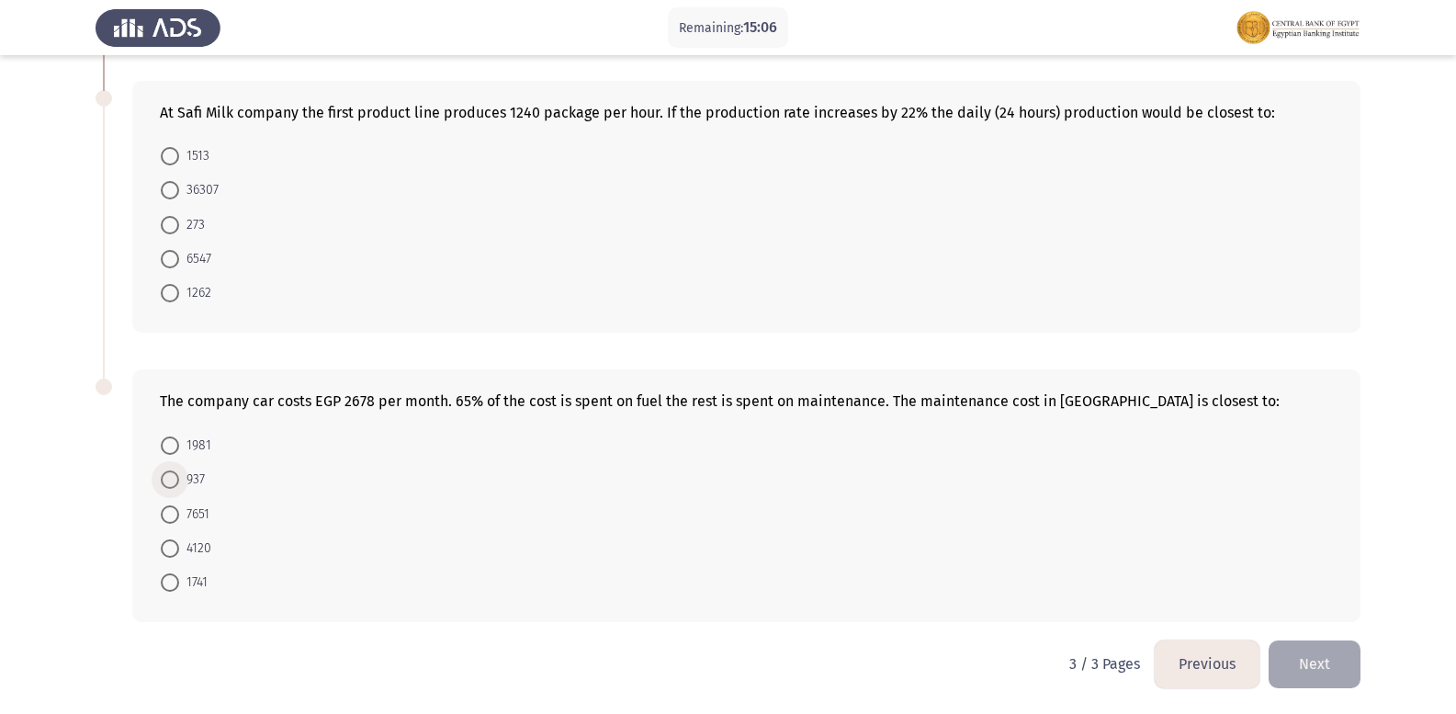
click at [166, 473] on span at bounding box center [170, 479] width 18 height 18
click at [166, 473] on input "937" at bounding box center [170, 479] width 18 height 18
radio input "true"
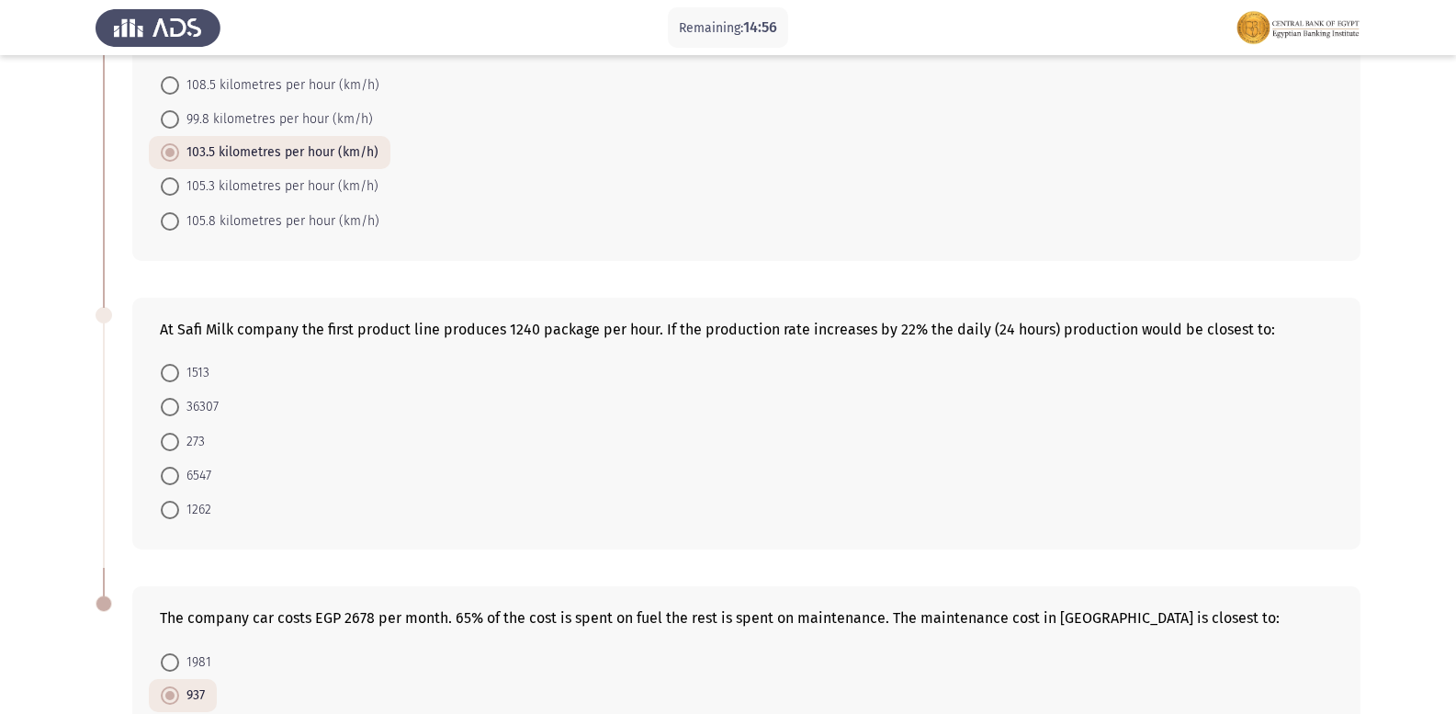
scroll to position [482, 0]
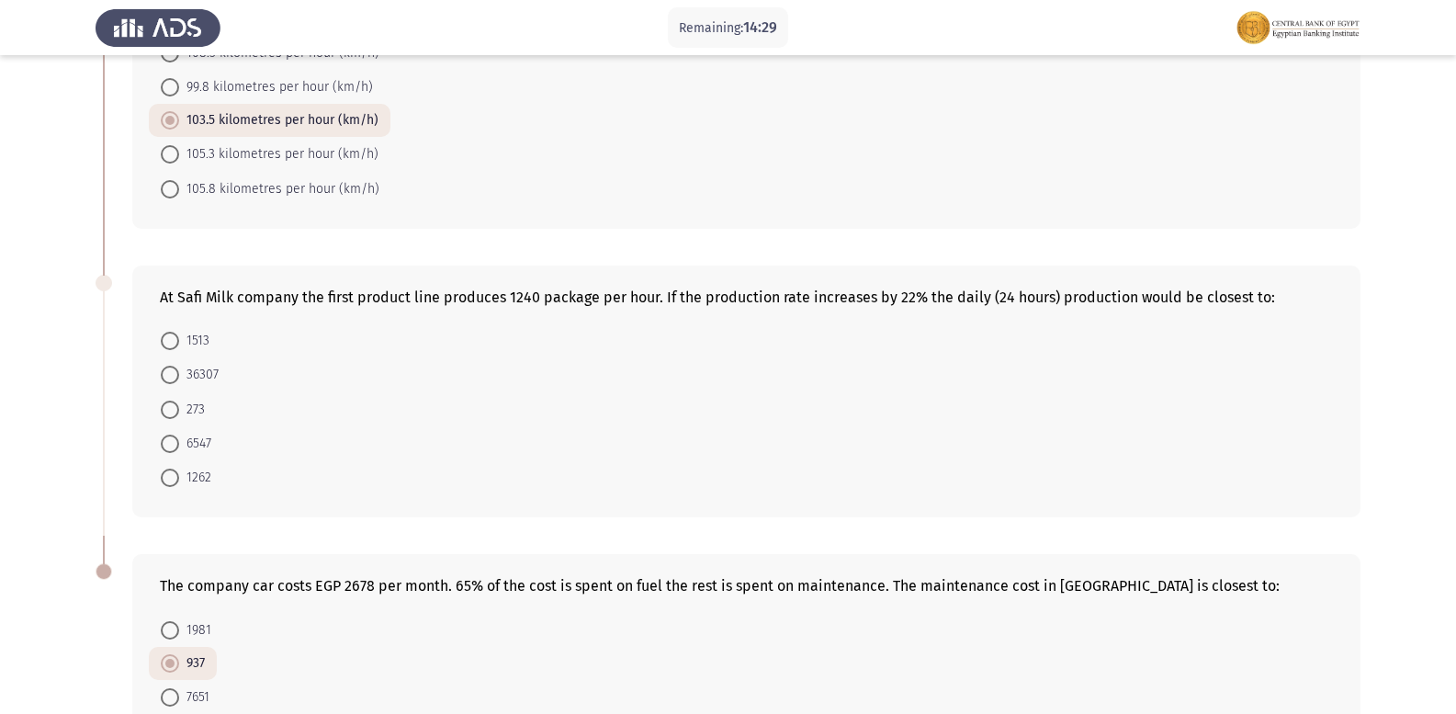
click at [171, 371] on span at bounding box center [170, 375] width 18 height 18
click at [171, 371] on input "36307" at bounding box center [170, 375] width 18 height 18
radio input "true"
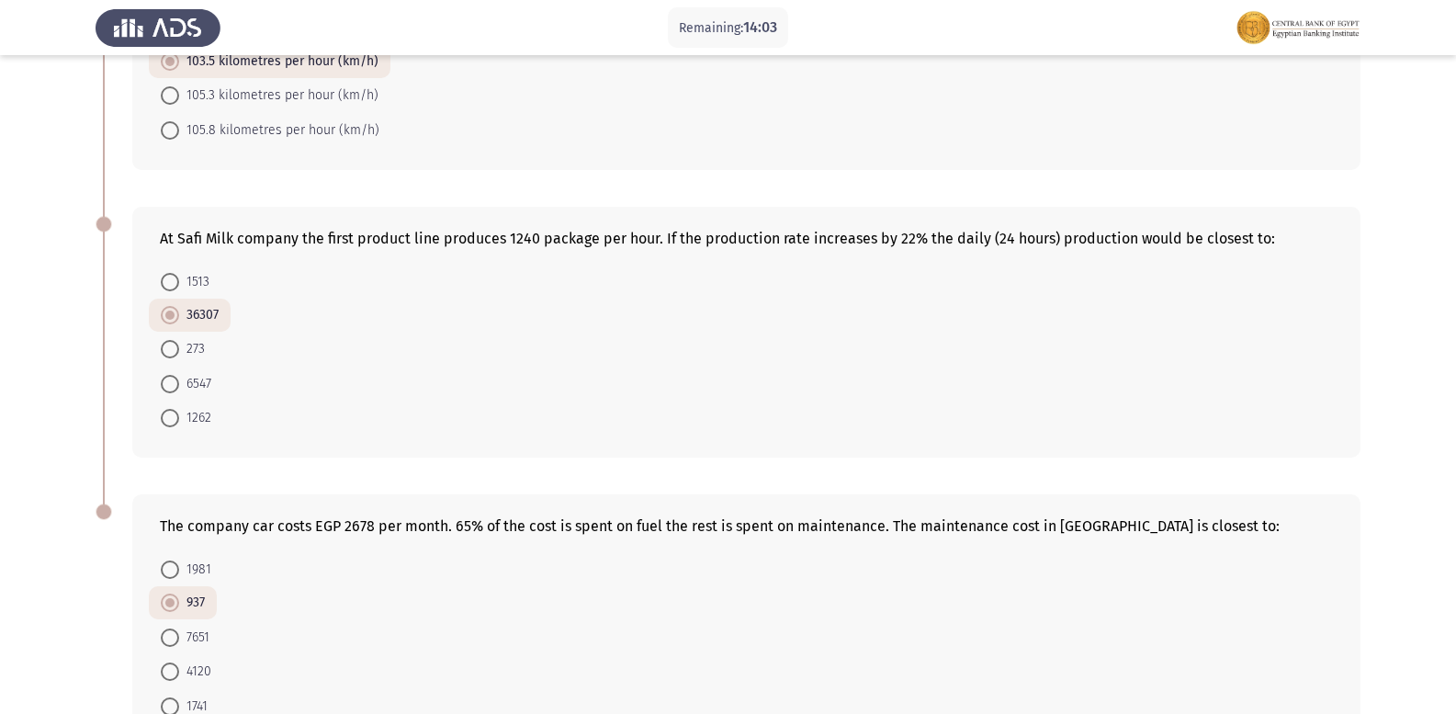
scroll to position [573, 0]
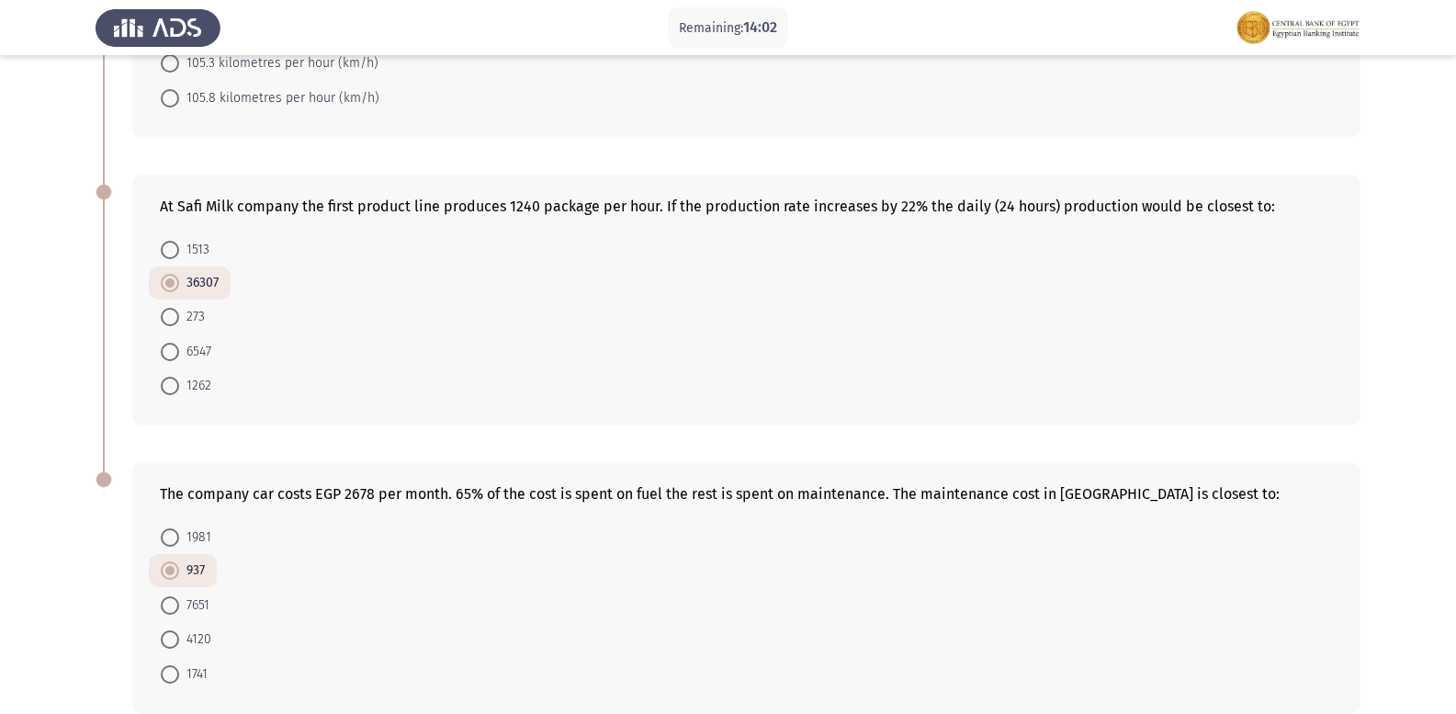
click at [964, 201] on div "At Safi Milk company the first product line produces 1240 package per hour. If …" at bounding box center [746, 206] width 1173 height 17
drag, startPoint x: 962, startPoint y: 201, endPoint x: 947, endPoint y: 203, distance: 14.8
click at [947, 203] on div "At Safi Milk company the first product line produces 1240 package per hour. If …" at bounding box center [746, 206] width 1173 height 17
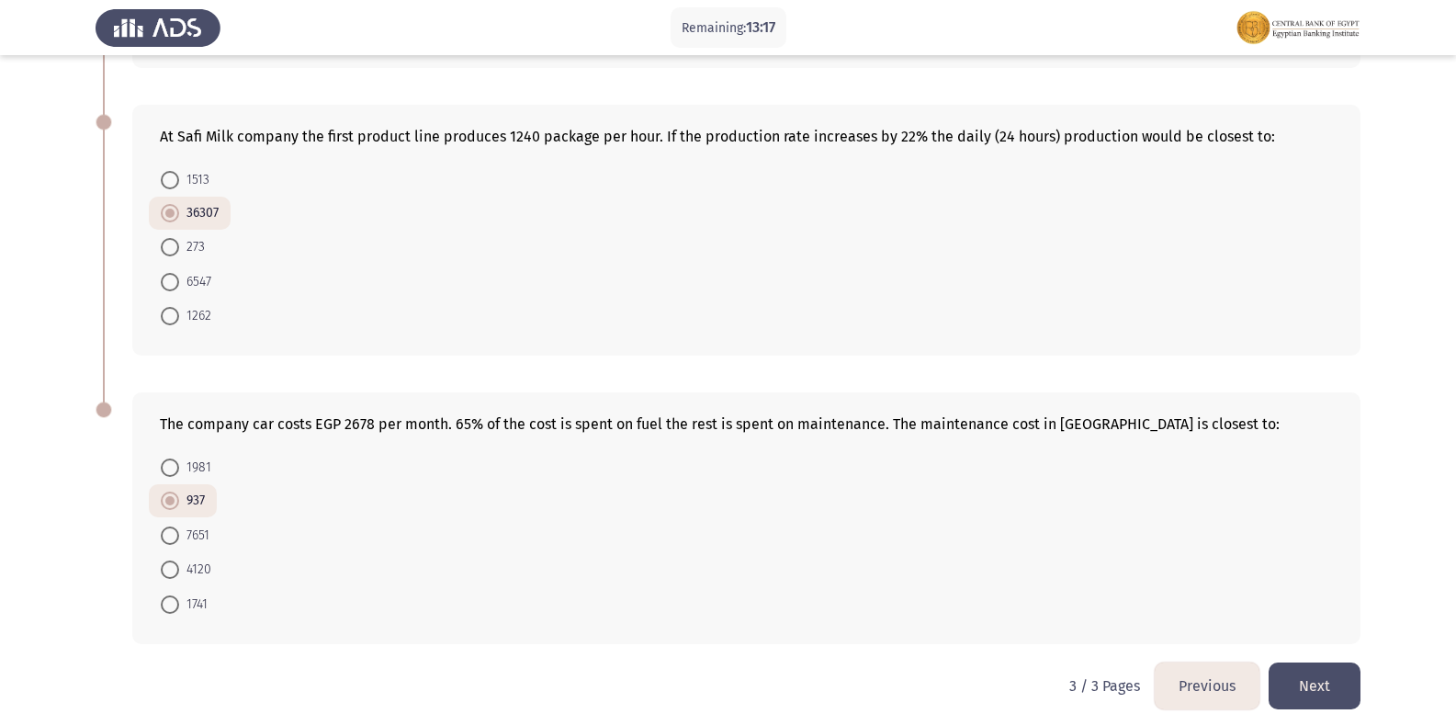
scroll to position [665, 0]
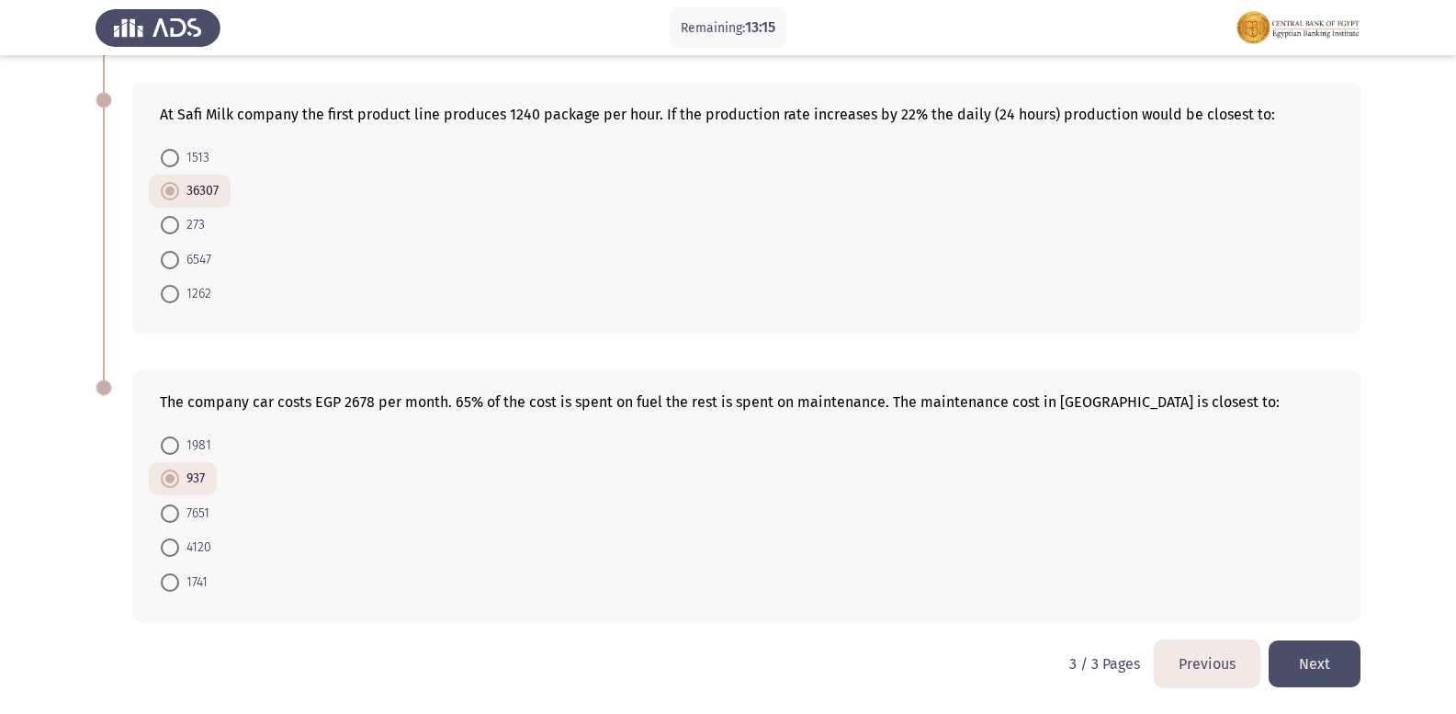
click at [1312, 671] on button "Next" at bounding box center [1315, 663] width 92 height 47
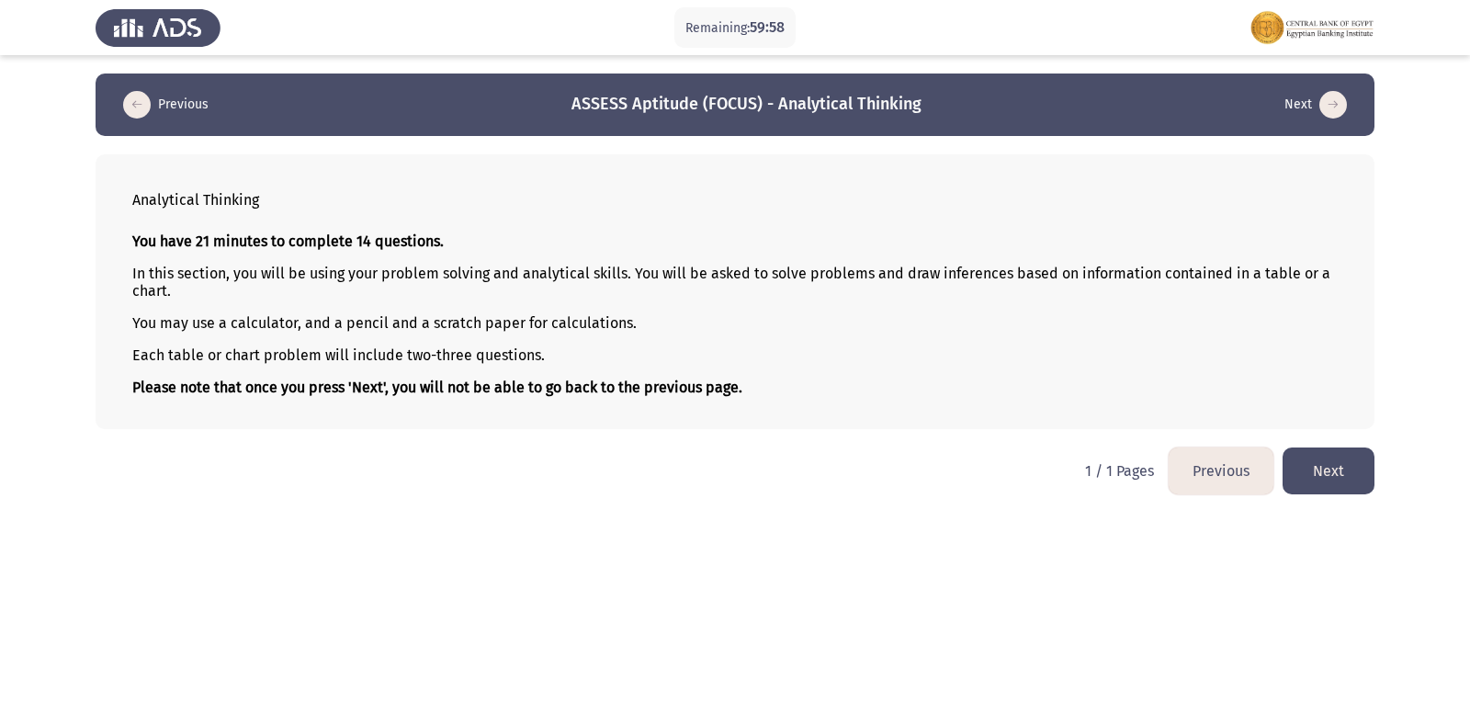
click at [1202, 468] on button "Previous" at bounding box center [1221, 470] width 105 height 47
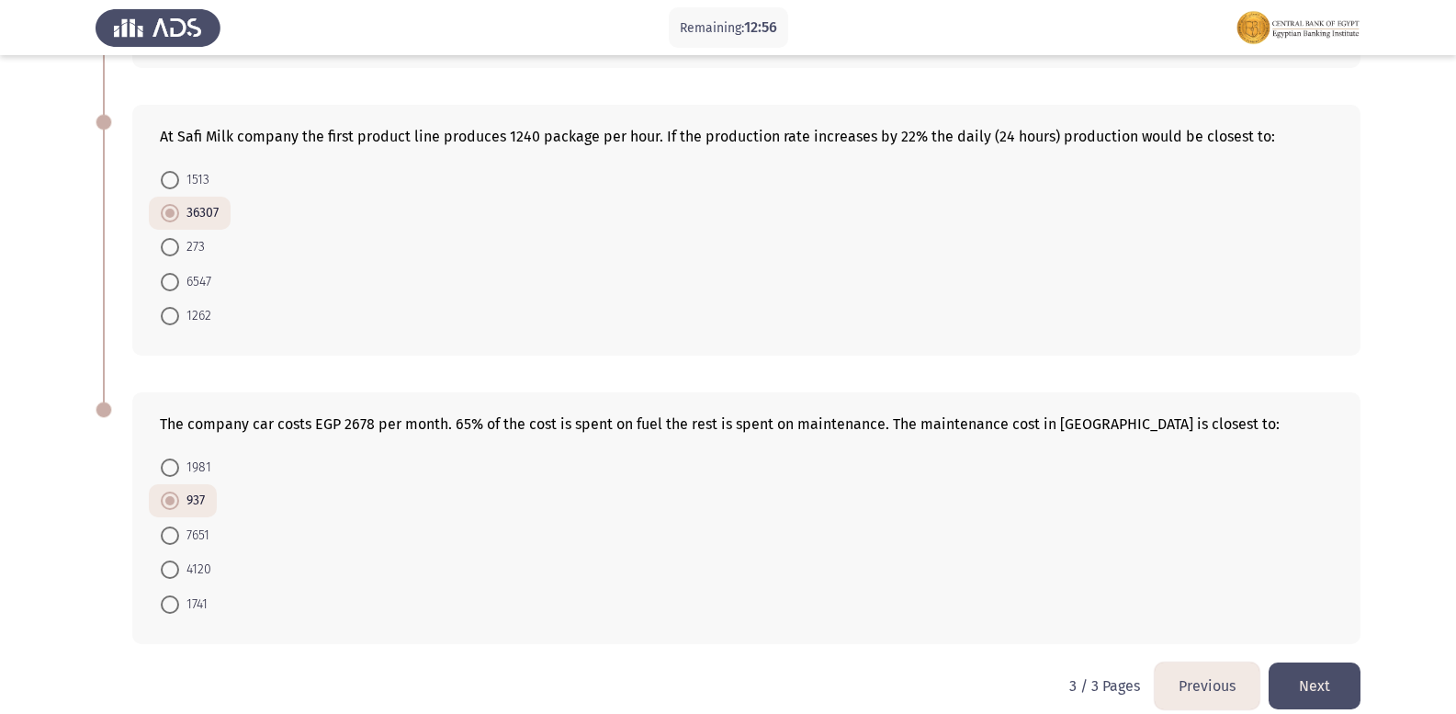
scroll to position [665, 0]
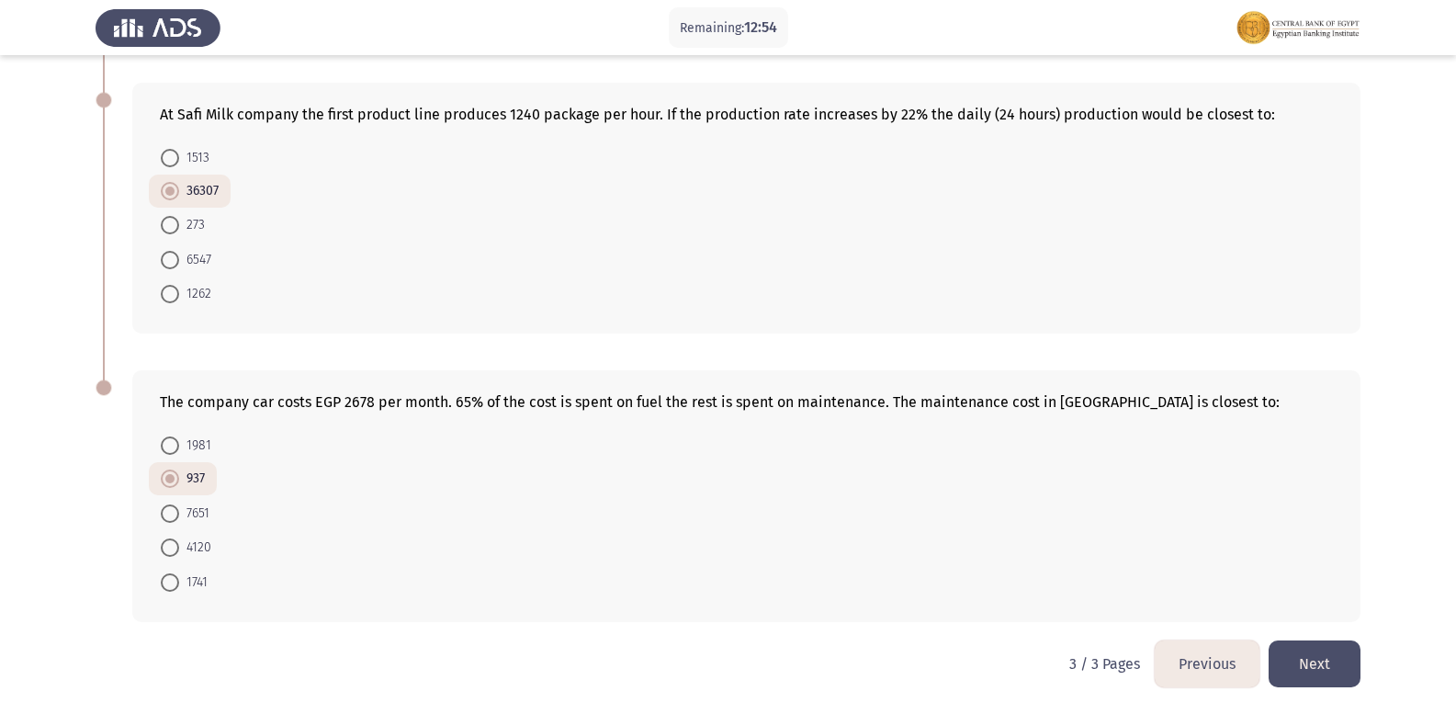
click at [1238, 662] on button "Previous" at bounding box center [1207, 663] width 105 height 47
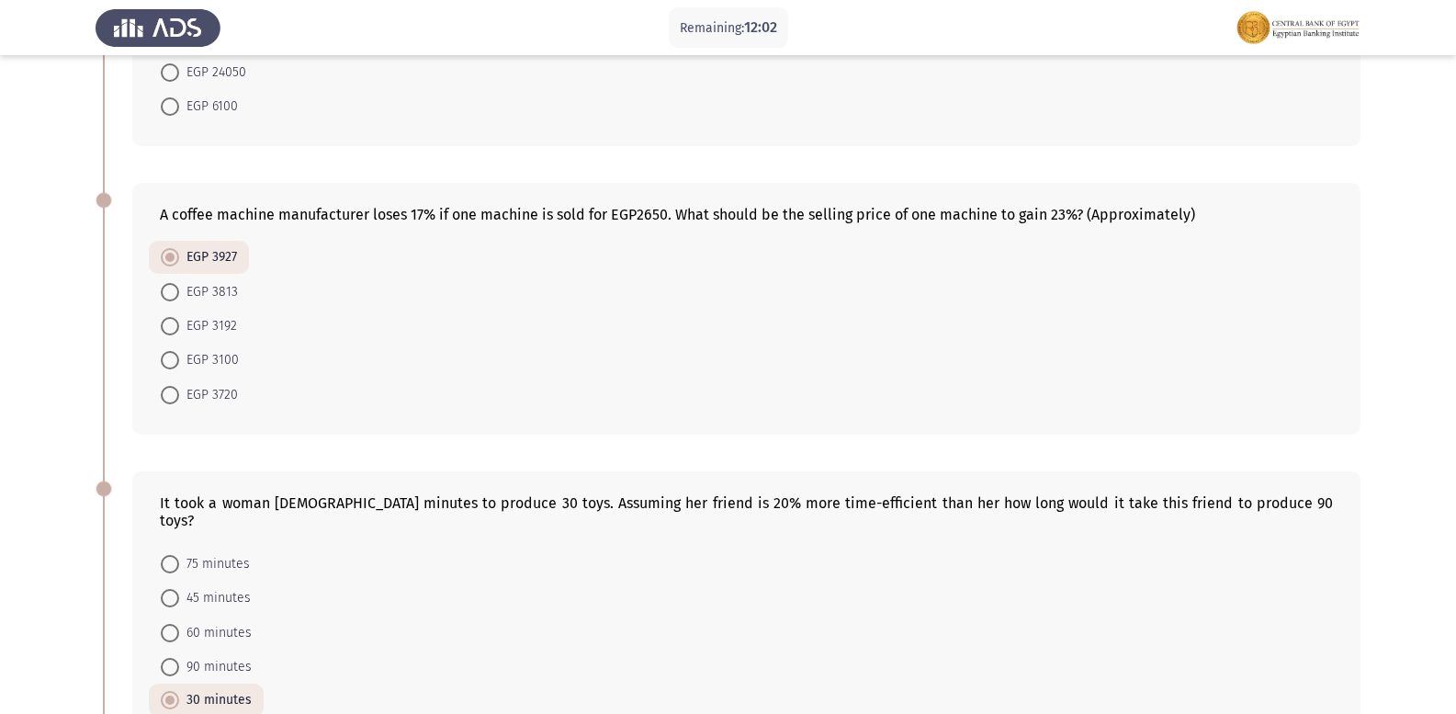
scroll to position [310, 0]
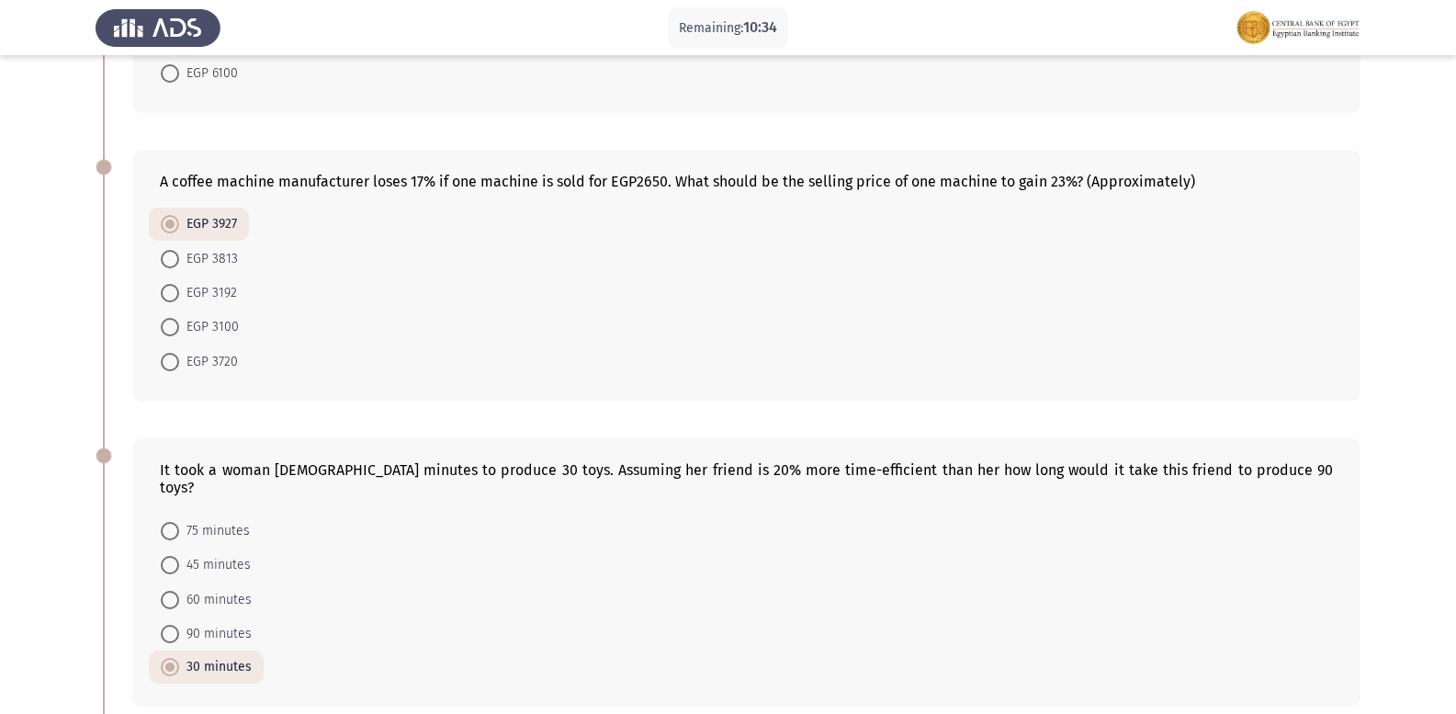
click at [166, 364] on span at bounding box center [170, 362] width 18 height 18
click at [166, 364] on input "EGP 3720" at bounding box center [170, 362] width 18 height 18
radio input "true"
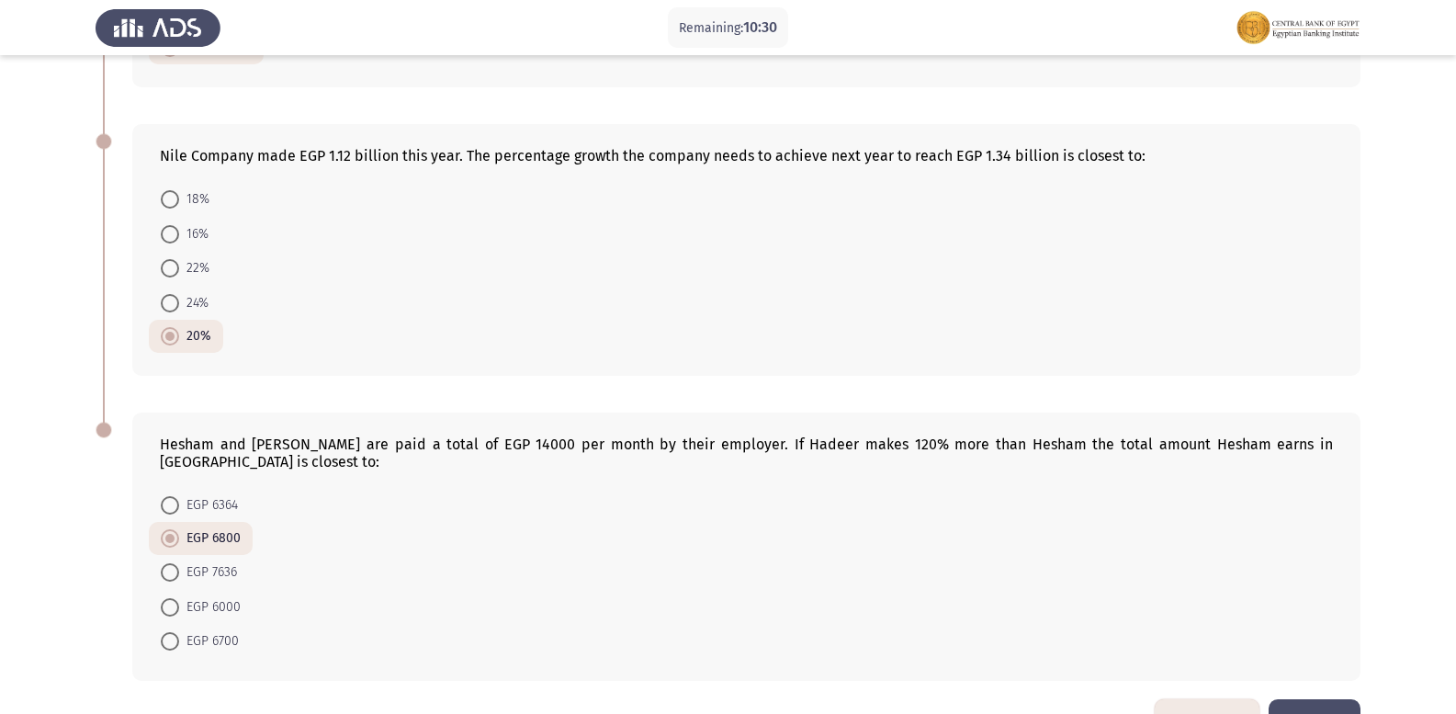
scroll to position [953, 0]
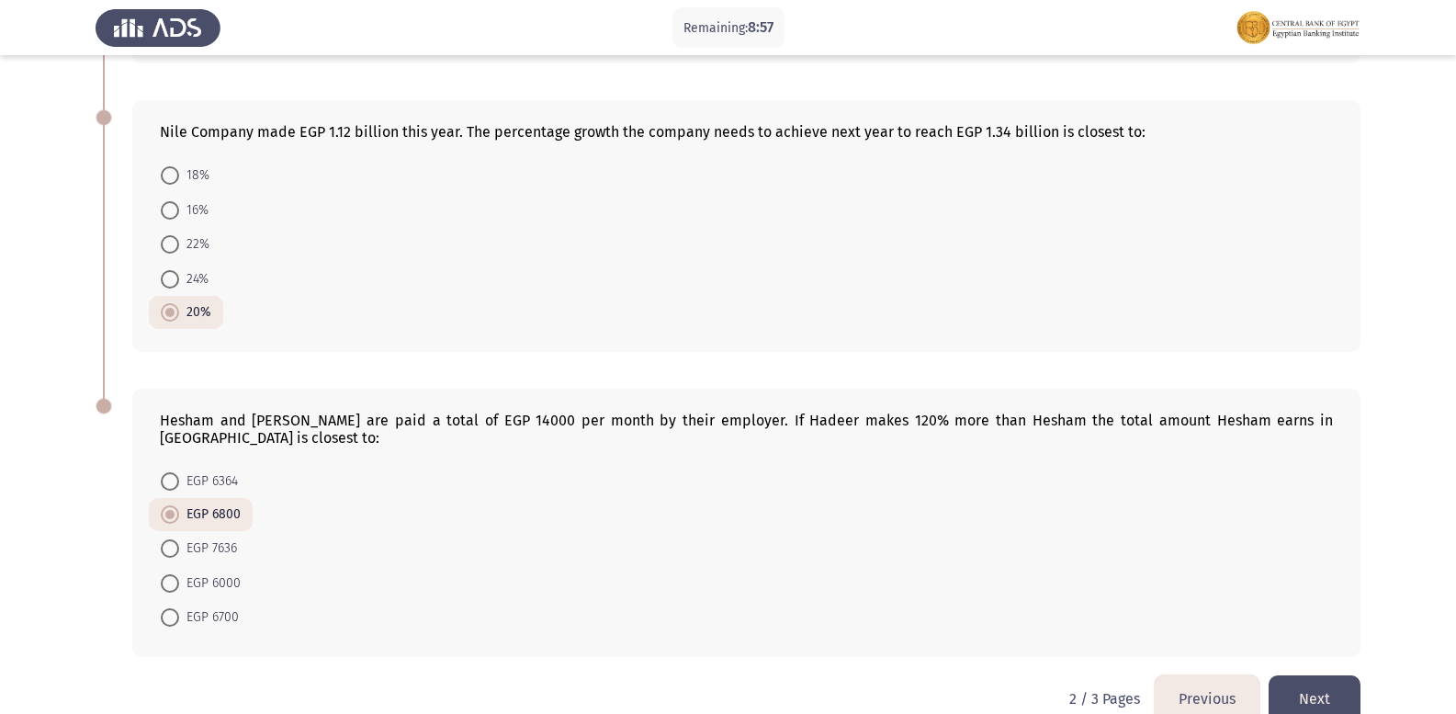
click at [1214, 675] on button "Previous" at bounding box center [1207, 698] width 105 height 47
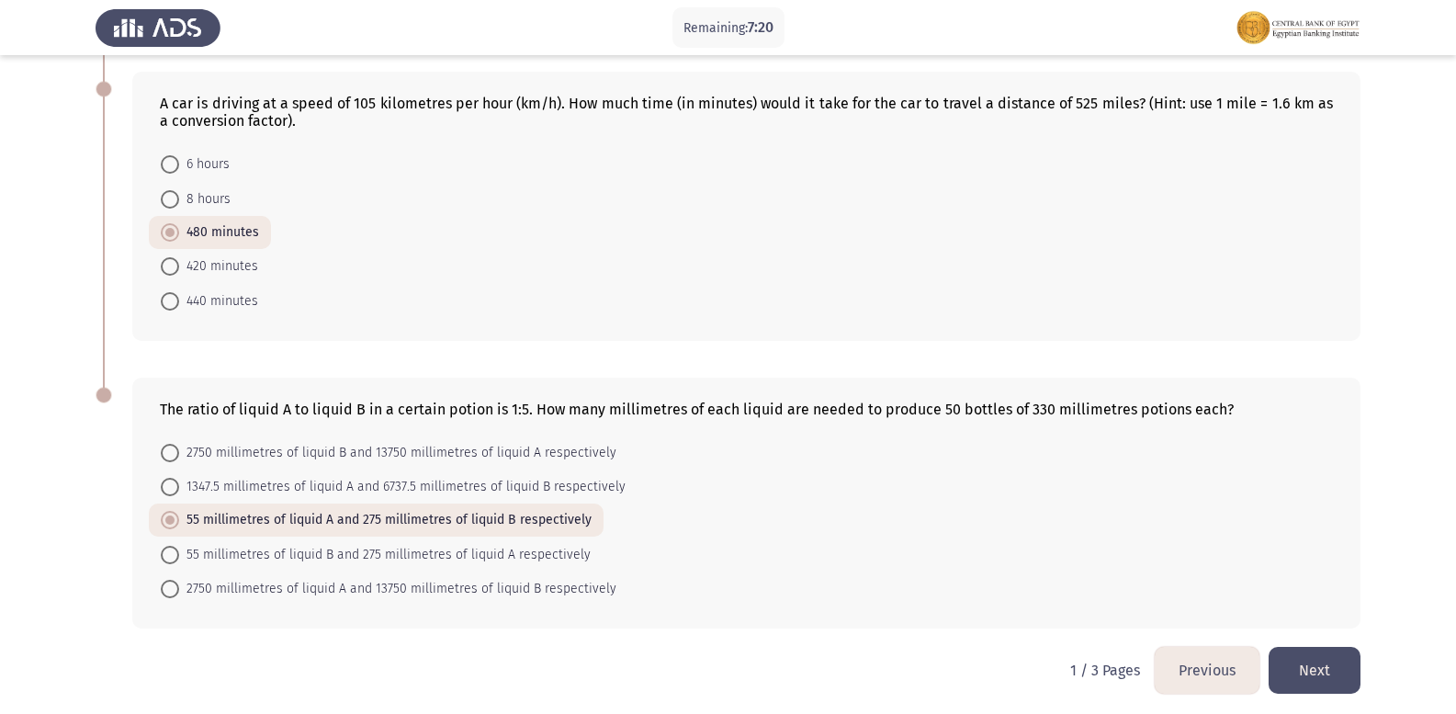
scroll to position [988, 0]
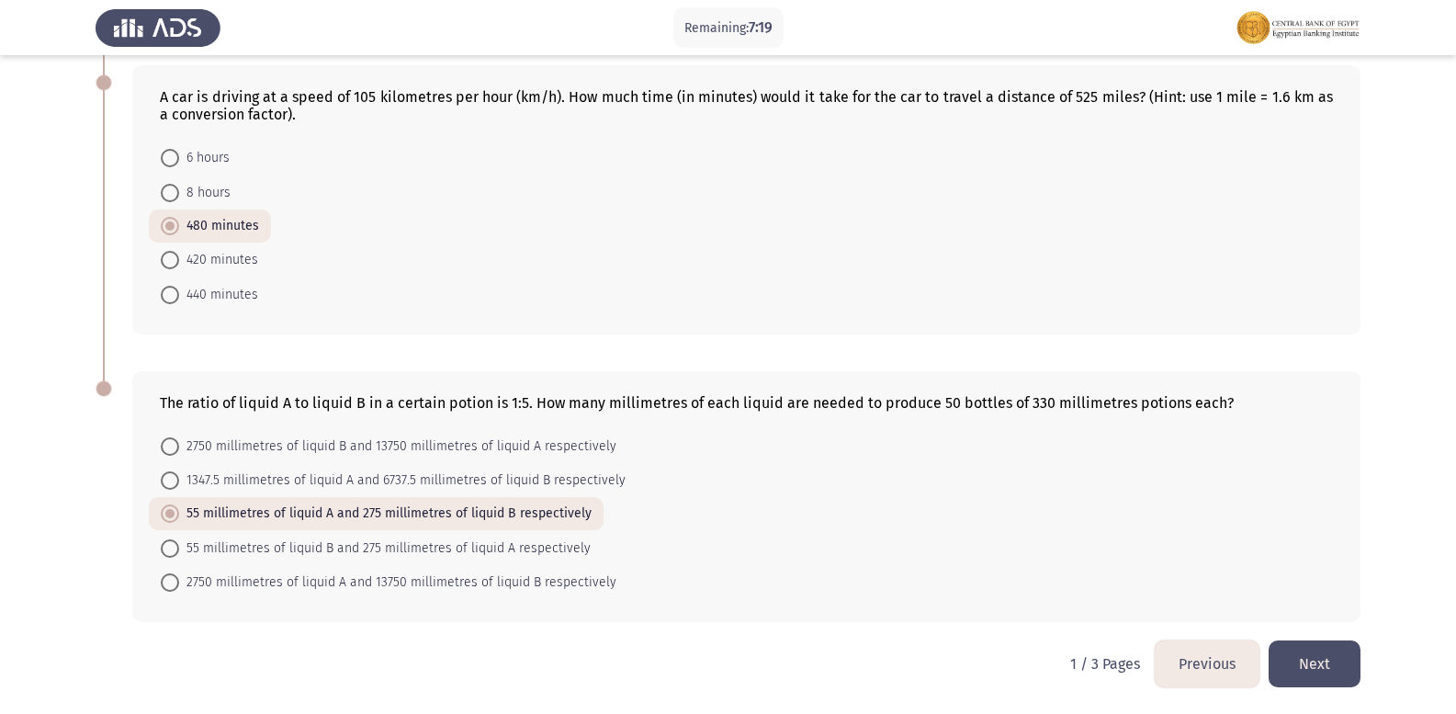
click at [1291, 650] on button "Next" at bounding box center [1315, 663] width 92 height 47
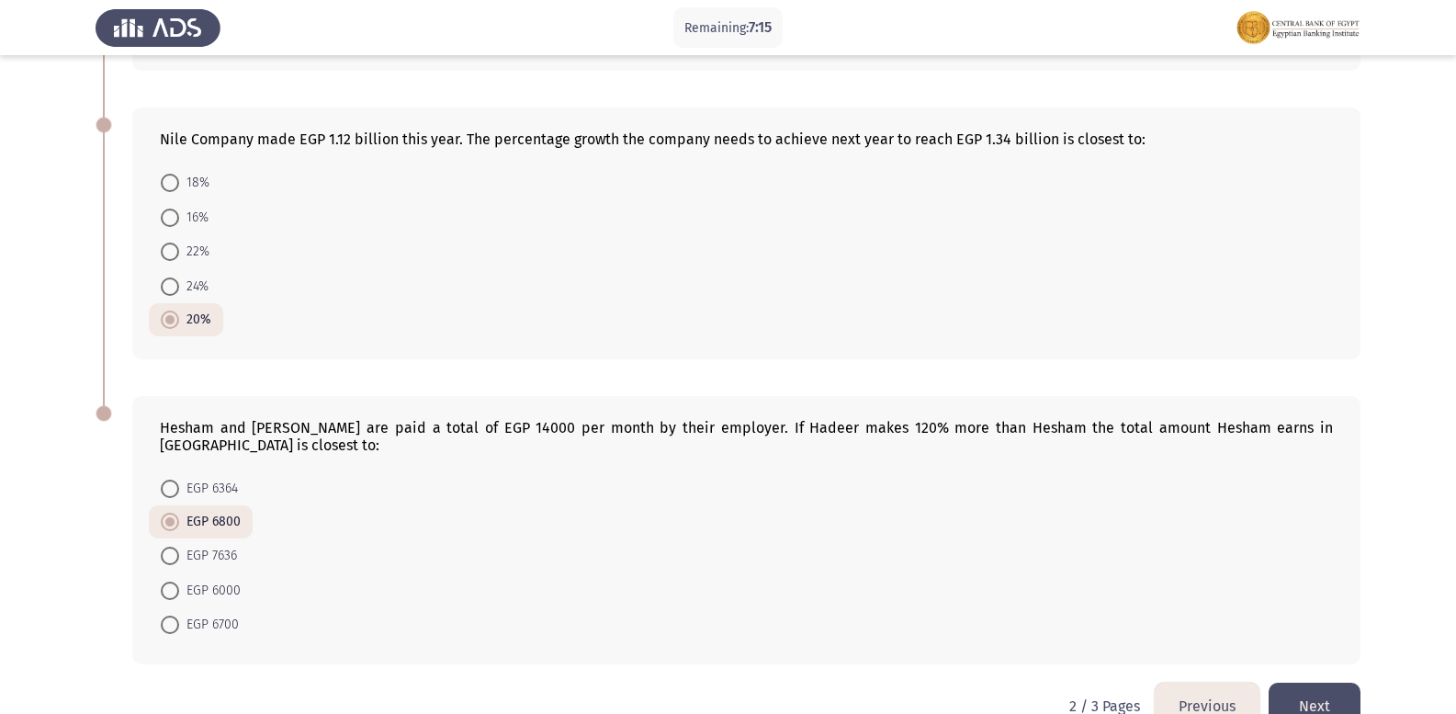
scroll to position [953, 0]
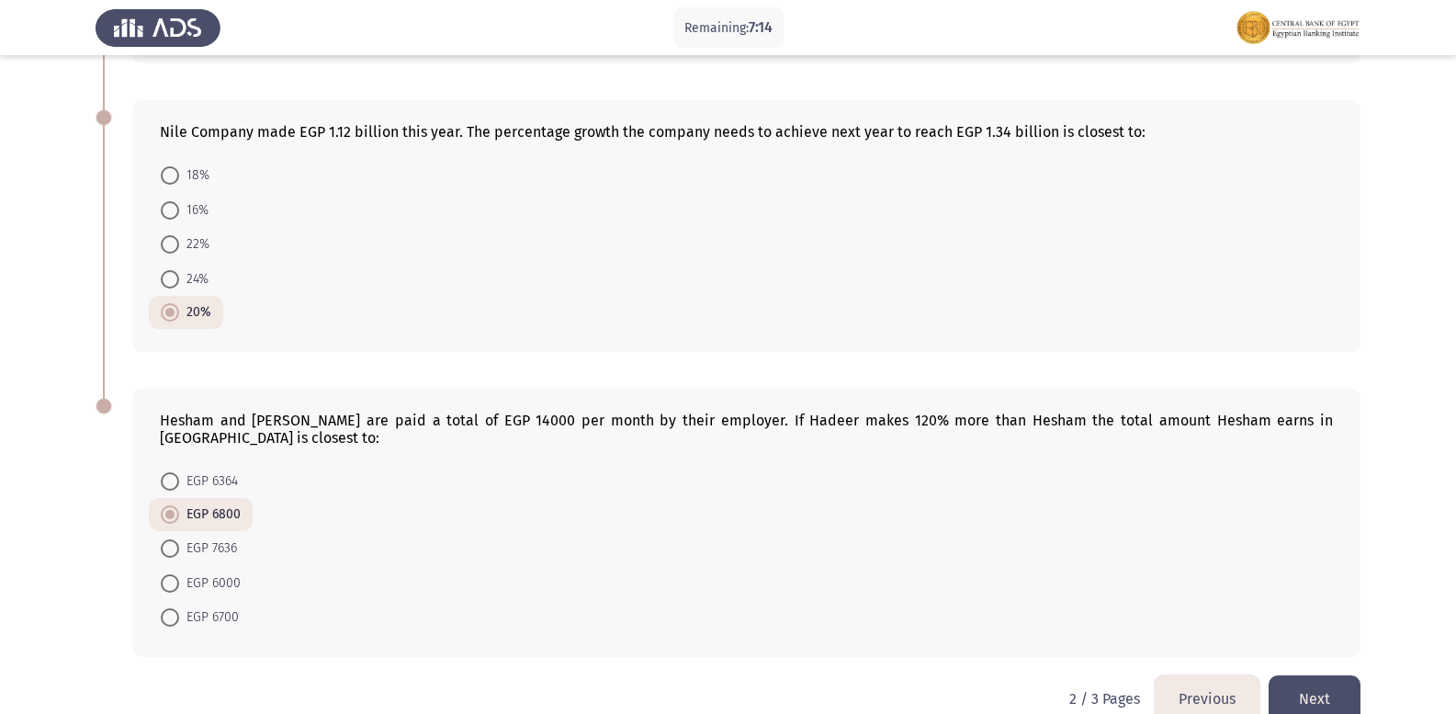
click at [1336, 676] on button "Next" at bounding box center [1315, 698] width 92 height 47
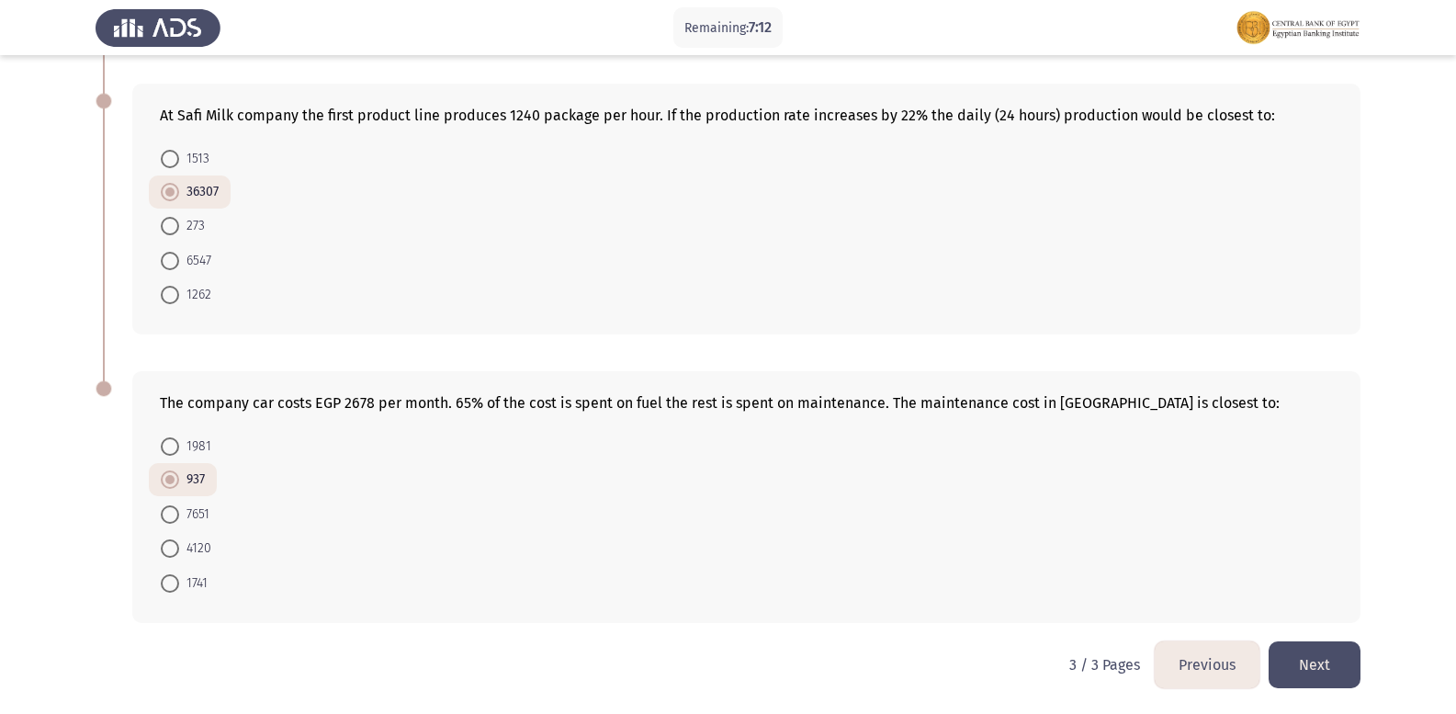
scroll to position [665, 0]
click at [1202, 659] on button "Previous" at bounding box center [1207, 663] width 105 height 47
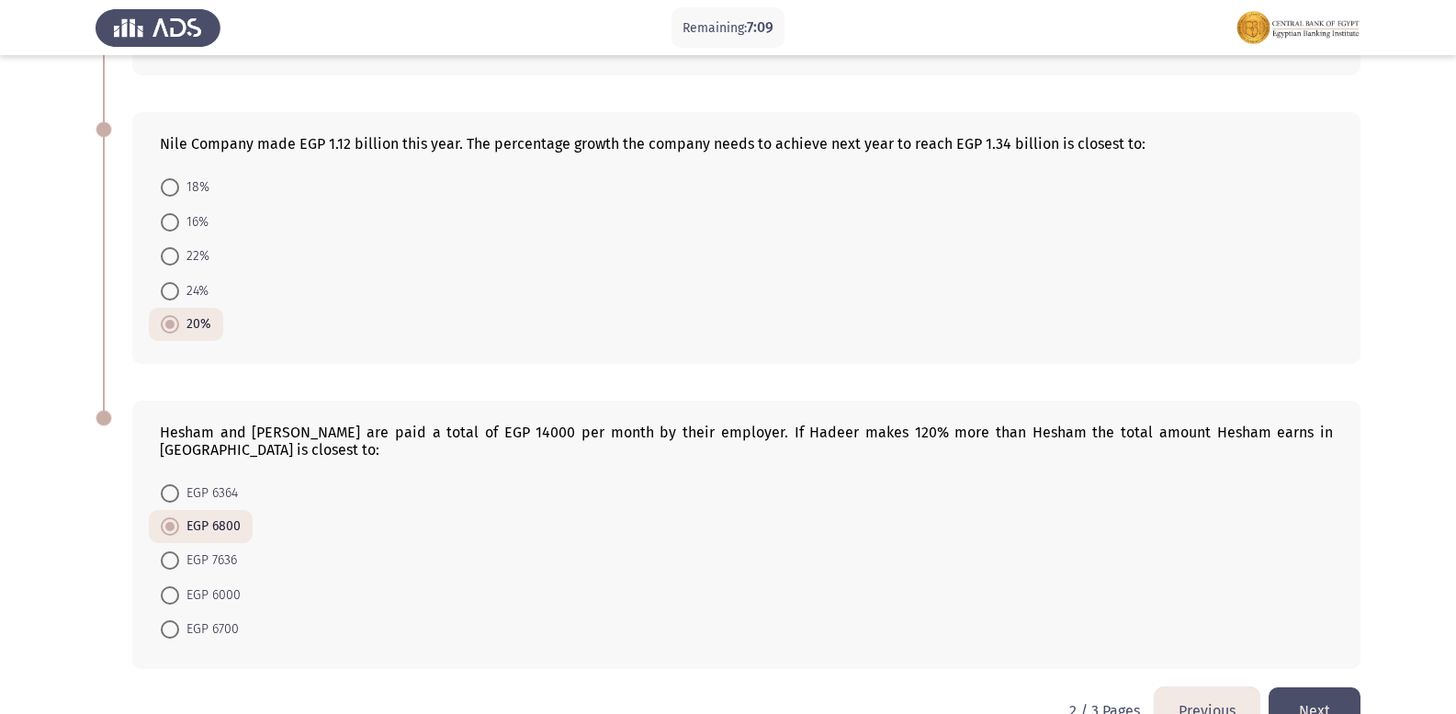
scroll to position [953, 0]
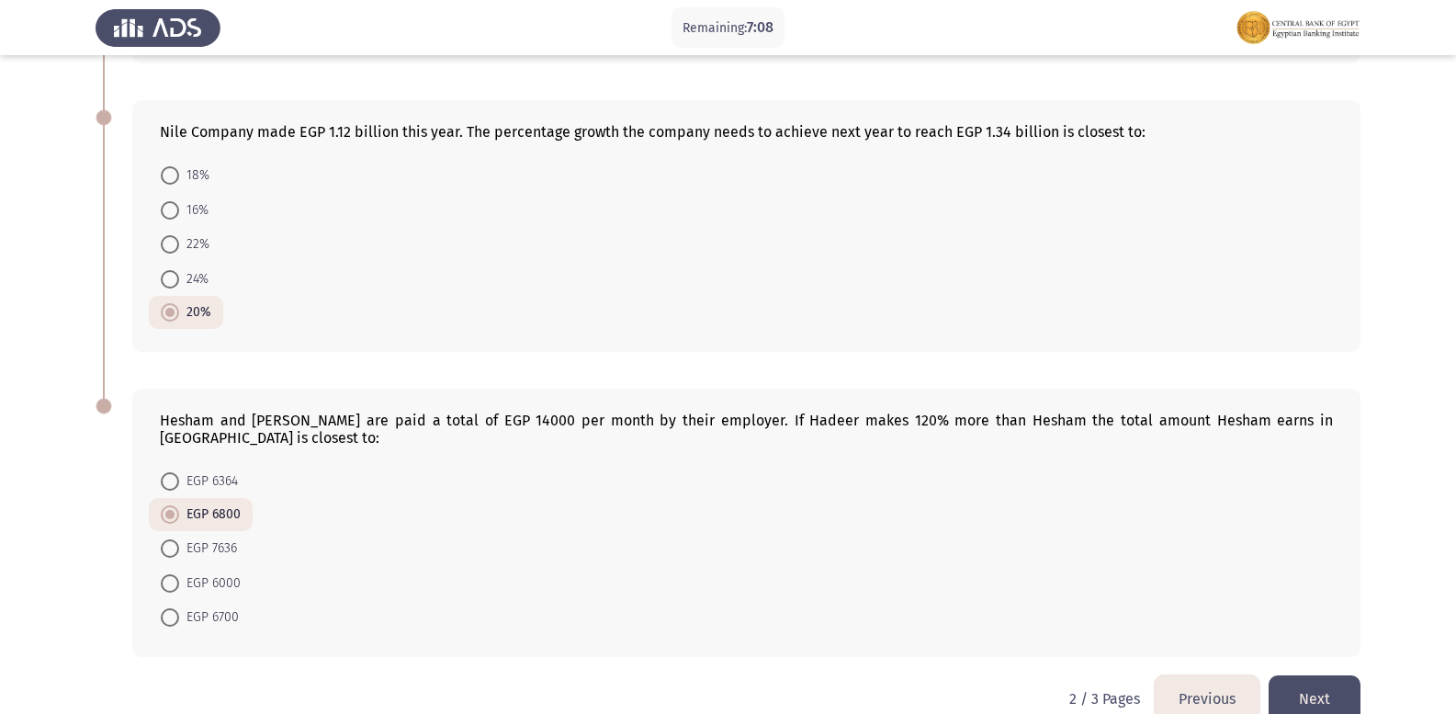
click at [1210, 675] on button "Previous" at bounding box center [1207, 698] width 105 height 47
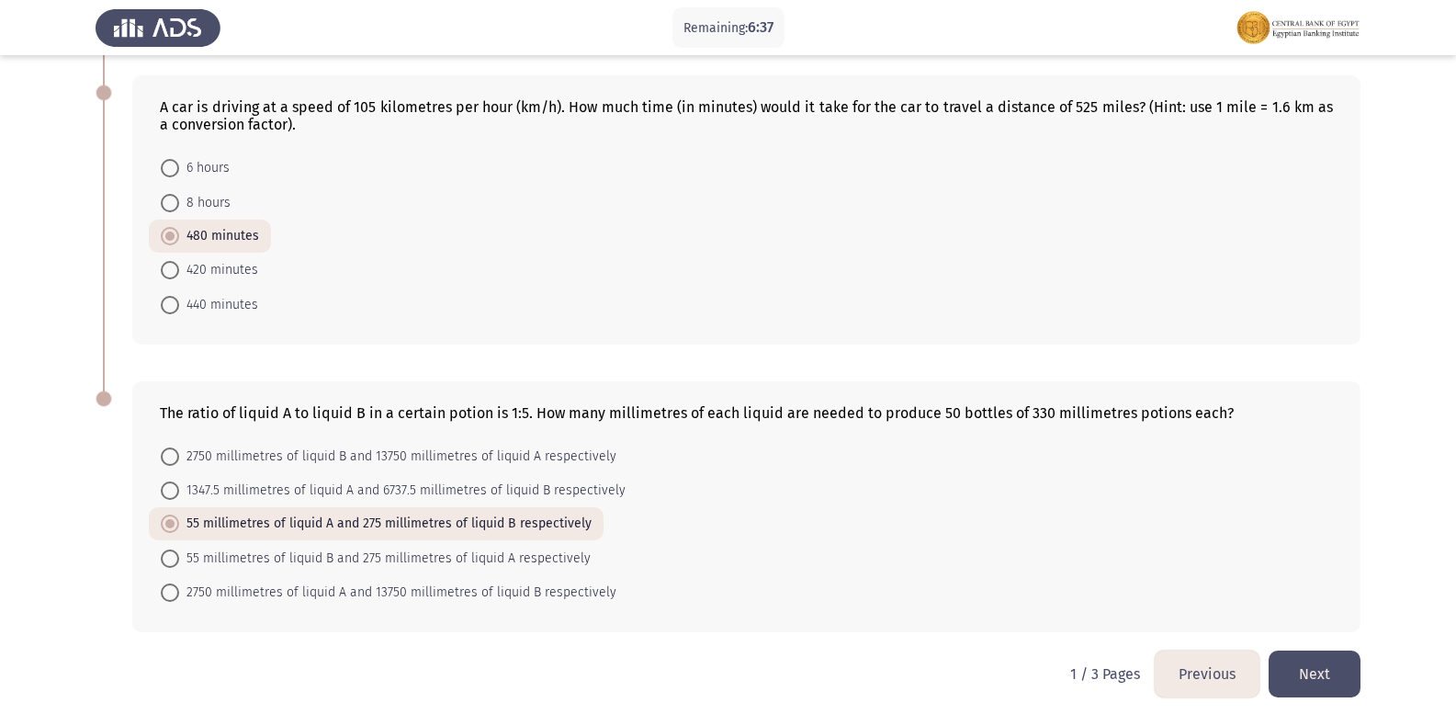
scroll to position [988, 0]
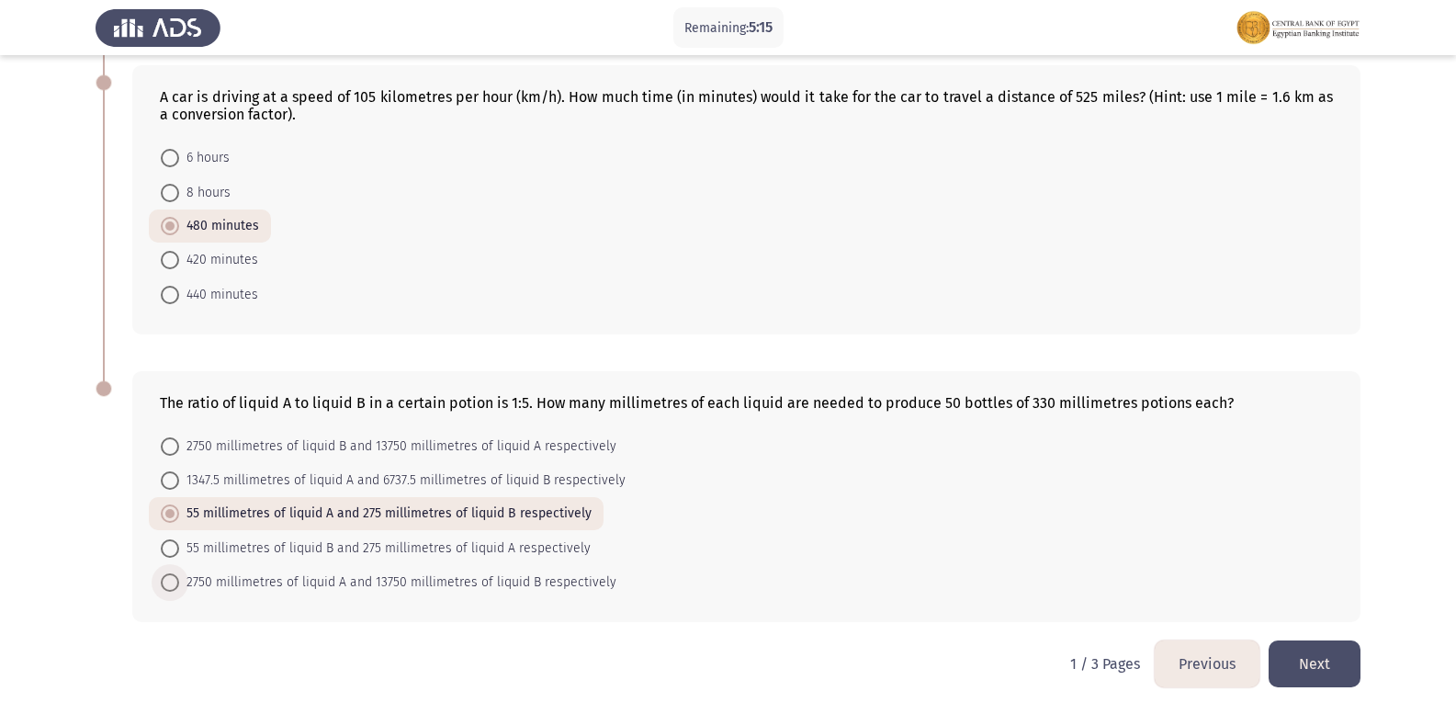
click at [377, 593] on span "2750 millimetres of liquid A and 13750 millimetres of liquid B respectively" at bounding box center [397, 582] width 437 height 22
click at [179, 592] on input "2750 millimetres of liquid A and 13750 millimetres of liquid B respectively" at bounding box center [170, 582] width 18 height 18
radio input "true"
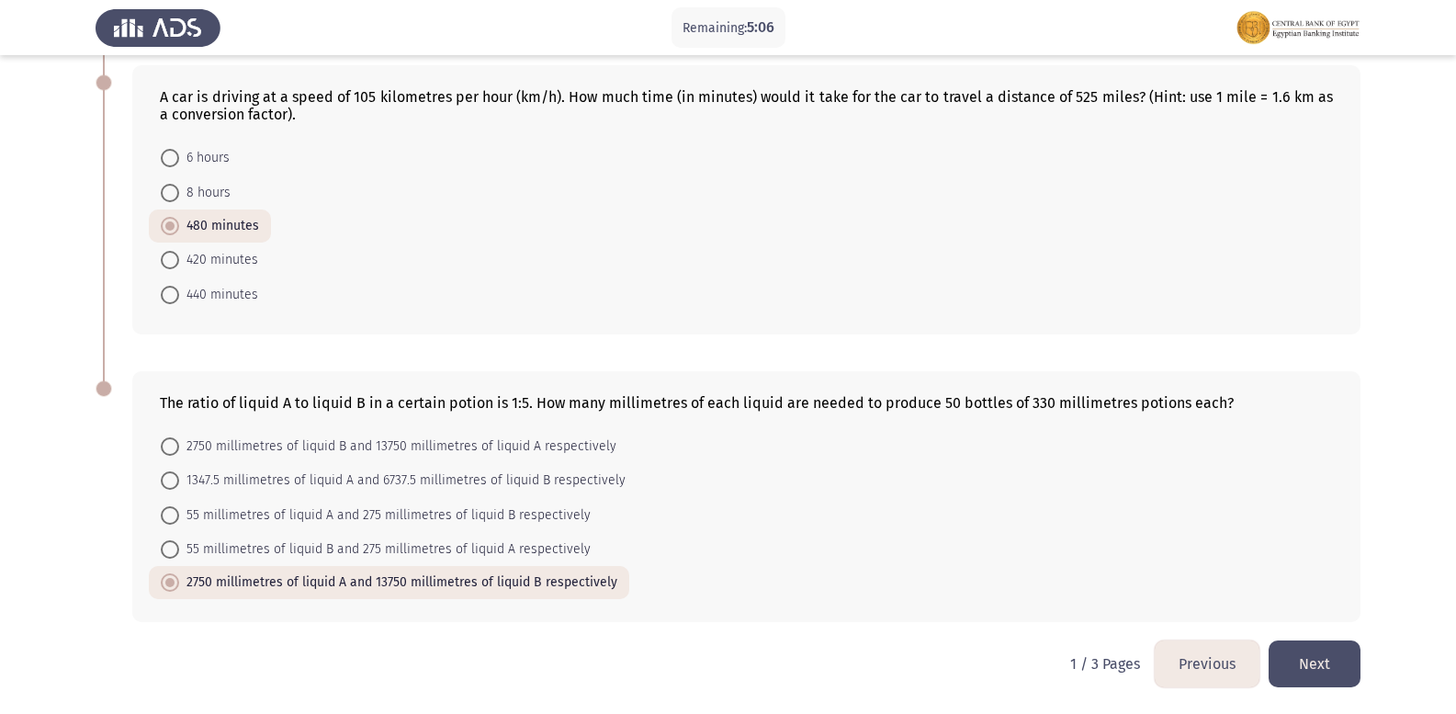
click at [1331, 658] on button "Next" at bounding box center [1315, 663] width 92 height 47
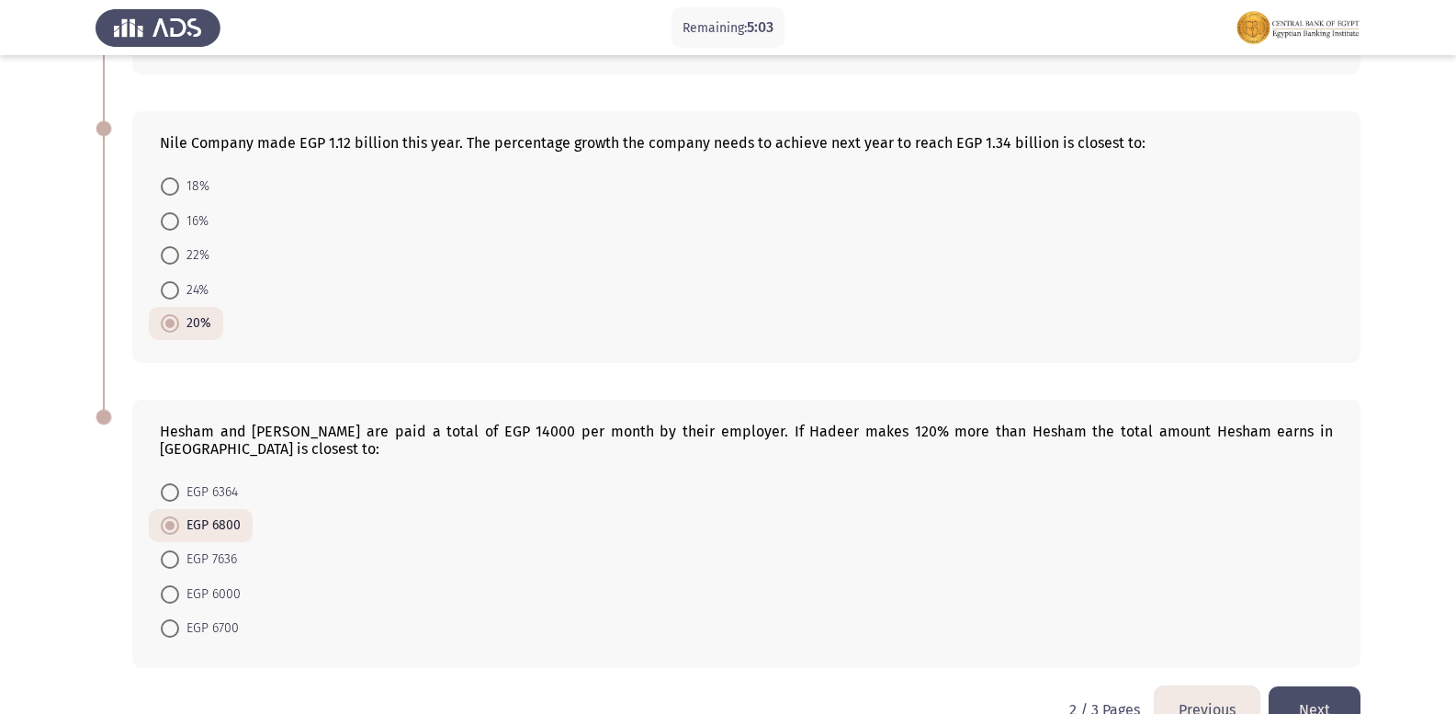
scroll to position [953, 0]
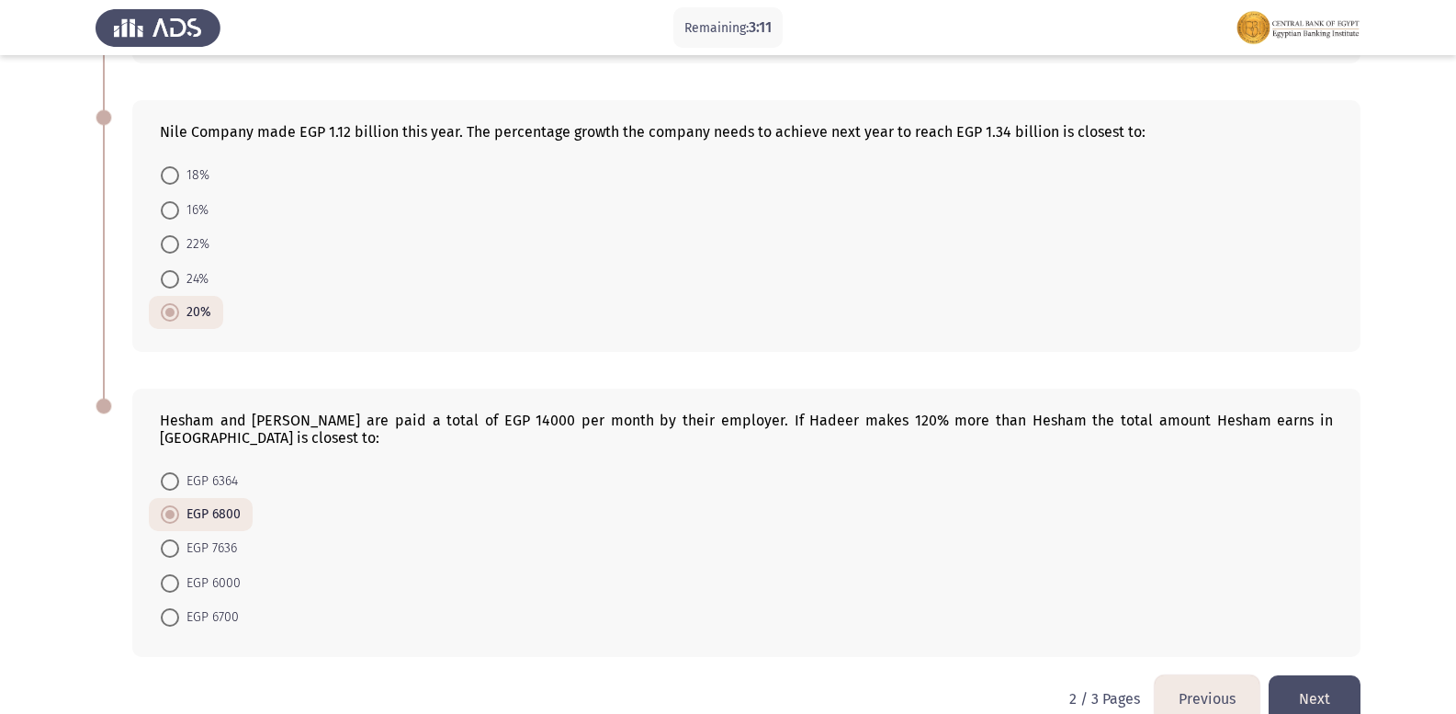
click at [220, 470] on span "EGP 6364" at bounding box center [208, 481] width 59 height 22
click at [179, 472] on input "EGP 6364" at bounding box center [170, 481] width 18 height 18
radio input "true"
click at [1229, 675] on button "Previous" at bounding box center [1207, 698] width 105 height 47
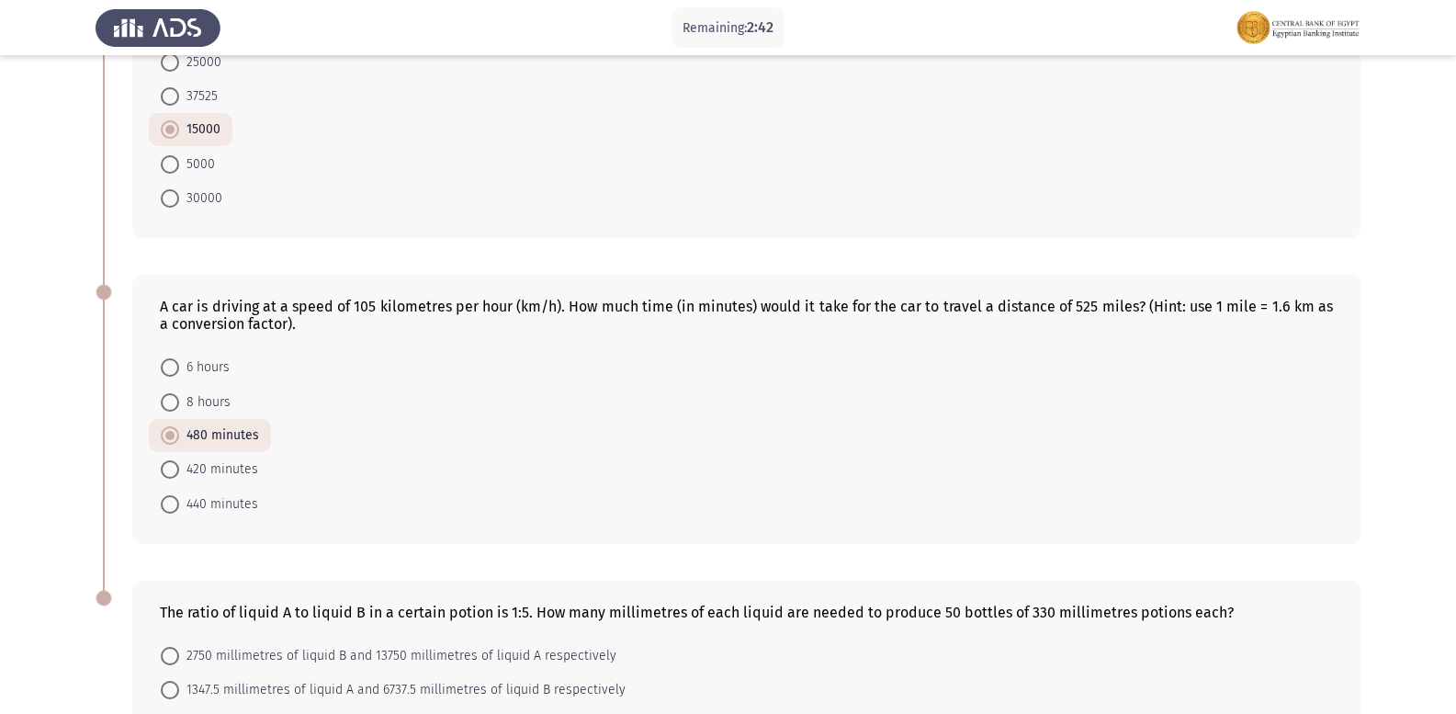
scroll to position [988, 0]
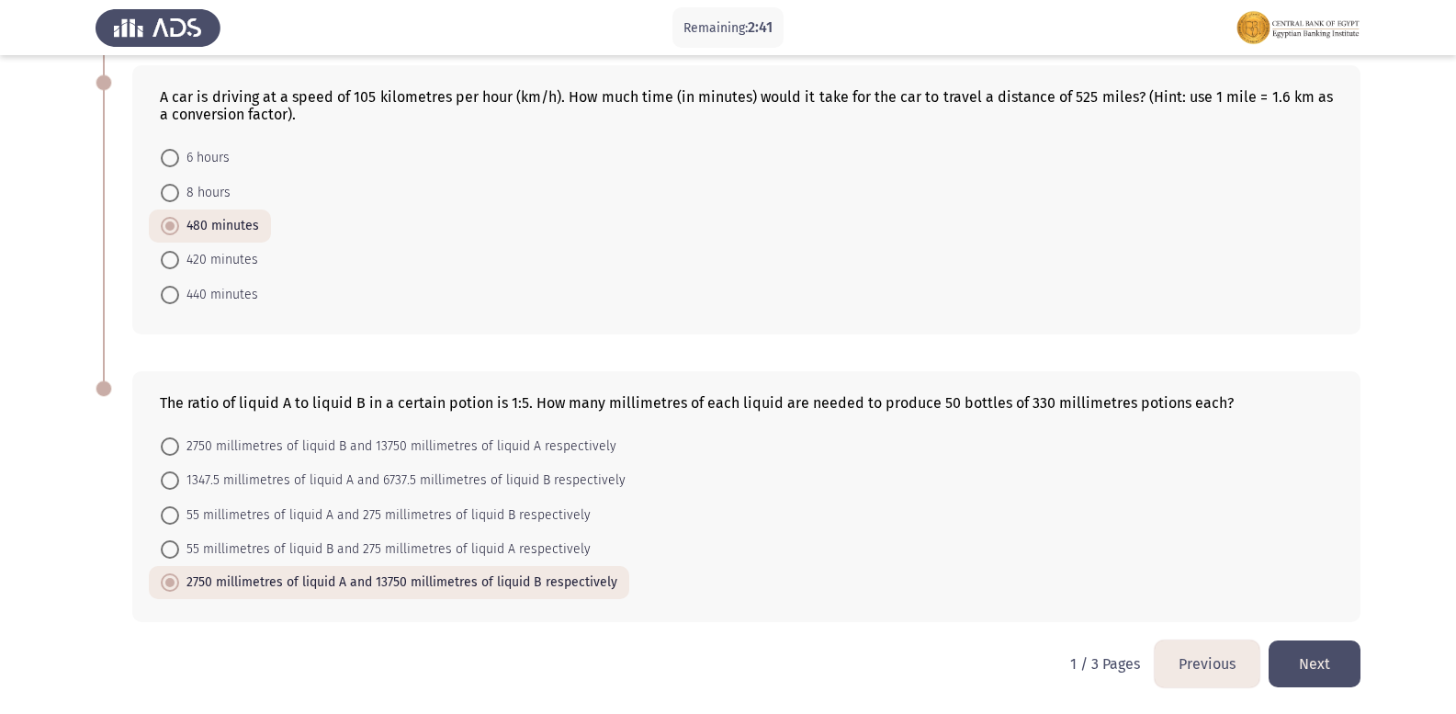
click at [1322, 663] on button "Next" at bounding box center [1315, 663] width 92 height 47
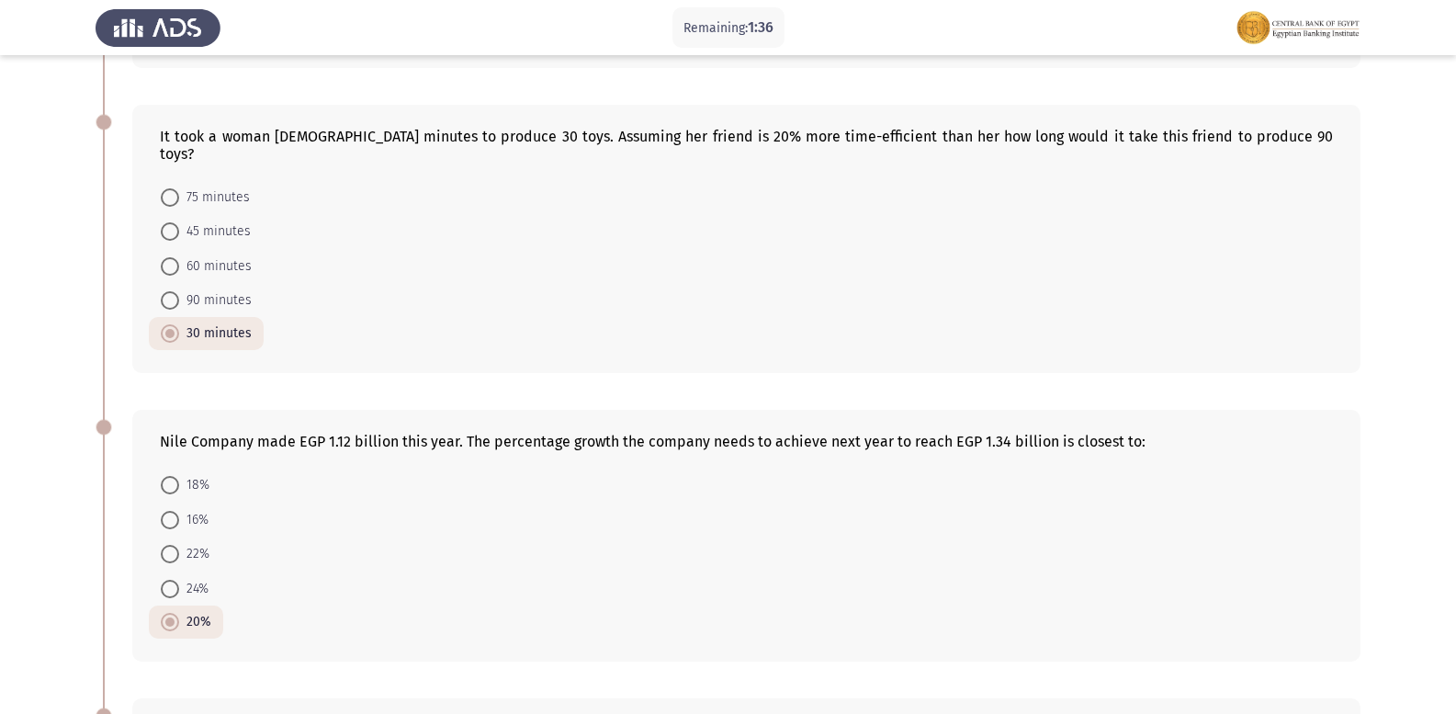
scroll to position [551, 0]
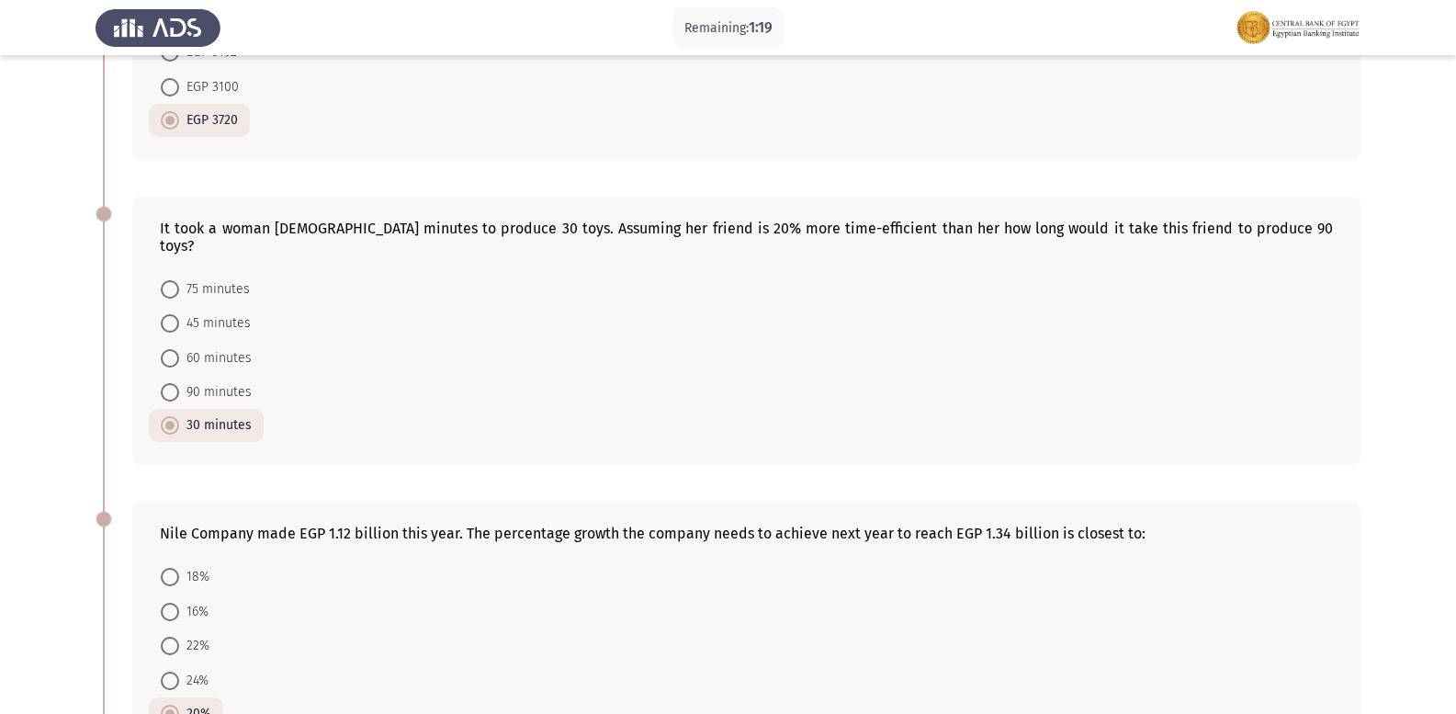
click at [176, 383] on span at bounding box center [170, 392] width 18 height 18
click at [176, 383] on input "90 minutes" at bounding box center [170, 392] width 18 height 18
radio input "true"
click at [205, 278] on span "75 minutes" at bounding box center [214, 289] width 71 height 22
click at [179, 280] on input "75 minutes" at bounding box center [170, 289] width 18 height 18
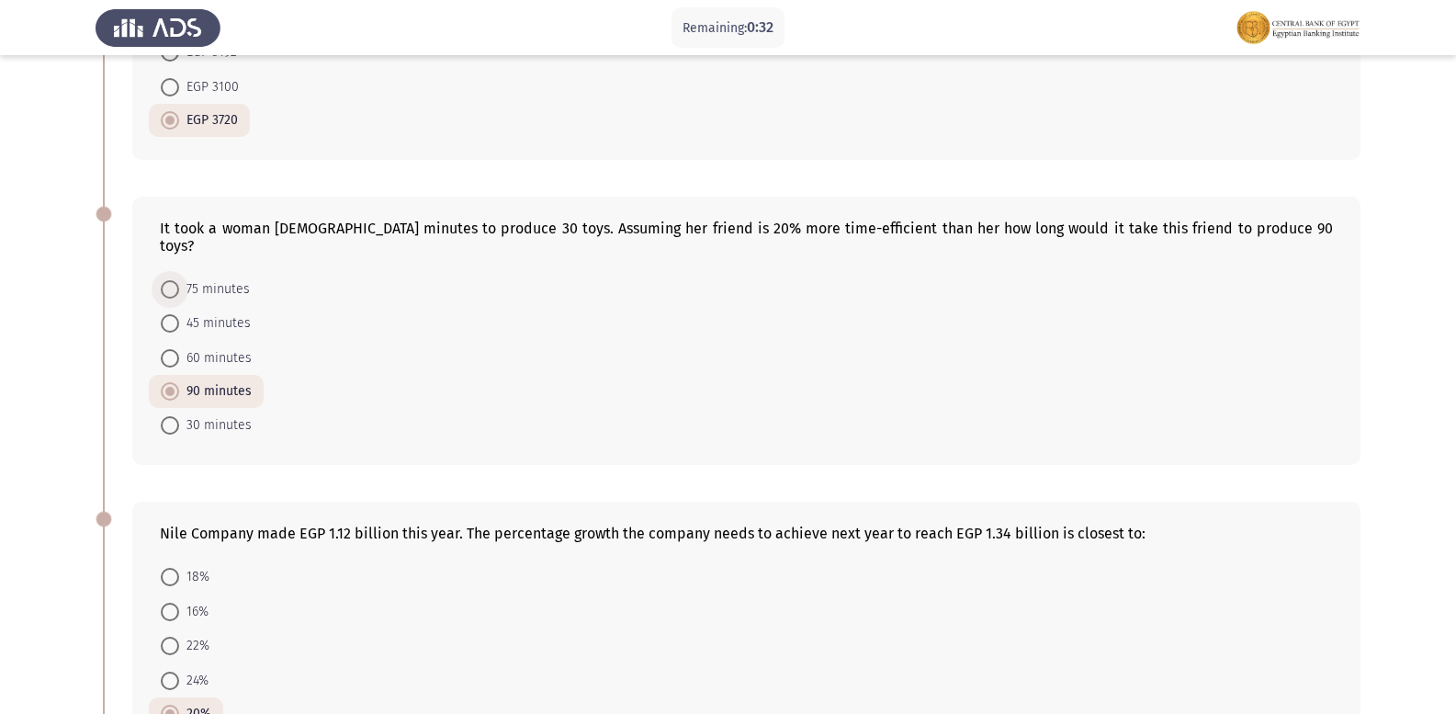
radio input "true"
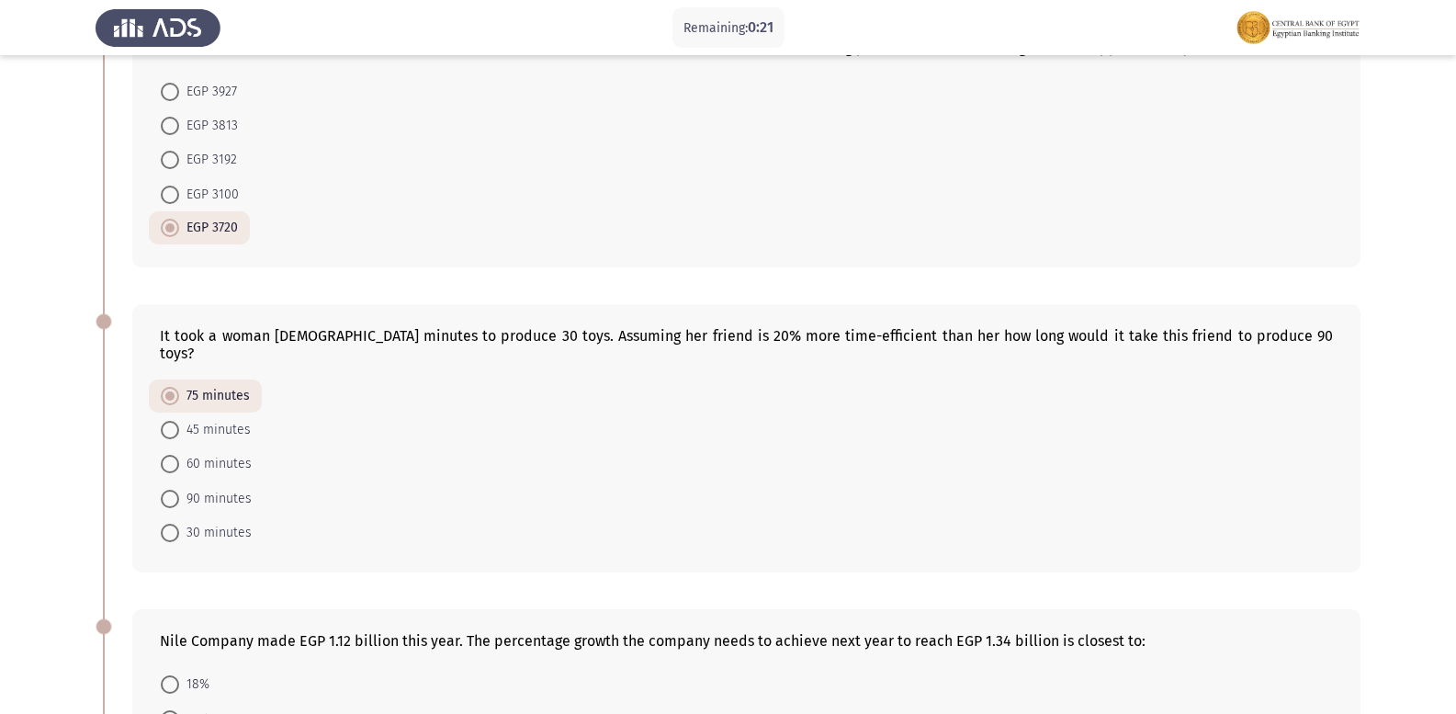
scroll to position [401, 0]
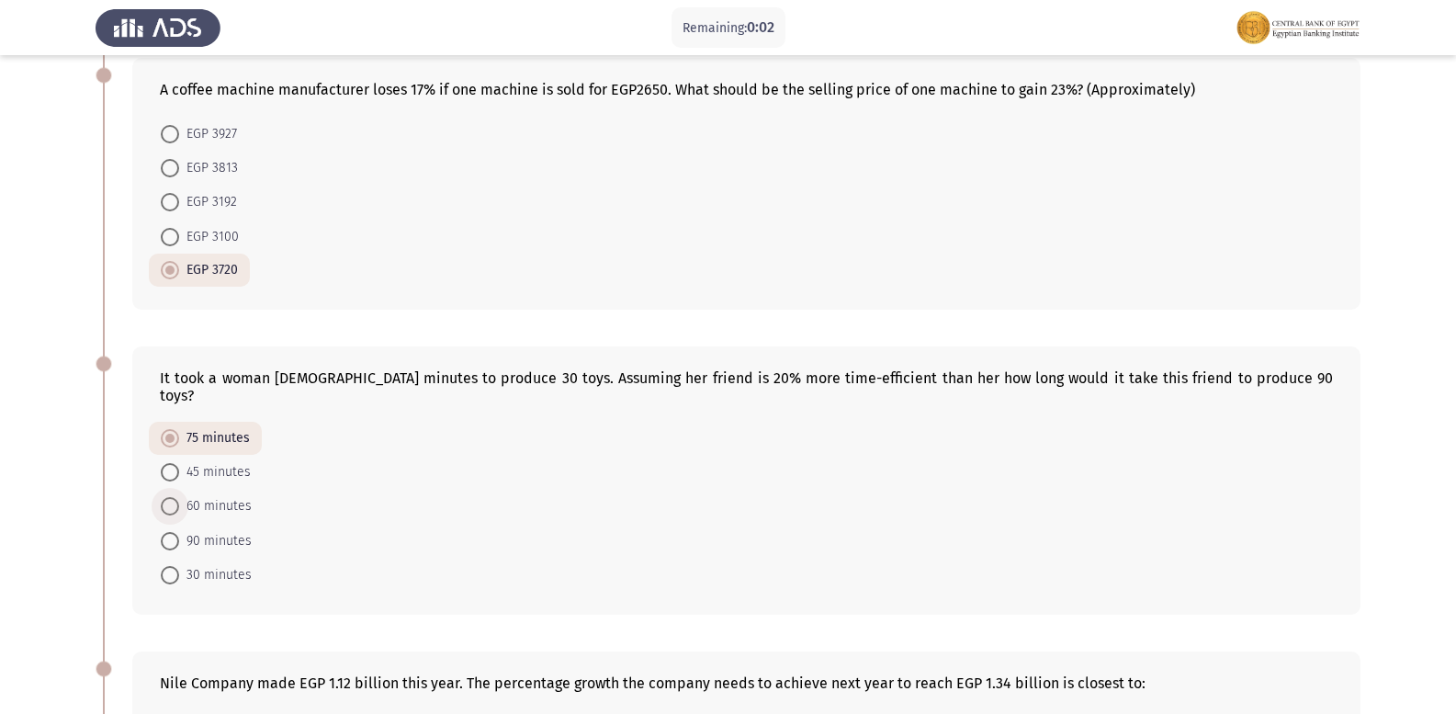
click at [199, 495] on span "60 minutes" at bounding box center [215, 506] width 73 height 22
click at [179, 497] on input "60 minutes" at bounding box center [170, 506] width 18 height 18
radio input "true"
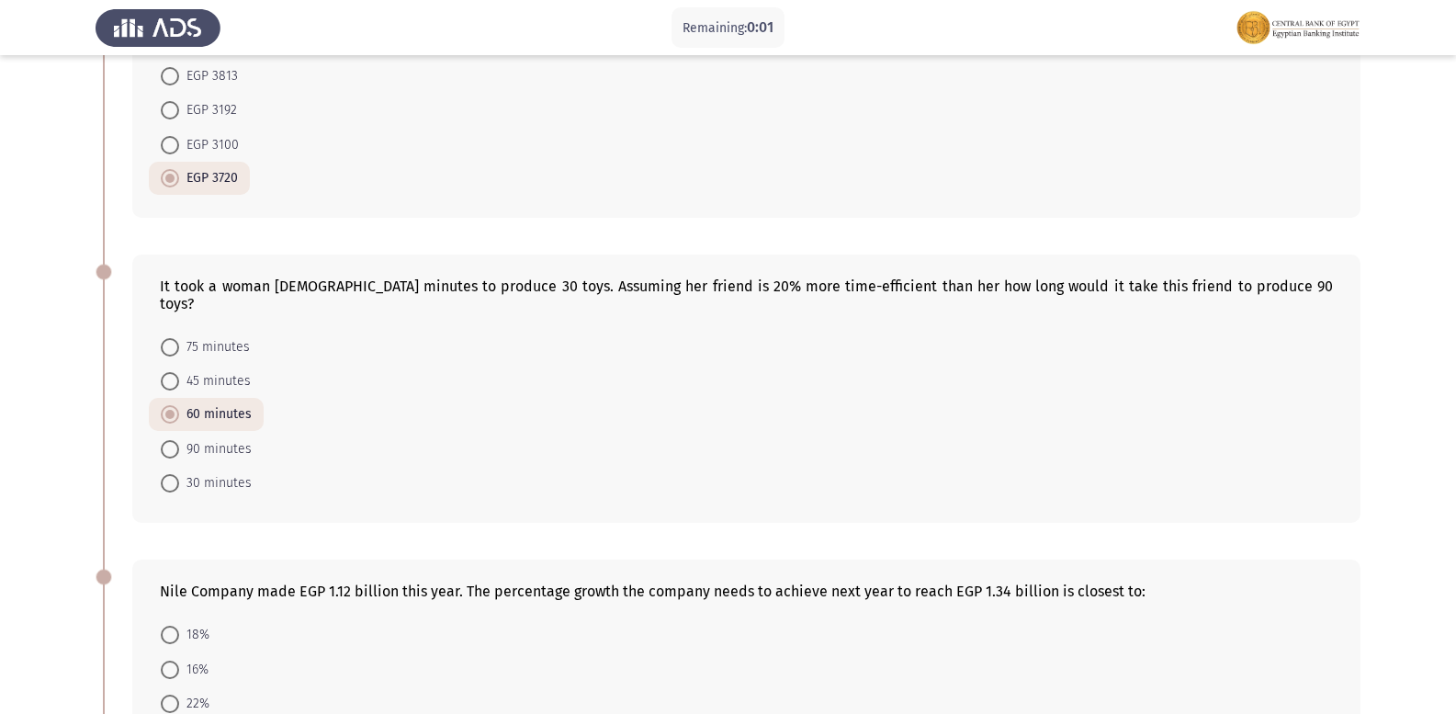
scroll to position [0, 0]
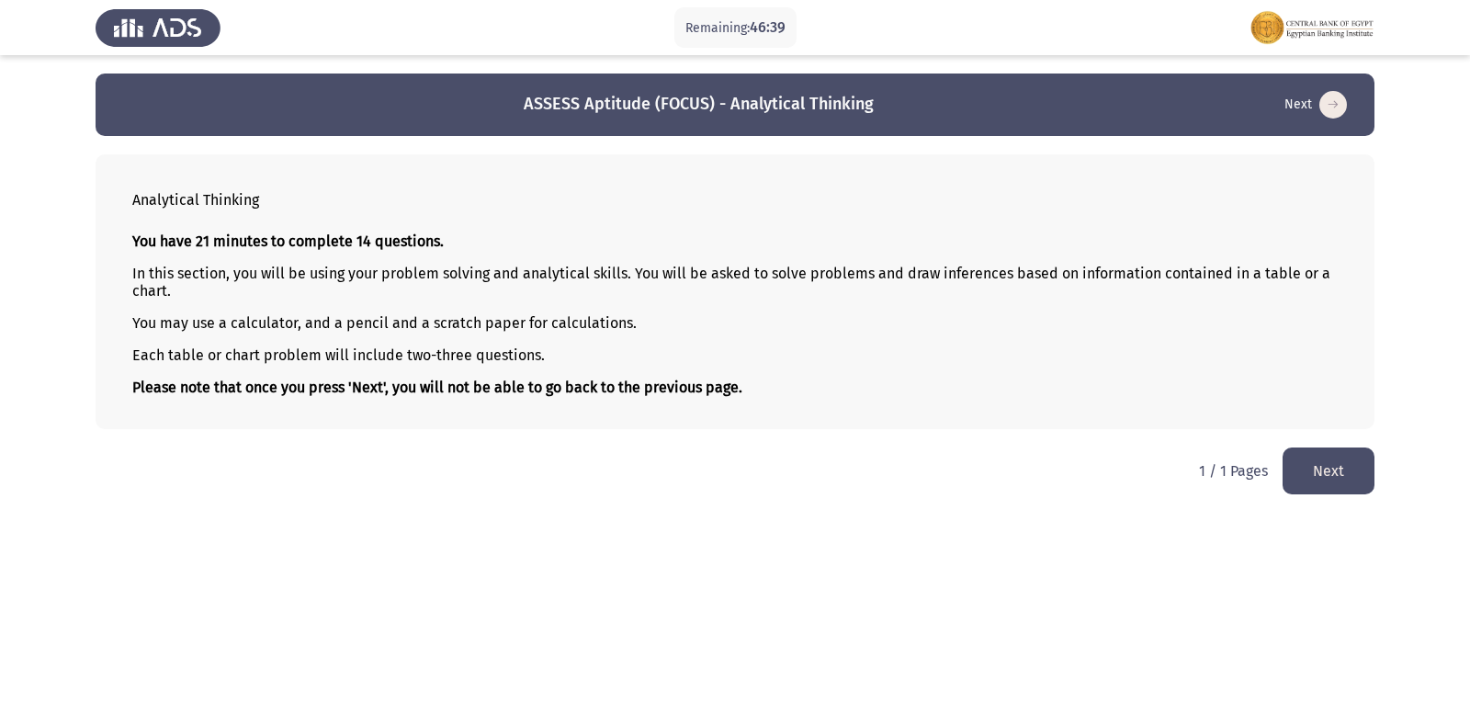
click at [1338, 473] on button "Next" at bounding box center [1328, 470] width 92 height 47
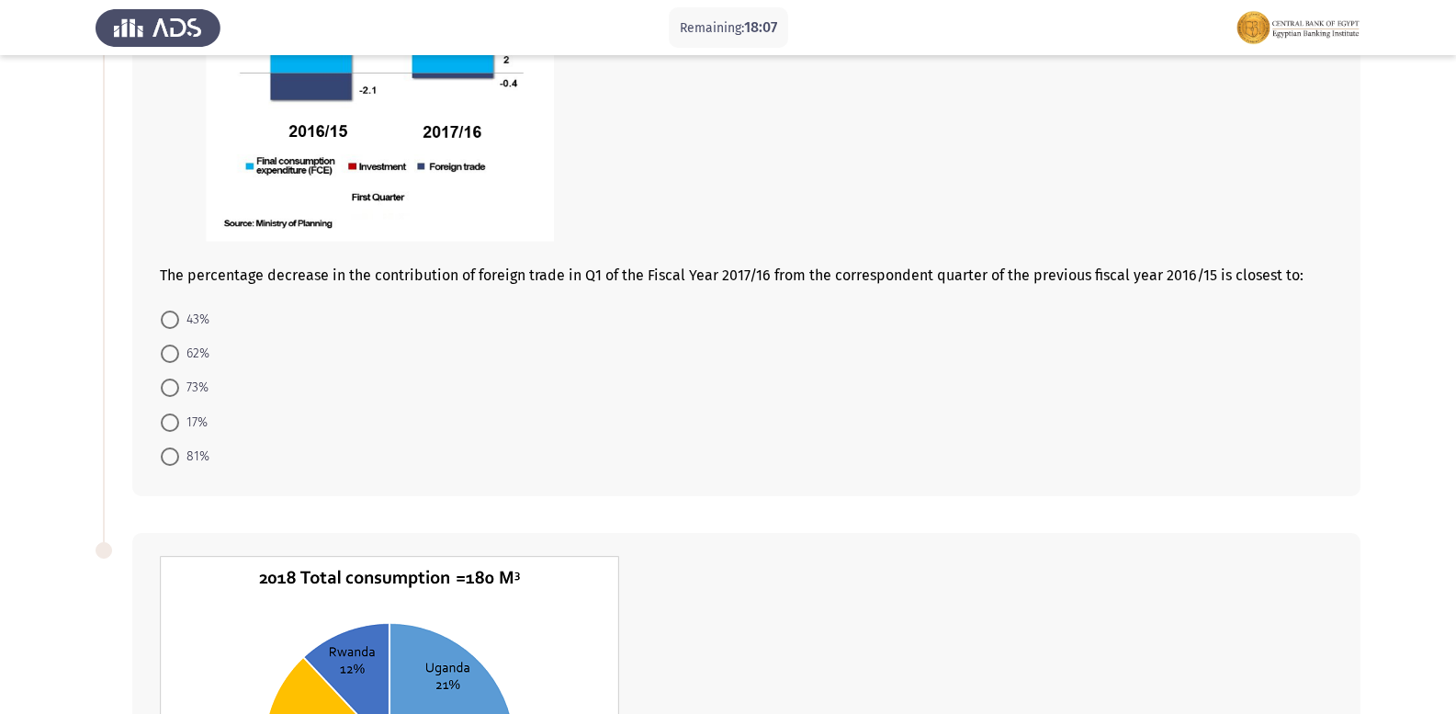
scroll to position [291, 0]
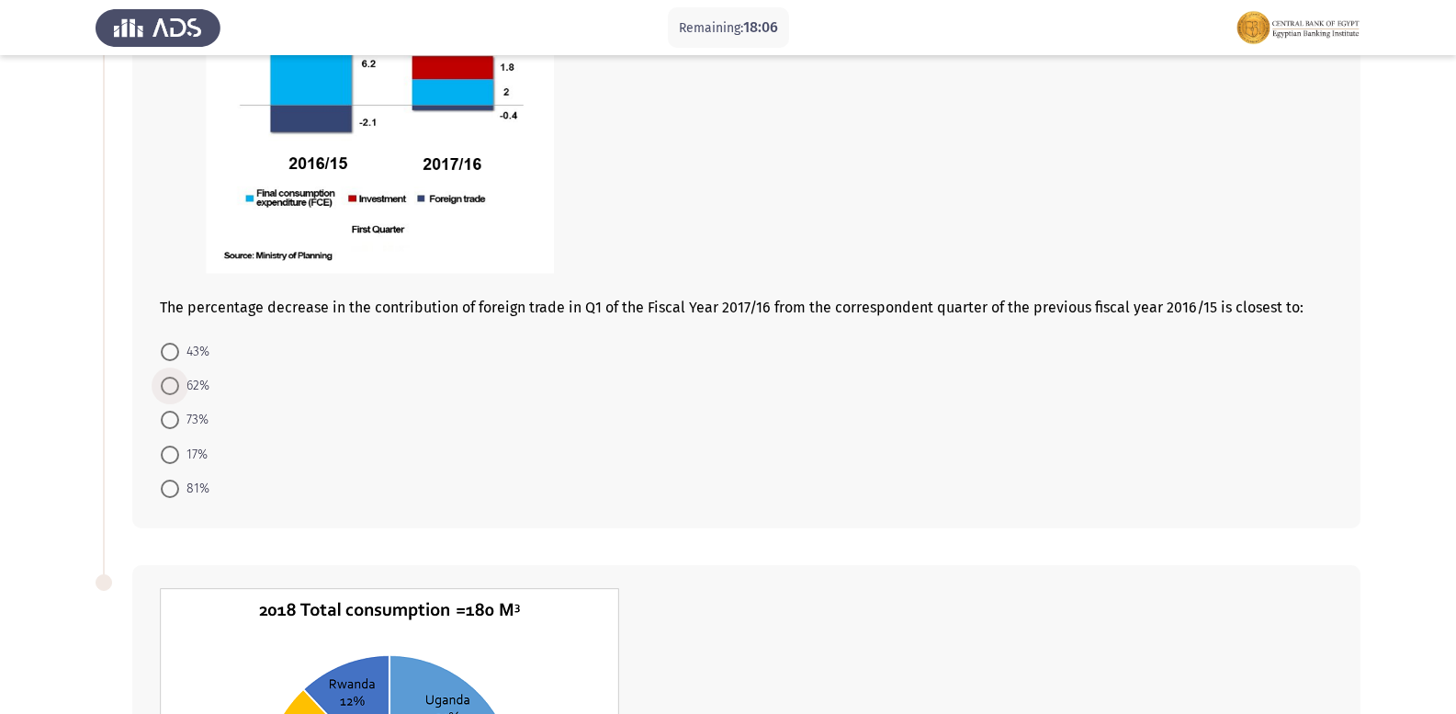
click at [167, 393] on span at bounding box center [170, 386] width 18 height 18
click at [167, 393] on input "62%" at bounding box center [170, 386] width 18 height 18
radio input "true"
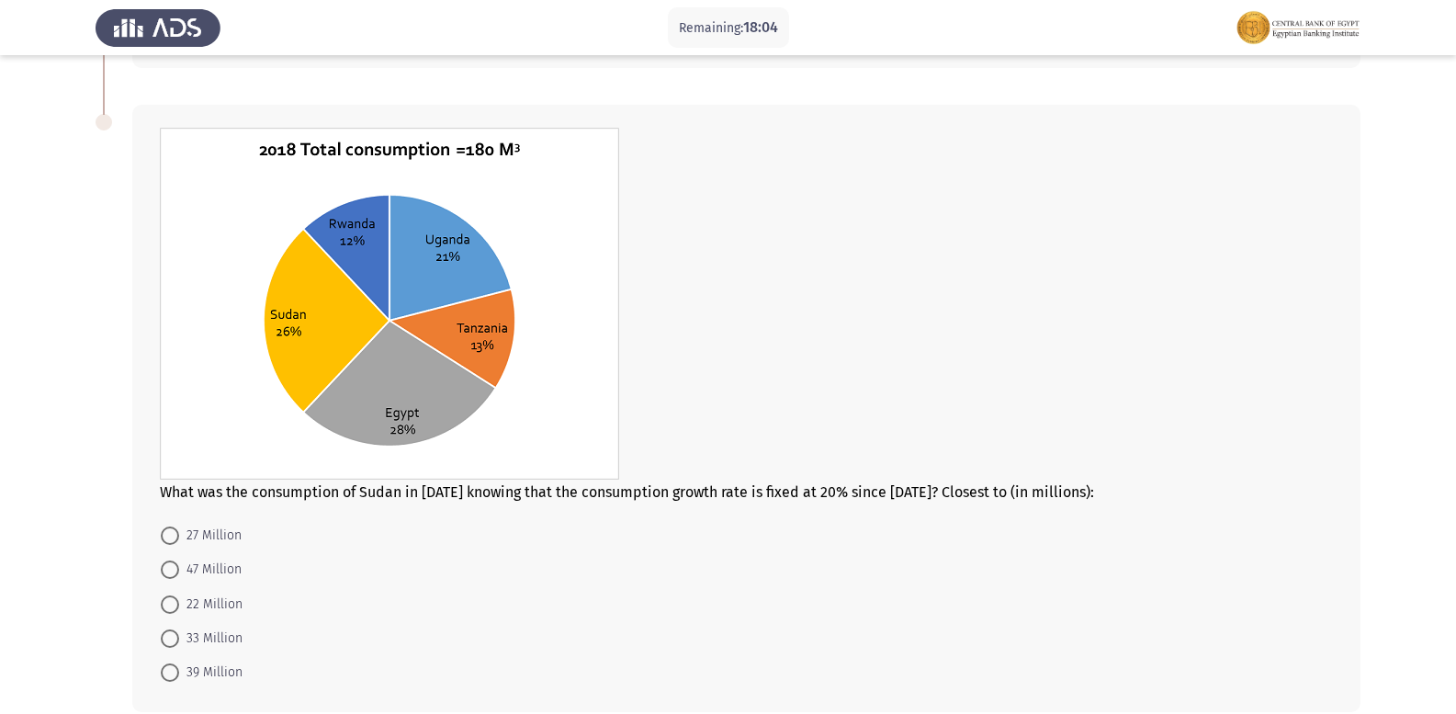
click at [175, 557] on mat-radio-button "47 Million" at bounding box center [201, 569] width 105 height 34
click at [172, 583] on mat-radio-button "47 Million" at bounding box center [201, 569] width 105 height 34
click at [166, 575] on span at bounding box center [170, 569] width 18 height 18
click at [166, 575] on input "47 Million" at bounding box center [170, 569] width 18 height 18
radio input "true"
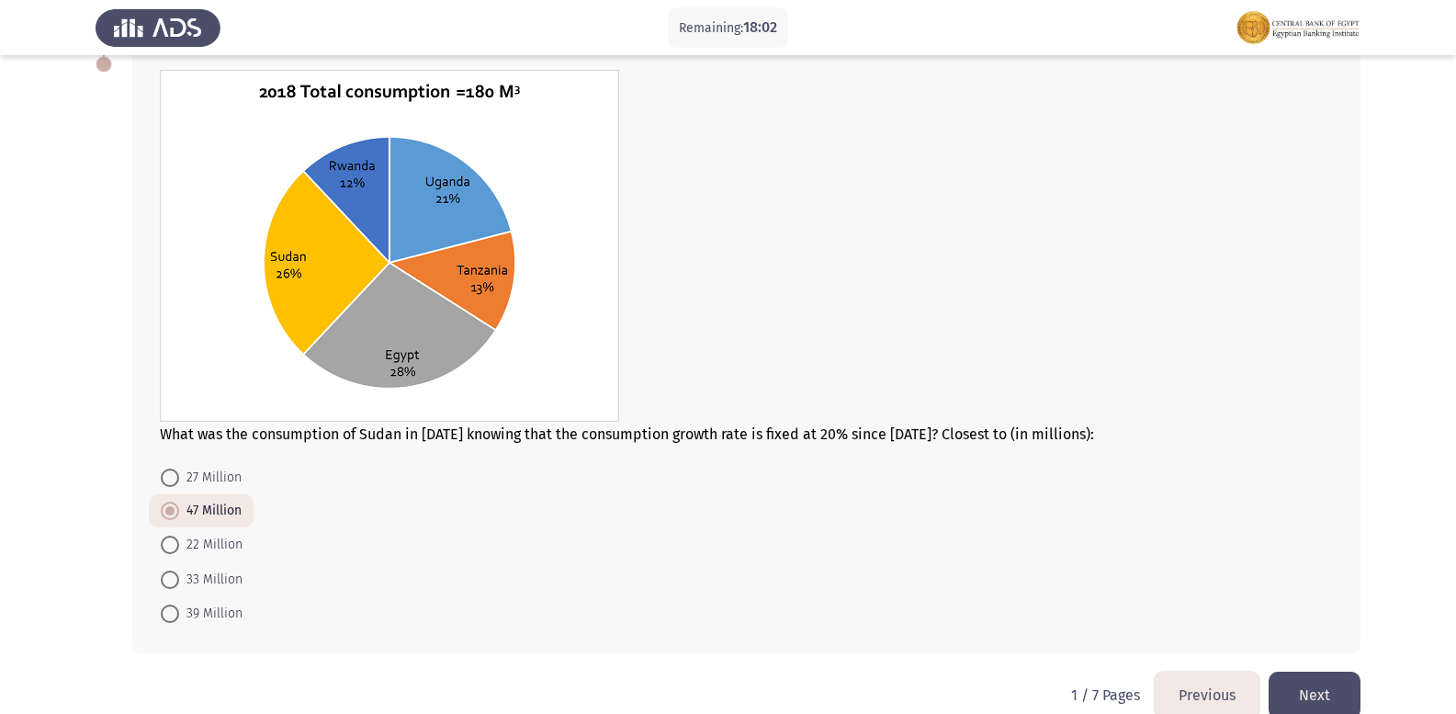
scroll to position [840, 0]
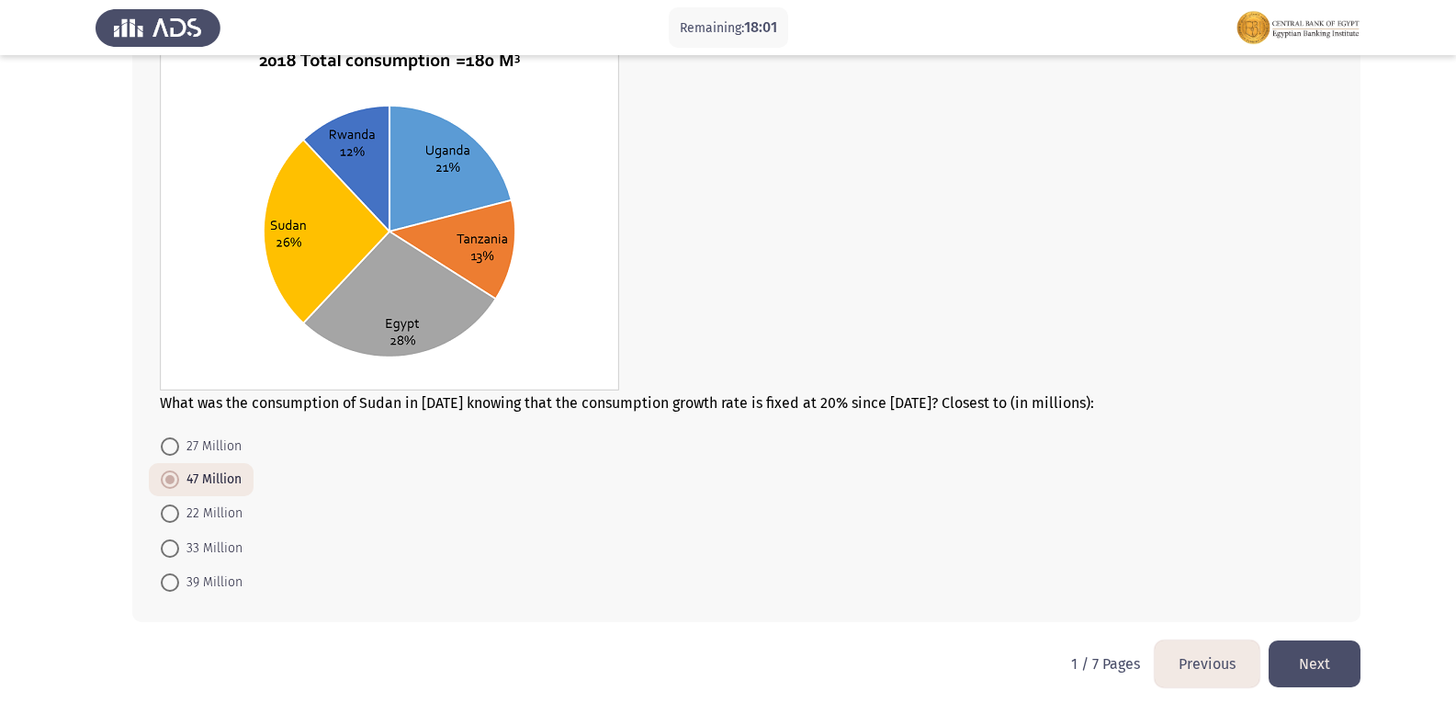
click at [1327, 666] on button "Next" at bounding box center [1315, 663] width 92 height 47
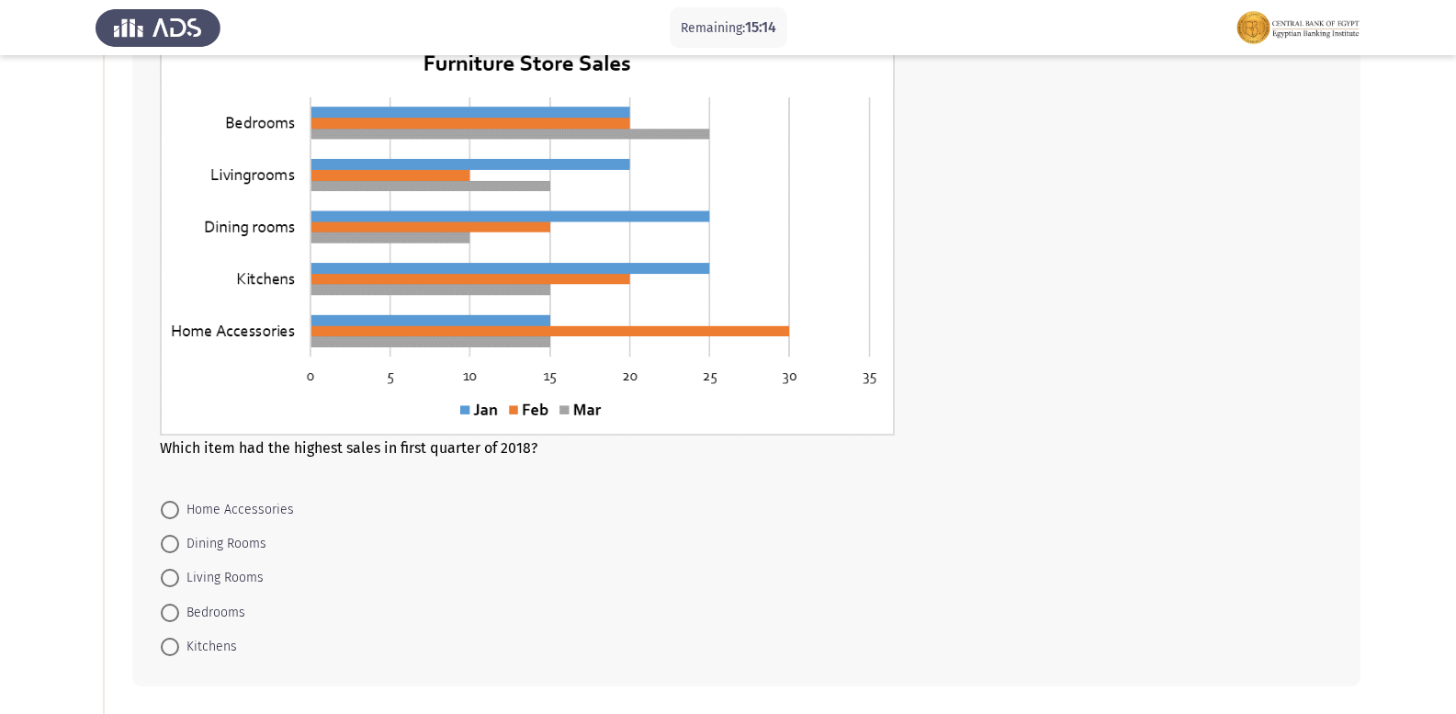
scroll to position [184, 0]
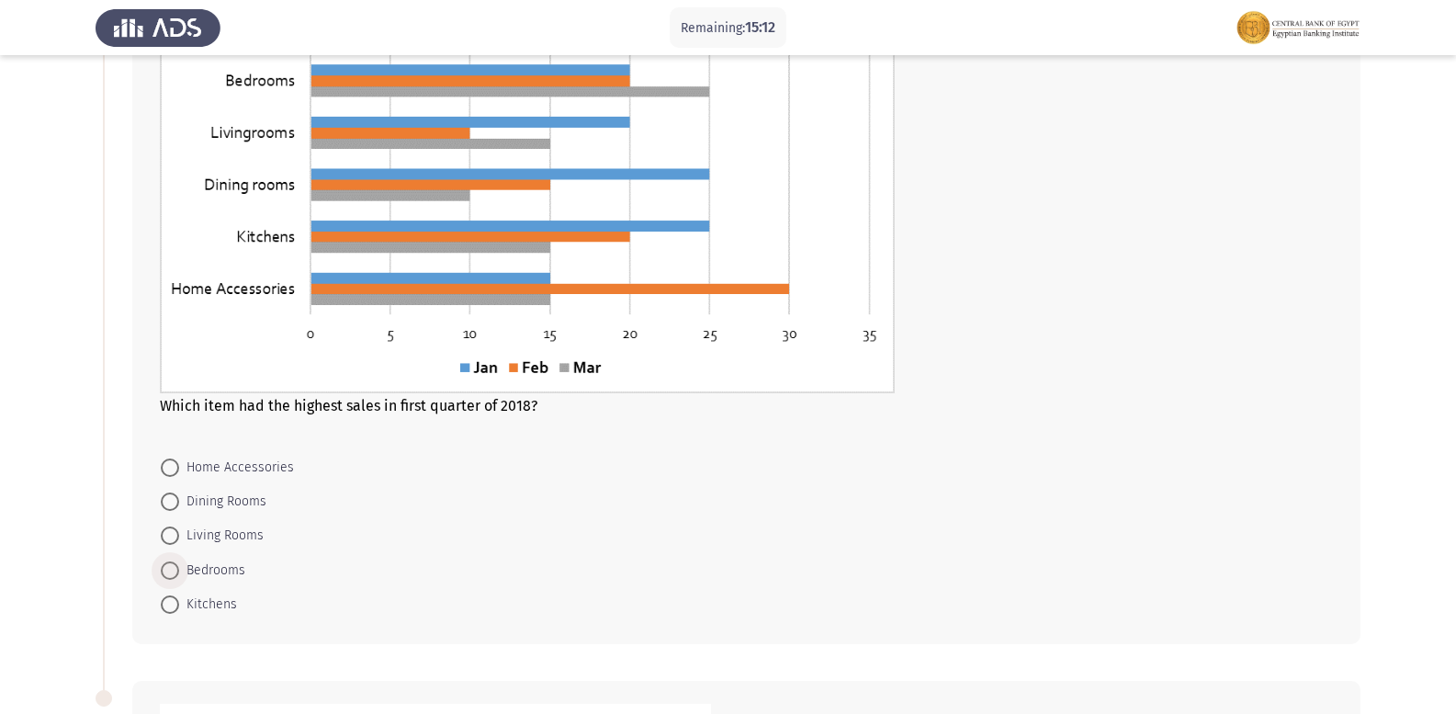
click at [175, 577] on span at bounding box center [170, 570] width 18 height 18
click at [175, 577] on input "Bedrooms" at bounding box center [170, 570] width 18 height 18
radio input "true"
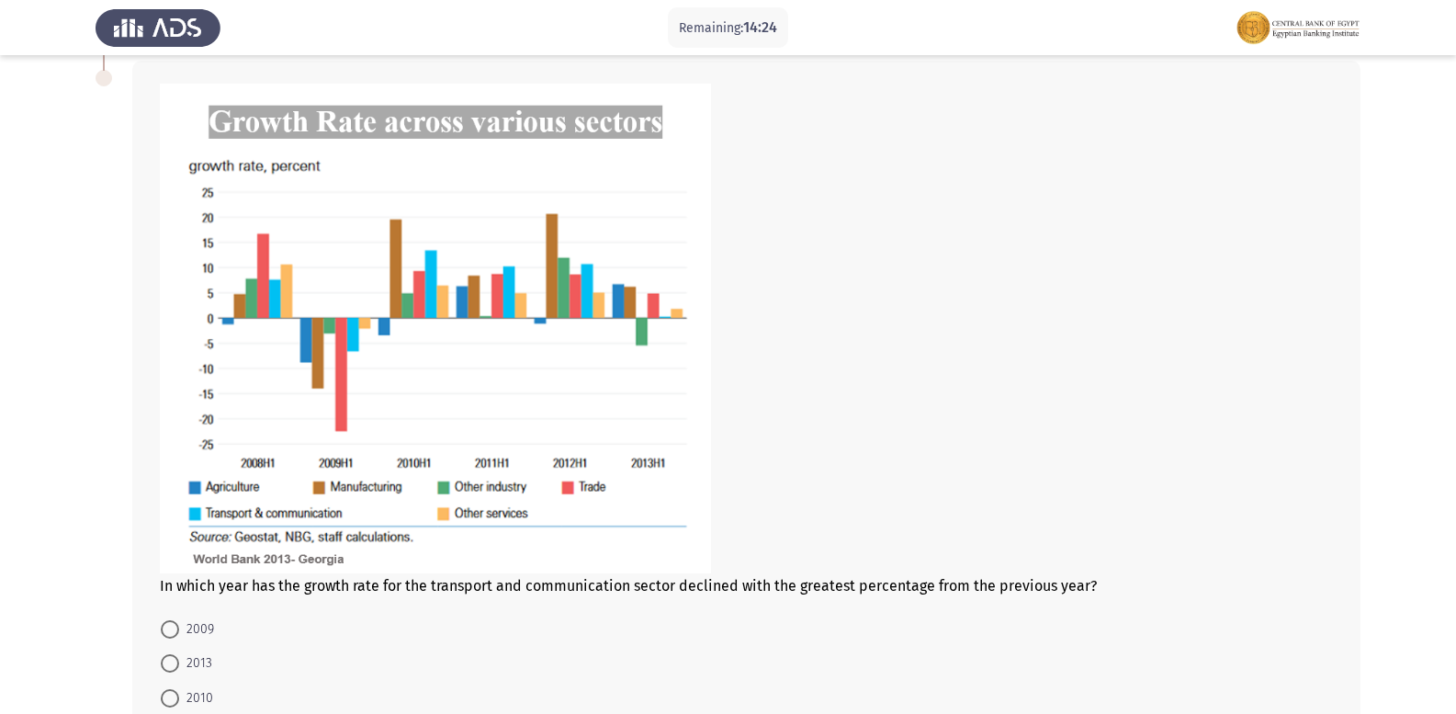
scroll to position [895, 0]
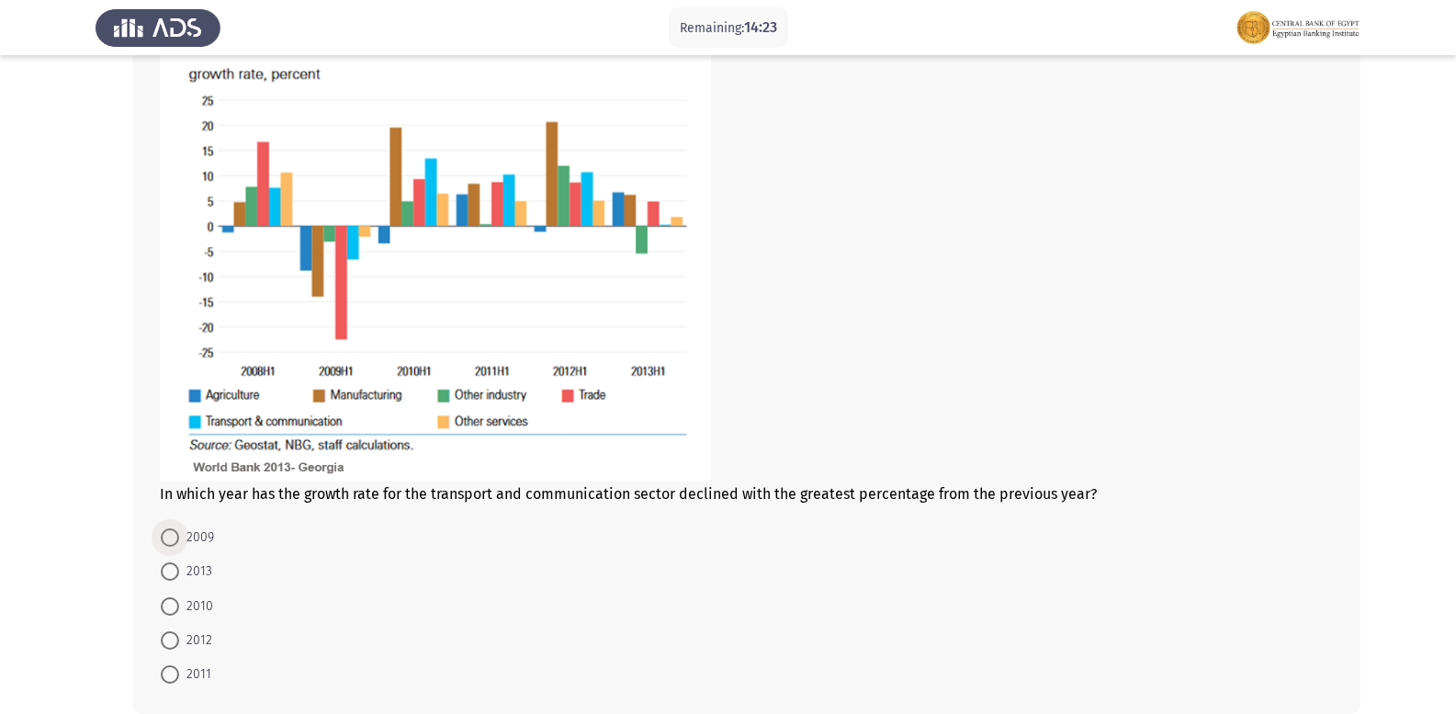
click at [176, 539] on span at bounding box center [170, 537] width 18 height 18
click at [176, 539] on input "2009" at bounding box center [170, 537] width 18 height 18
radio input "true"
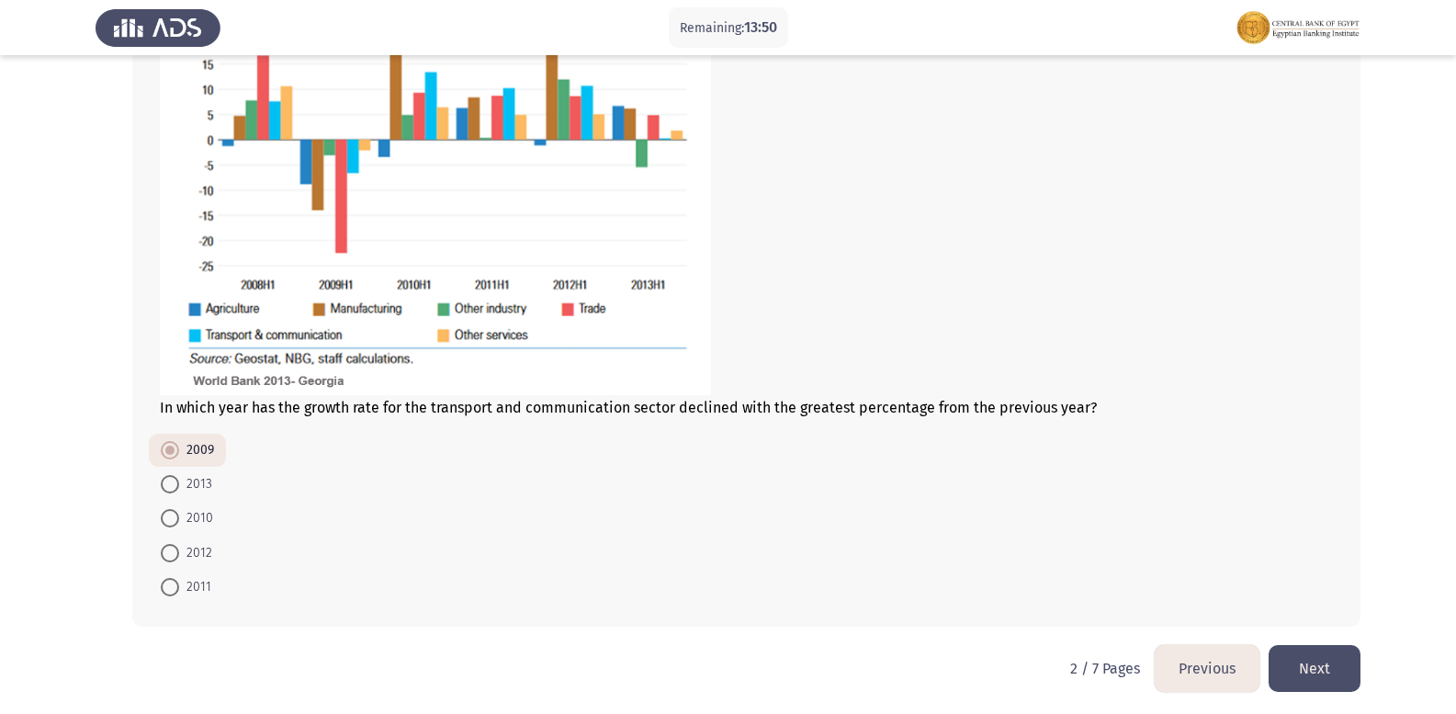
scroll to position [986, 0]
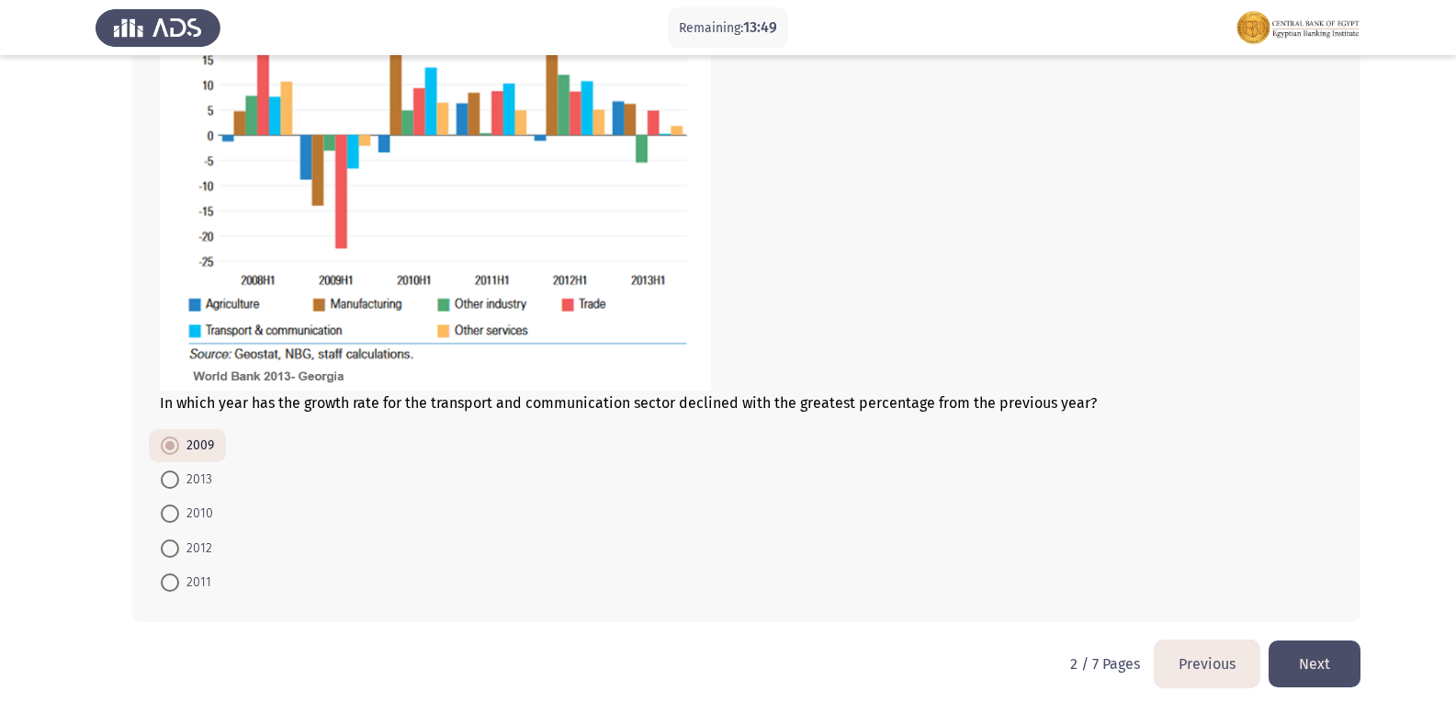
click at [1333, 667] on button "Next" at bounding box center [1315, 663] width 92 height 47
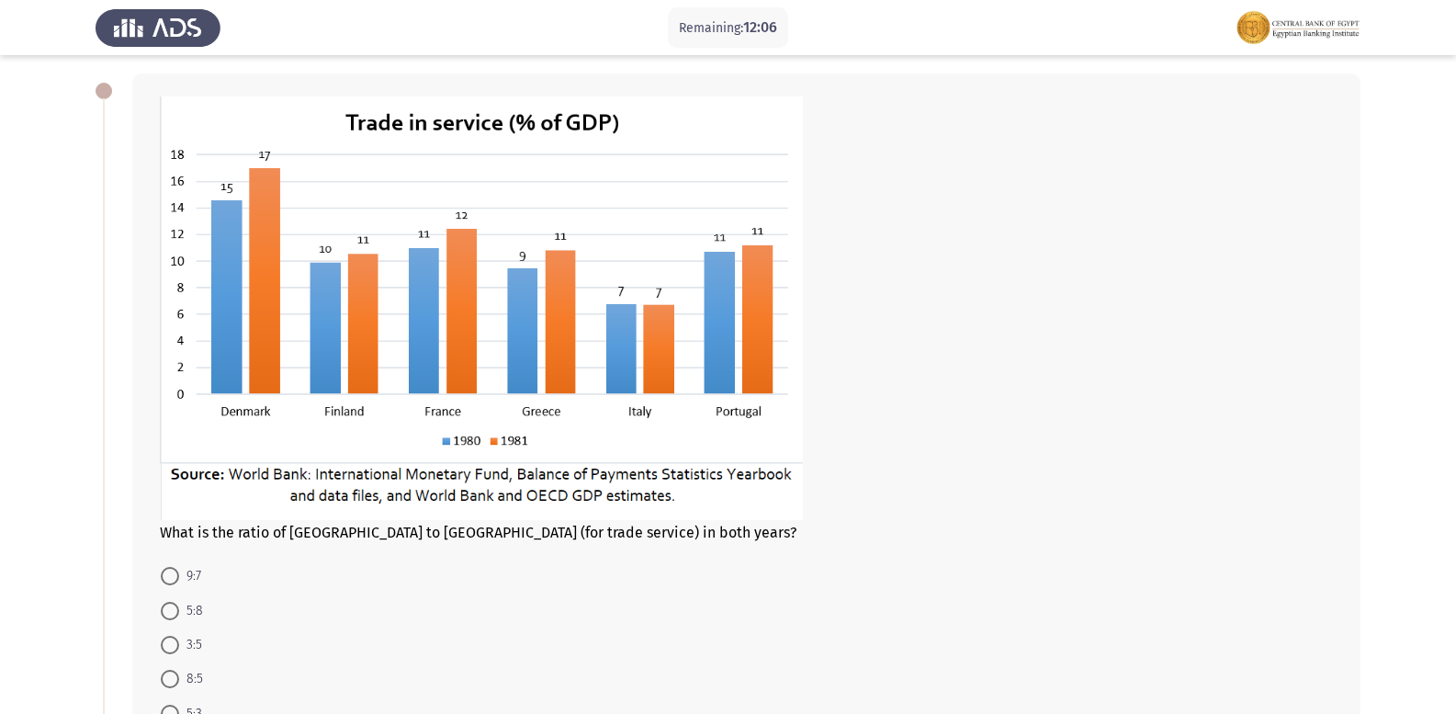
scroll to position [111, 0]
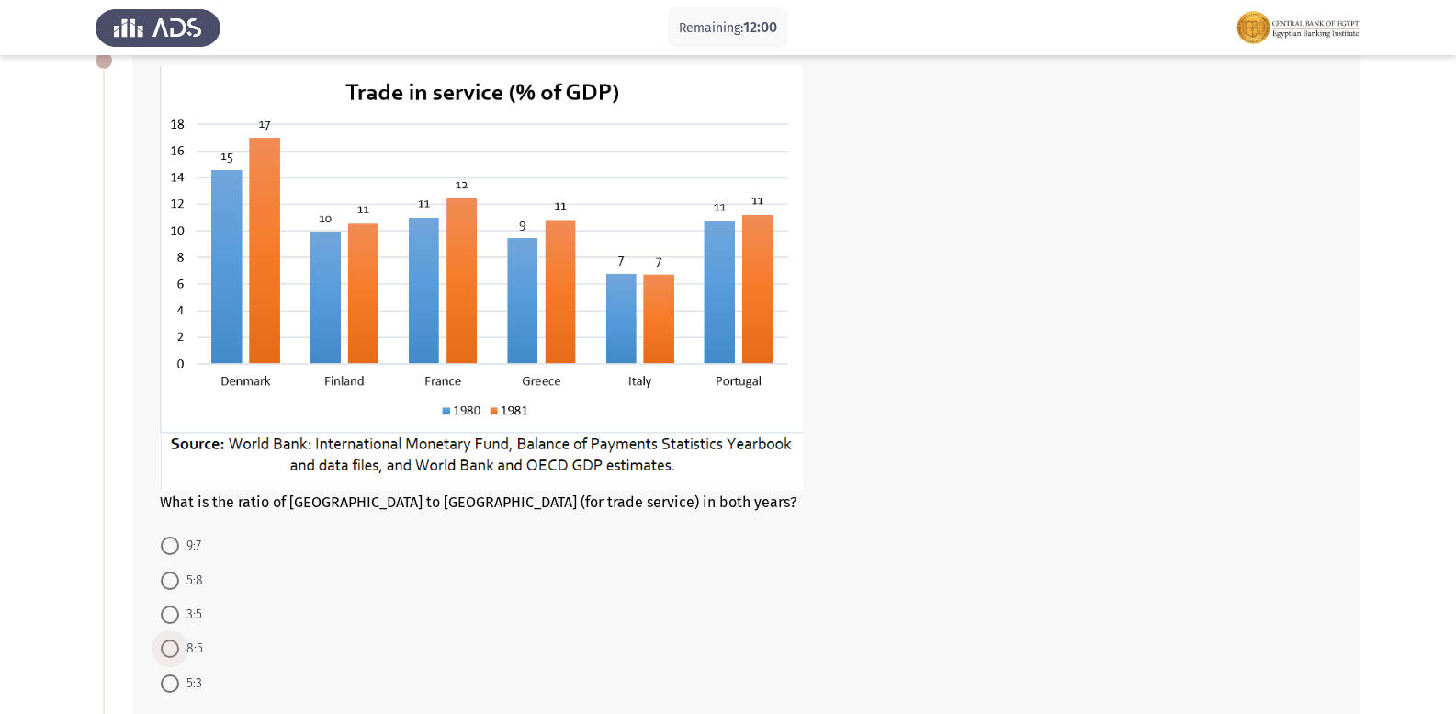
click at [170, 657] on span at bounding box center [170, 648] width 18 height 18
click at [170, 657] on input "8:5" at bounding box center [170, 648] width 18 height 18
radio input "true"
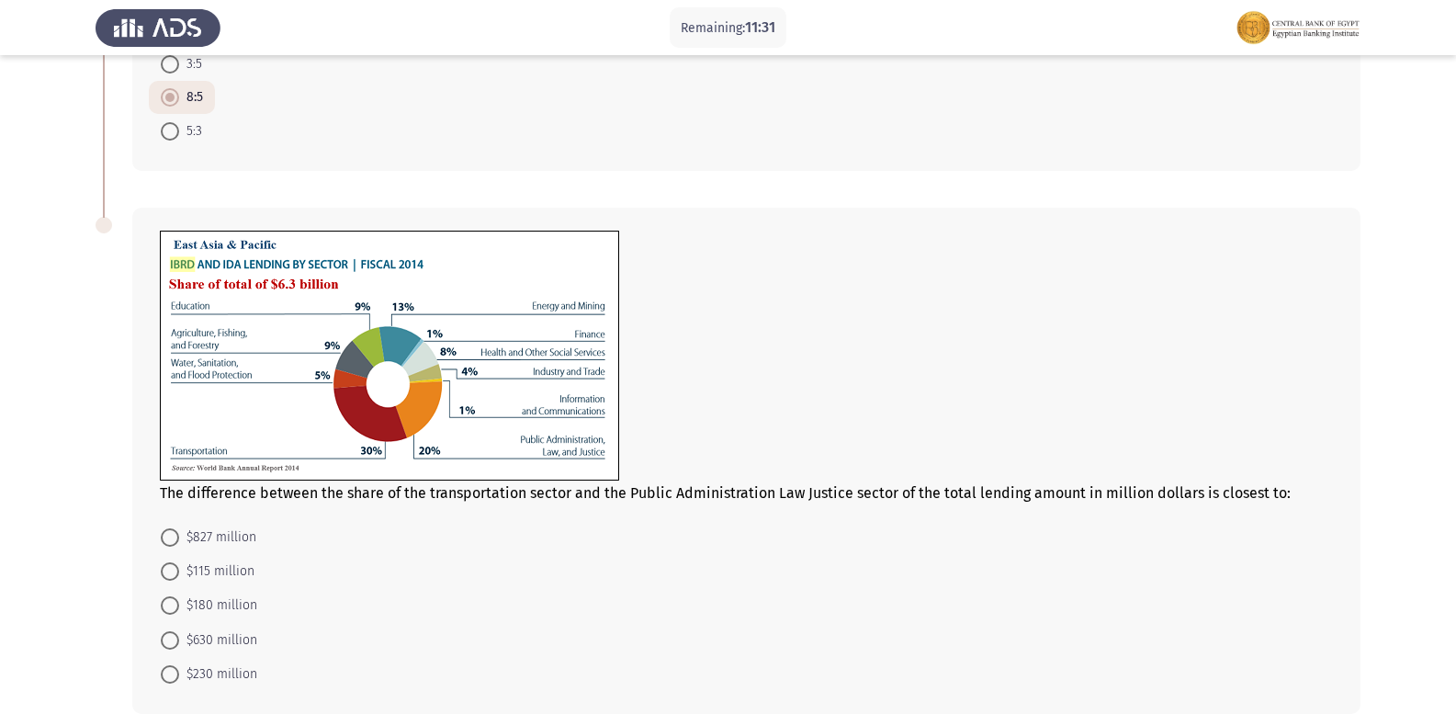
scroll to position [753, 0]
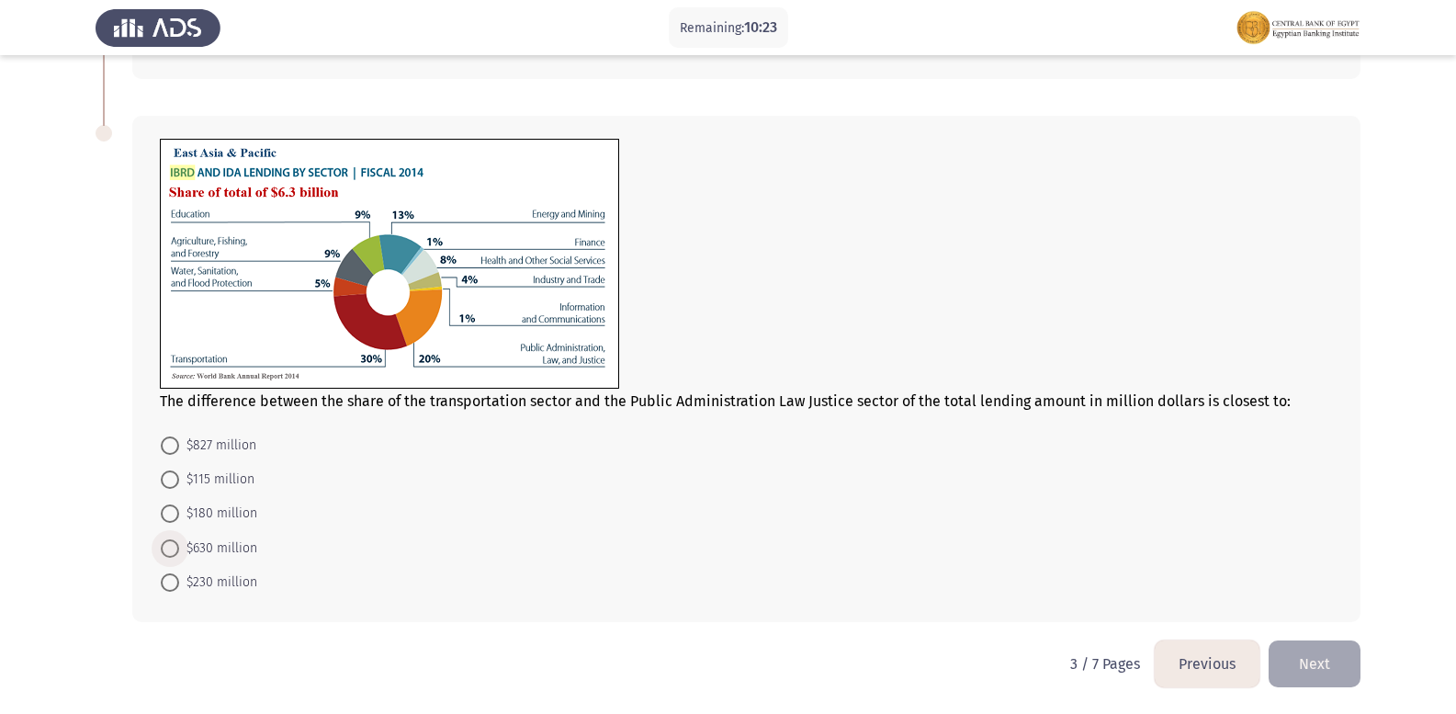
click at [182, 545] on span "$630 million" at bounding box center [218, 548] width 78 height 22
click at [179, 545] on input "$630 million" at bounding box center [170, 548] width 18 height 18
radio input "true"
click at [1322, 679] on button "Next" at bounding box center [1315, 663] width 92 height 47
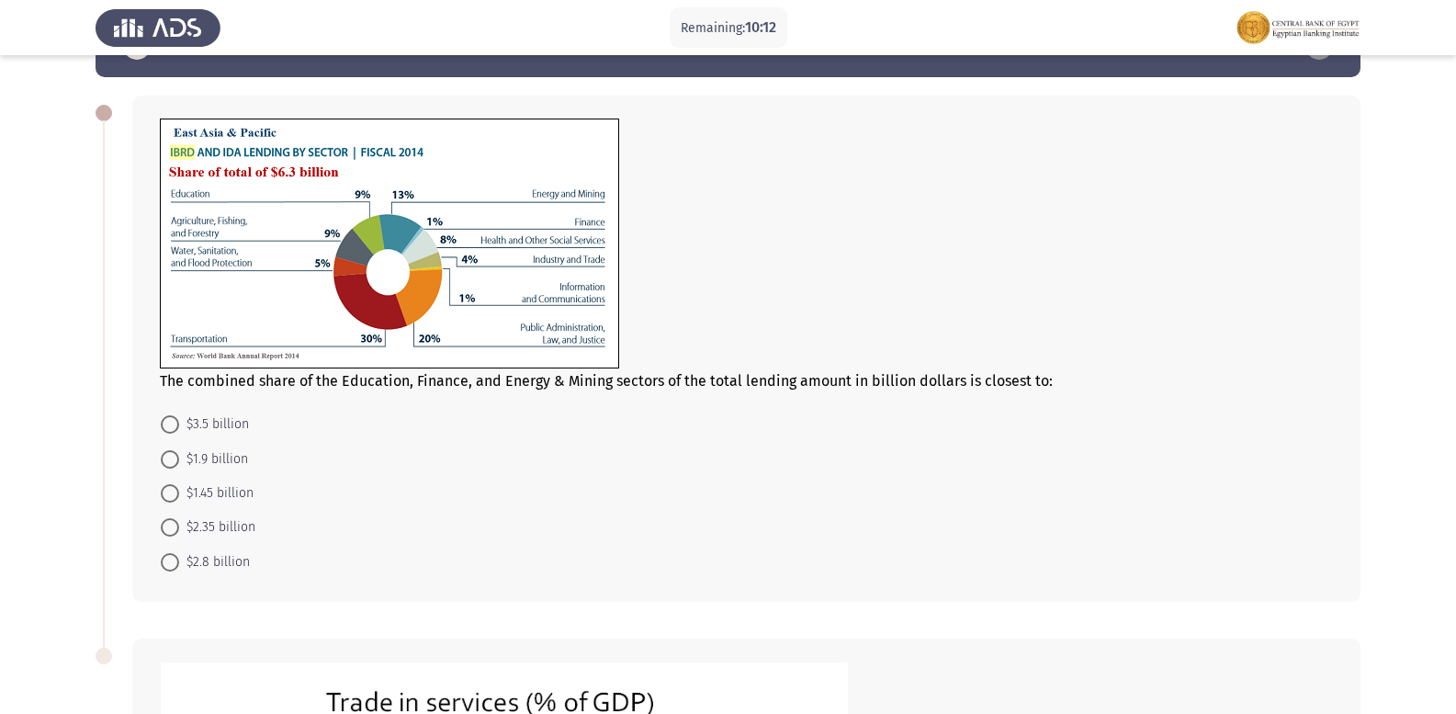
scroll to position [0, 0]
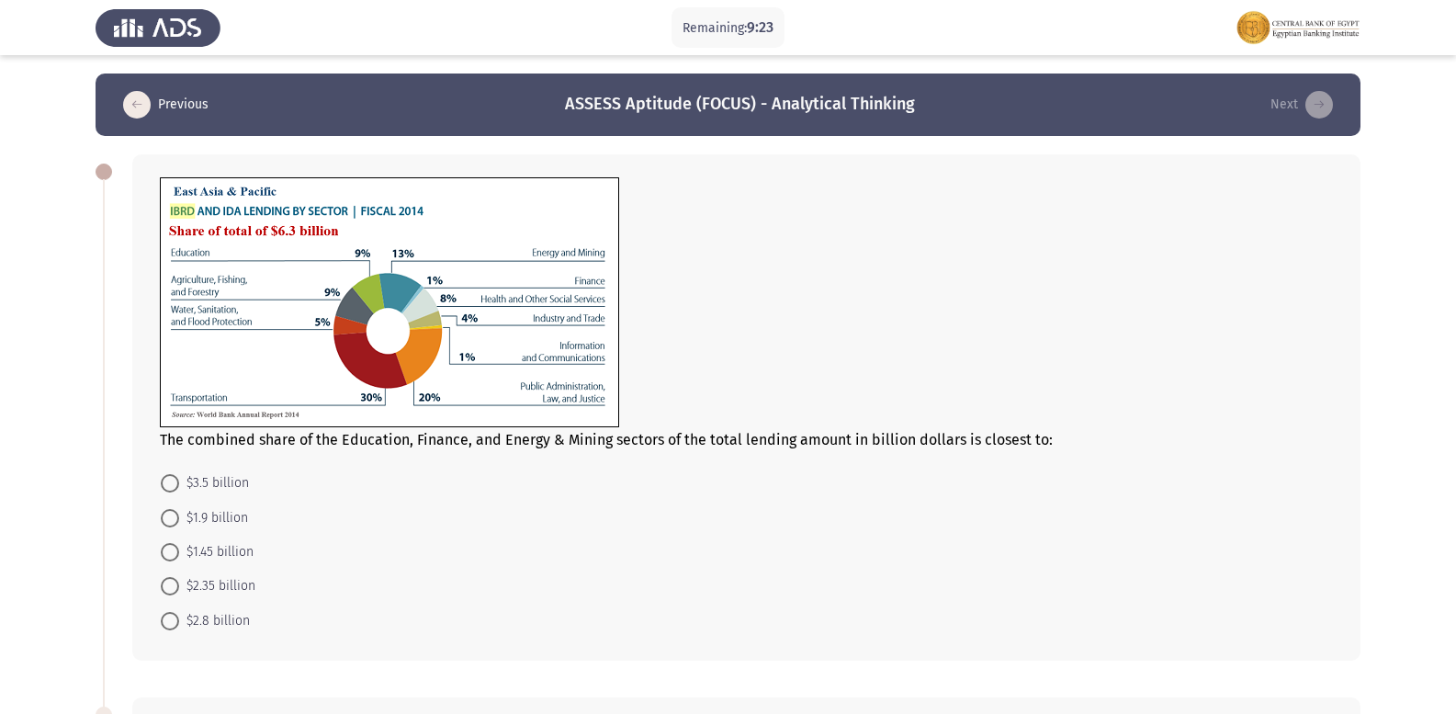
click at [183, 551] on span "$1.45 billion" at bounding box center [216, 552] width 74 height 22
click at [179, 551] on input "$1.45 billion" at bounding box center [170, 552] width 18 height 18
radio input "true"
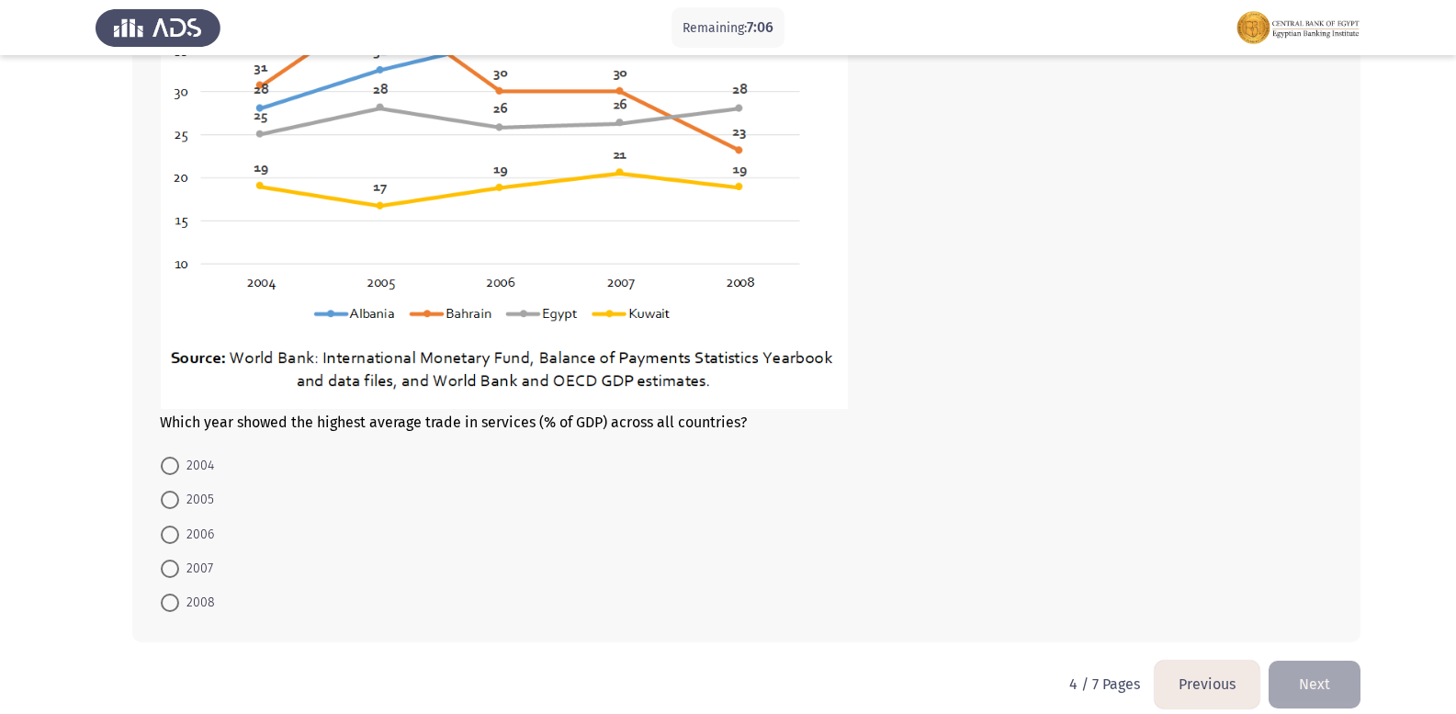
scroll to position [852, 0]
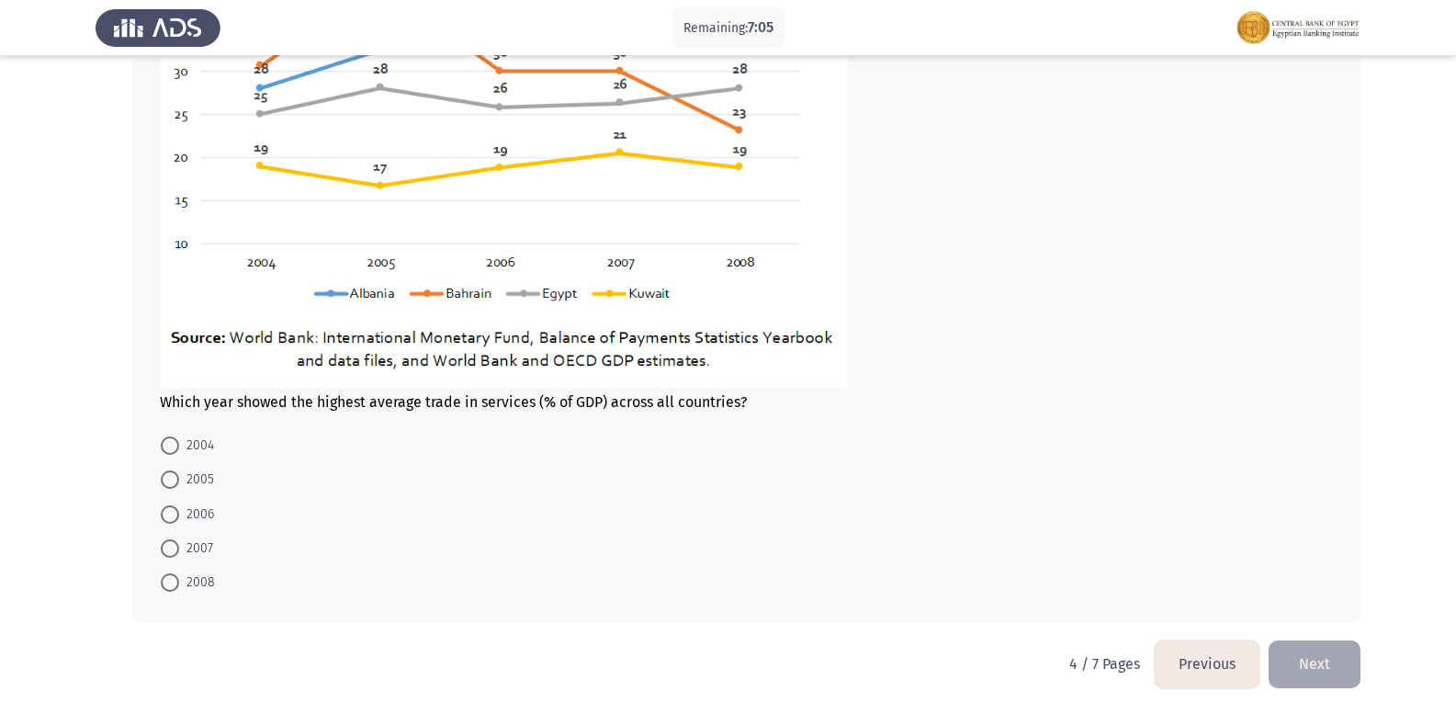
click at [178, 553] on span at bounding box center [170, 548] width 18 height 18
click at [178, 553] on input "2007" at bounding box center [170, 548] width 18 height 18
radio input "true"
click at [1318, 668] on button "Next" at bounding box center [1315, 663] width 92 height 47
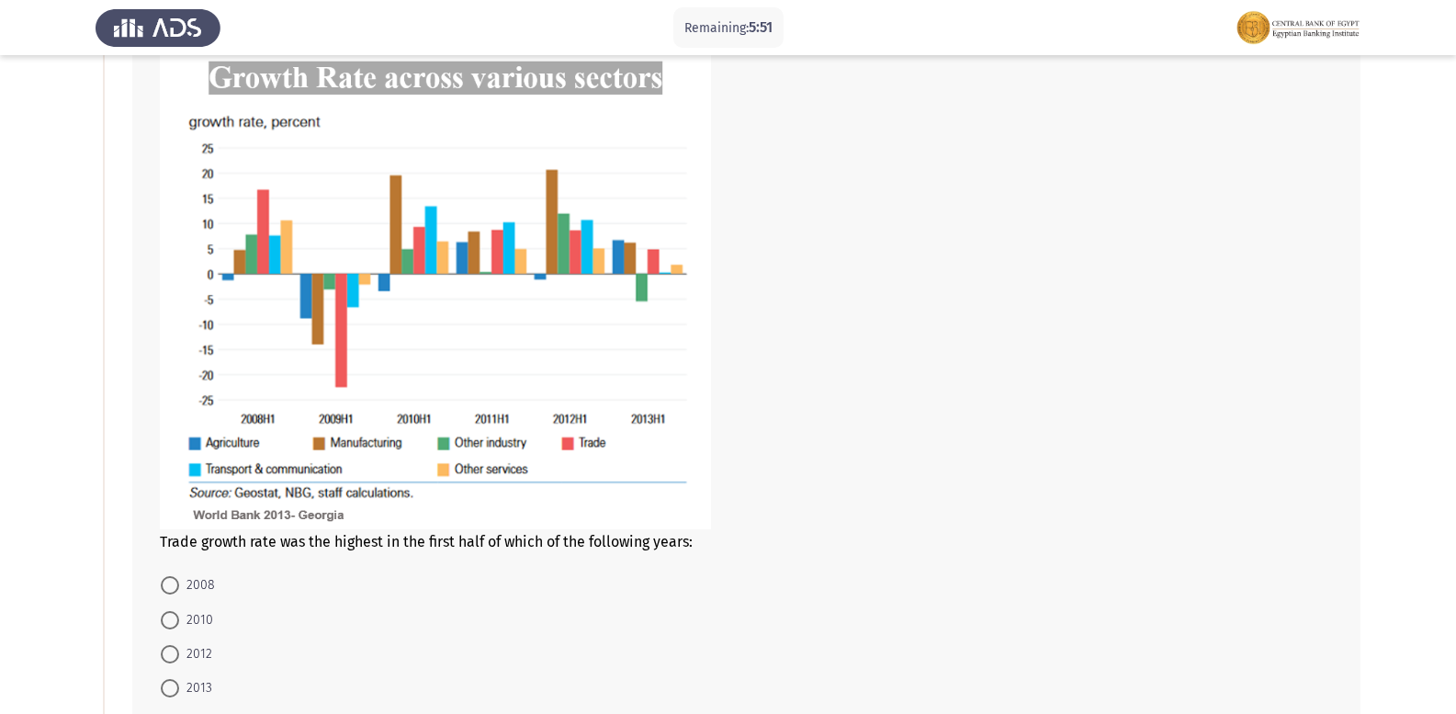
scroll to position [230, 0]
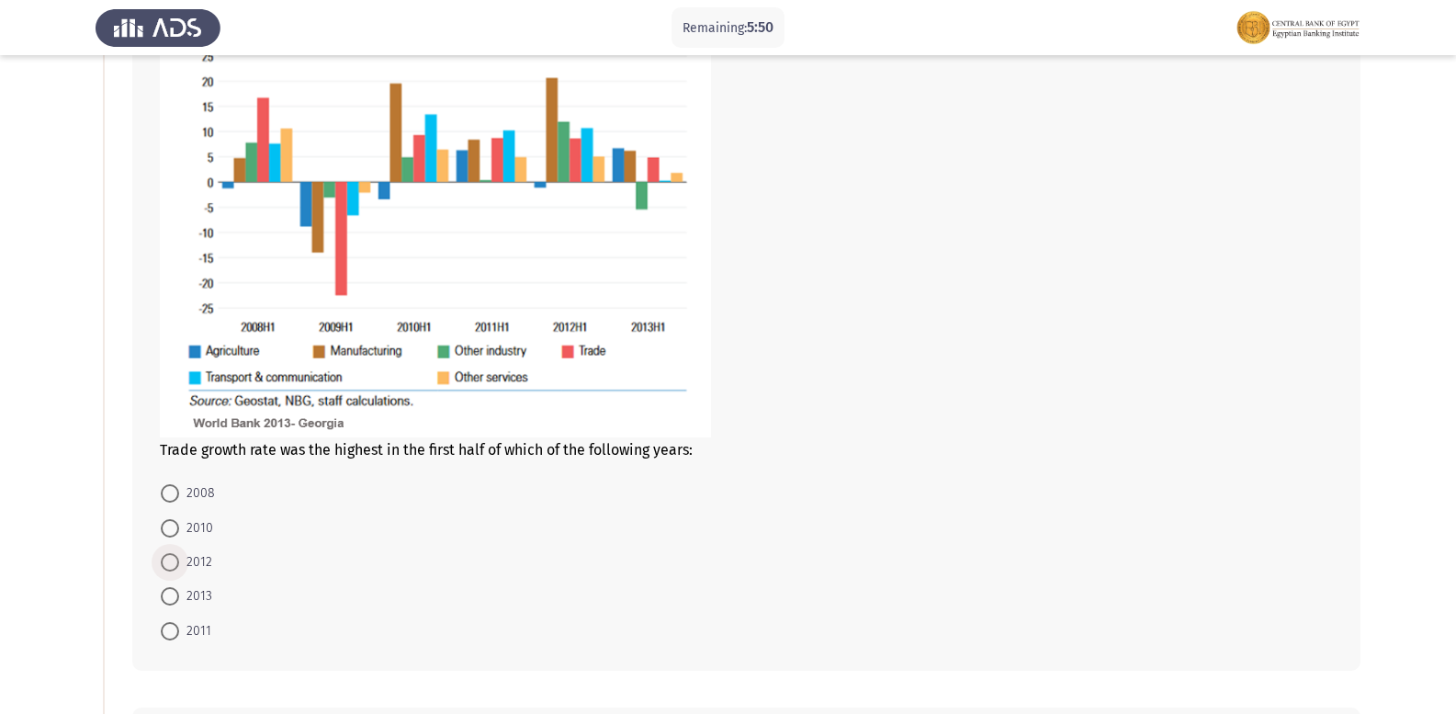
click at [173, 560] on span at bounding box center [170, 562] width 18 height 18
click at [173, 560] on input "2012" at bounding box center [170, 562] width 18 height 18
radio input "true"
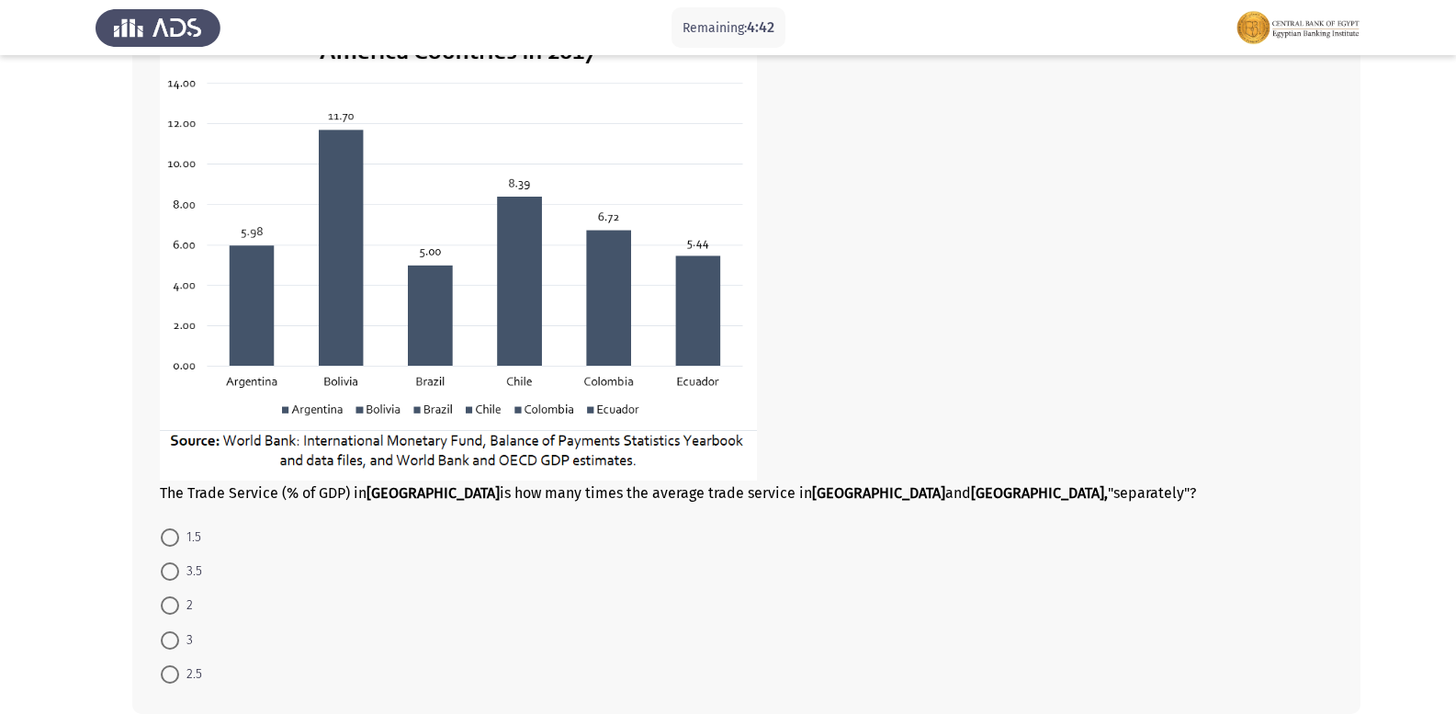
scroll to position [1056, 0]
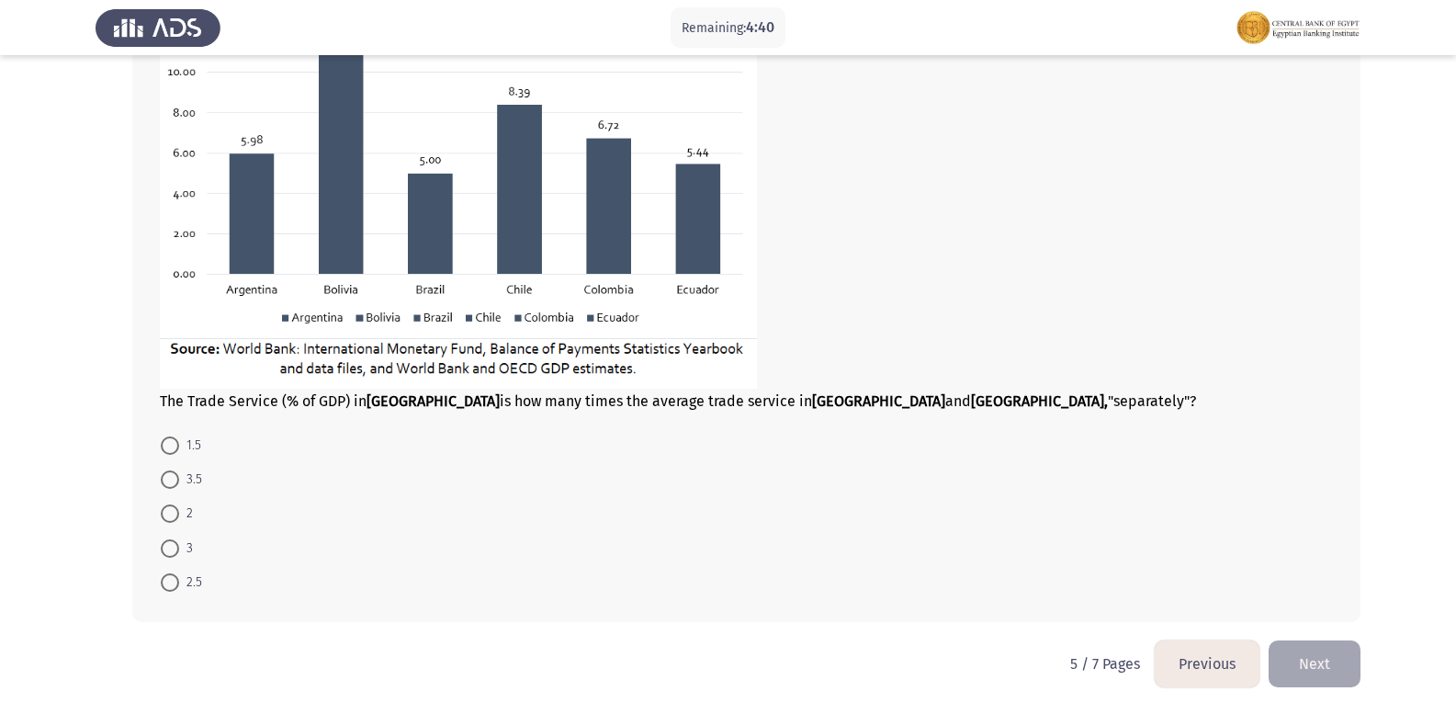
click at [175, 483] on span at bounding box center [170, 479] width 18 height 18
click at [175, 483] on input "3.5" at bounding box center [170, 479] width 18 height 18
radio input "true"
click at [177, 579] on span at bounding box center [170, 582] width 18 height 18
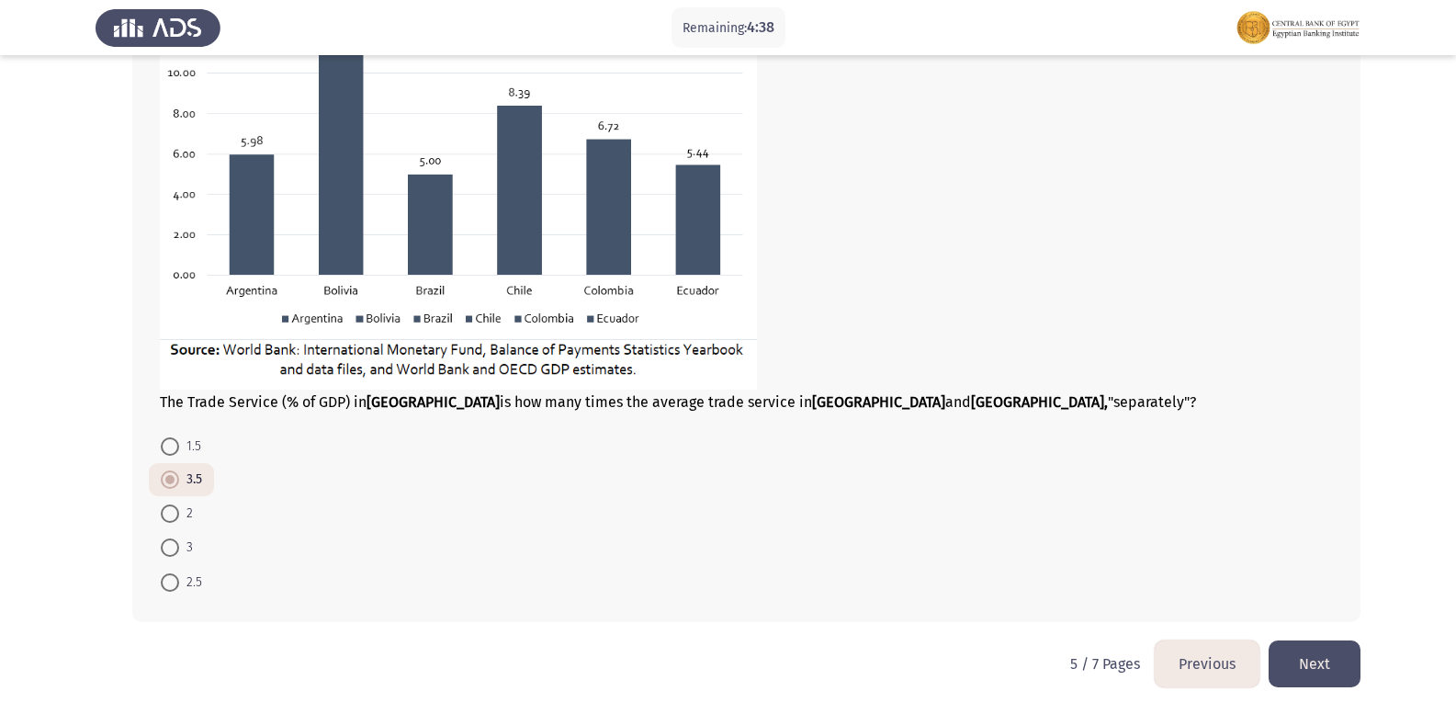
click at [177, 579] on input "2.5" at bounding box center [170, 582] width 18 height 18
radio input "true"
click at [1339, 675] on button "Next" at bounding box center [1315, 663] width 92 height 47
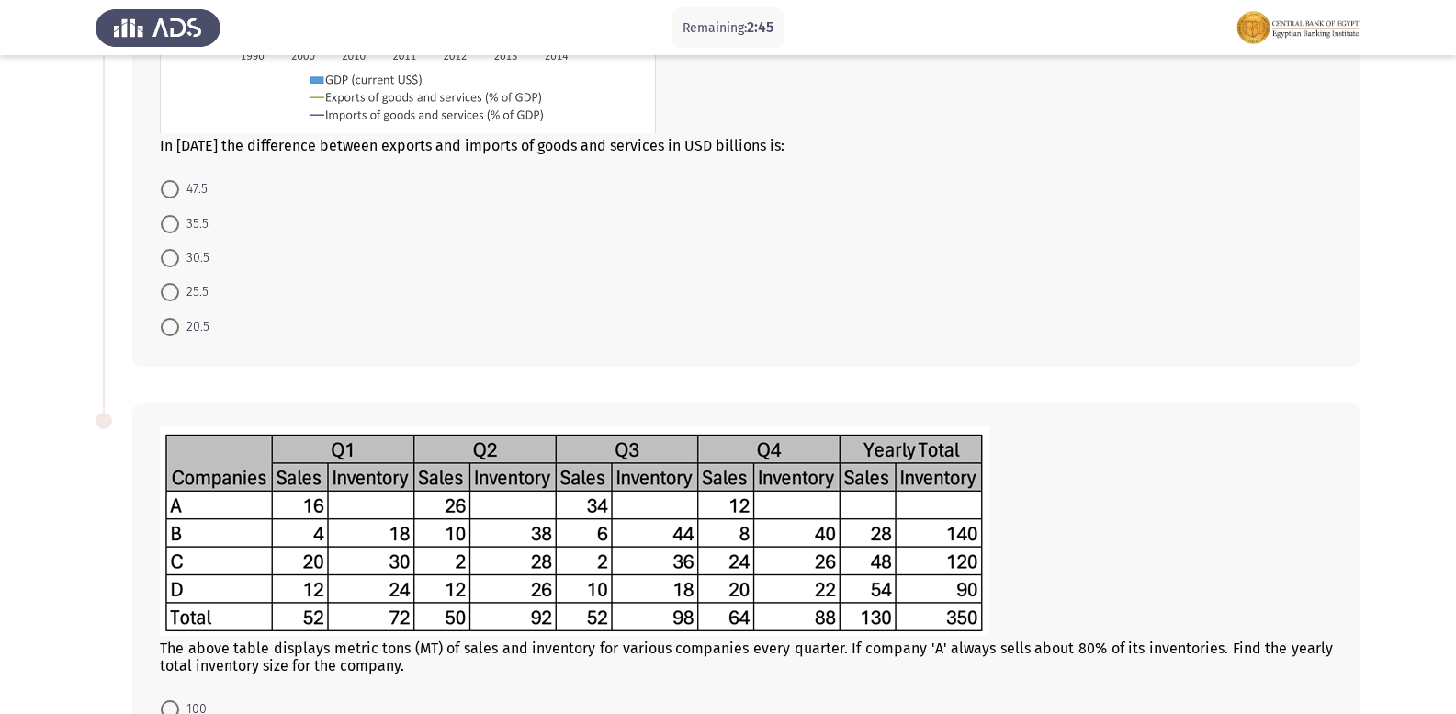
scroll to position [367, 0]
click at [164, 288] on span at bounding box center [170, 290] width 18 height 18
click at [164, 288] on input "25.5" at bounding box center [170, 290] width 18 height 18
radio input "true"
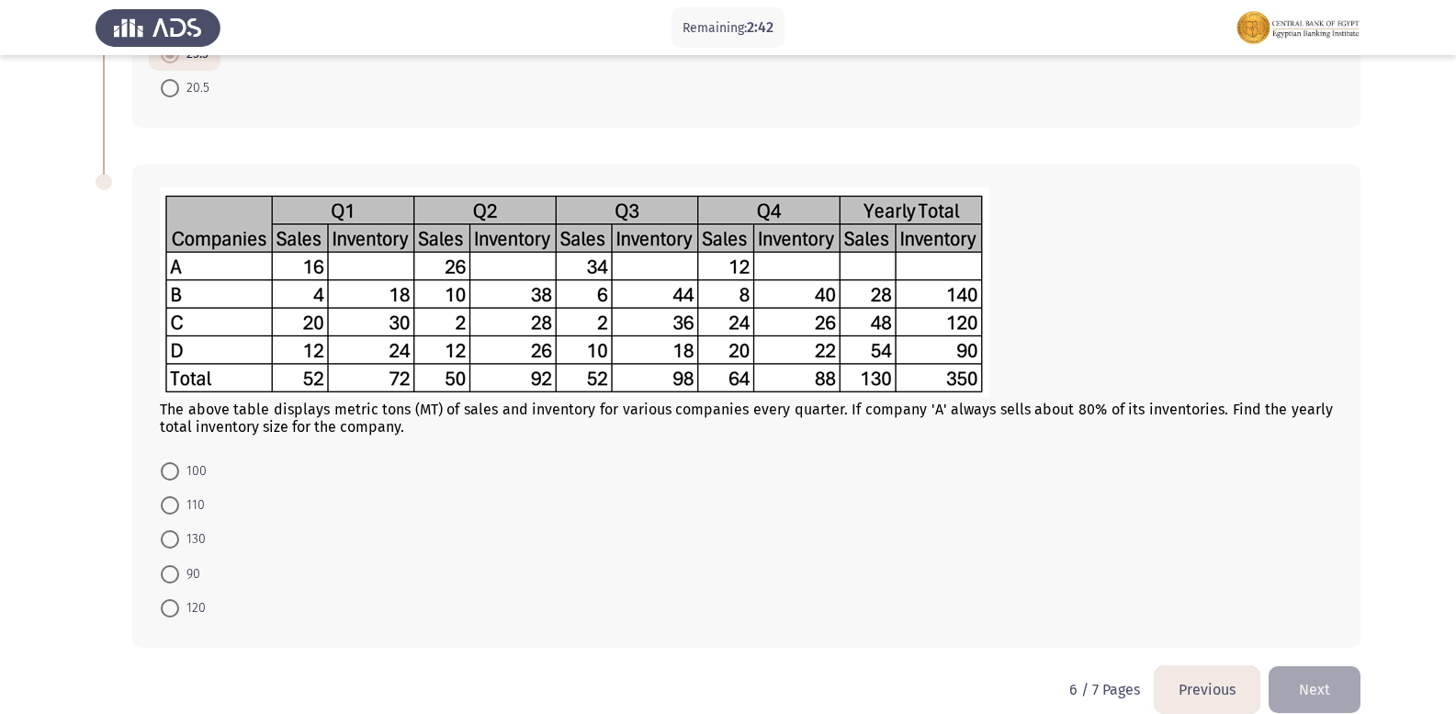
scroll to position [628, 0]
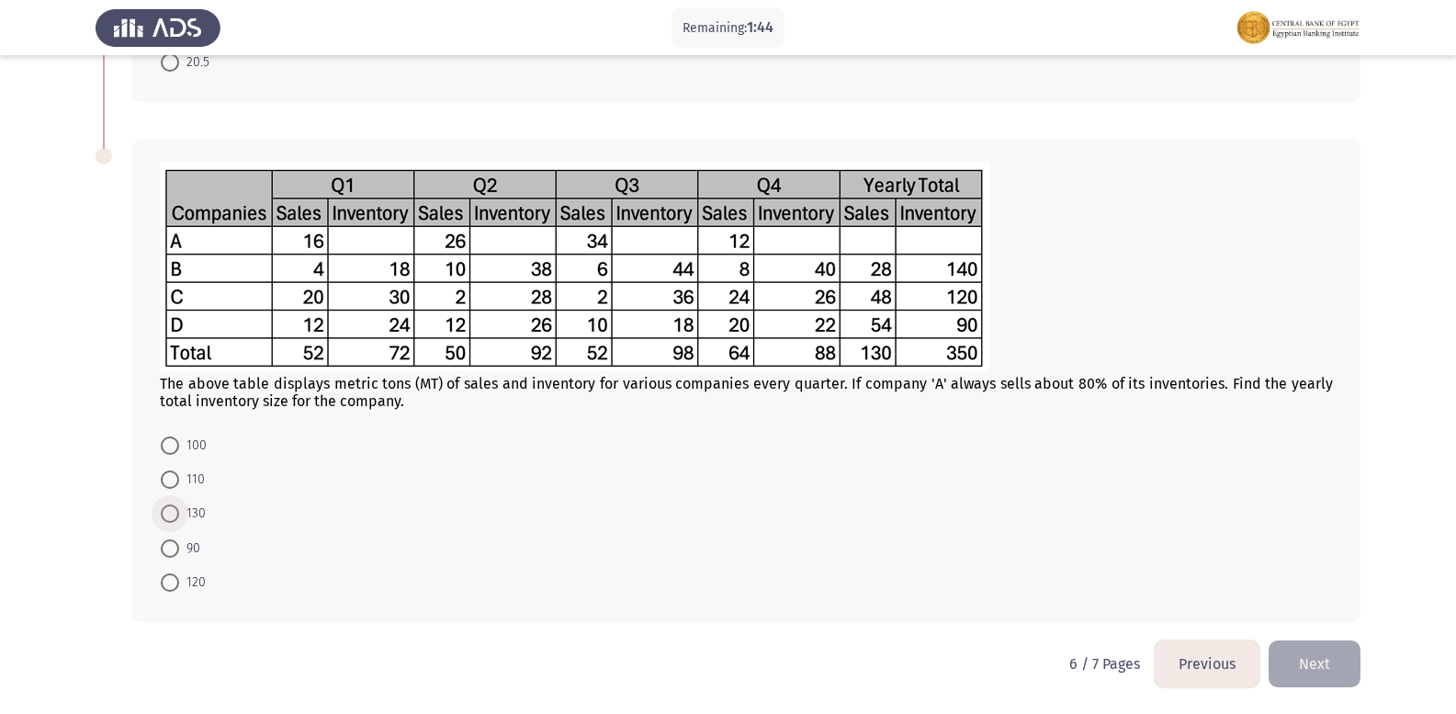
click at [170, 517] on span at bounding box center [170, 513] width 18 height 18
click at [170, 517] on input "130" at bounding box center [170, 513] width 18 height 18
radio input "true"
click at [1334, 670] on button "Next" at bounding box center [1315, 663] width 92 height 47
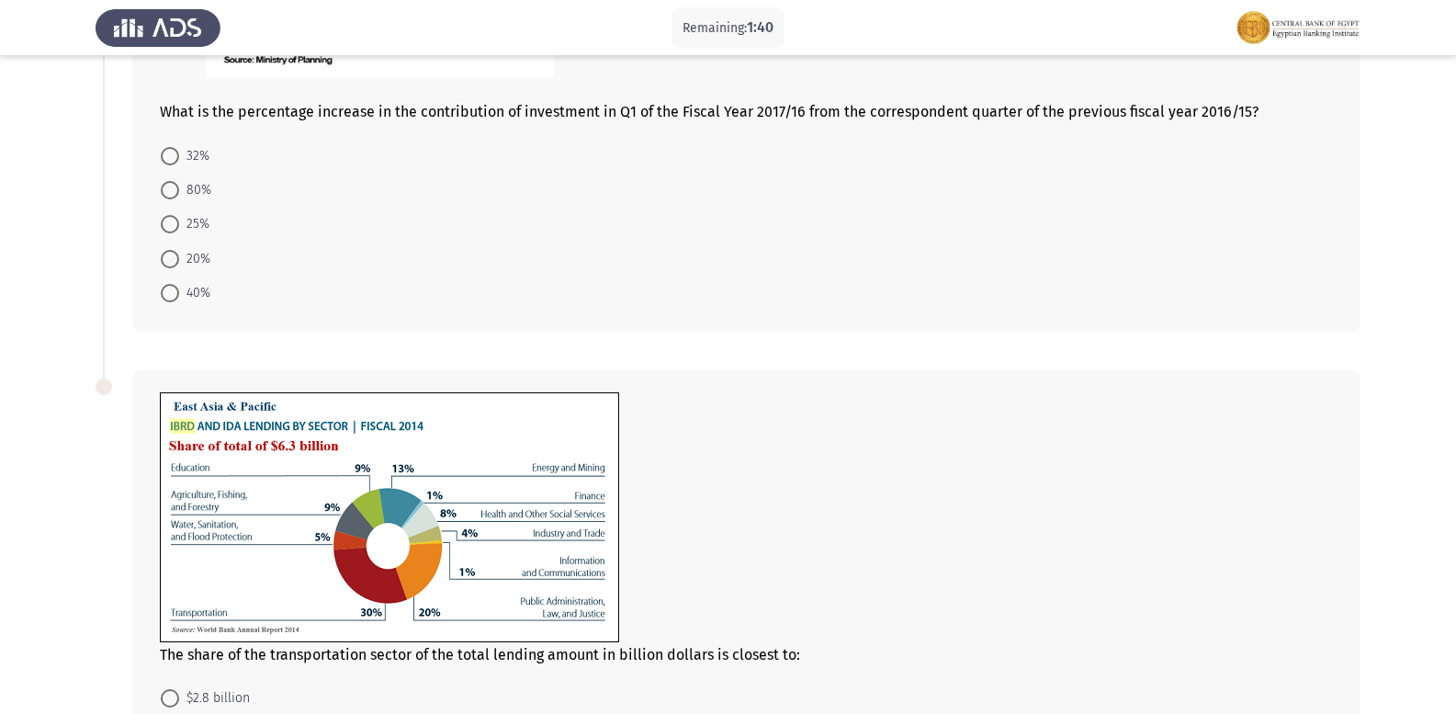
scroll to position [740, 0]
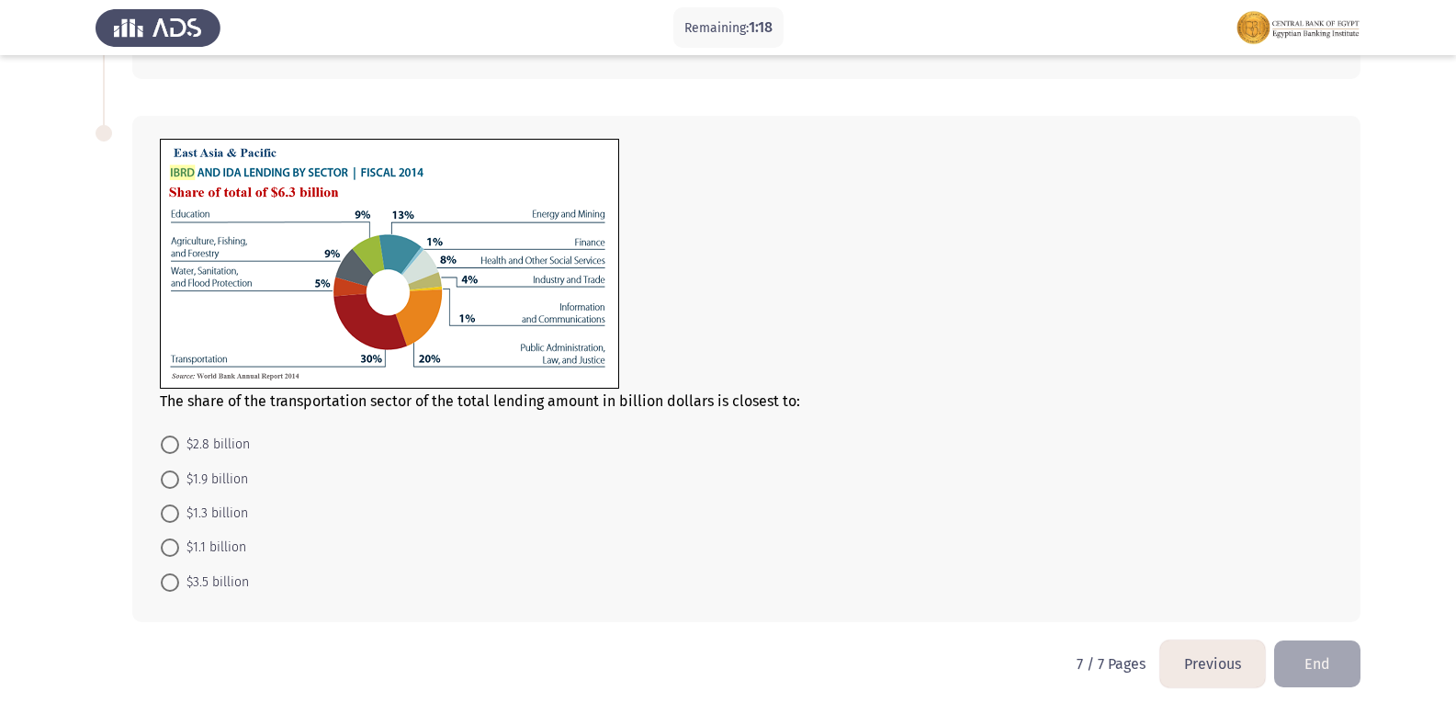
click at [162, 487] on span at bounding box center [170, 479] width 18 height 18
click at [162, 487] on input "$1.9 billion" at bounding box center [170, 479] width 18 height 18
radio input "true"
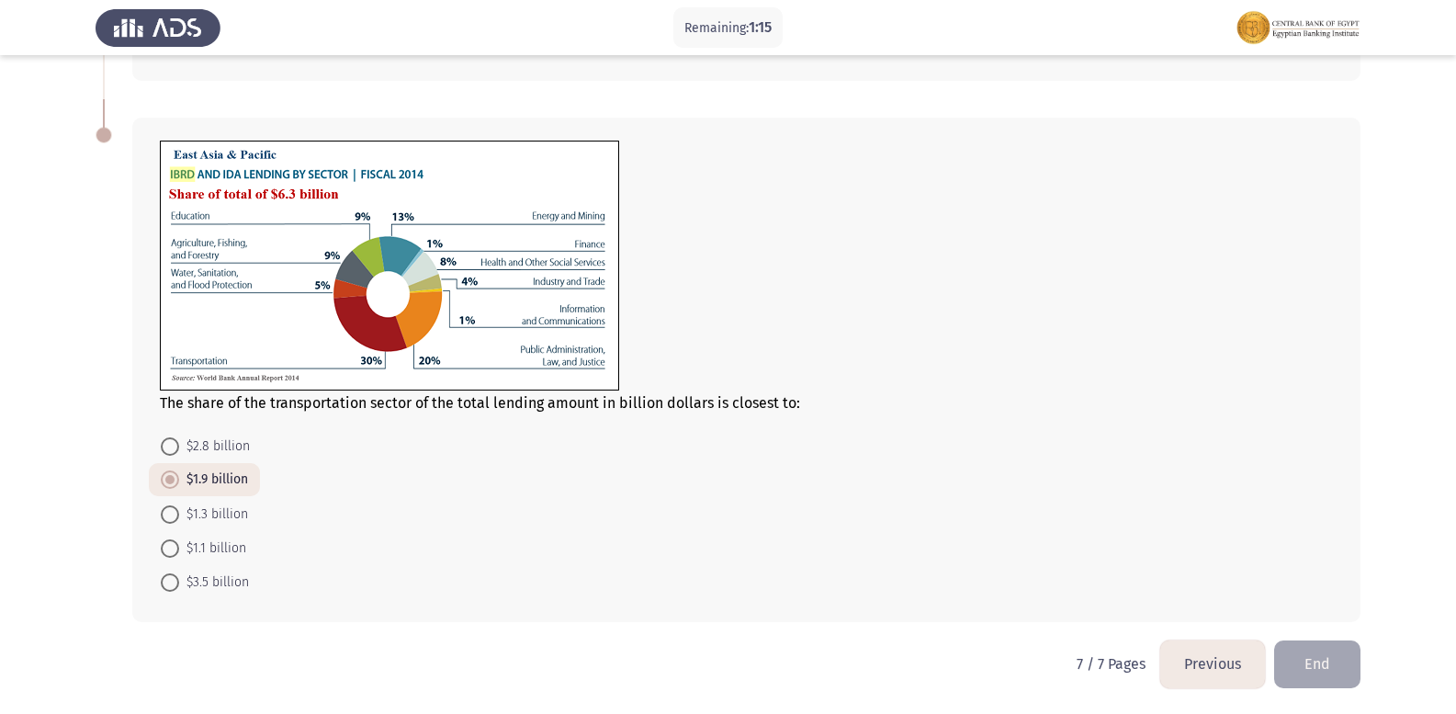
click at [1219, 661] on button "Previous" at bounding box center [1212, 663] width 105 height 47
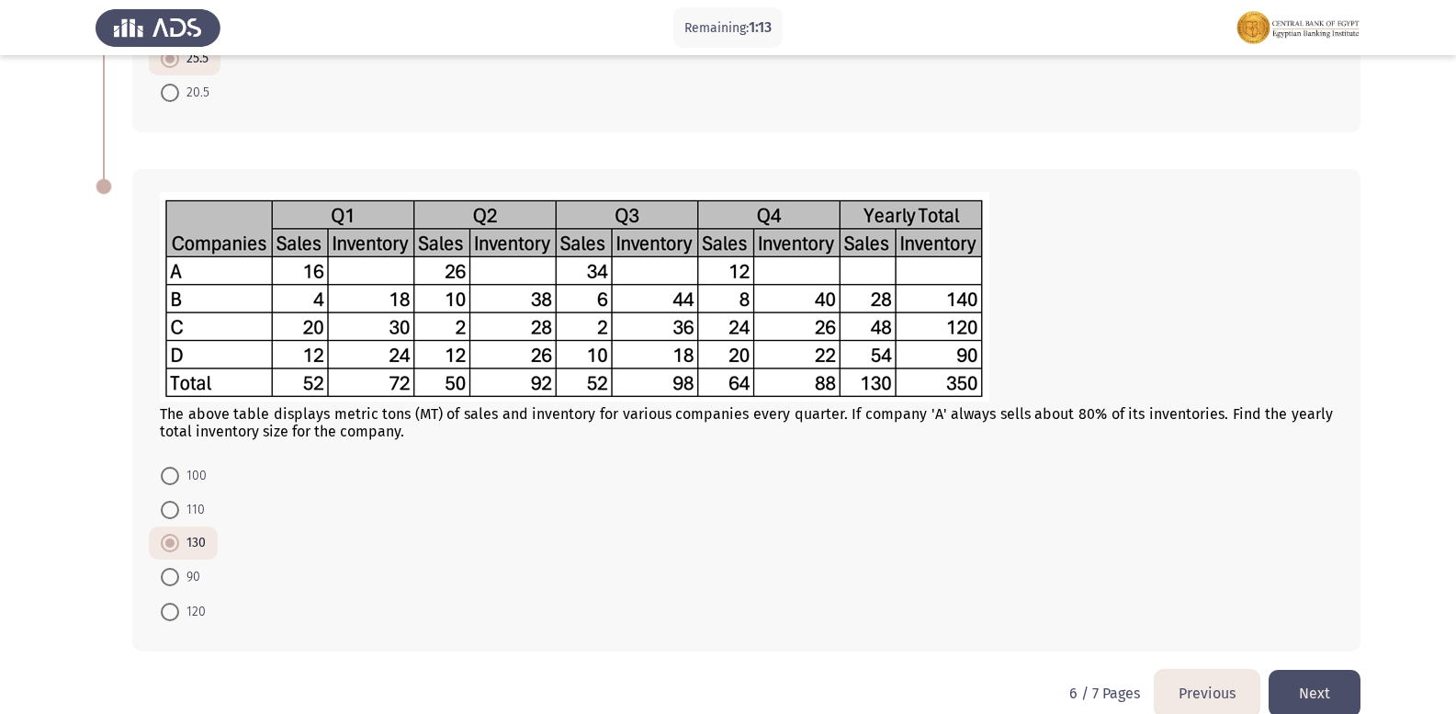
scroll to position [627, 0]
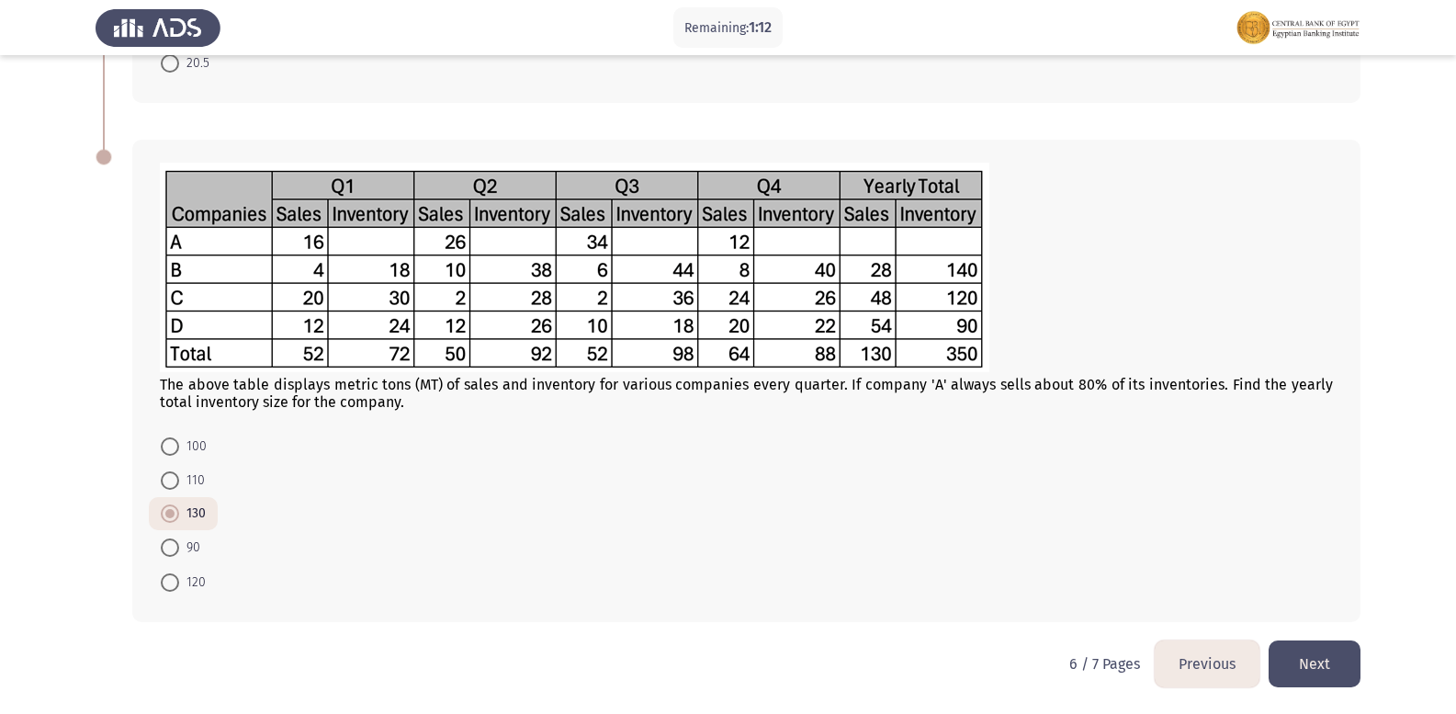
click at [1218, 660] on button "Previous" at bounding box center [1207, 663] width 105 height 47
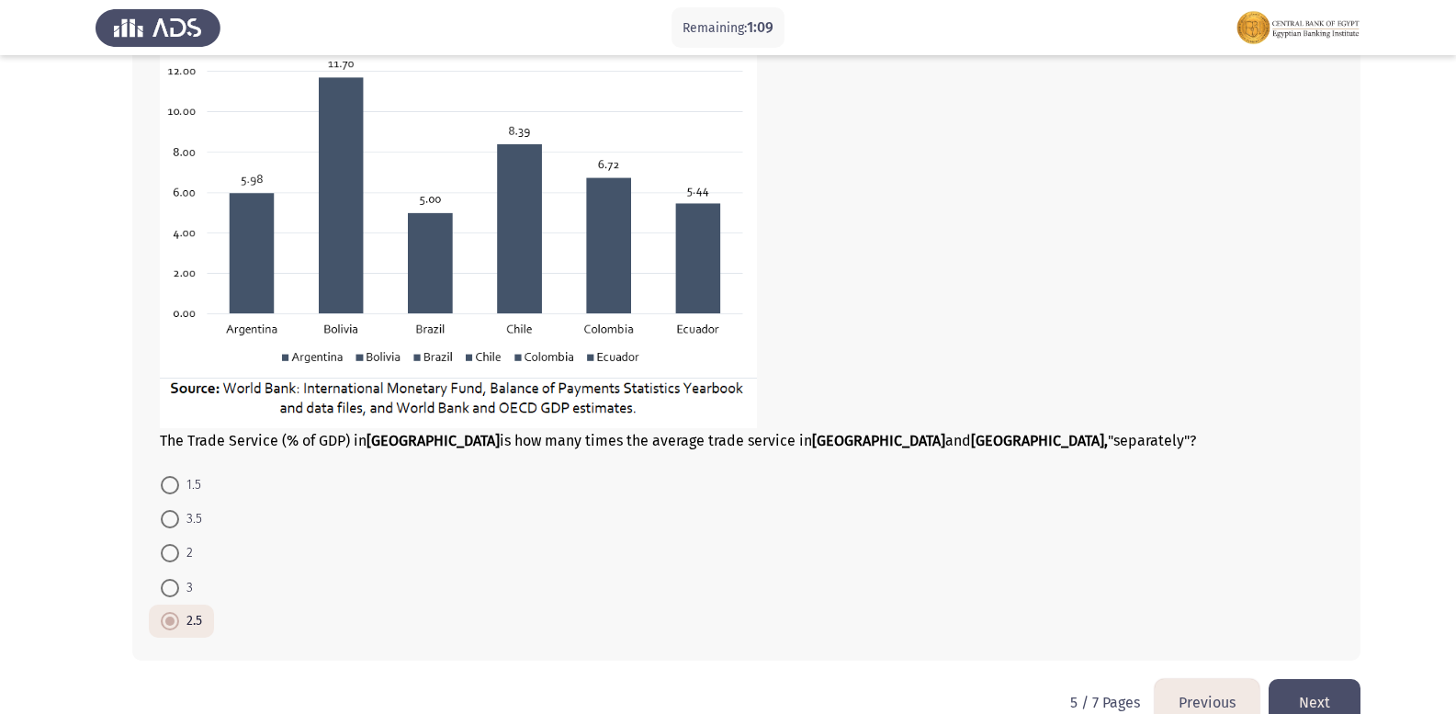
scroll to position [1055, 0]
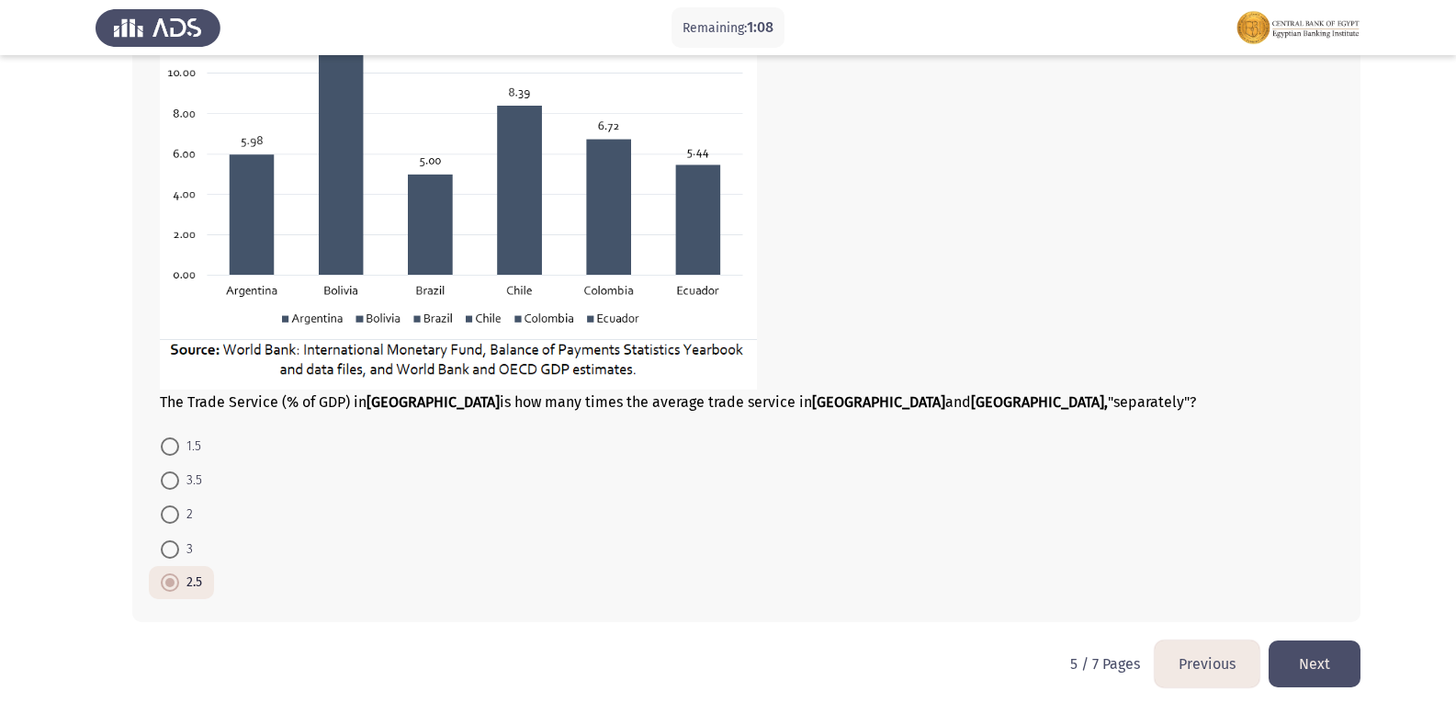
click at [1299, 676] on button "Next" at bounding box center [1315, 663] width 92 height 47
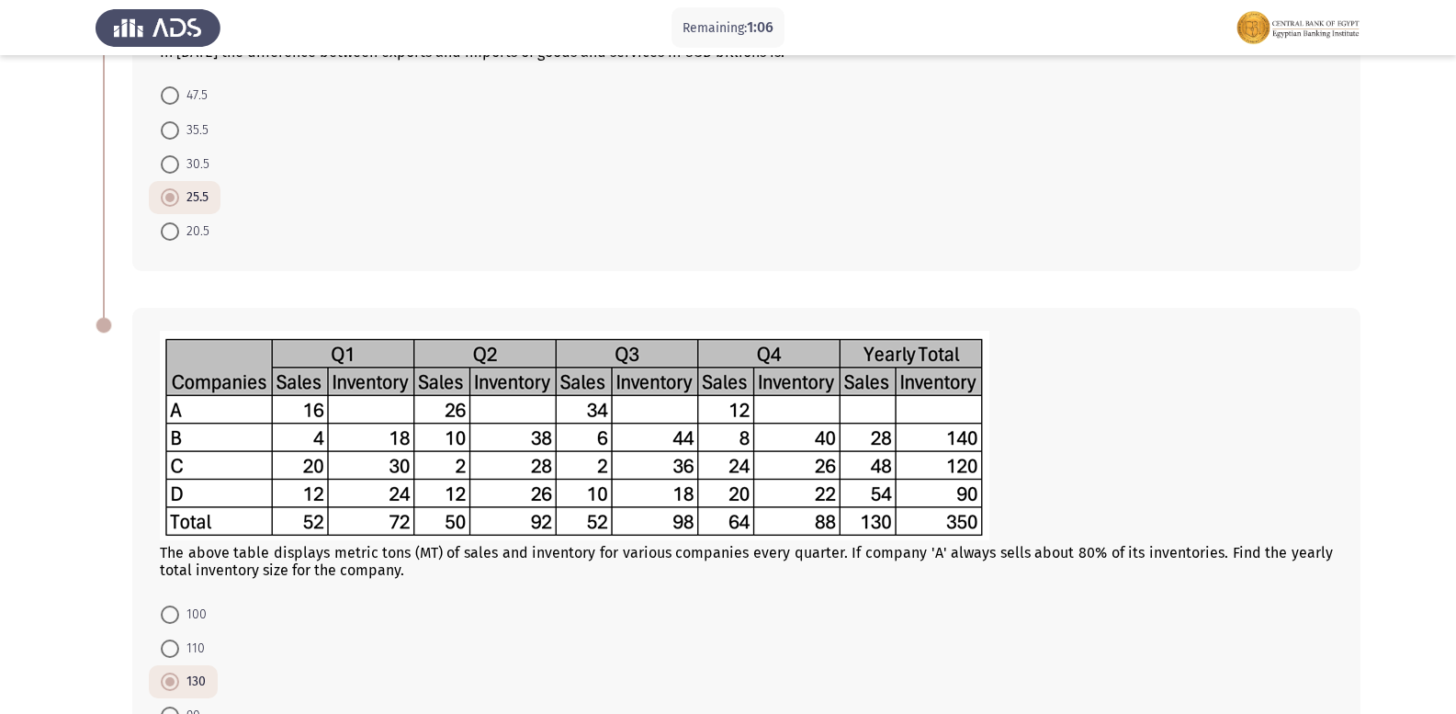
scroll to position [627, 0]
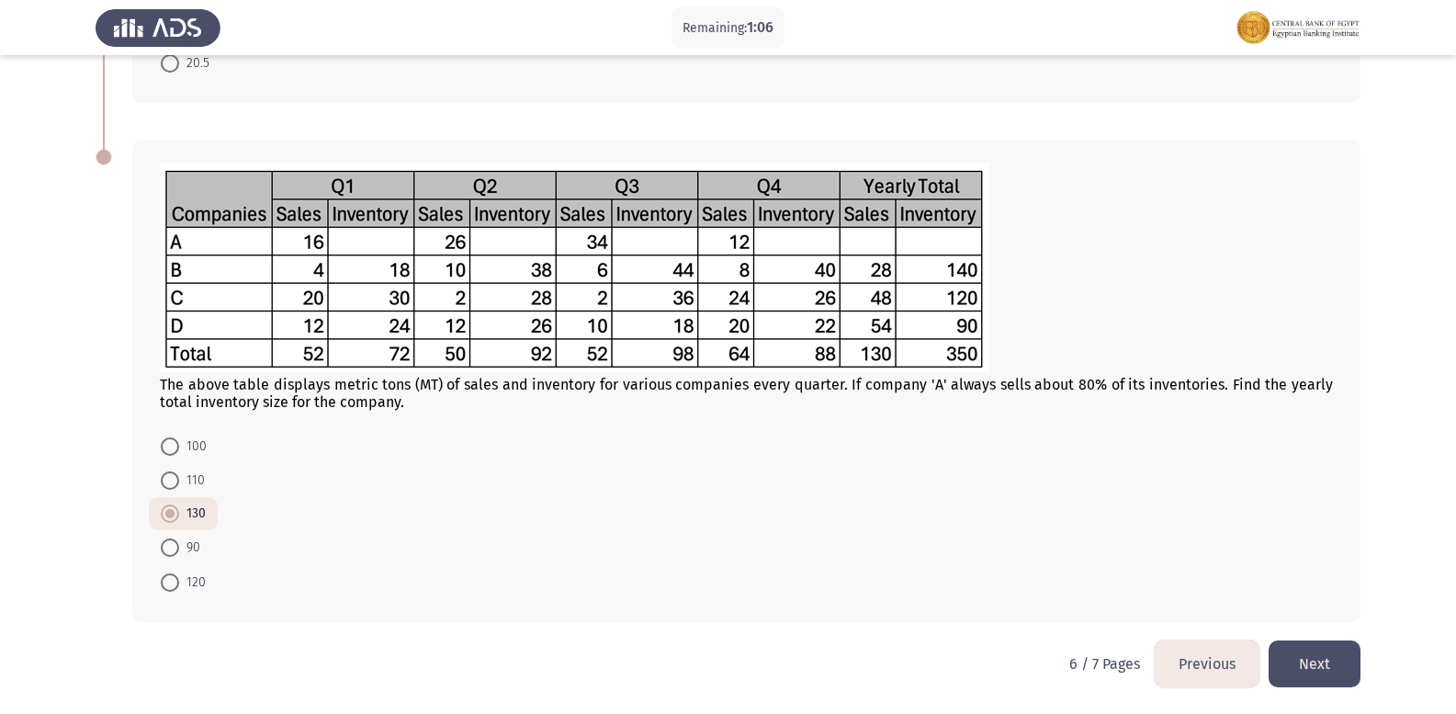
click at [1315, 661] on button "Next" at bounding box center [1315, 663] width 92 height 47
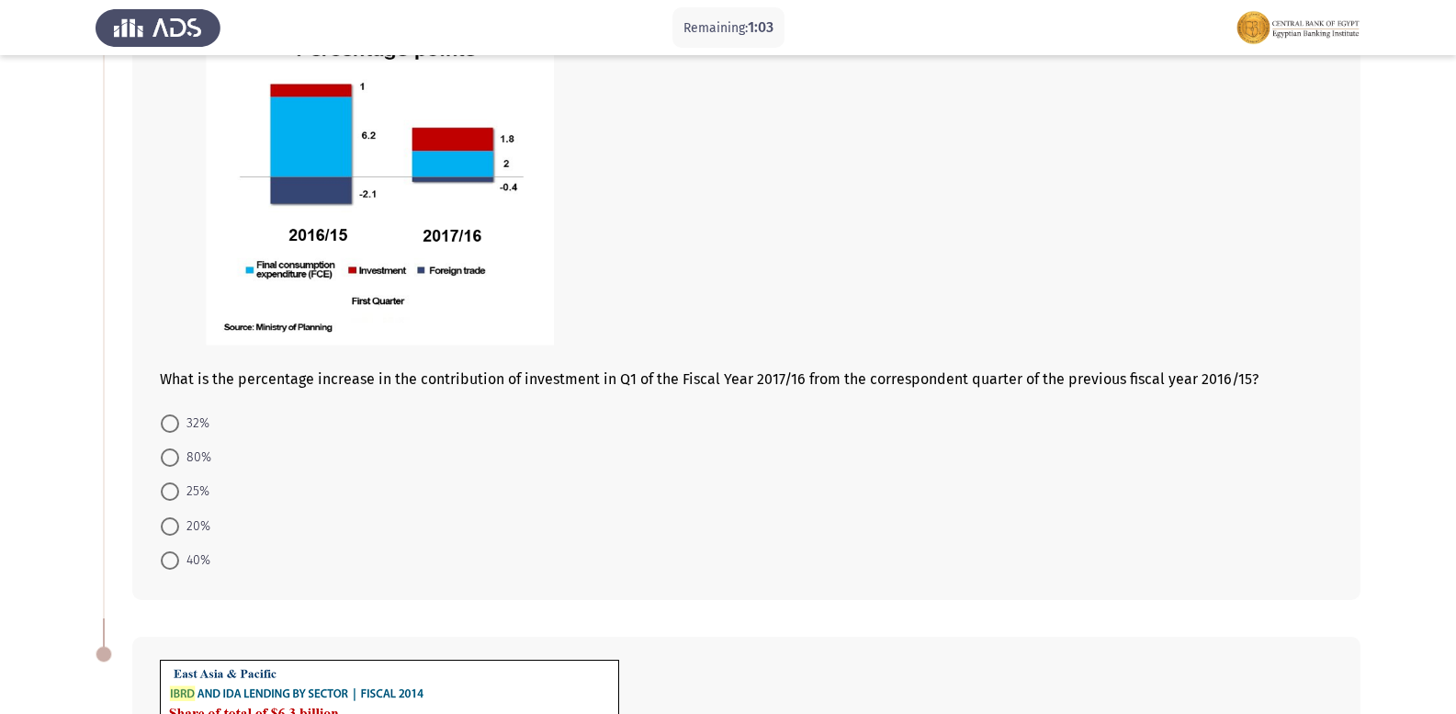
scroll to position [187, 0]
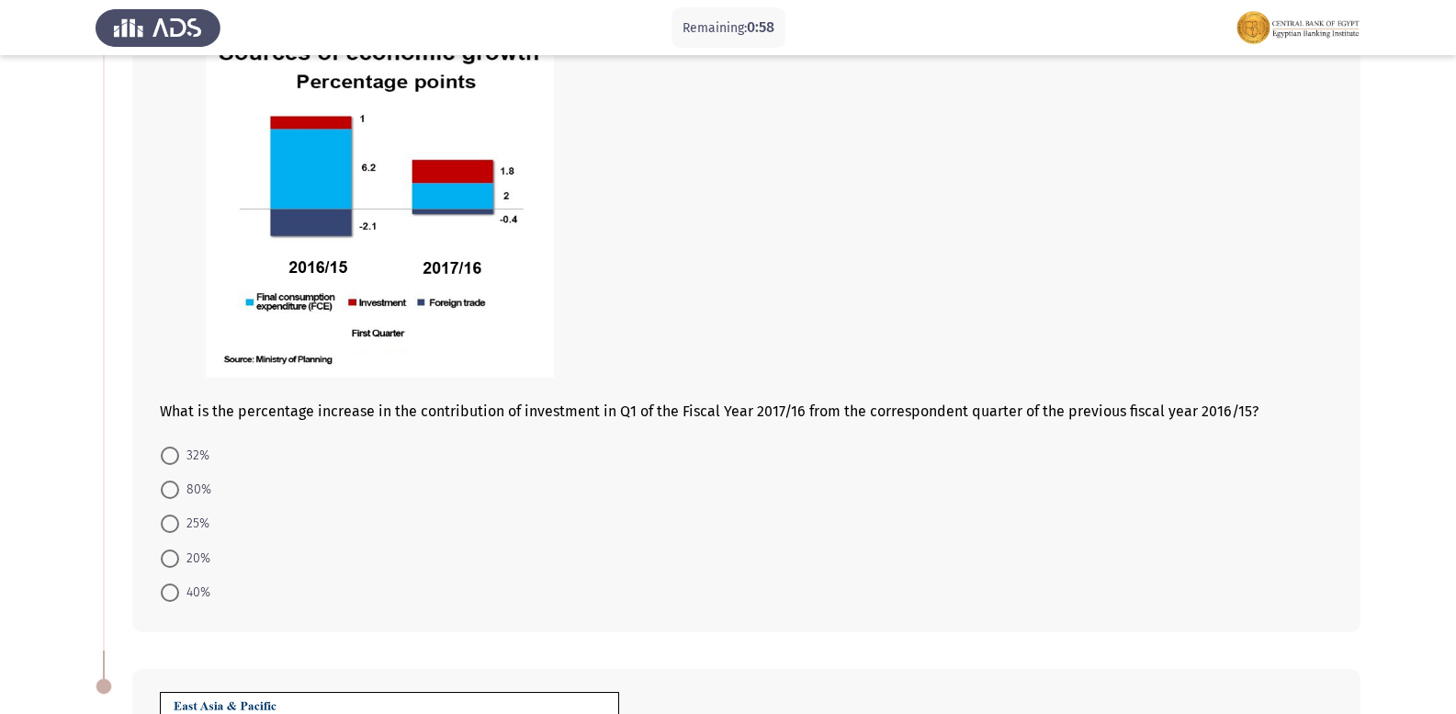
click at [170, 461] on span at bounding box center [170, 455] width 18 height 18
click at [170, 461] on input "32%" at bounding box center [170, 455] width 18 height 18
radio input "true"
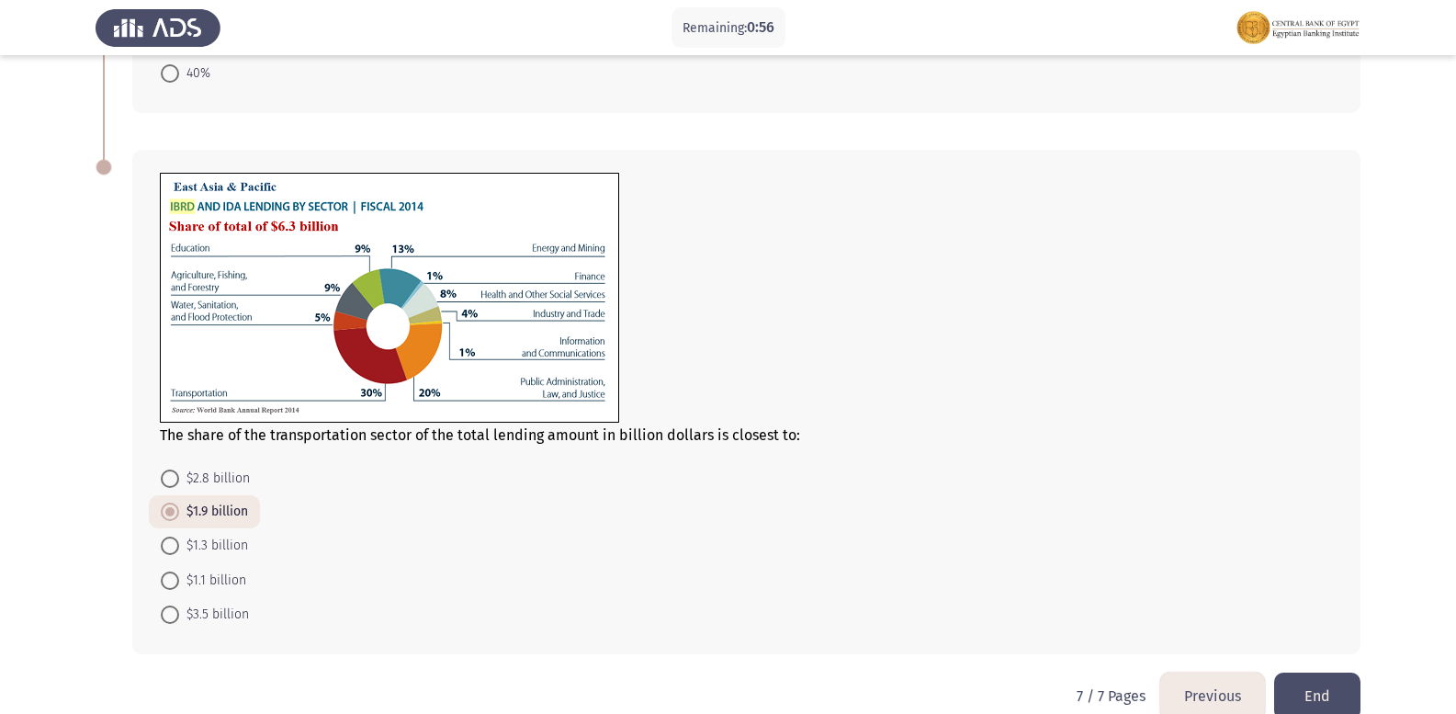
scroll to position [738, 0]
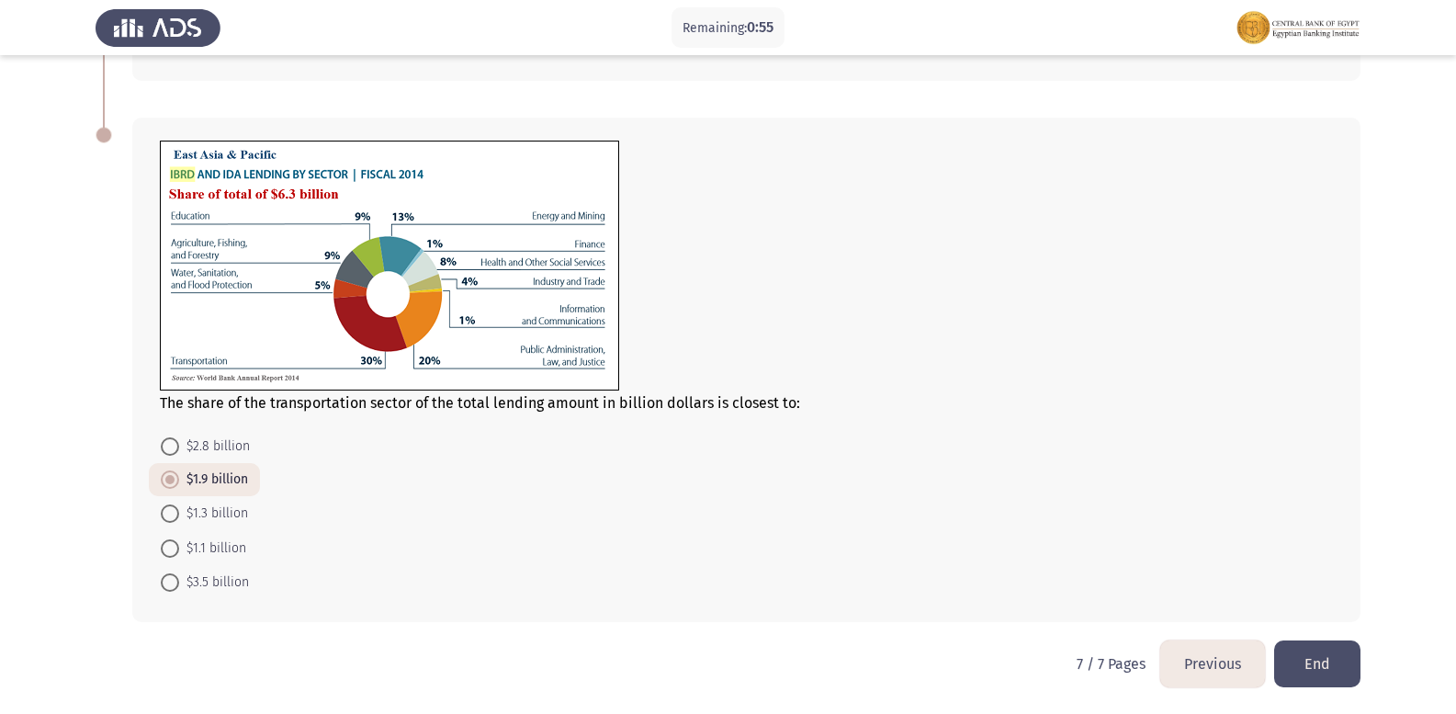
click at [1207, 661] on button "Previous" at bounding box center [1212, 663] width 105 height 47
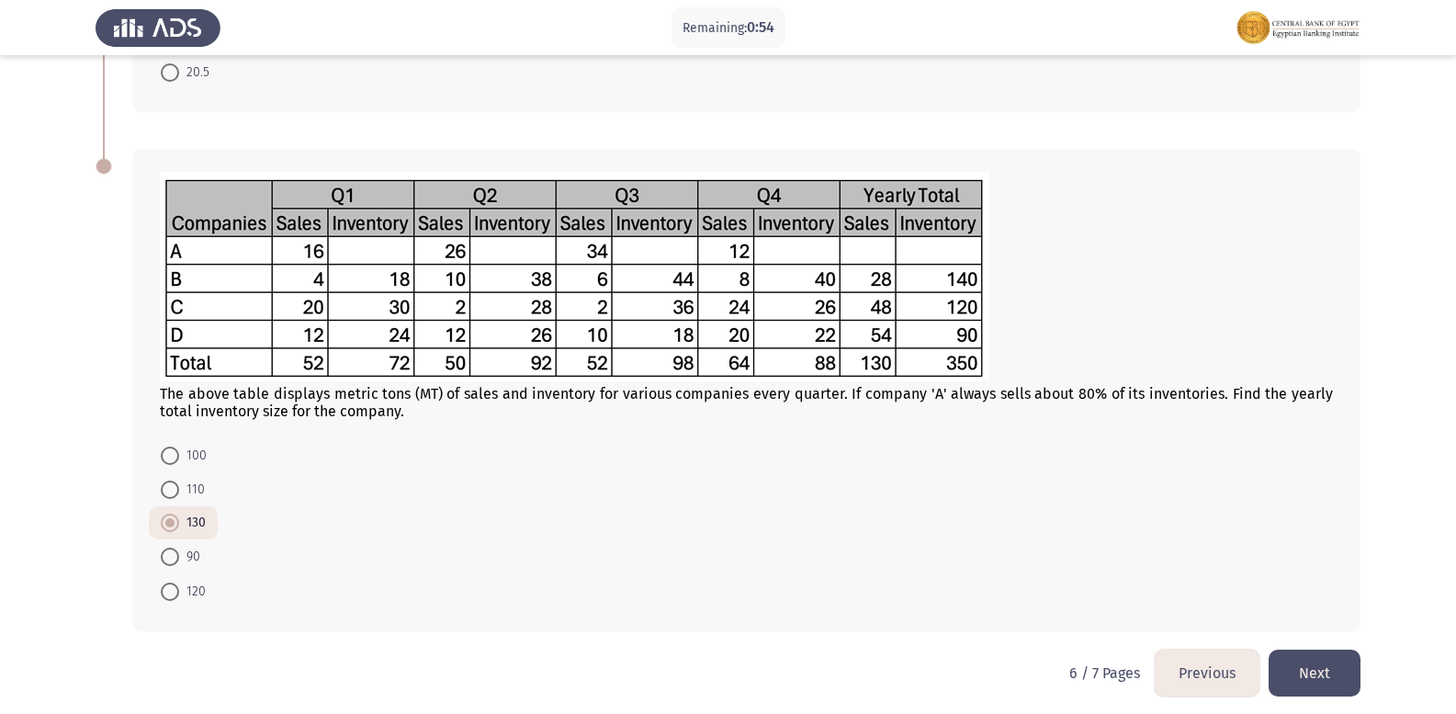
scroll to position [627, 0]
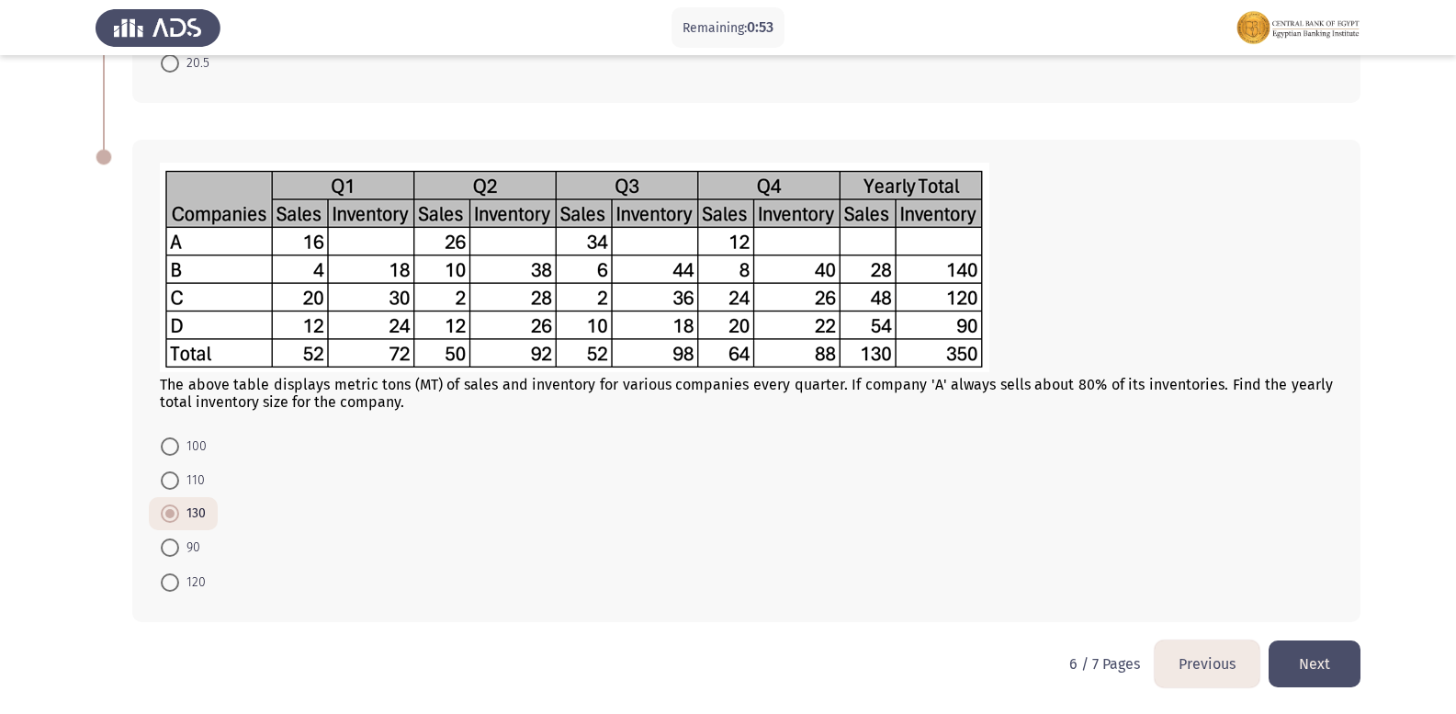
click at [1202, 647] on button "Previous" at bounding box center [1207, 663] width 105 height 47
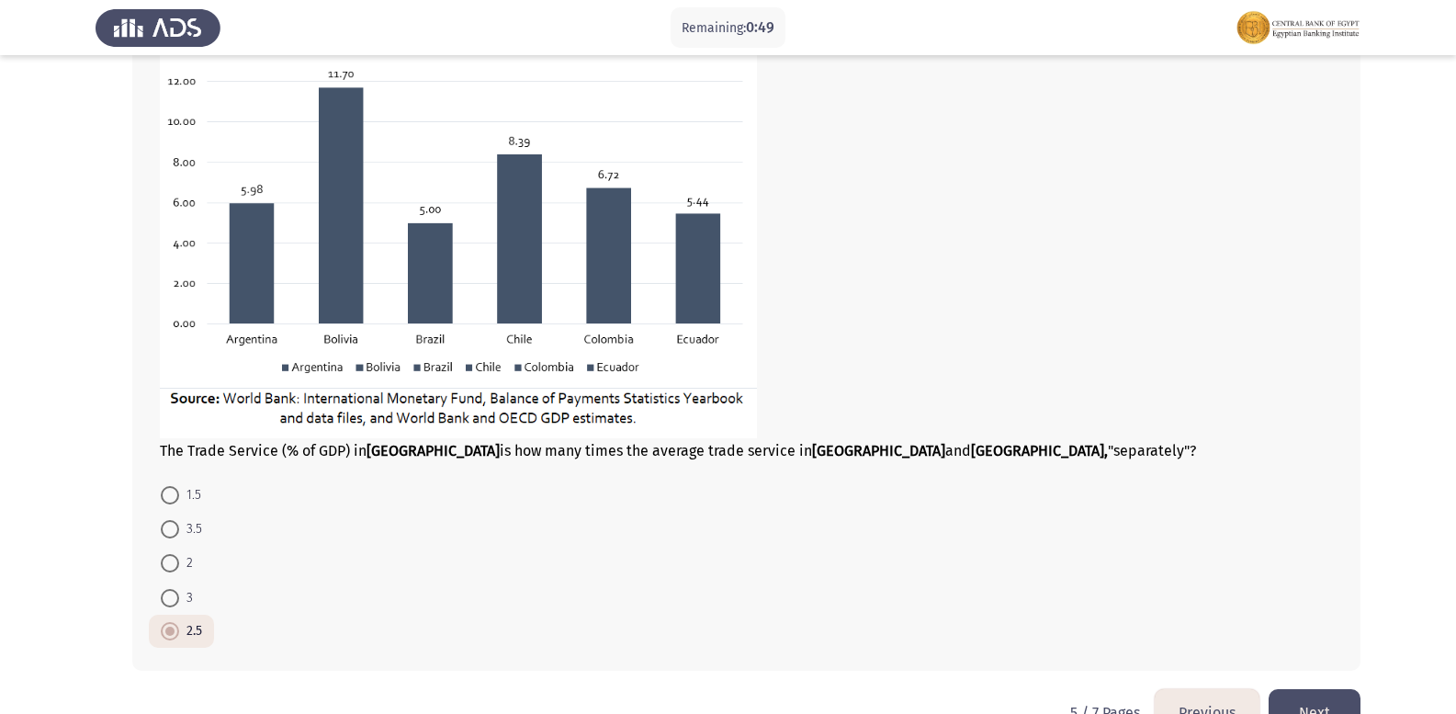
scroll to position [1055, 0]
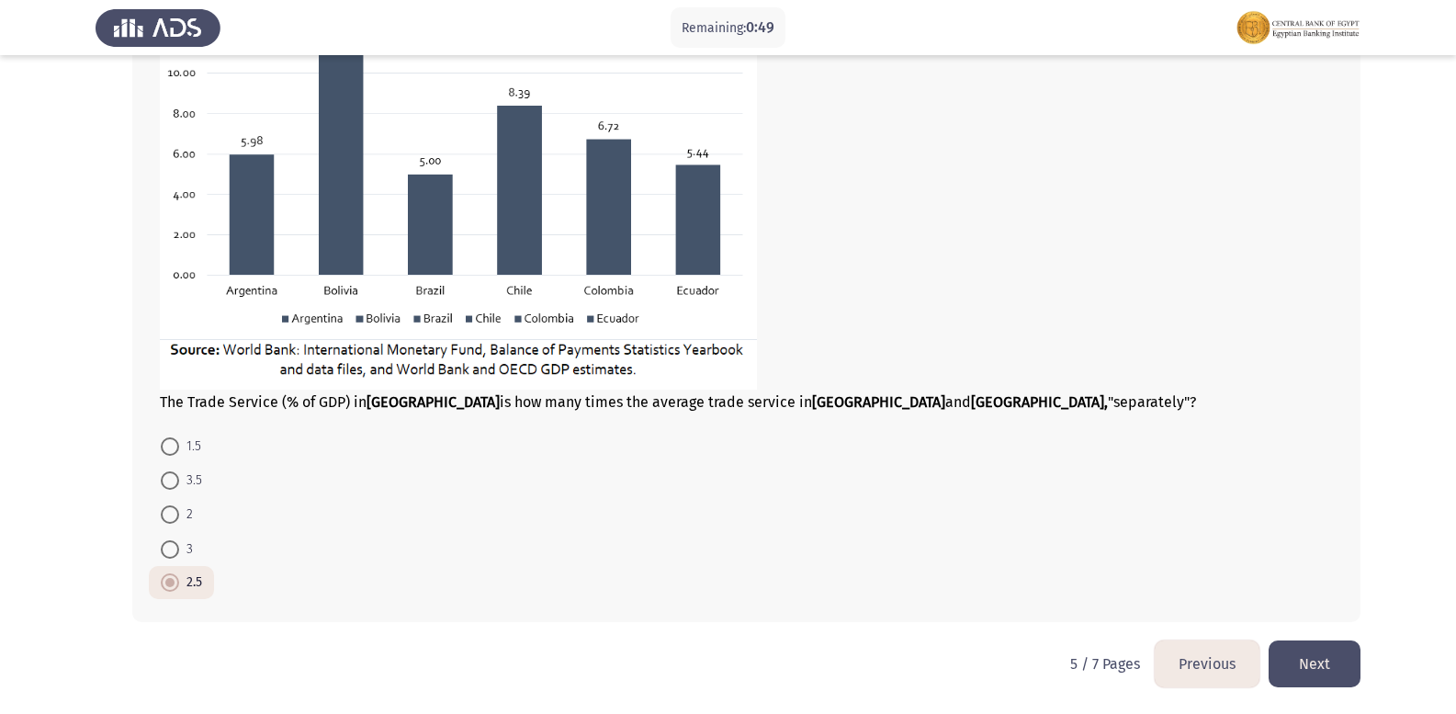
click at [1197, 658] on button "Previous" at bounding box center [1207, 663] width 105 height 47
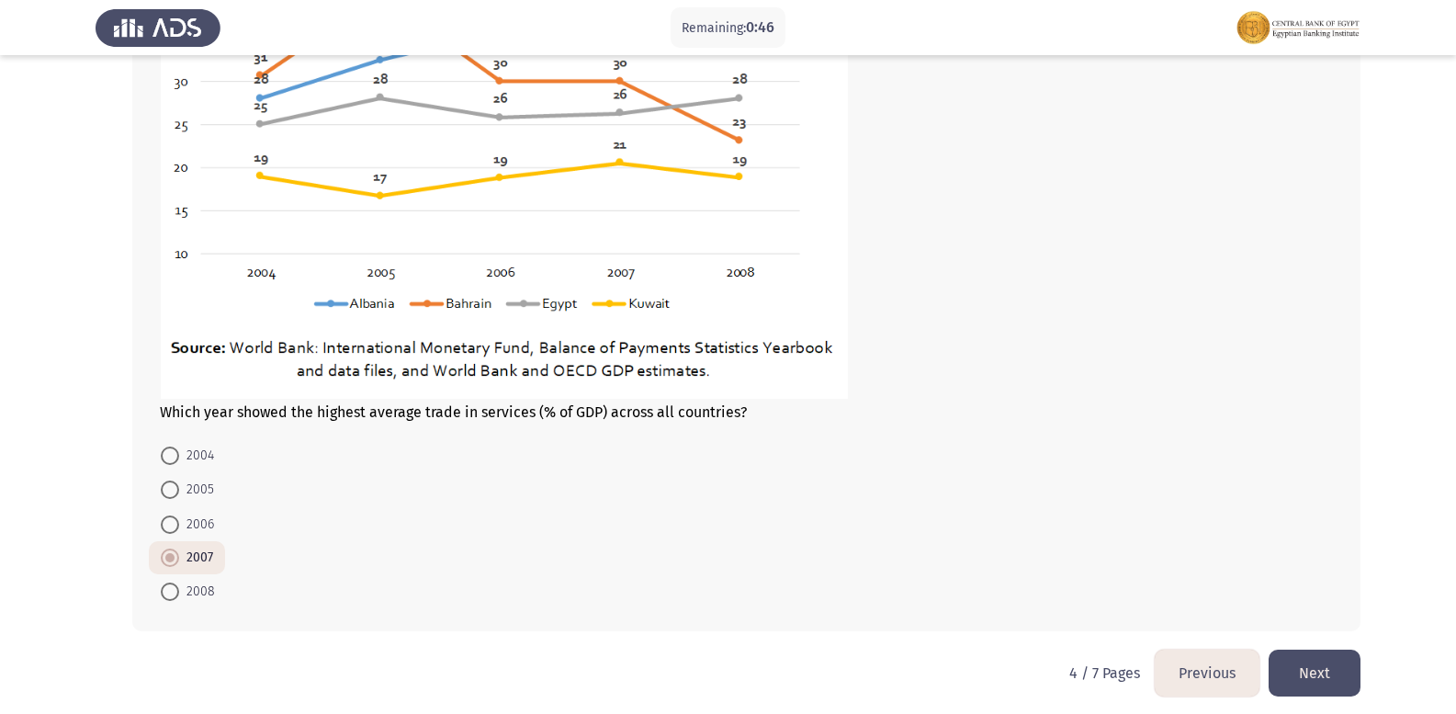
scroll to position [852, 0]
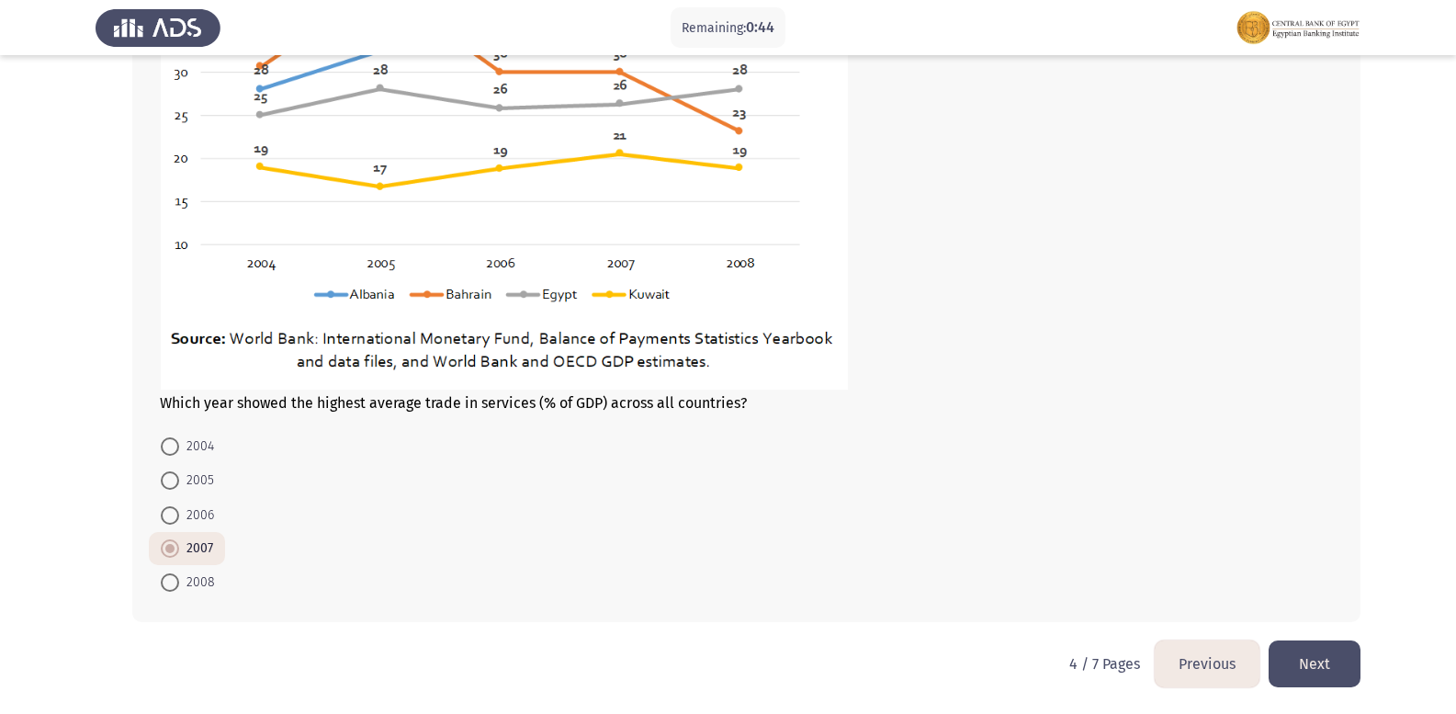
click at [1225, 649] on button "Previous" at bounding box center [1207, 663] width 105 height 47
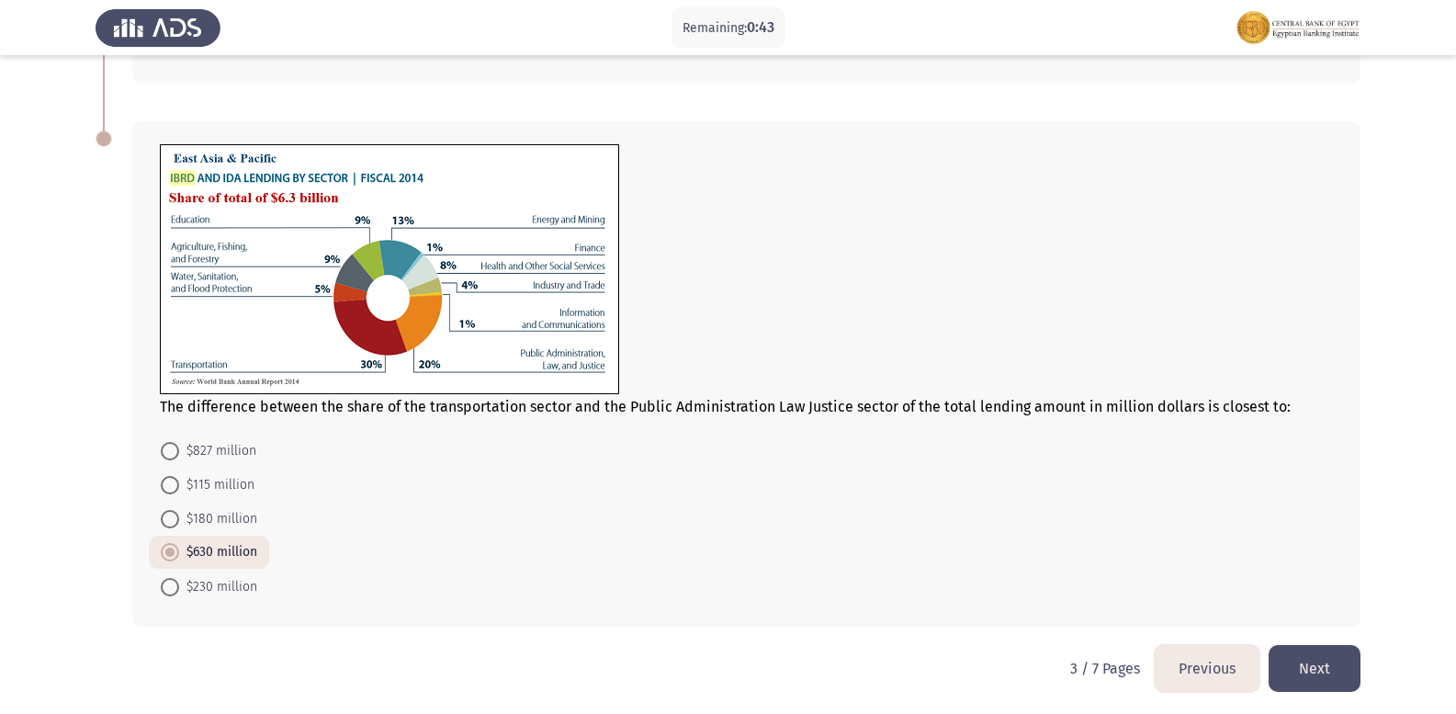
scroll to position [752, 0]
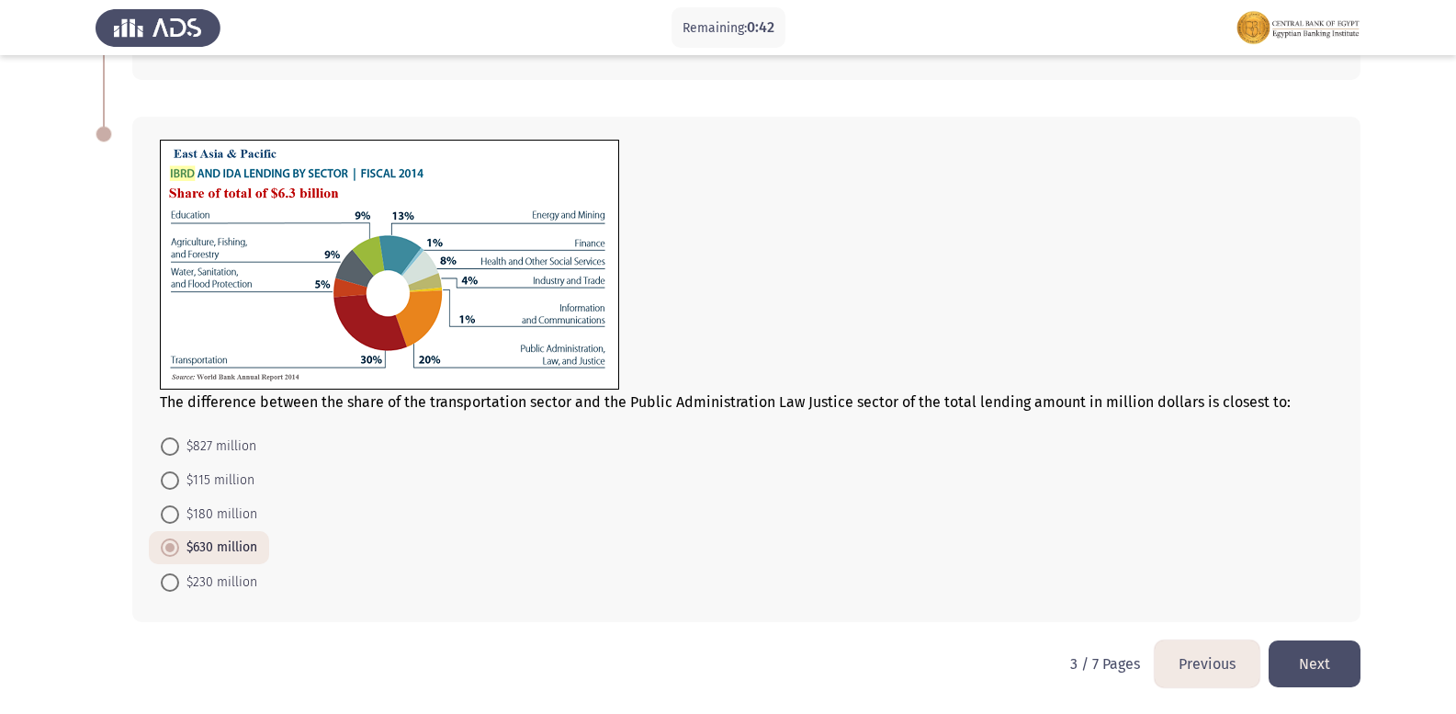
click at [1219, 652] on button "Previous" at bounding box center [1207, 663] width 105 height 47
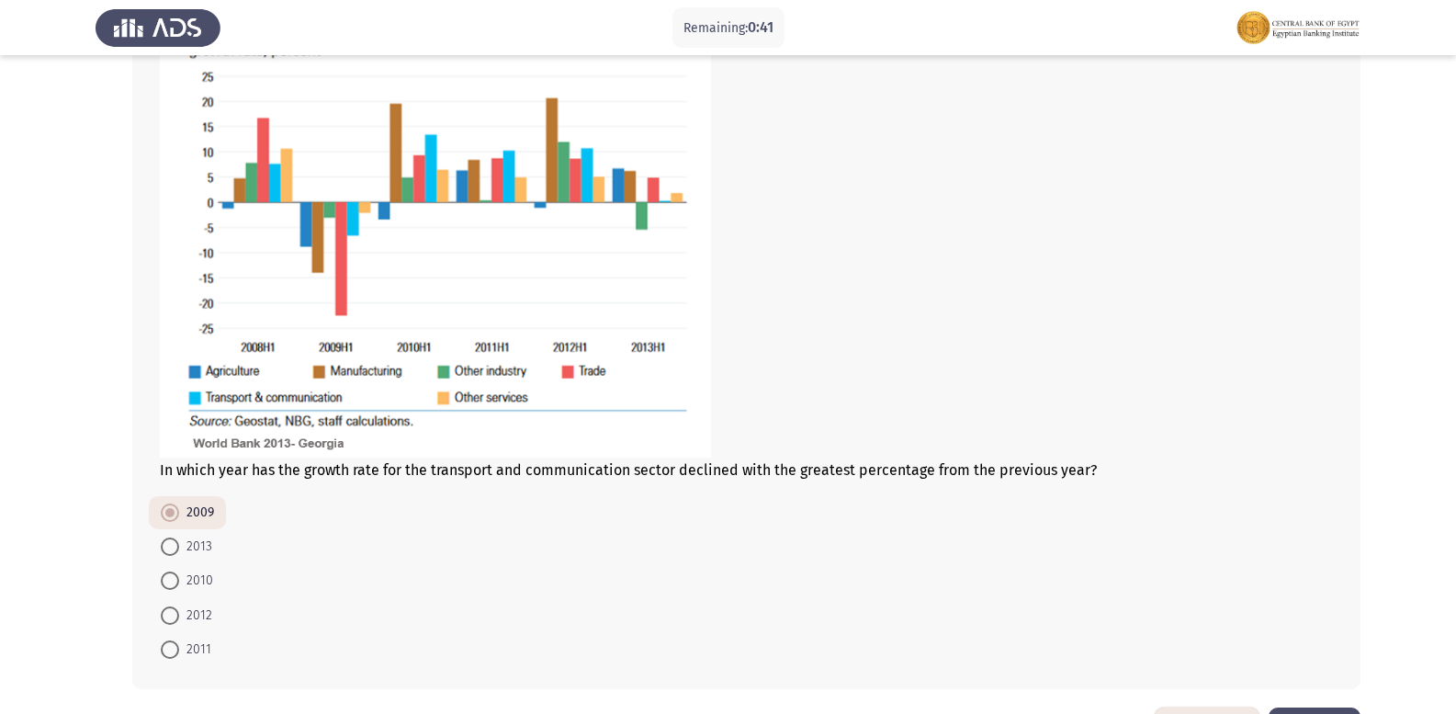
scroll to position [986, 0]
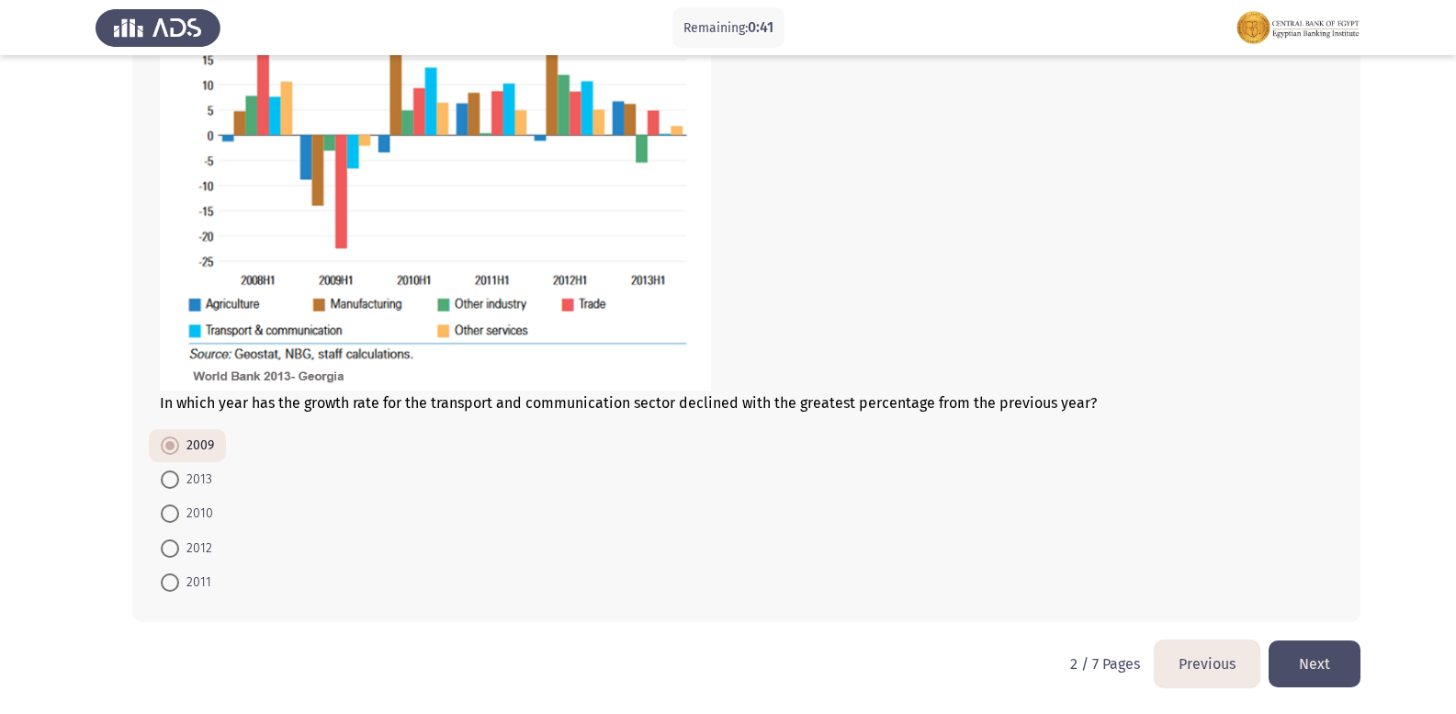
click at [1219, 651] on button "Previous" at bounding box center [1207, 663] width 105 height 47
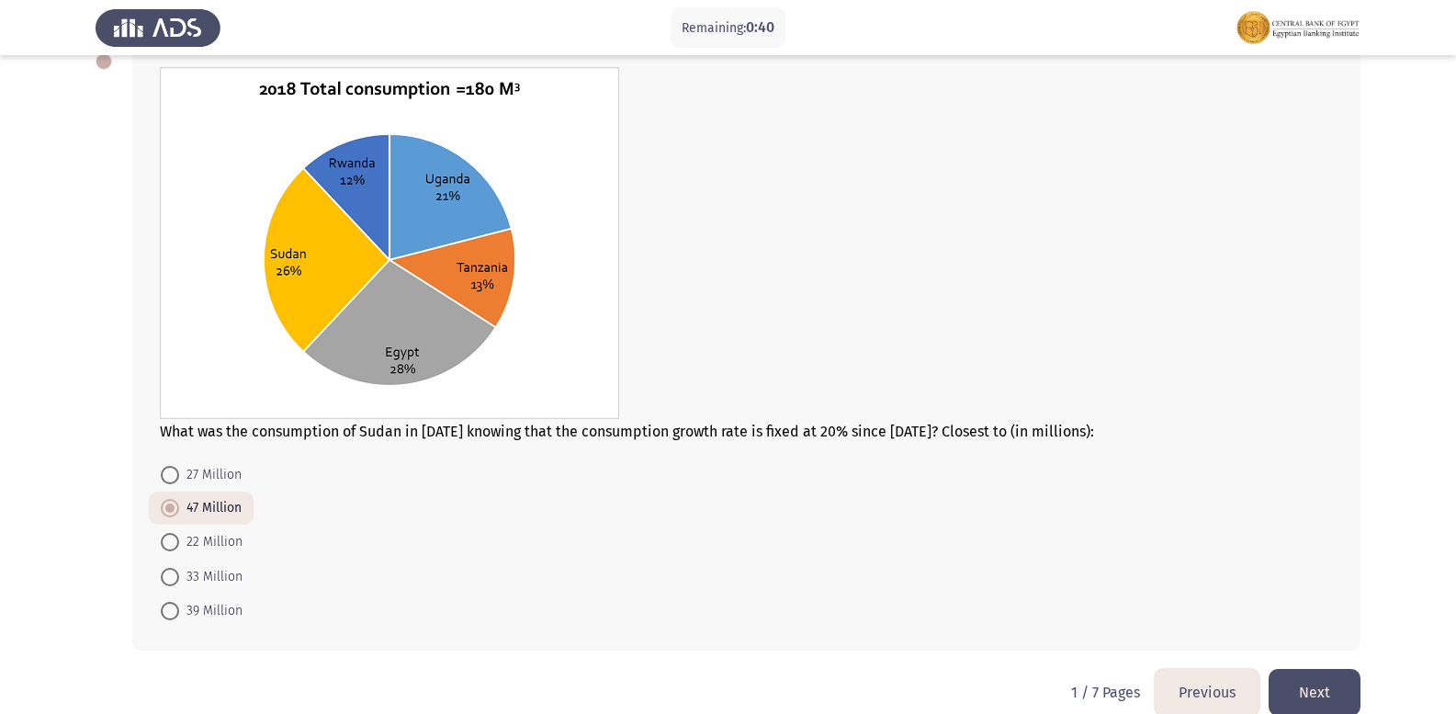
scroll to position [827, 0]
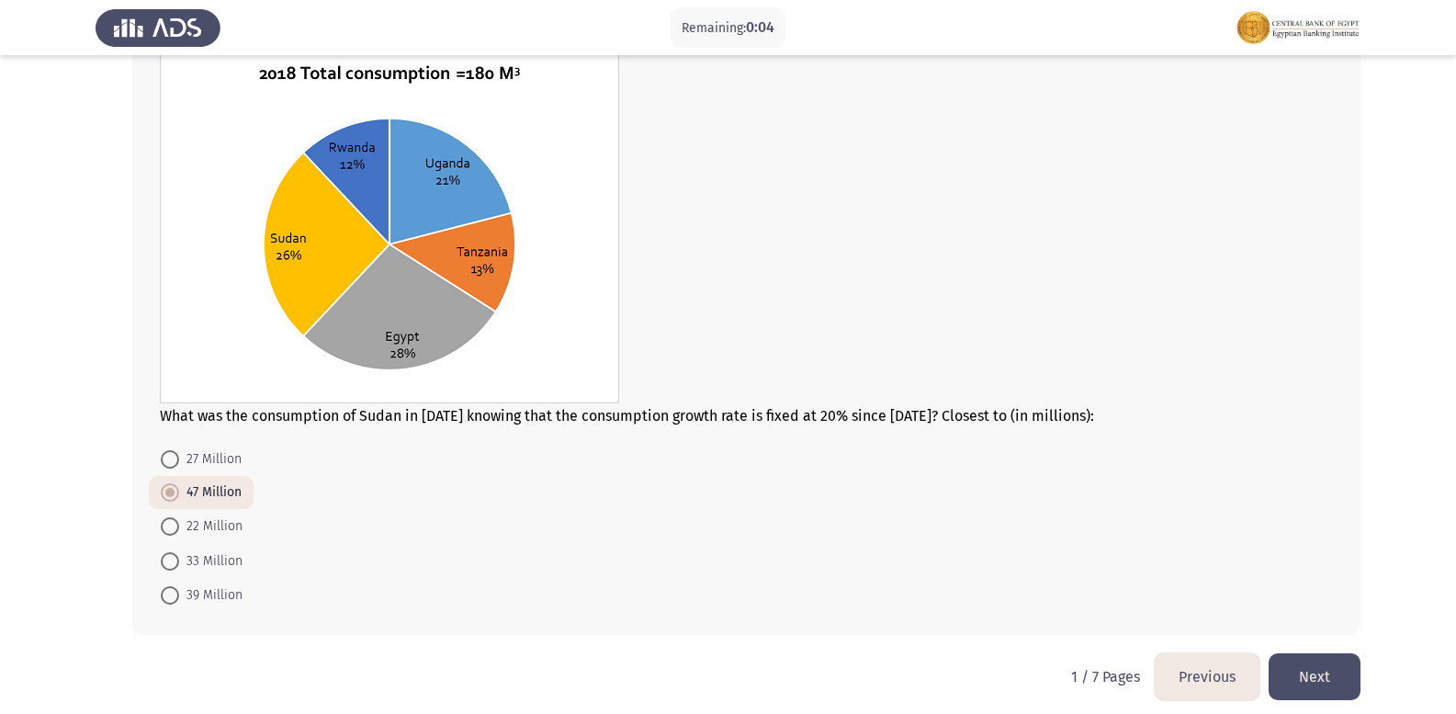
click at [1295, 672] on button "Next" at bounding box center [1315, 676] width 92 height 47
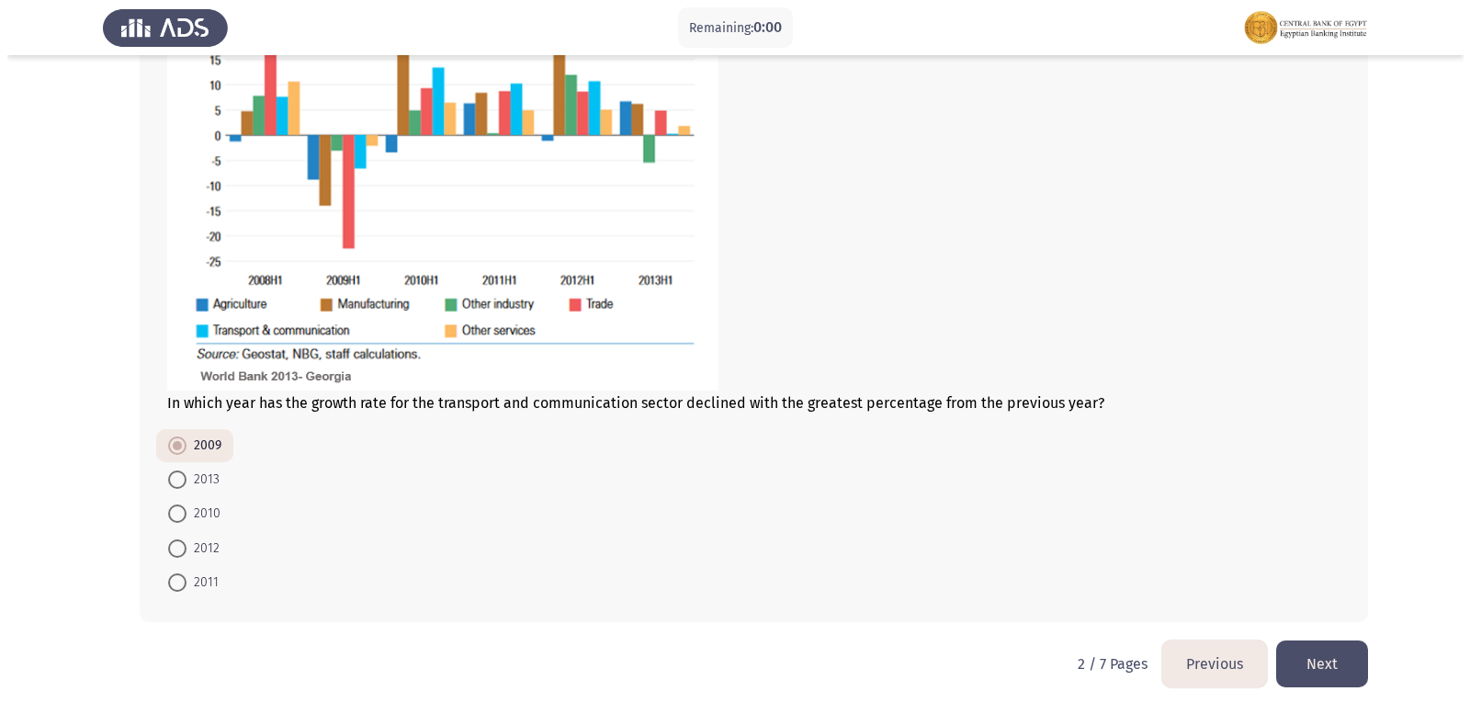
scroll to position [0, 0]
